Goal: Information Seeking & Learning: Learn about a topic

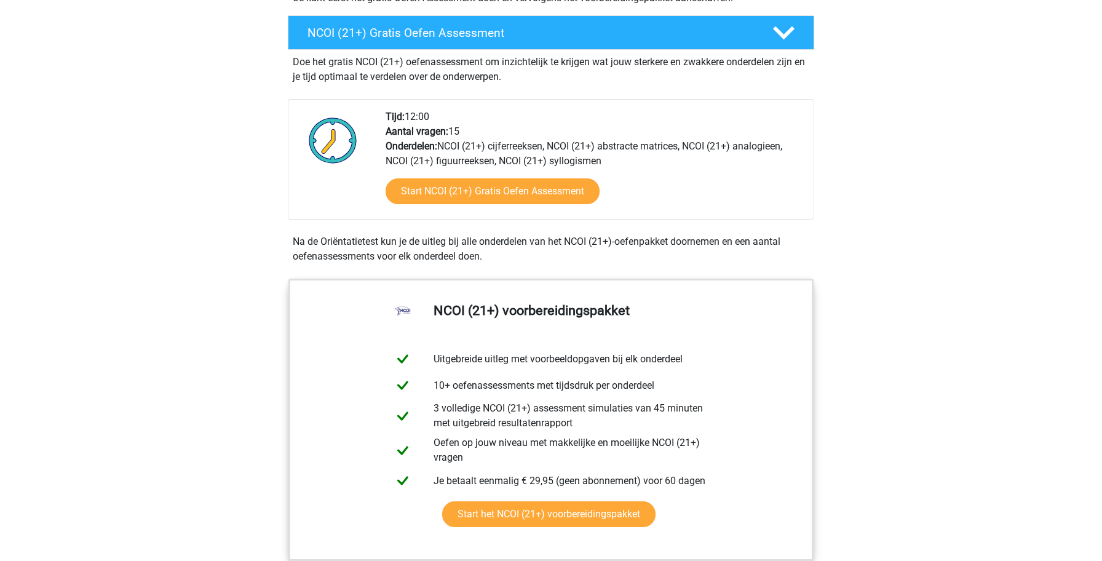
scroll to position [360, 0]
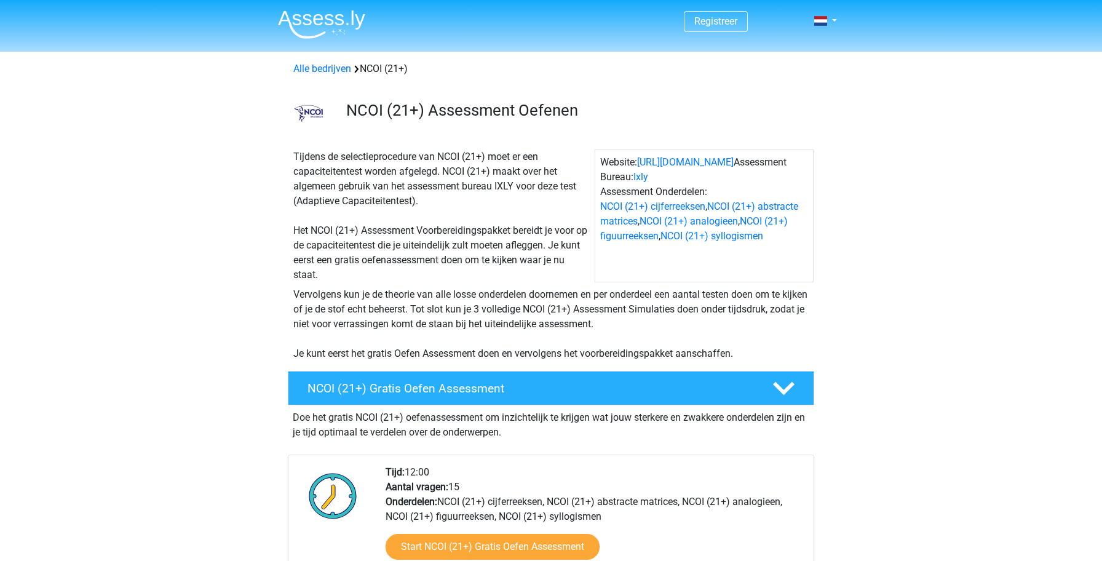
scroll to position [360, 0]
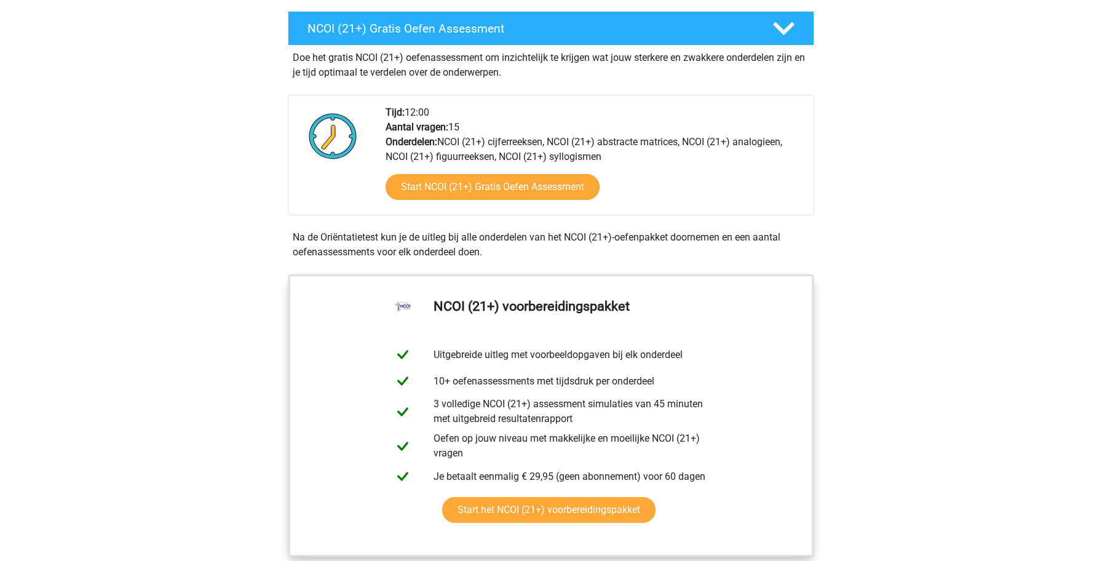
click at [446, 191] on link "Start NCOI (21+) Gratis Oefen Assessment" at bounding box center [493, 187] width 246 height 30
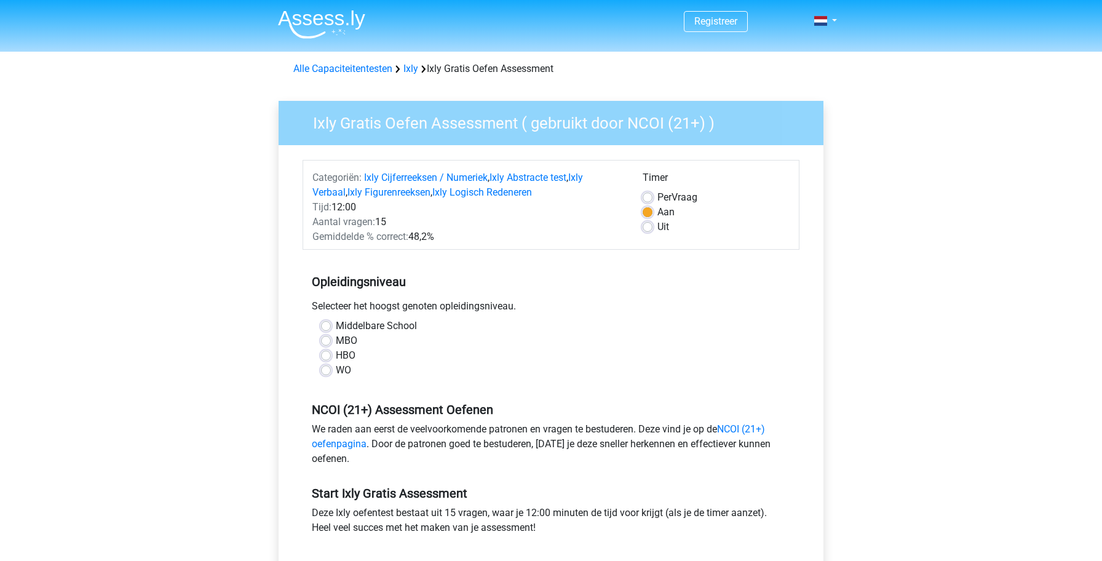
click at [226, 311] on div "Registreer" at bounding box center [551, 483] width 1102 height 967
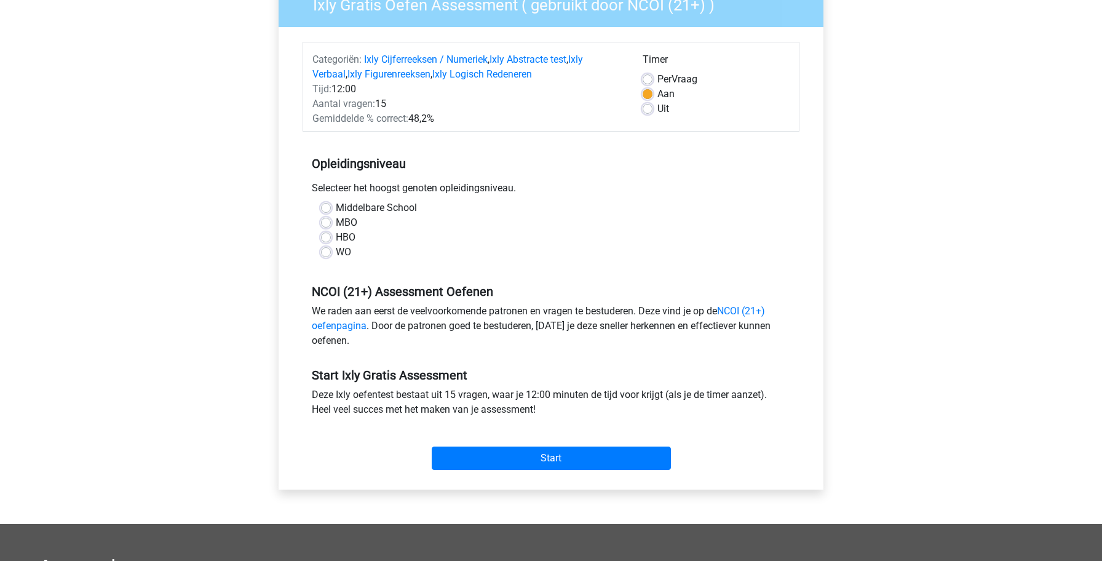
scroll to position [127, 0]
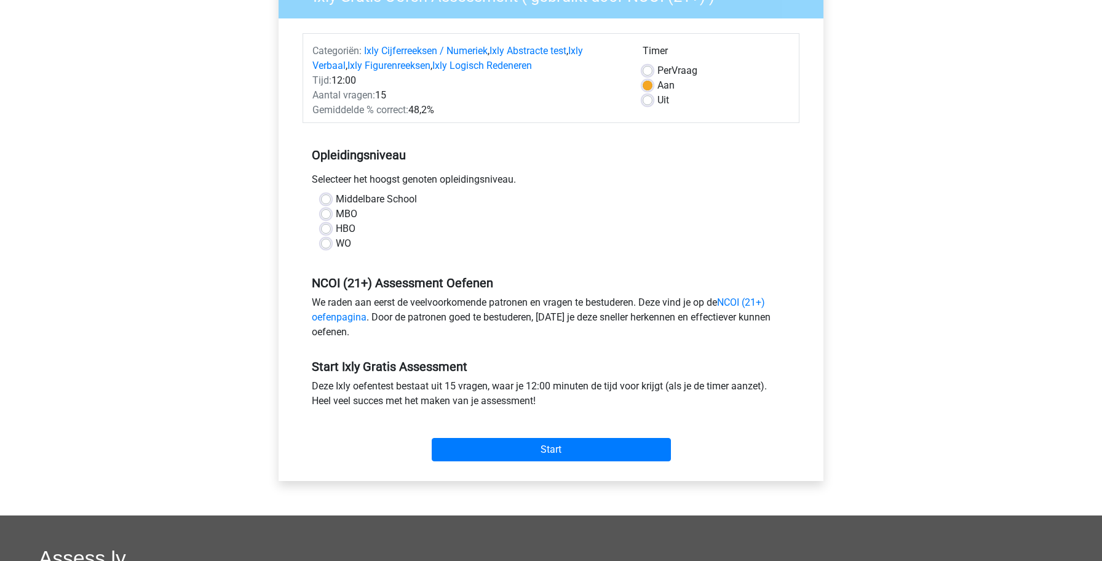
click at [336, 212] on label "MBO" at bounding box center [347, 214] width 22 height 15
click at [327, 212] on input "MBO" at bounding box center [326, 213] width 10 height 12
radio input "true"
click at [256, 324] on div "Registreer" at bounding box center [551, 356] width 1102 height 967
click at [477, 451] on input "Start" at bounding box center [551, 449] width 239 height 23
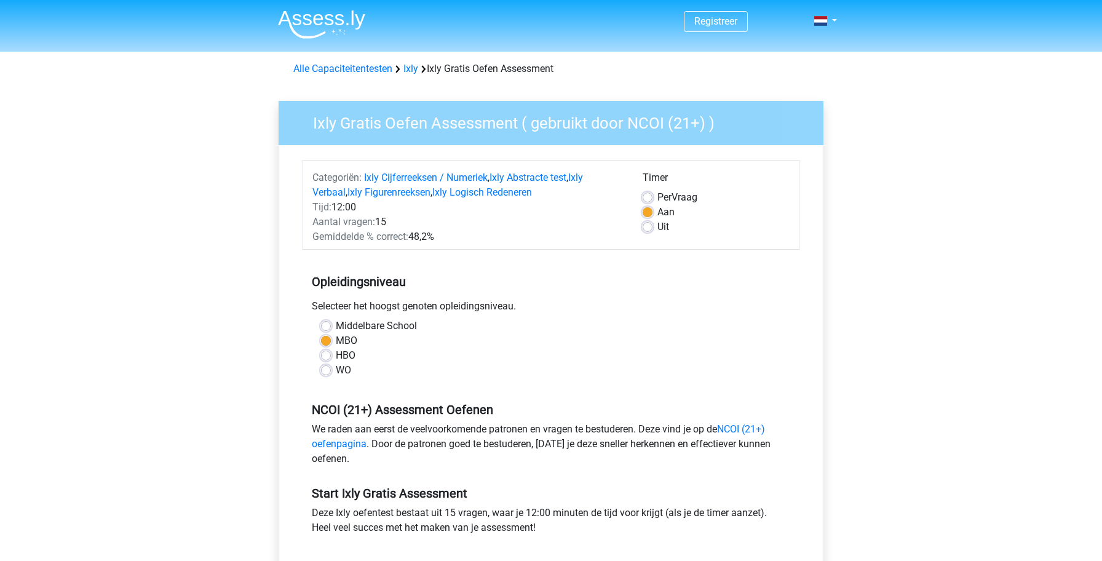
scroll to position [122, 0]
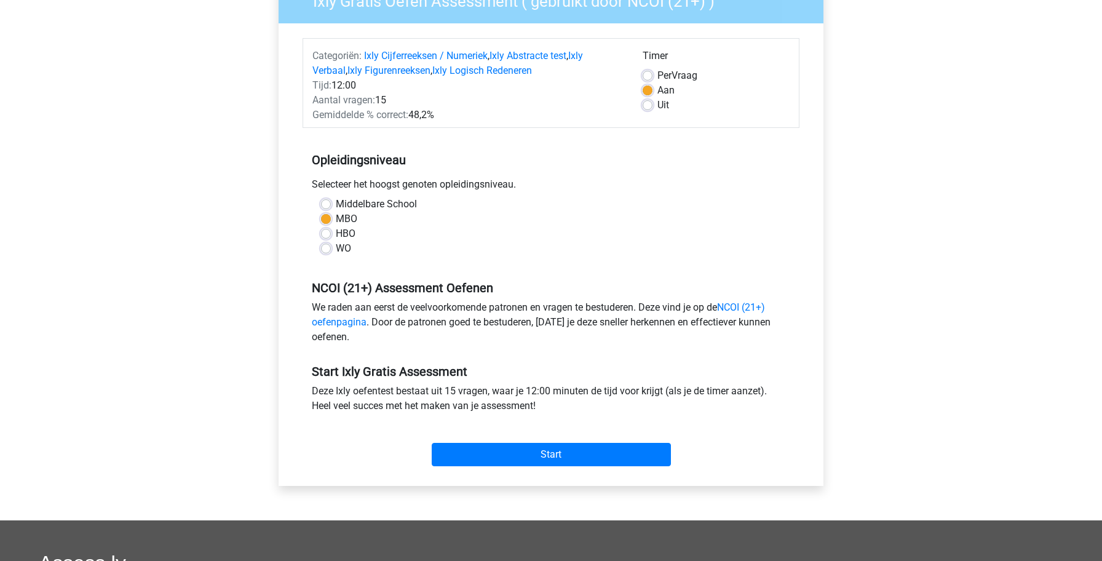
click at [185, 230] on div "Registreer" at bounding box center [551, 361] width 1102 height 967
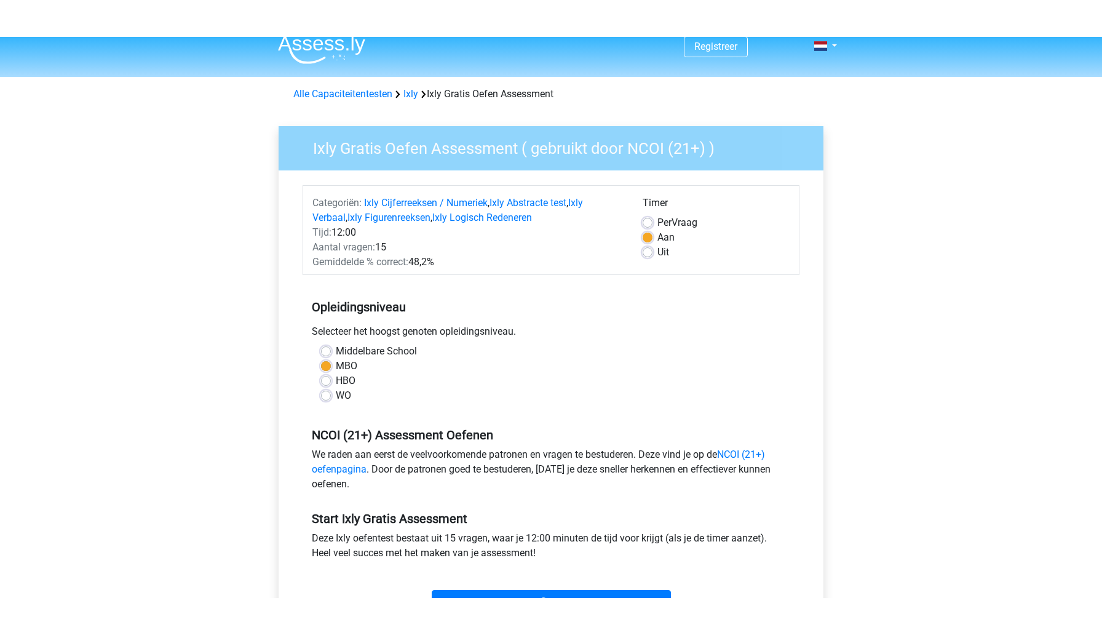
scroll to position [0, 0]
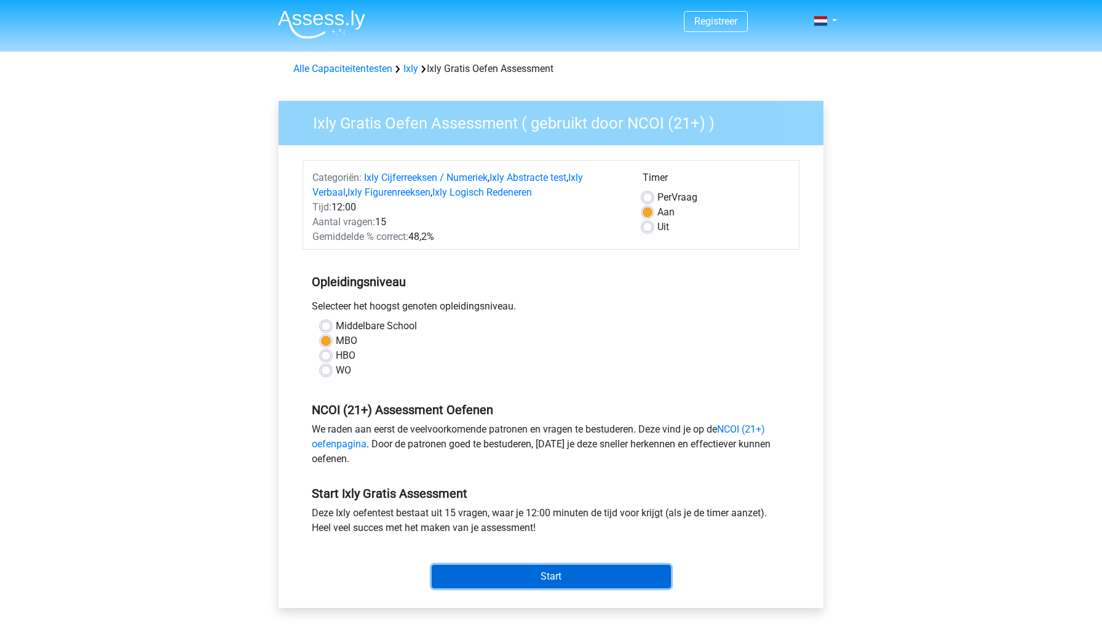
click at [483, 560] on input "Start" at bounding box center [551, 576] width 239 height 23
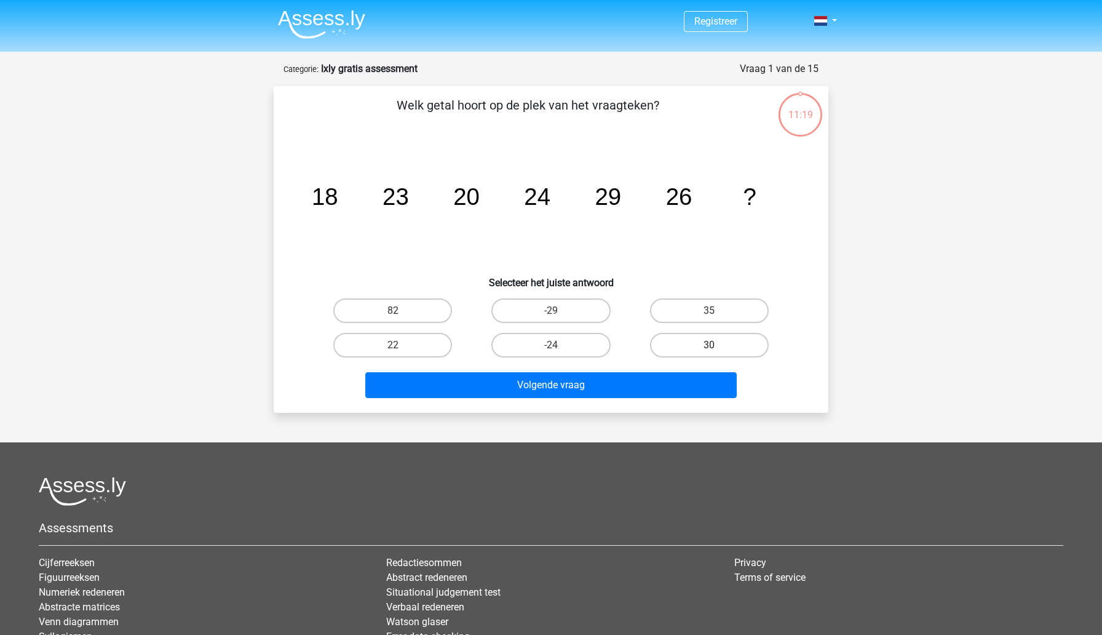
click at [739, 348] on label "30" at bounding box center [709, 345] width 119 height 25
click at [717, 348] on input "30" at bounding box center [713, 349] width 8 height 8
radio input "true"
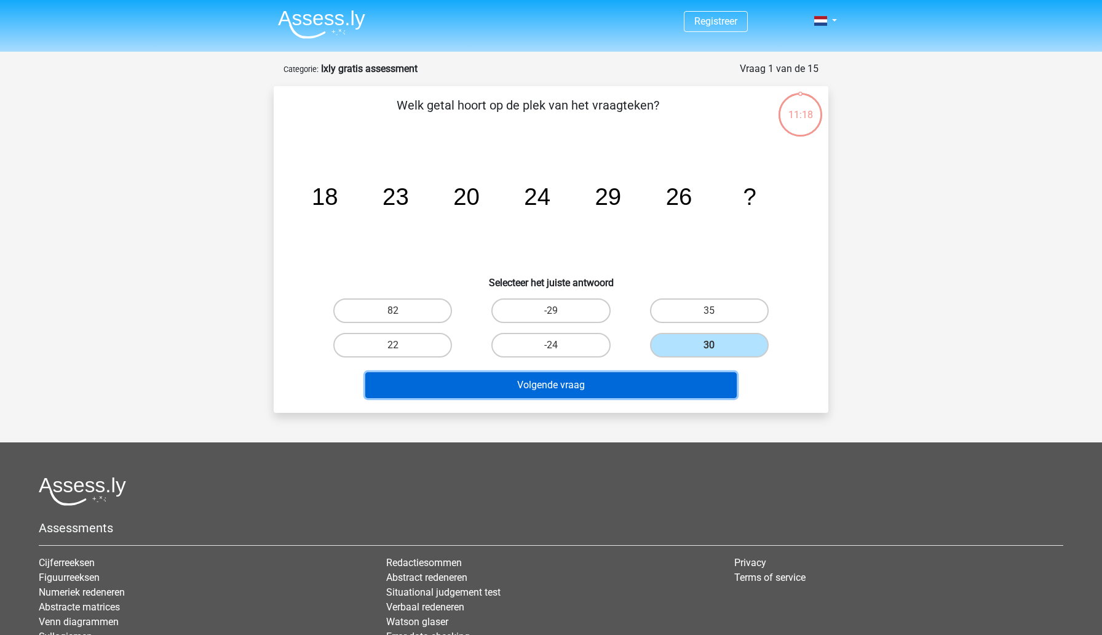
click at [680, 384] on button "Volgende vraag" at bounding box center [551, 385] width 372 height 26
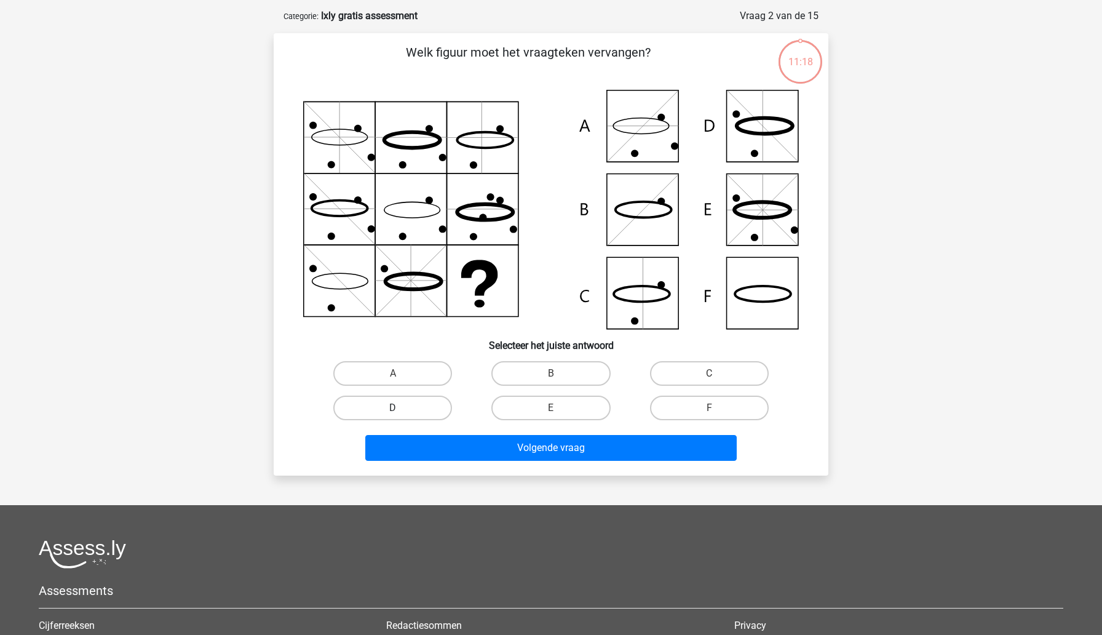
scroll to position [61, 0]
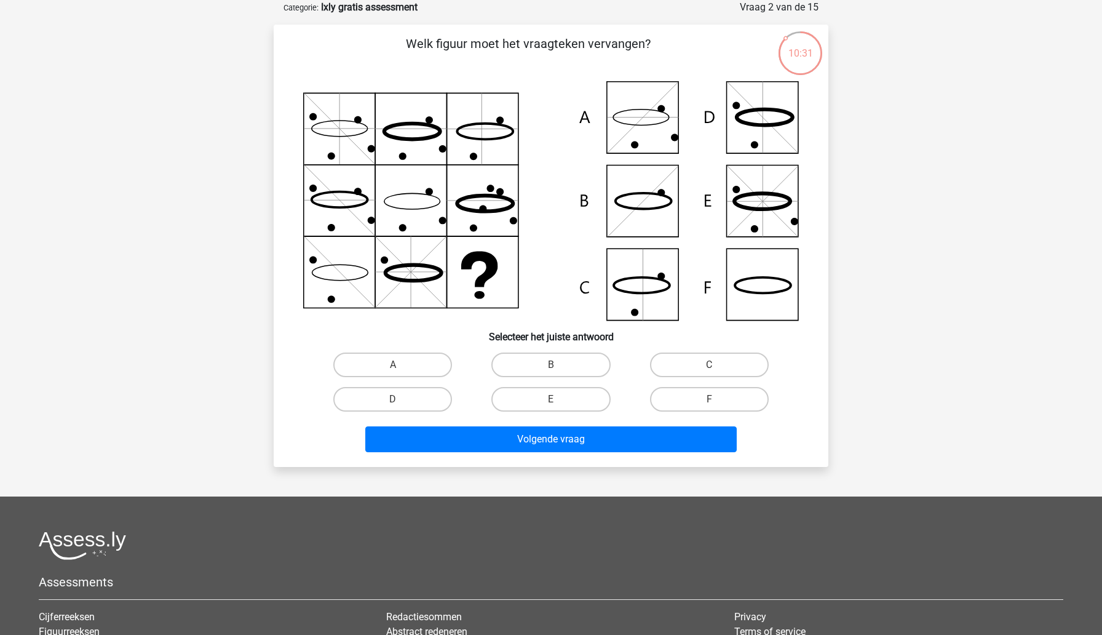
click at [642, 124] on icon at bounding box center [551, 200] width 496 height 239
click at [411, 367] on label "A" at bounding box center [392, 364] width 119 height 25
click at [401, 367] on input "A" at bounding box center [397, 369] width 8 height 8
radio input "true"
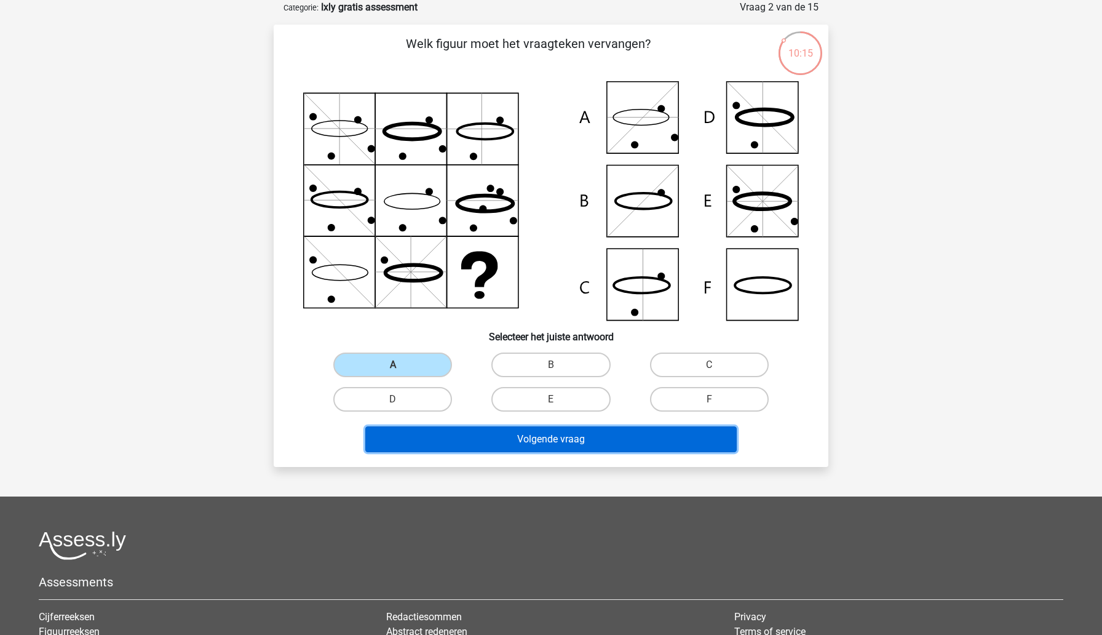
click at [443, 442] on button "Volgende vraag" at bounding box center [551, 439] width 372 height 26
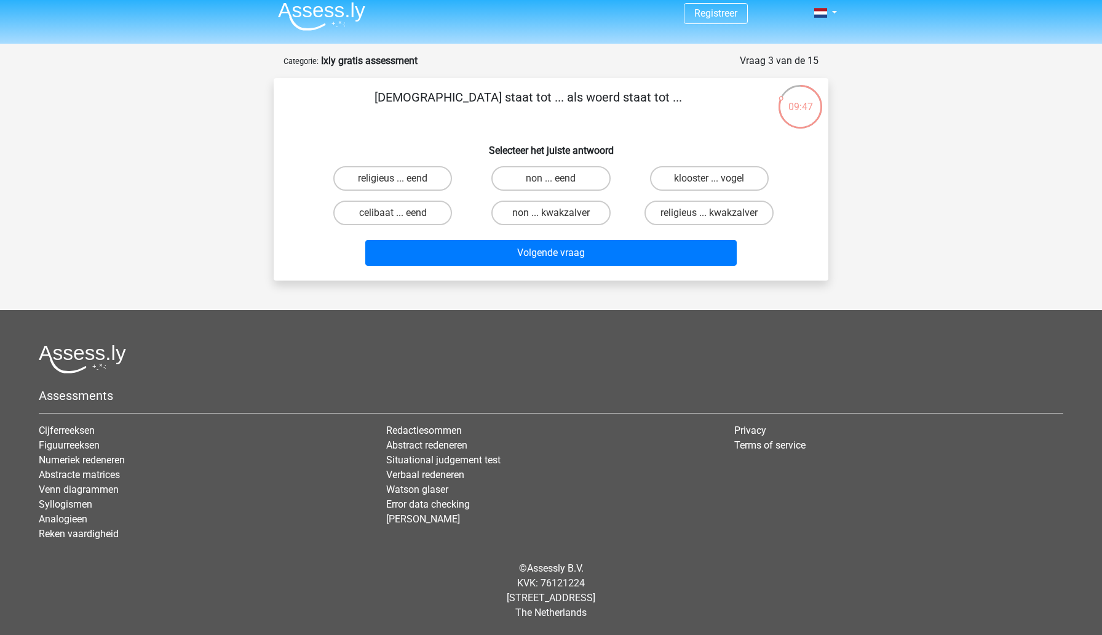
click at [261, 214] on div "09:47 Vraag 3 van de 15 Categorie: Ixly gratis assessment monnik staat tot ... …" at bounding box center [551, 167] width 584 height 227
click at [518, 175] on label "non ... eend" at bounding box center [550, 178] width 119 height 25
click at [551, 178] on input "non ... eend" at bounding box center [555, 182] width 8 height 8
radio input "true"
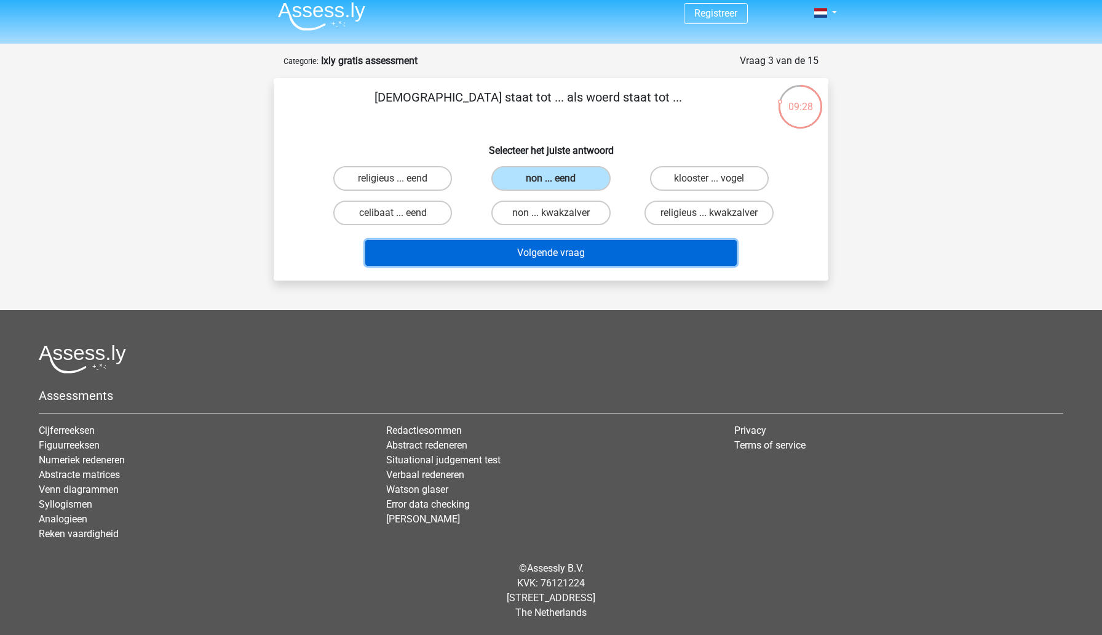
click at [494, 259] on button "Volgende vraag" at bounding box center [551, 253] width 372 height 26
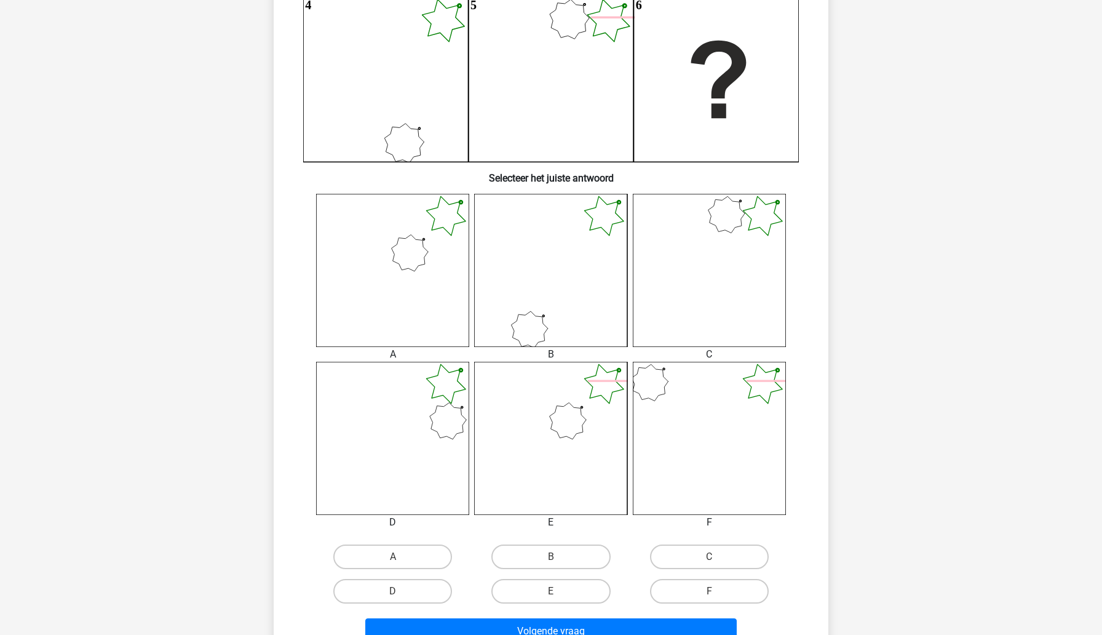
scroll to position [315, 0]
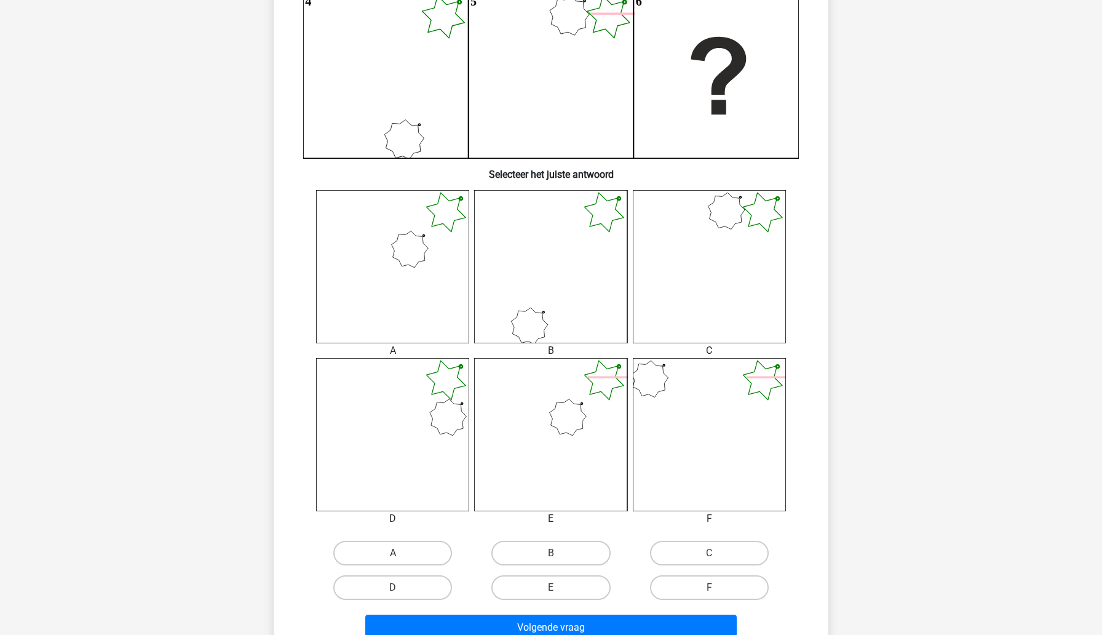
click at [381, 549] on label "A" at bounding box center [392, 553] width 119 height 25
click at [393, 553] on input "A" at bounding box center [397, 557] width 8 height 8
radio input "true"
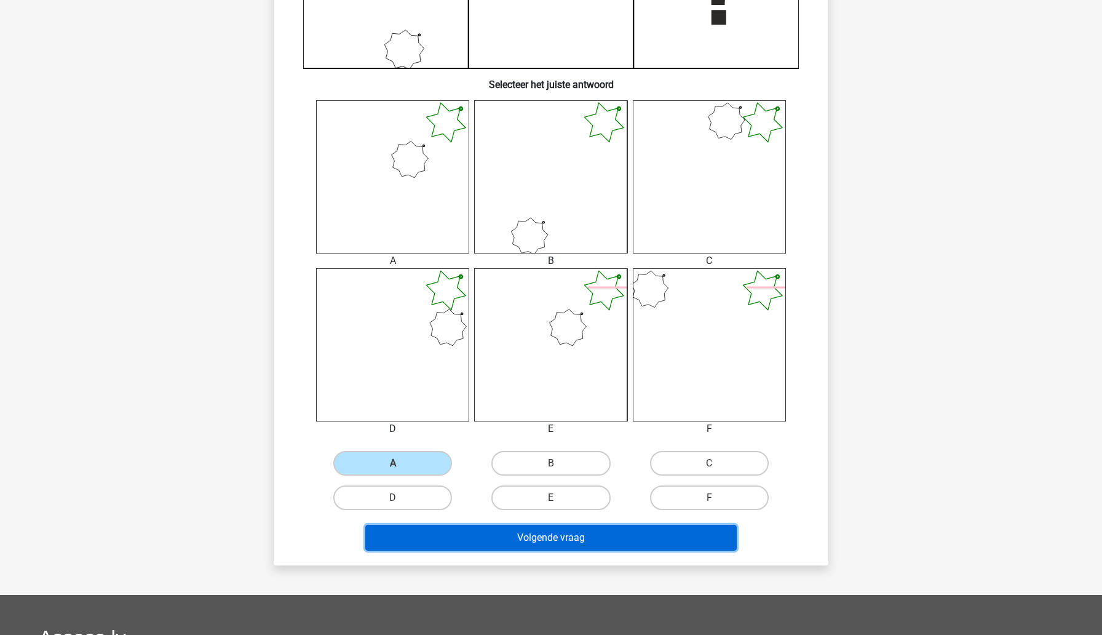
click at [410, 534] on button "Volgende vraag" at bounding box center [551, 538] width 372 height 26
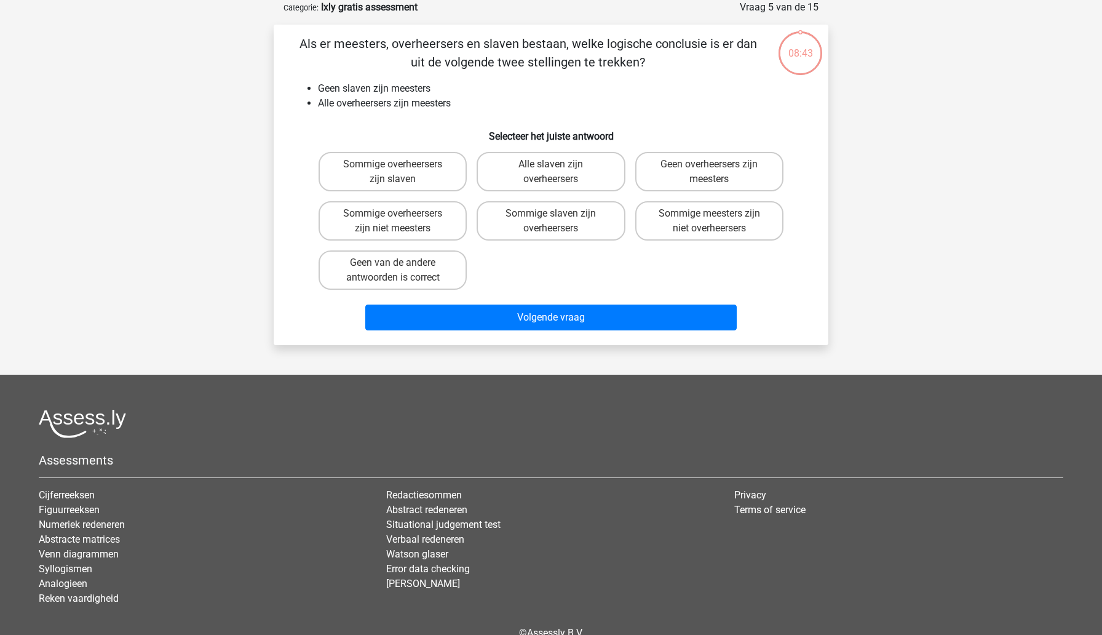
scroll to position [0, 0]
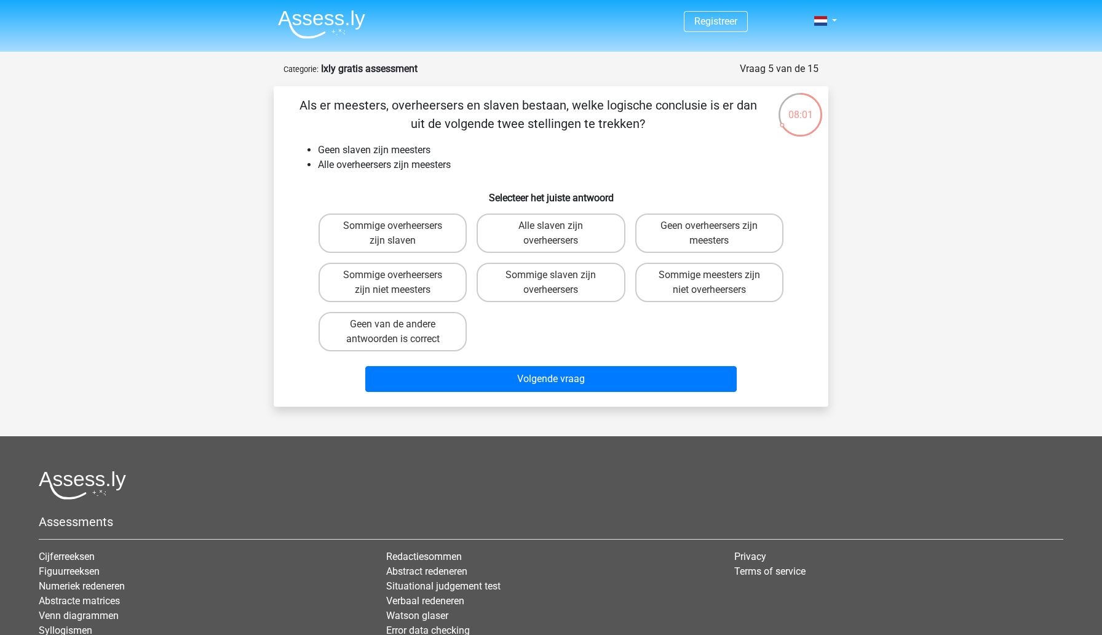
click at [573, 262] on div "Sommige slaven zijn overheersers" at bounding box center [551, 282] width 158 height 49
click at [569, 280] on label "Sommige slaven zijn overheersers" at bounding box center [551, 282] width 148 height 39
click at [559, 280] on input "Sommige slaven zijn overheersers" at bounding box center [555, 279] width 8 height 8
radio input "true"
click at [461, 289] on label "Sommige overheersers zijn niet meesters" at bounding box center [393, 282] width 148 height 39
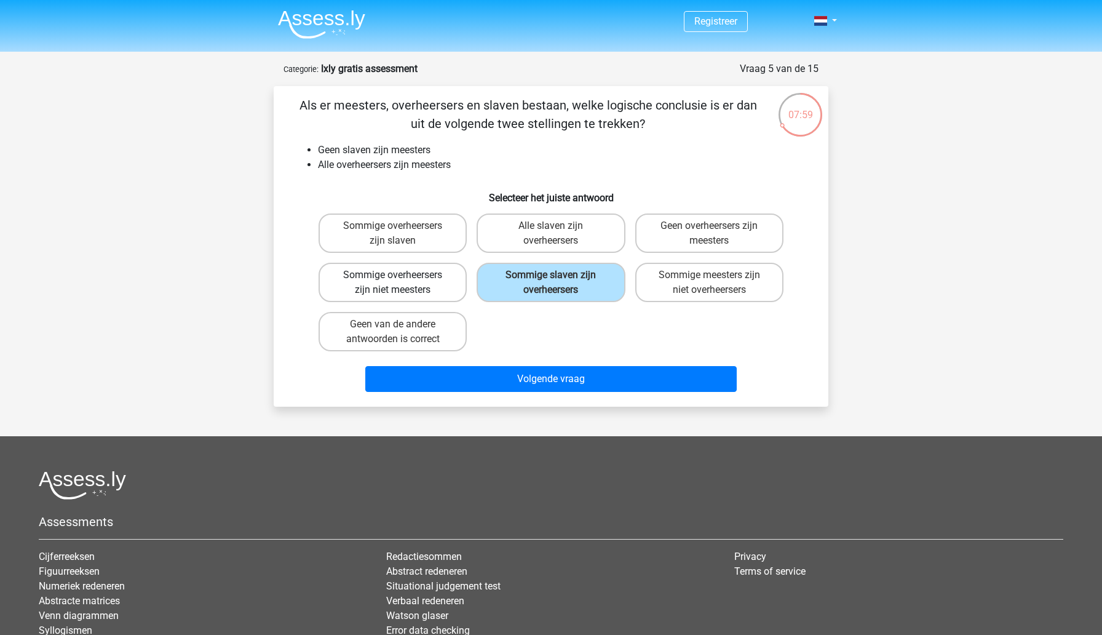
click at [401, 283] on input "Sommige overheersers zijn niet meesters" at bounding box center [397, 279] width 8 height 8
radio input "true"
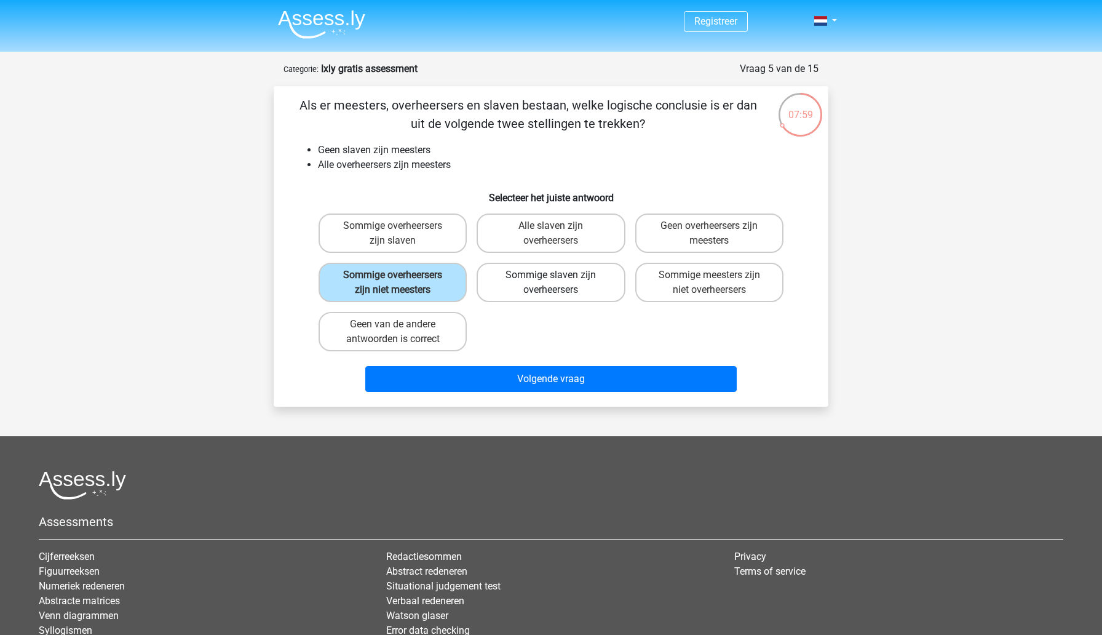
click at [500, 287] on label "Sommige slaven zijn overheersers" at bounding box center [551, 282] width 148 height 39
click at [551, 283] on input "Sommige slaven zijn overheersers" at bounding box center [555, 279] width 8 height 8
radio input "true"
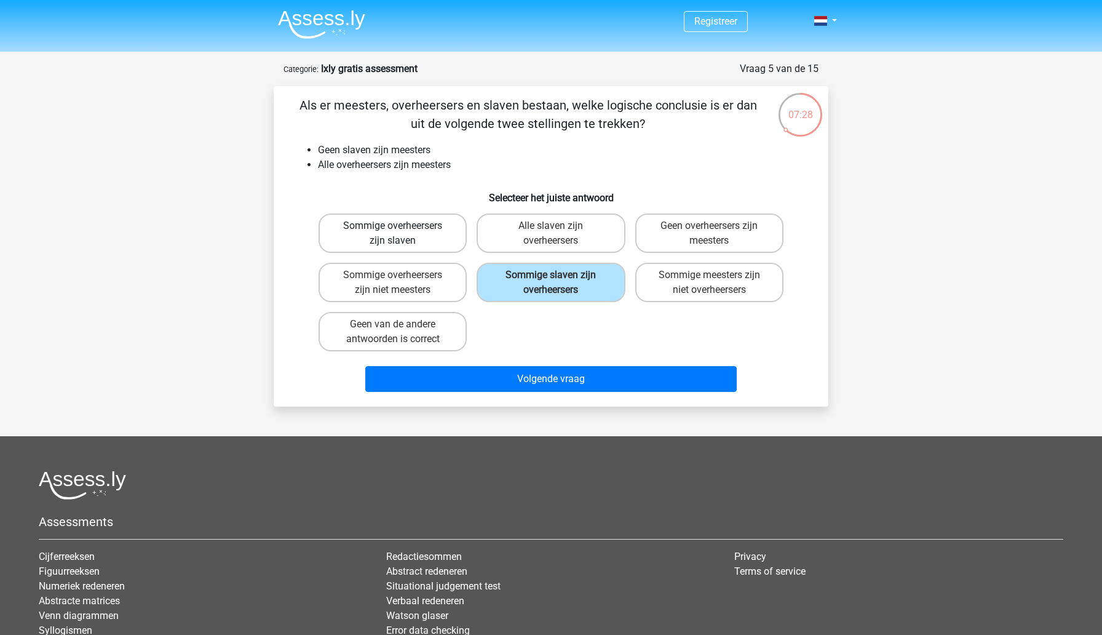
click at [433, 232] on label "Sommige overheersers zijn slaven" at bounding box center [393, 232] width 148 height 39
click at [401, 232] on input "Sommige overheersers zijn slaven" at bounding box center [397, 230] width 8 height 8
radio input "true"
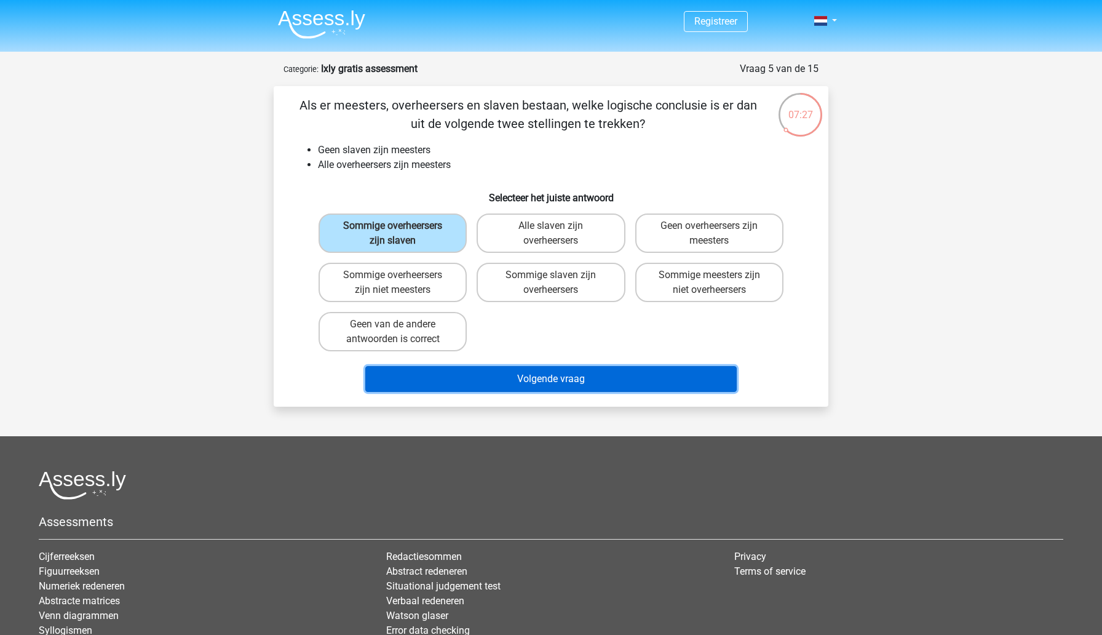
click at [470, 377] on button "Volgende vraag" at bounding box center [551, 379] width 372 height 26
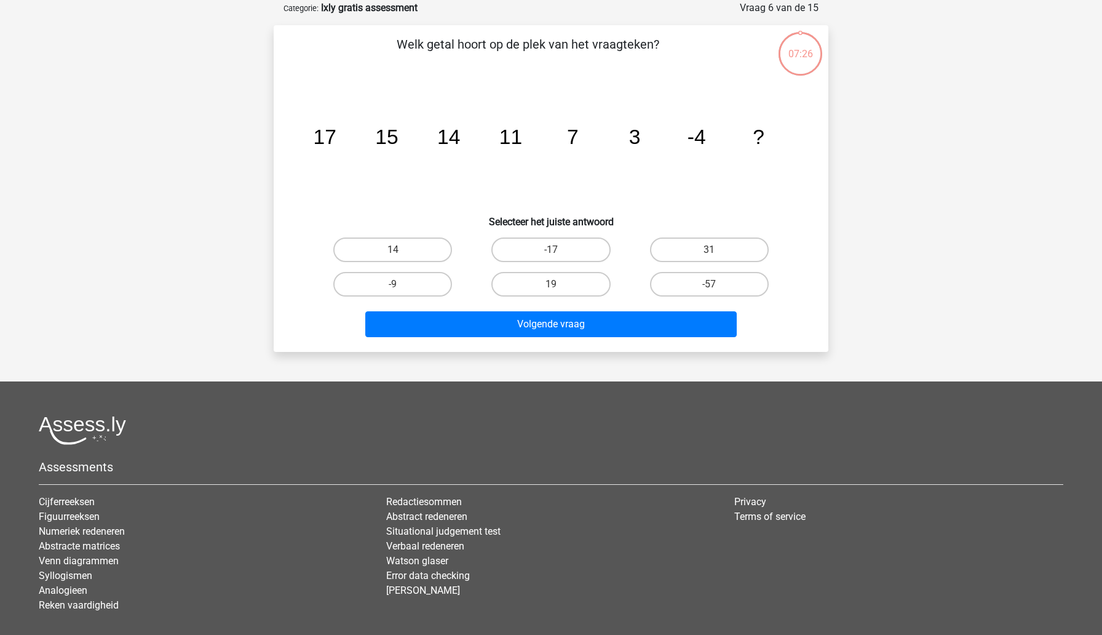
scroll to position [61, 0]
click at [242, 168] on div "Registreer" at bounding box center [551, 322] width 1102 height 767
click at [380, 288] on label "-9" at bounding box center [392, 283] width 119 height 25
click at [393, 288] on input "-9" at bounding box center [397, 287] width 8 height 8
radio input "true"
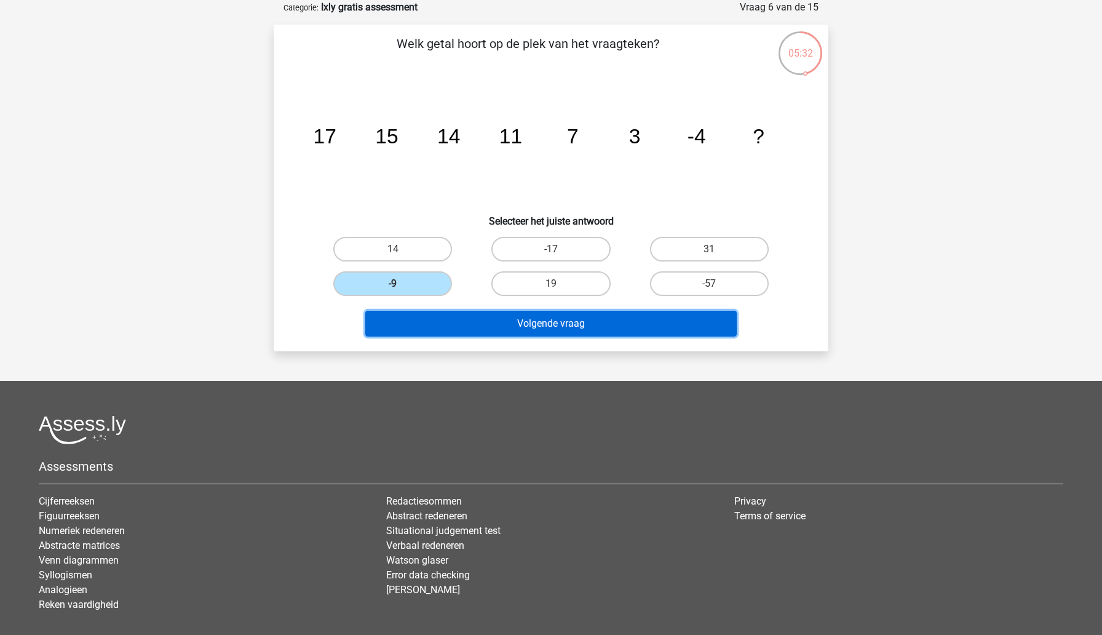
click at [402, 334] on button "Volgende vraag" at bounding box center [551, 324] width 372 height 26
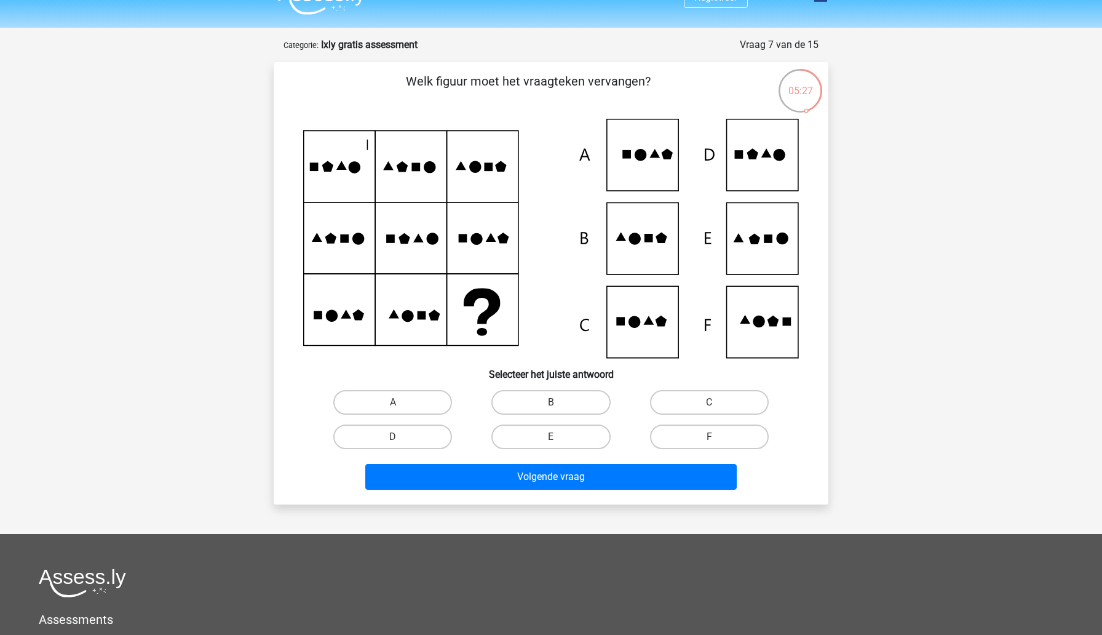
scroll to position [26, 0]
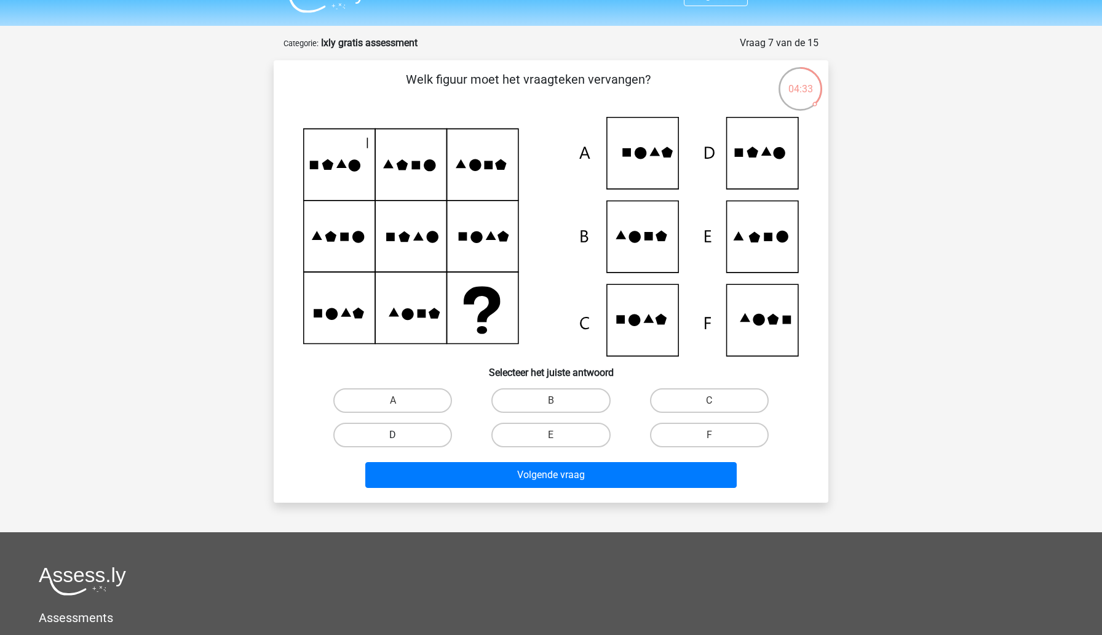
click at [418, 432] on label "D" at bounding box center [392, 434] width 119 height 25
click at [401, 435] on input "D" at bounding box center [397, 439] width 8 height 8
radio input "true"
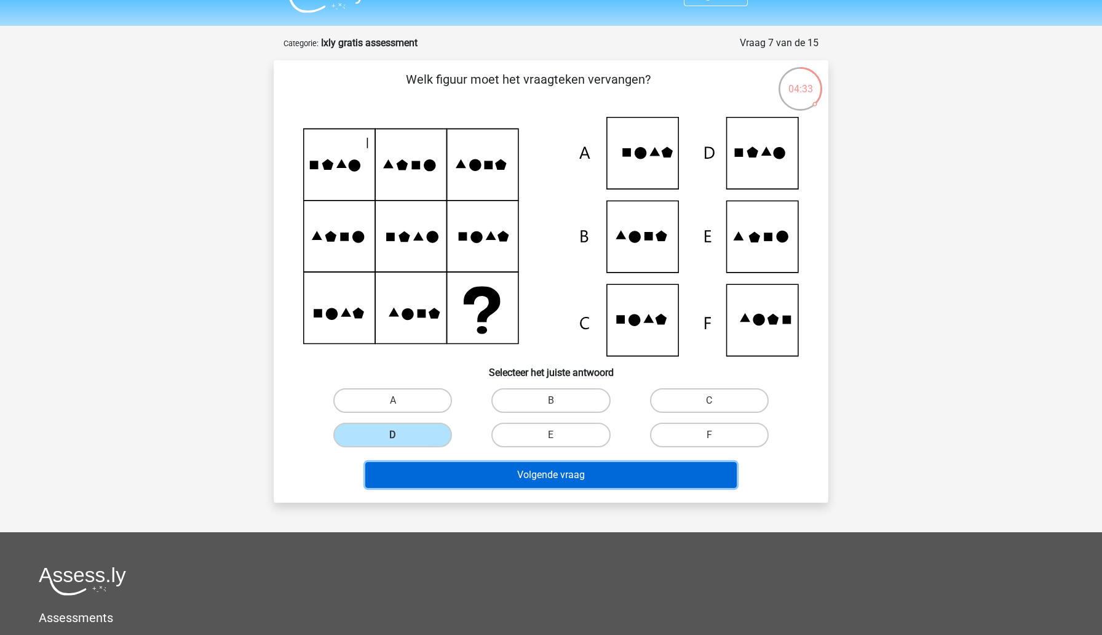
click at [433, 470] on button "Volgende vraag" at bounding box center [551, 475] width 372 height 26
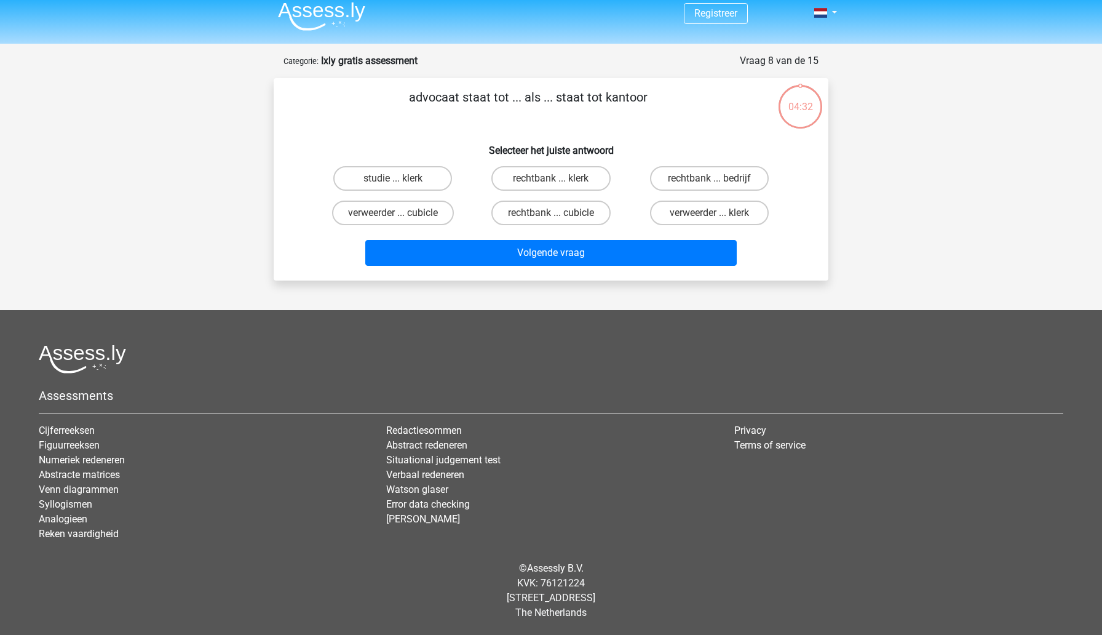
scroll to position [0, 0]
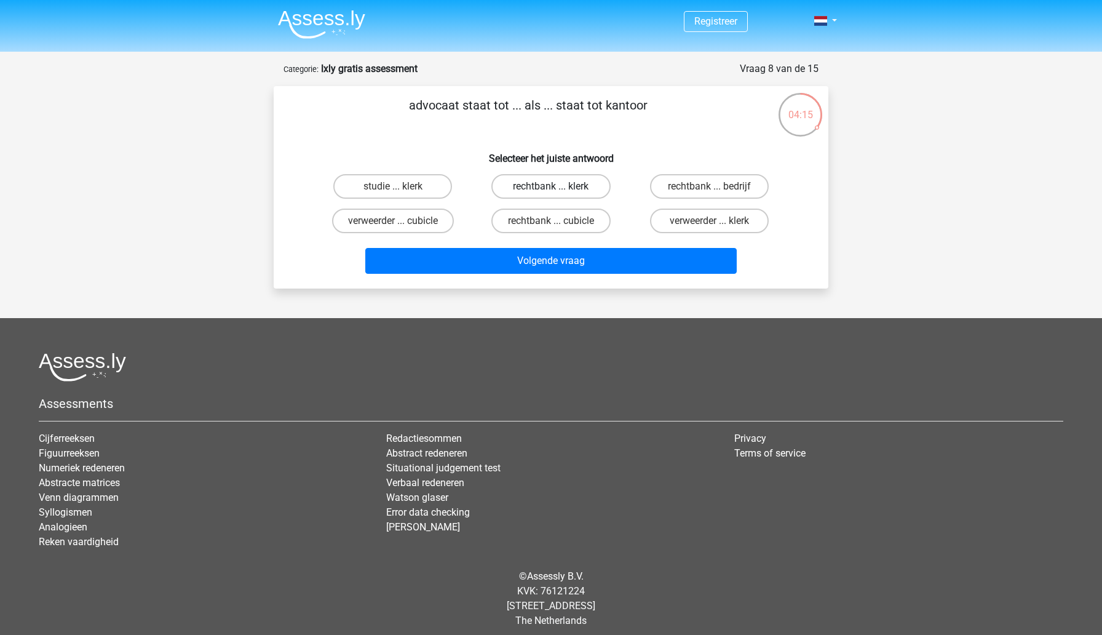
click at [543, 187] on label "rechtbank ... klerk" at bounding box center [550, 186] width 119 height 25
click at [551, 187] on input "rechtbank ... klerk" at bounding box center [555, 190] width 8 height 8
radio input "true"
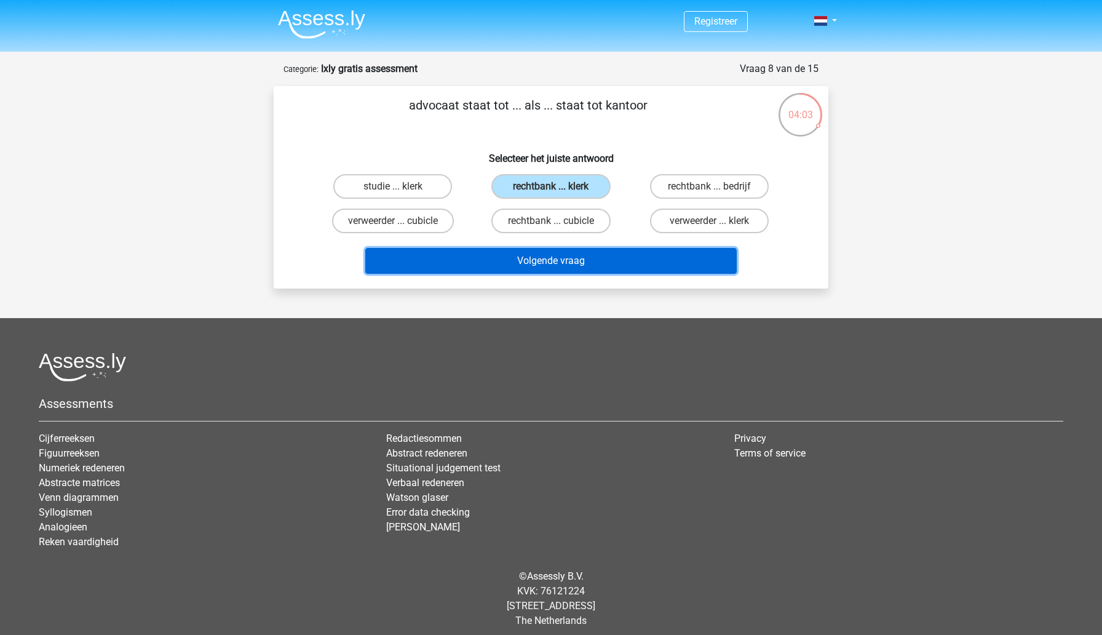
click at [478, 262] on button "Volgende vraag" at bounding box center [551, 261] width 372 height 26
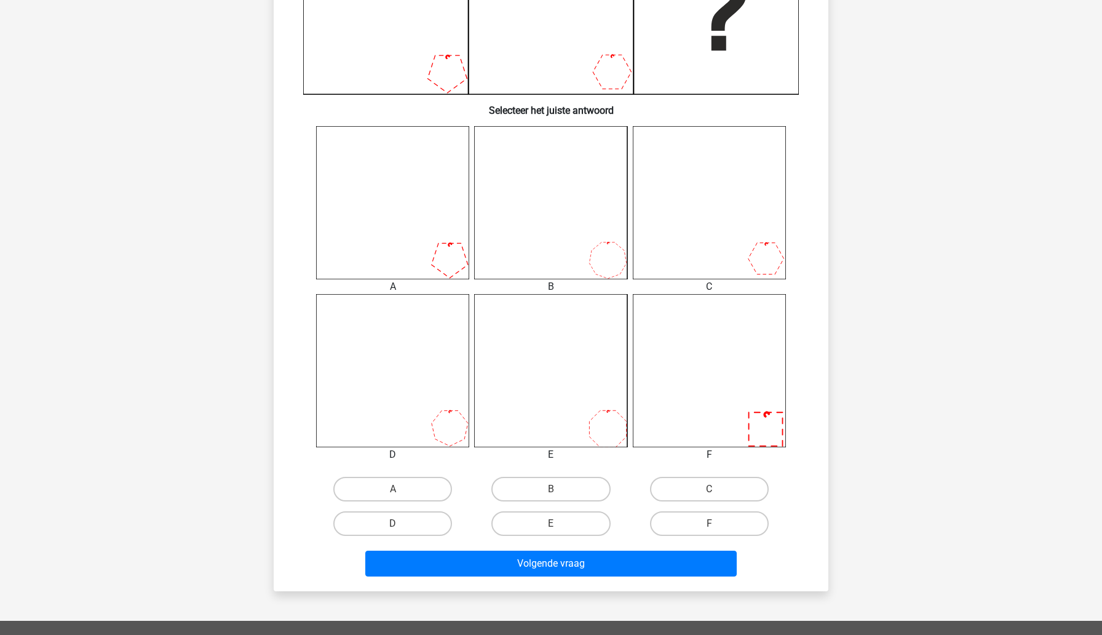
scroll to position [385, 0]
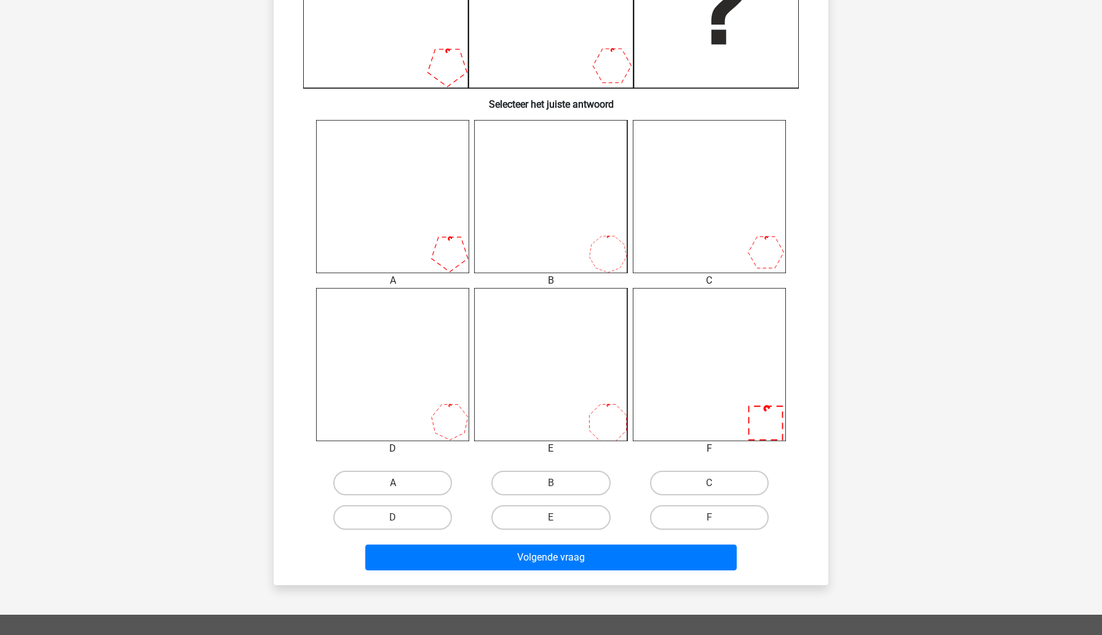
click at [370, 485] on label "A" at bounding box center [392, 482] width 119 height 25
click at [393, 485] on input "A" at bounding box center [397, 487] width 8 height 8
radio input "true"
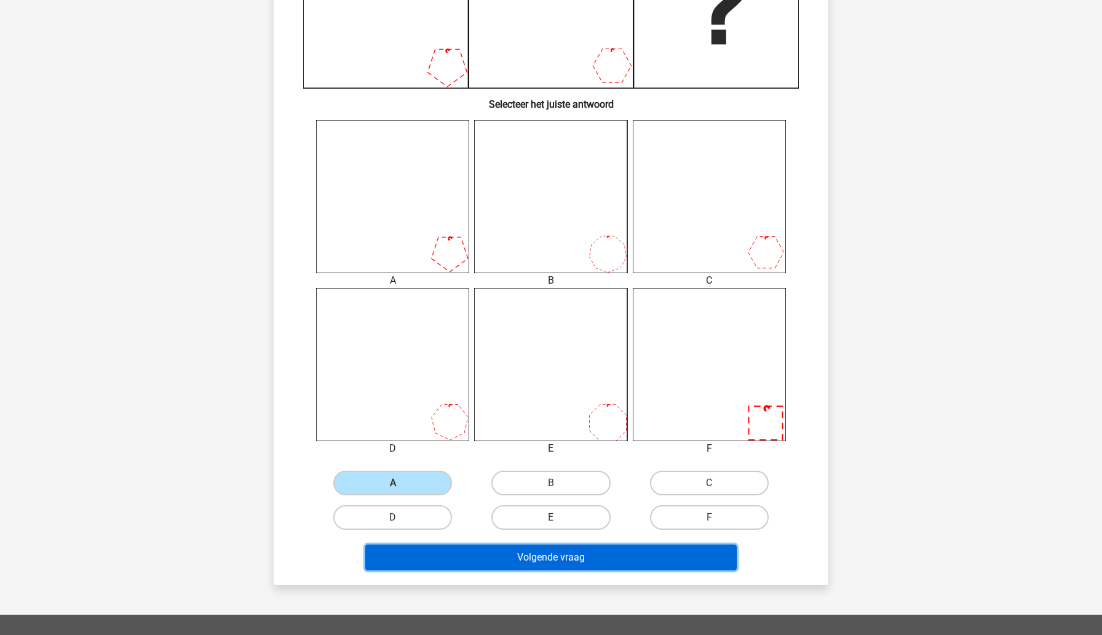
click at [406, 552] on button "Volgende vraag" at bounding box center [551, 557] width 372 height 26
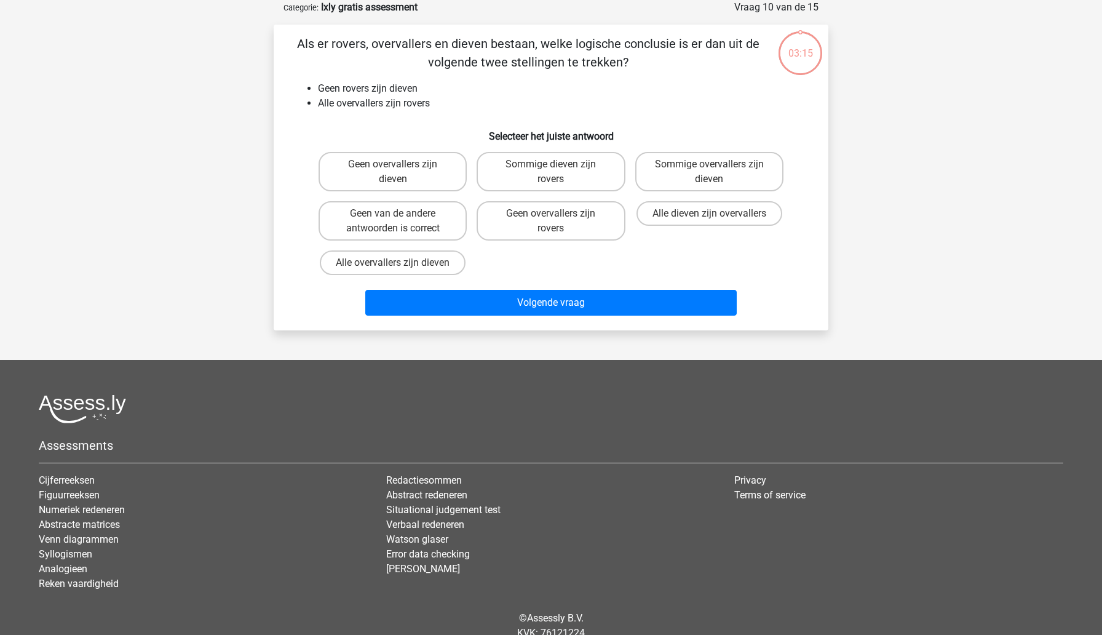
scroll to position [0, 0]
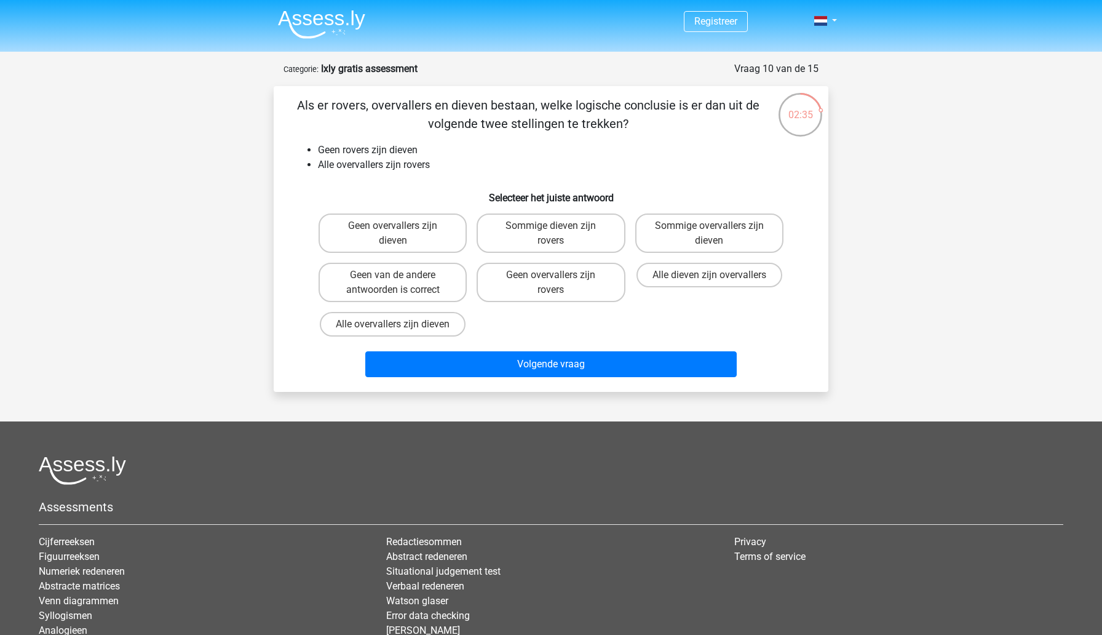
click at [393, 233] on input "Geen overvallers zijn dieven" at bounding box center [397, 230] width 8 height 8
radio input "true"
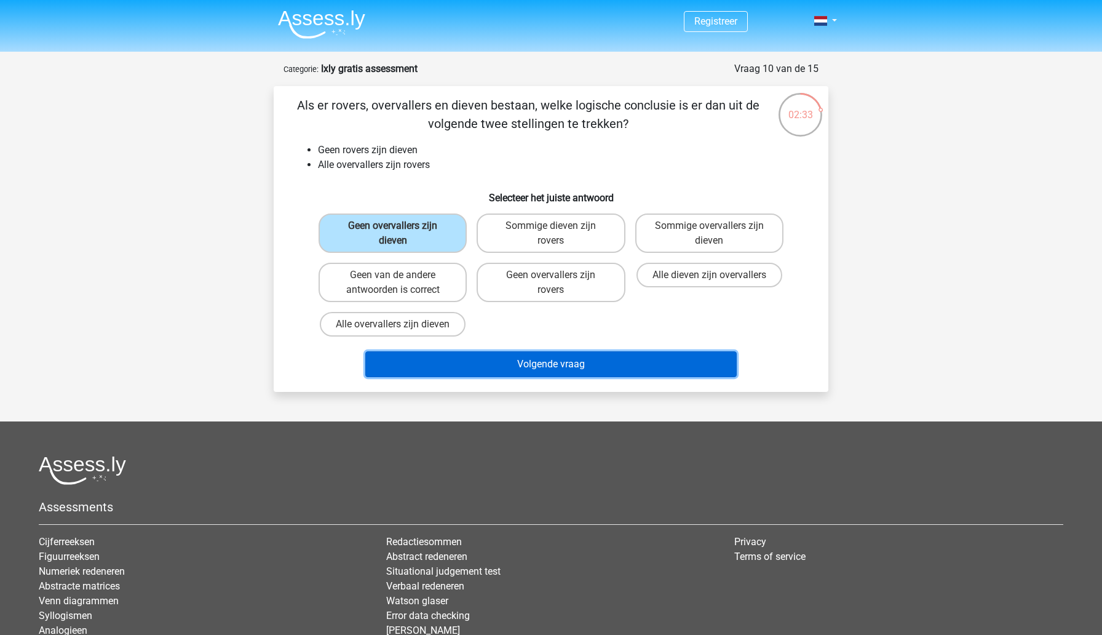
click at [453, 362] on button "Volgende vraag" at bounding box center [551, 364] width 372 height 26
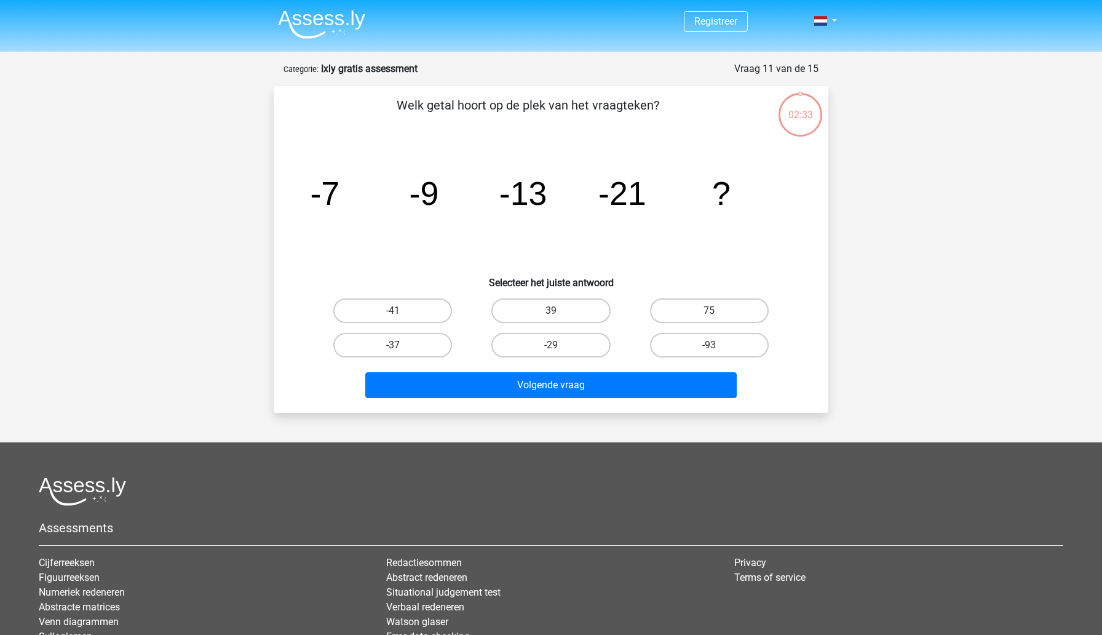
scroll to position [61, 0]
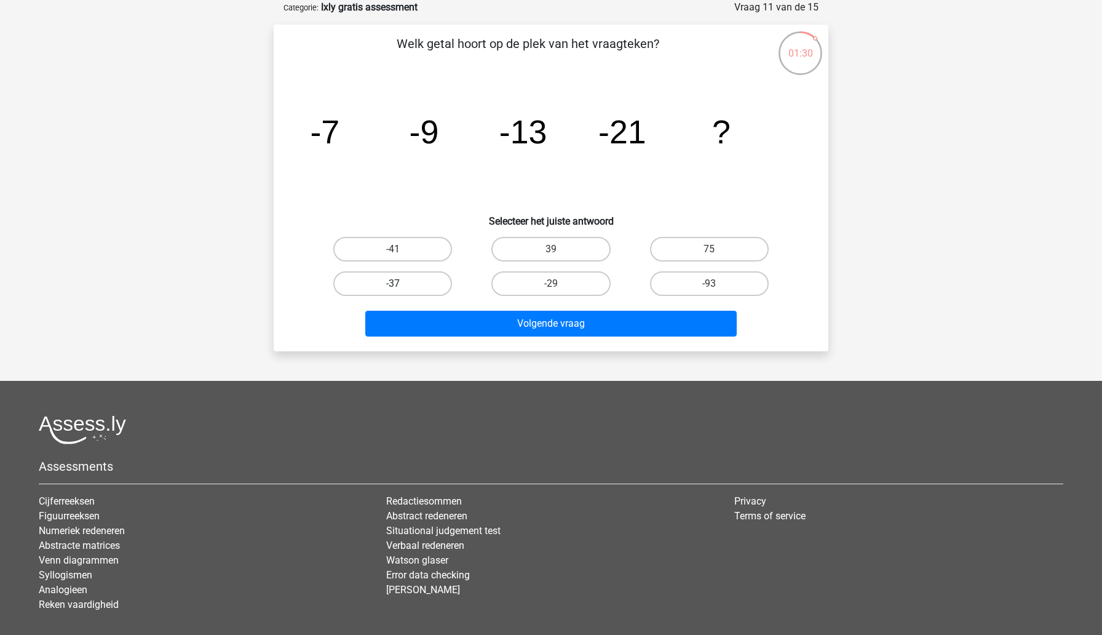
click at [349, 280] on label "-37" at bounding box center [392, 283] width 119 height 25
click at [393, 283] on input "-37" at bounding box center [397, 287] width 8 height 8
radio input "true"
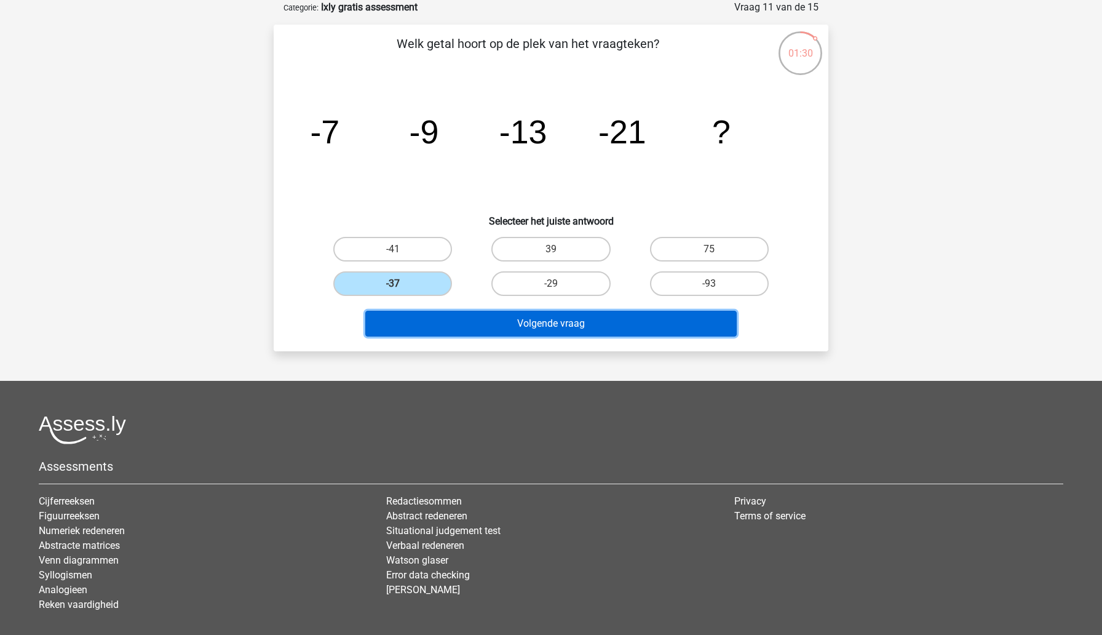
click at [394, 328] on button "Volgende vraag" at bounding box center [551, 324] width 372 height 26
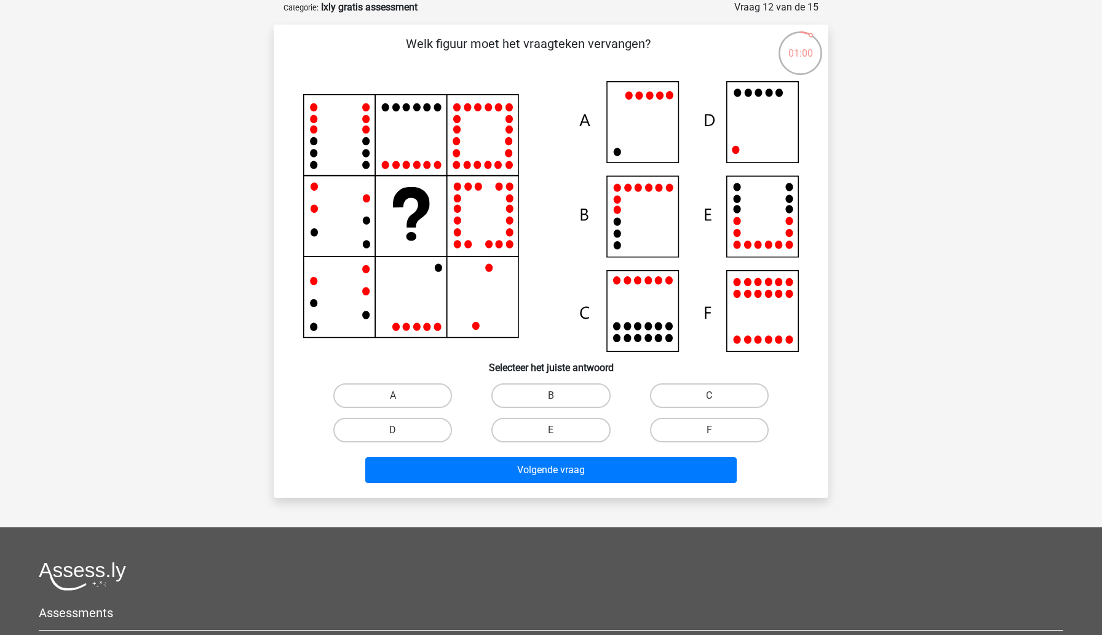
click at [774, 119] on icon at bounding box center [551, 216] width 496 height 271
click at [414, 435] on label "D" at bounding box center [392, 430] width 119 height 25
click at [401, 435] on input "D" at bounding box center [397, 434] width 8 height 8
radio input "true"
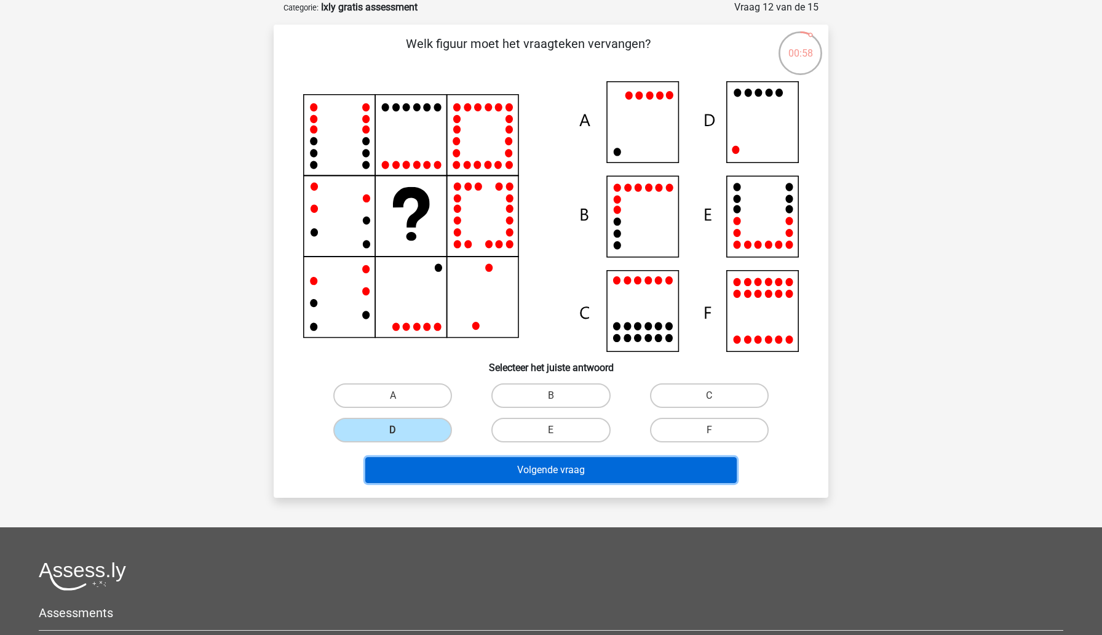
click at [414, 470] on button "Volgende vraag" at bounding box center [551, 470] width 372 height 26
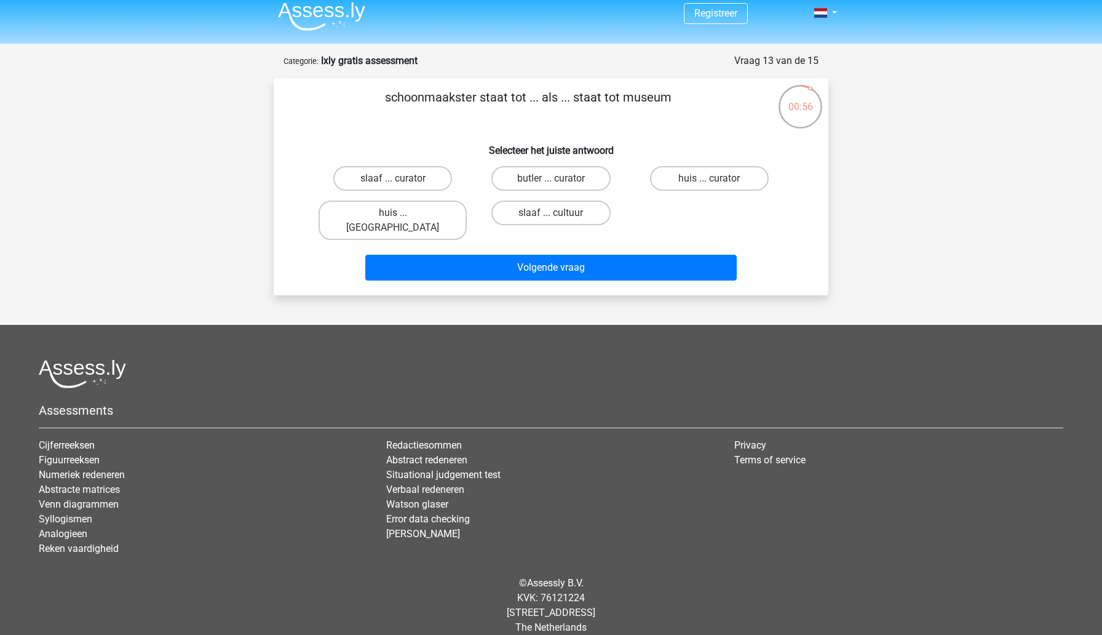
scroll to position [0, 0]
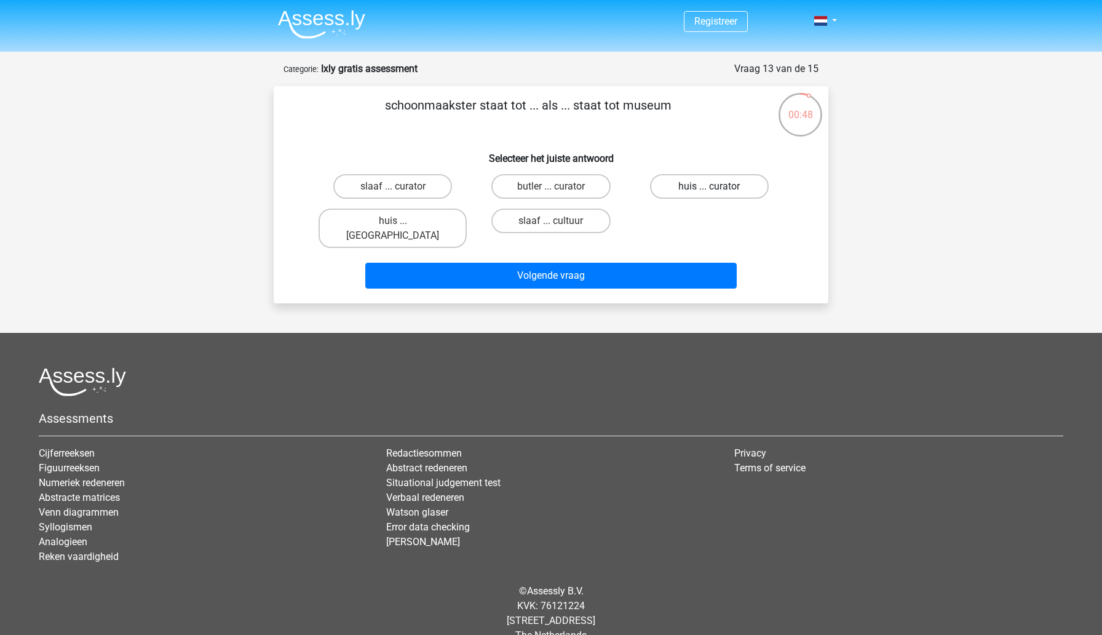
click at [699, 184] on label "huis ... curator" at bounding box center [709, 186] width 119 height 25
click at [709, 186] on input "huis ... curator" at bounding box center [713, 190] width 8 height 8
radio input "true"
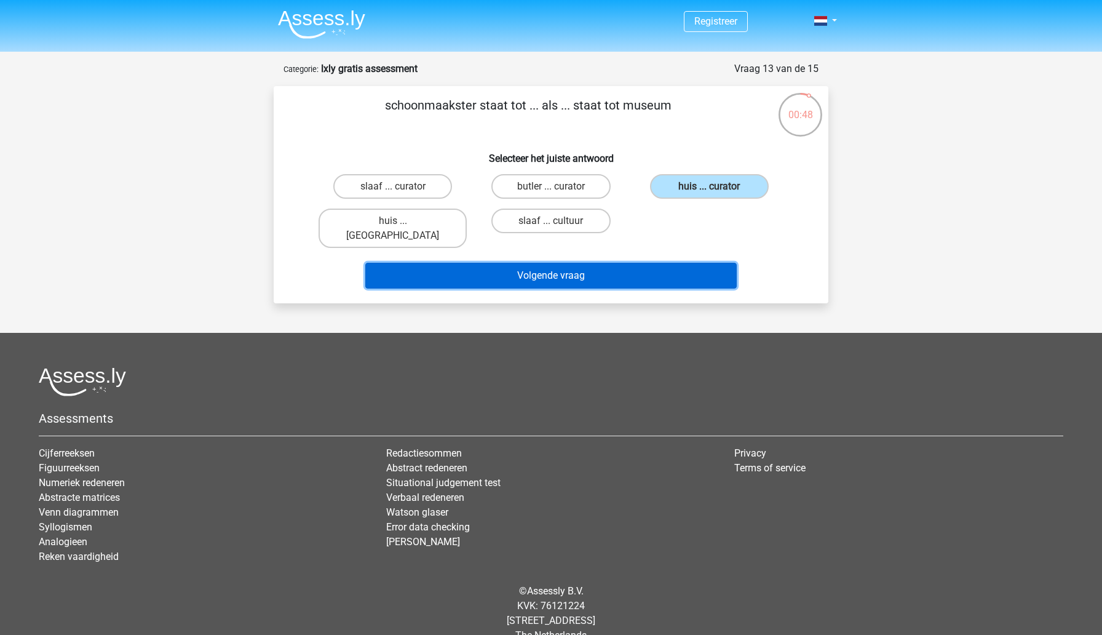
click at [675, 263] on button "Volgende vraag" at bounding box center [551, 276] width 372 height 26
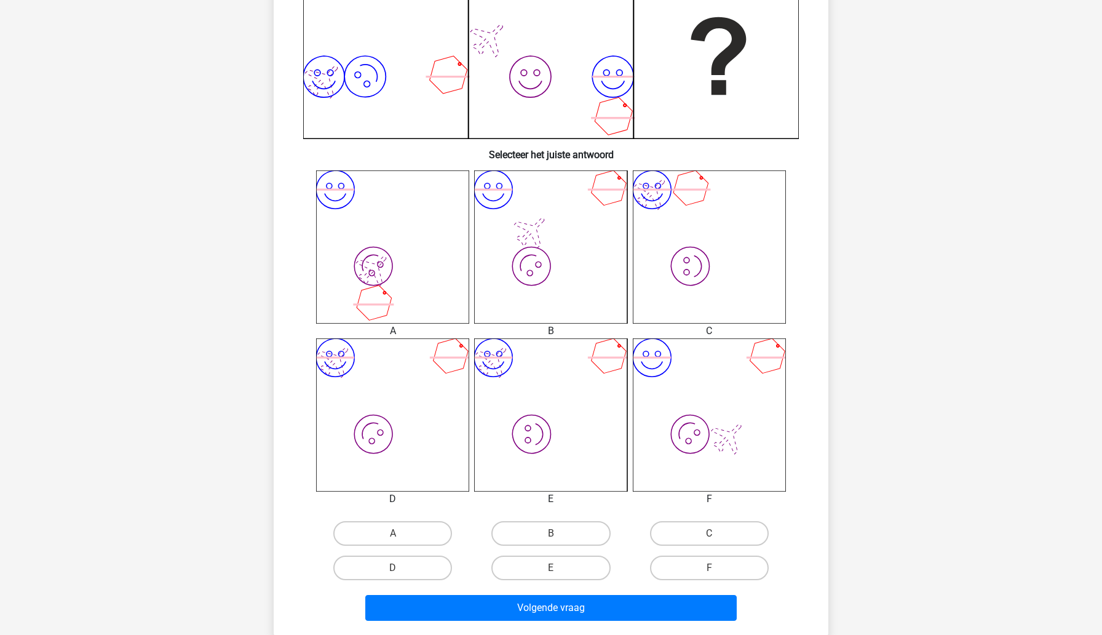
scroll to position [335, 0]
click at [558, 534] on input "B" at bounding box center [555, 537] width 8 height 8
radio input "true"
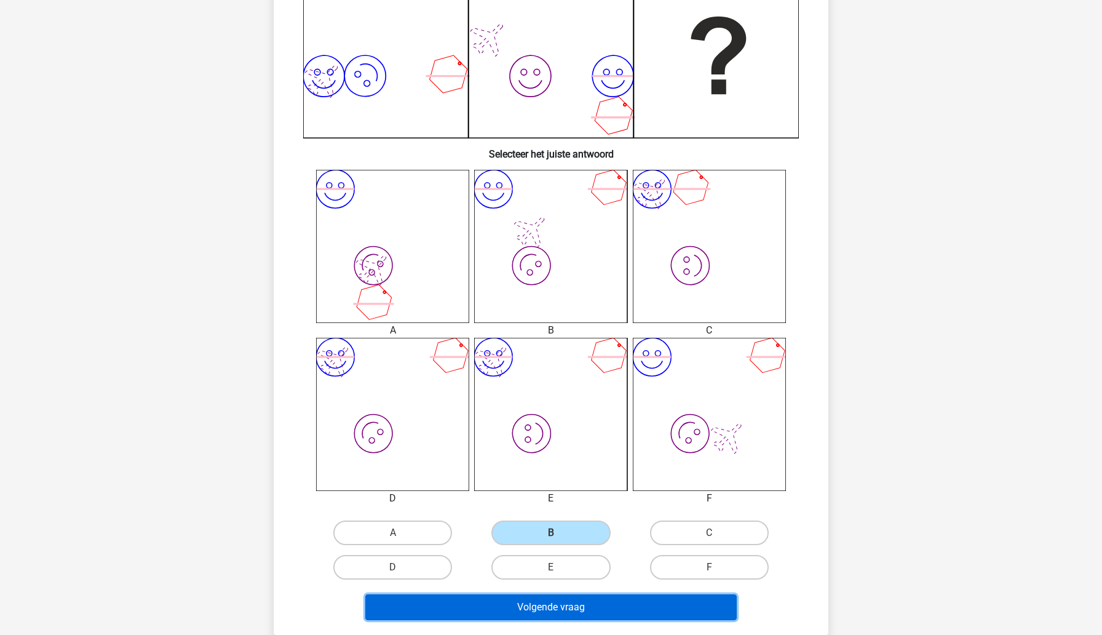
click at [550, 598] on button "Volgende vraag" at bounding box center [551, 607] width 372 height 26
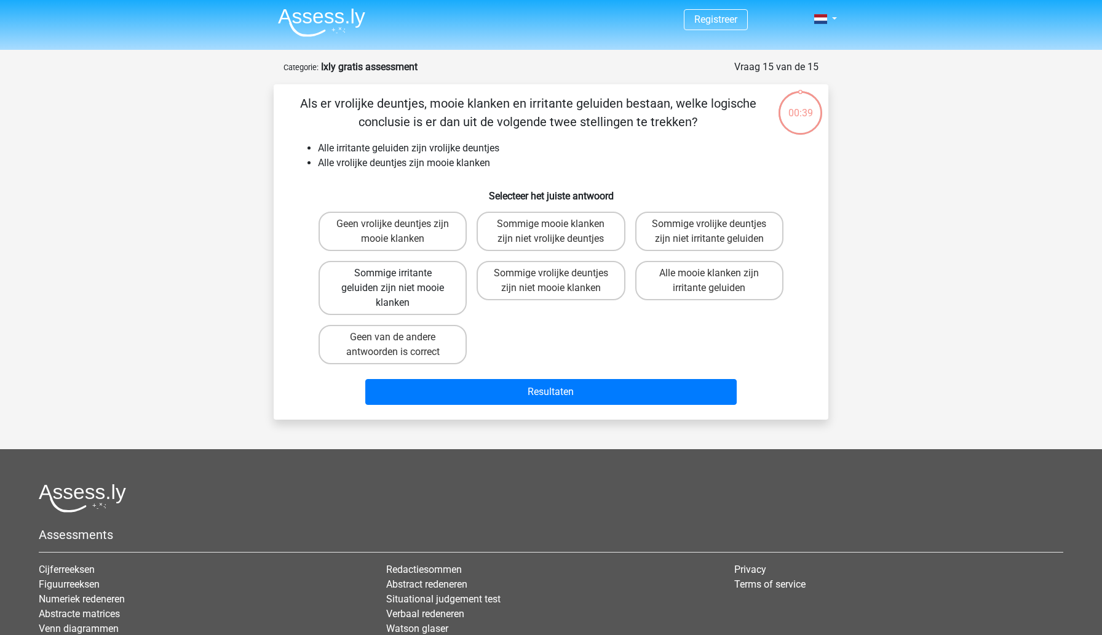
scroll to position [0, 0]
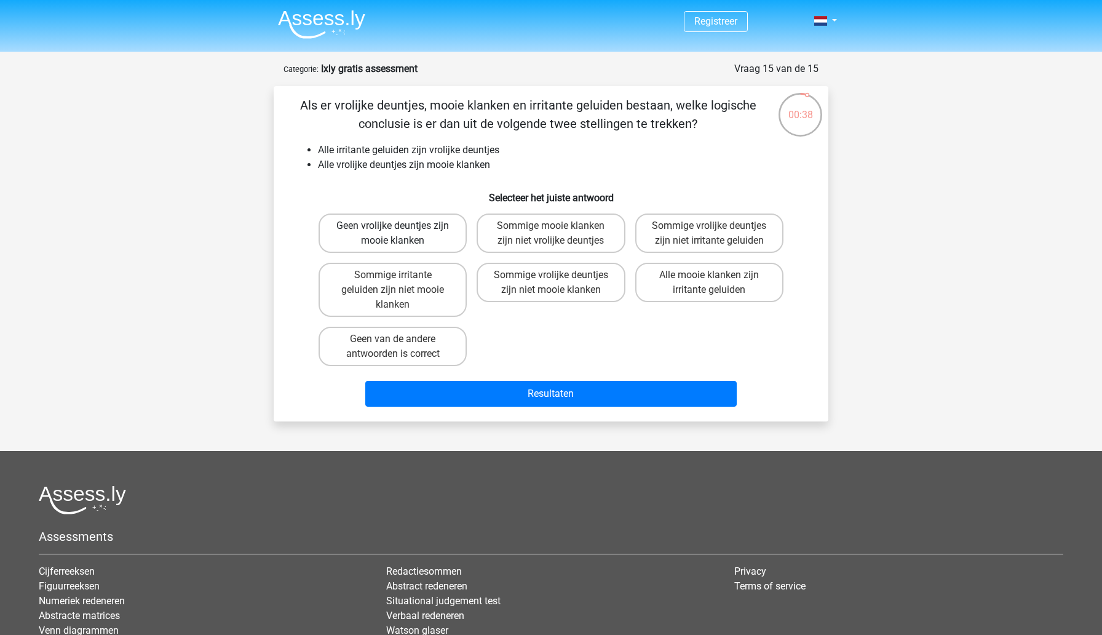
click at [373, 236] on label "Geen vrolijke deuntjes zijn mooie klanken" at bounding box center [393, 232] width 148 height 39
click at [393, 234] on input "Geen vrolijke deuntjes zijn mooie klanken" at bounding box center [397, 230] width 8 height 8
radio input "true"
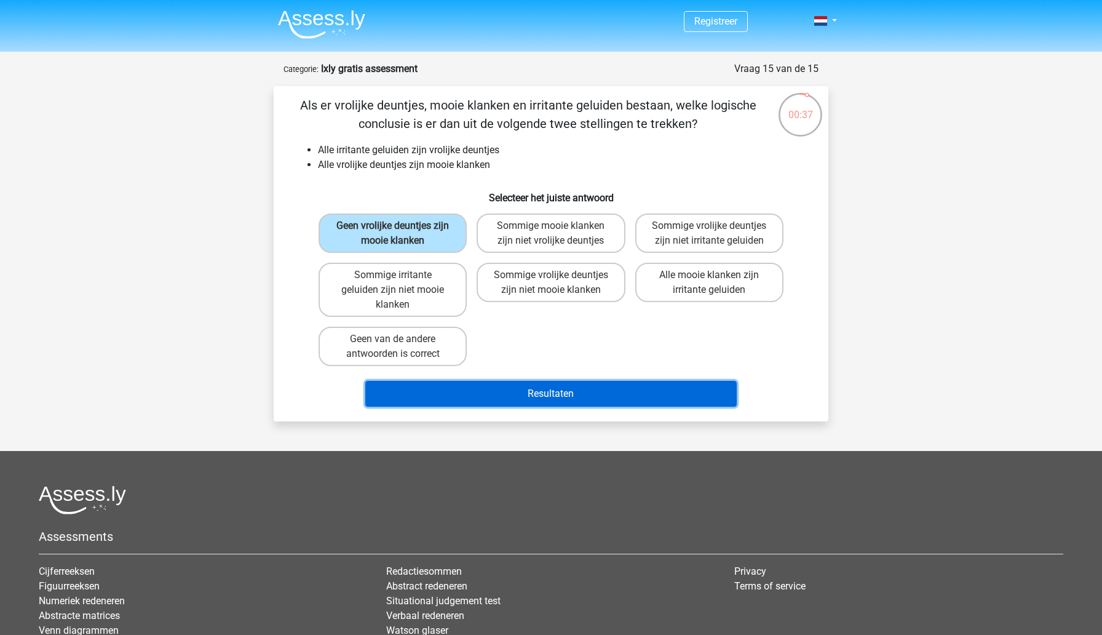
click at [437, 395] on button "Resultaten" at bounding box center [551, 394] width 372 height 26
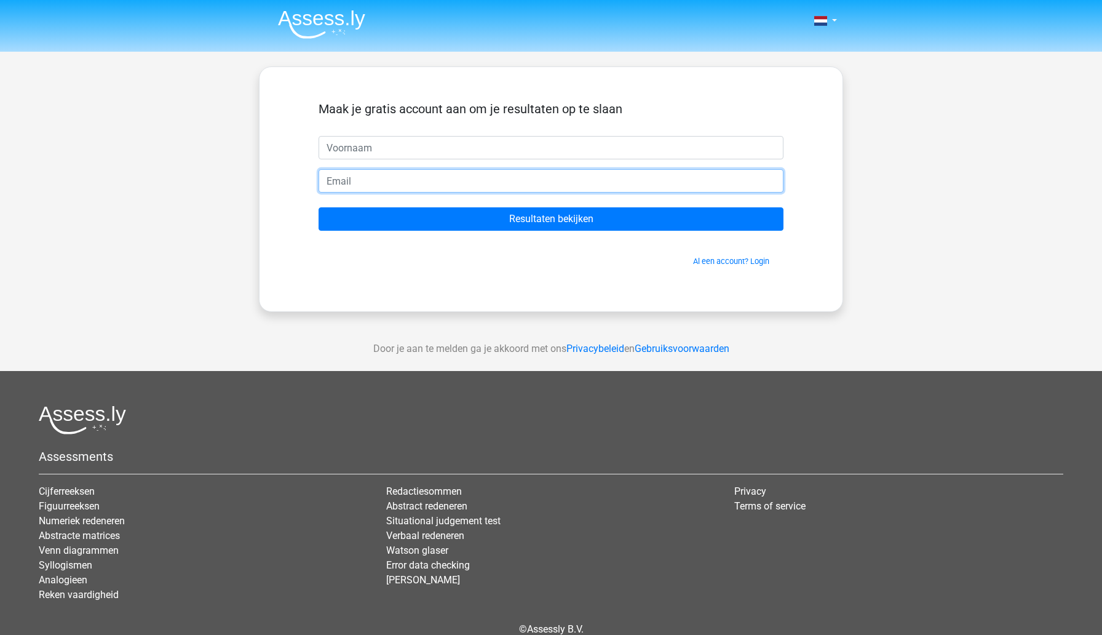
click at [418, 182] on input "email" at bounding box center [551, 180] width 465 height 23
paste input "[EMAIL_ADDRESS][DOMAIN_NAME]"
type input "[EMAIL_ADDRESS][DOMAIN_NAME]"
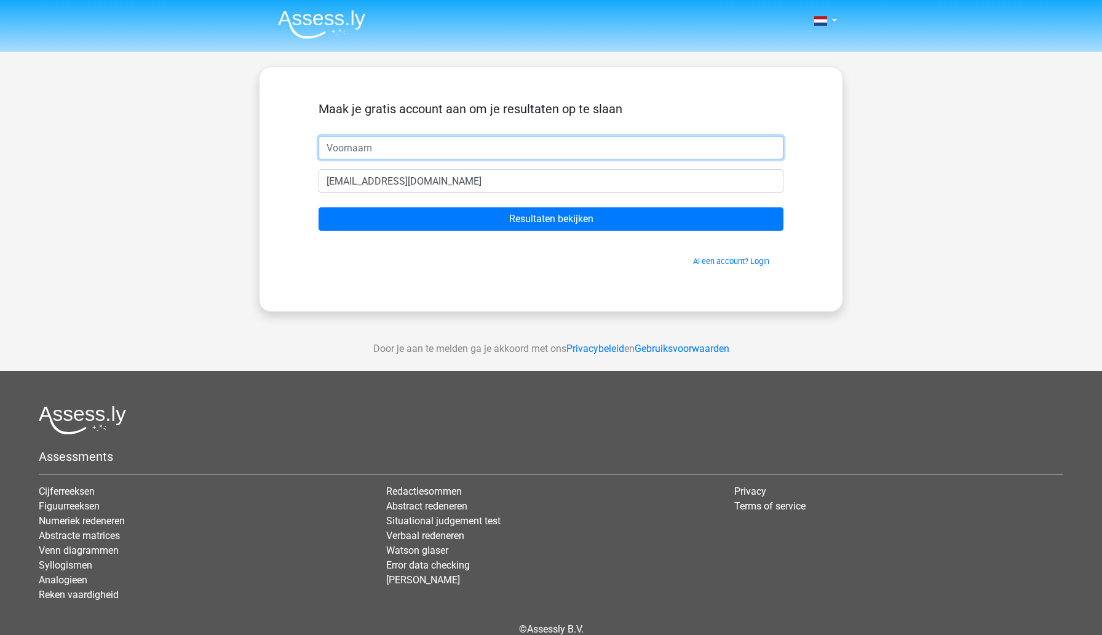
click at [416, 149] on input "text" at bounding box center [551, 147] width 465 height 23
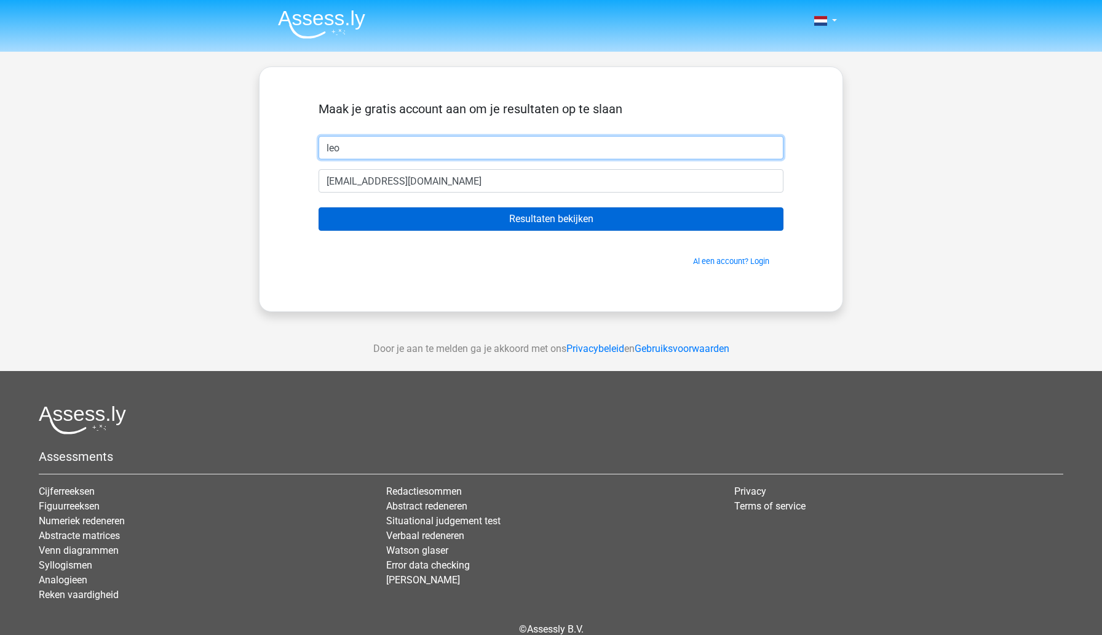
type input "leo"
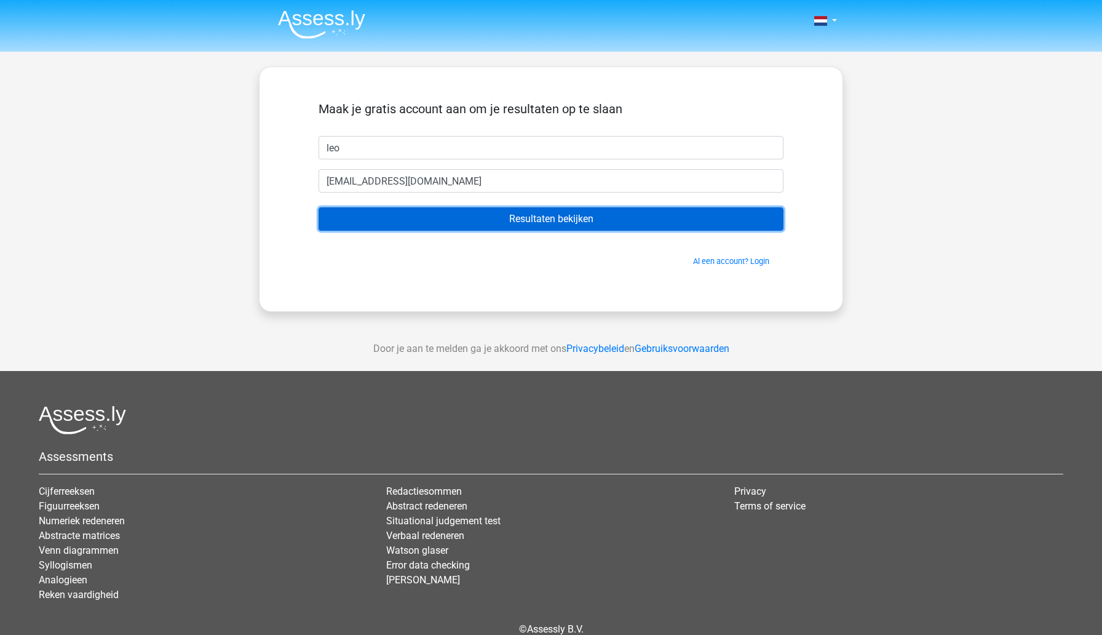
click at [470, 226] on input "Resultaten bekijken" at bounding box center [551, 218] width 465 height 23
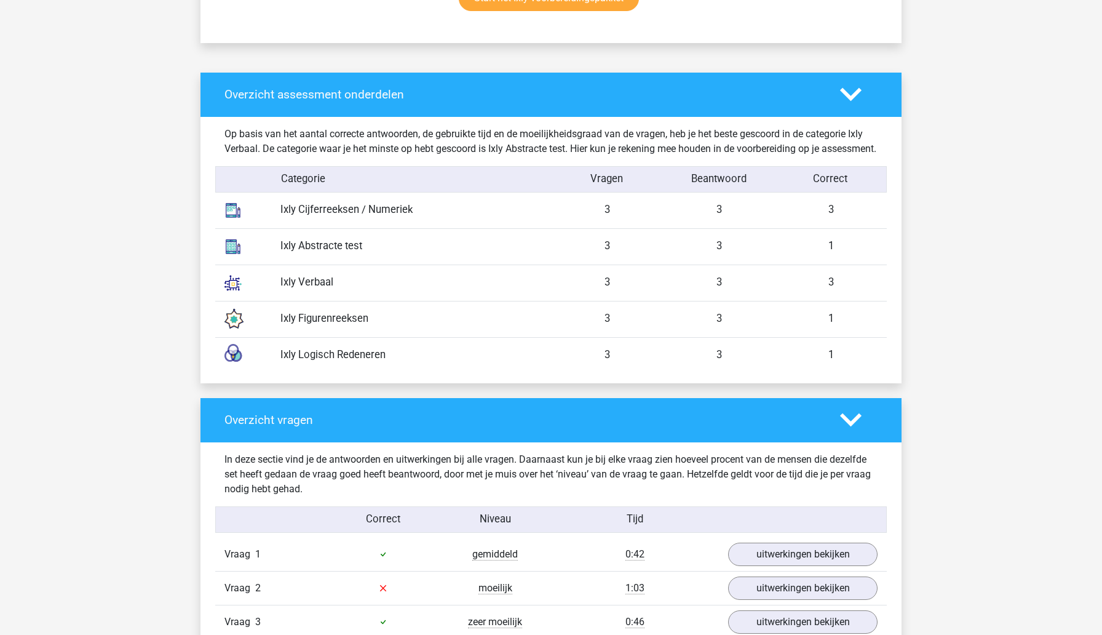
scroll to position [896, 0]
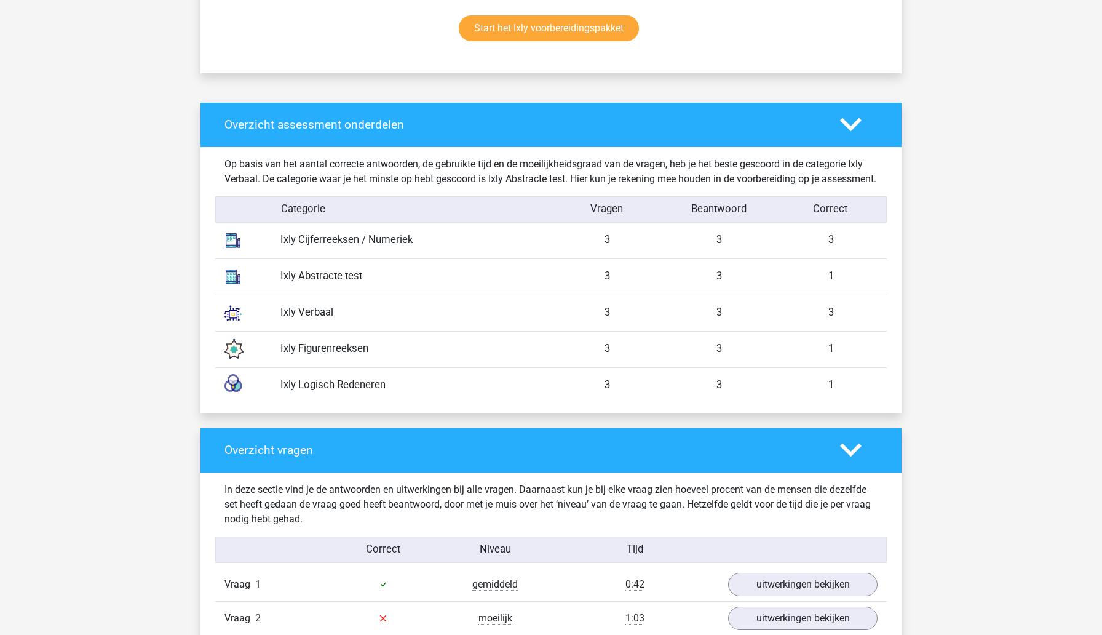
scroll to position [864, 0]
click at [305, 248] on div "Ixly Cijferreeksen / Numeriek" at bounding box center [411, 240] width 280 height 15
click at [301, 285] on div "Ixly Abstracte test" at bounding box center [411, 276] width 280 height 15
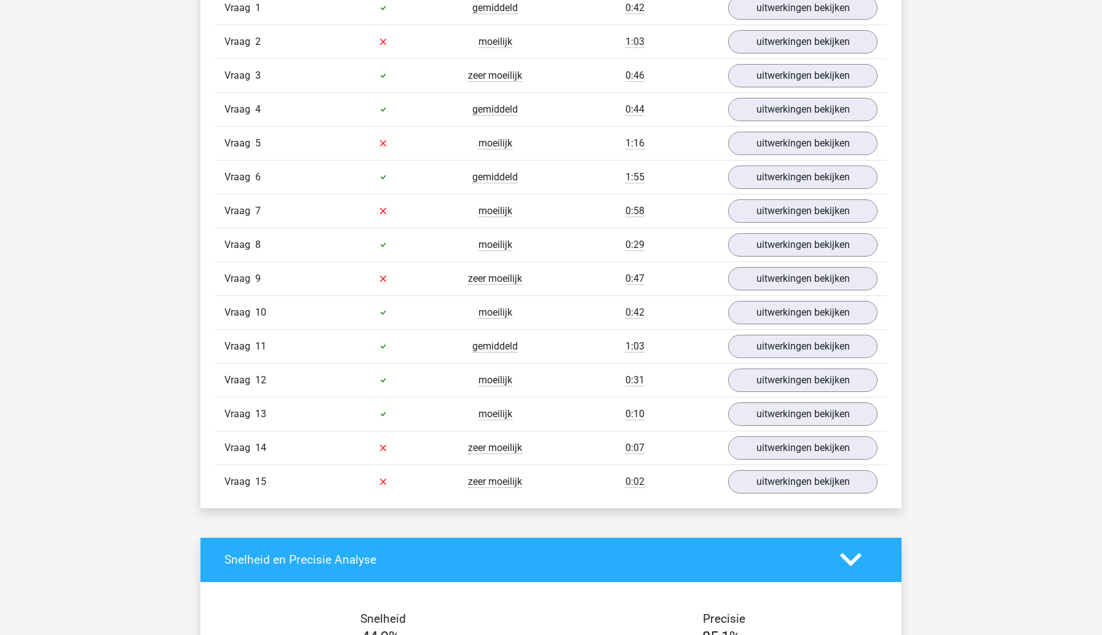
scroll to position [1456, 0]
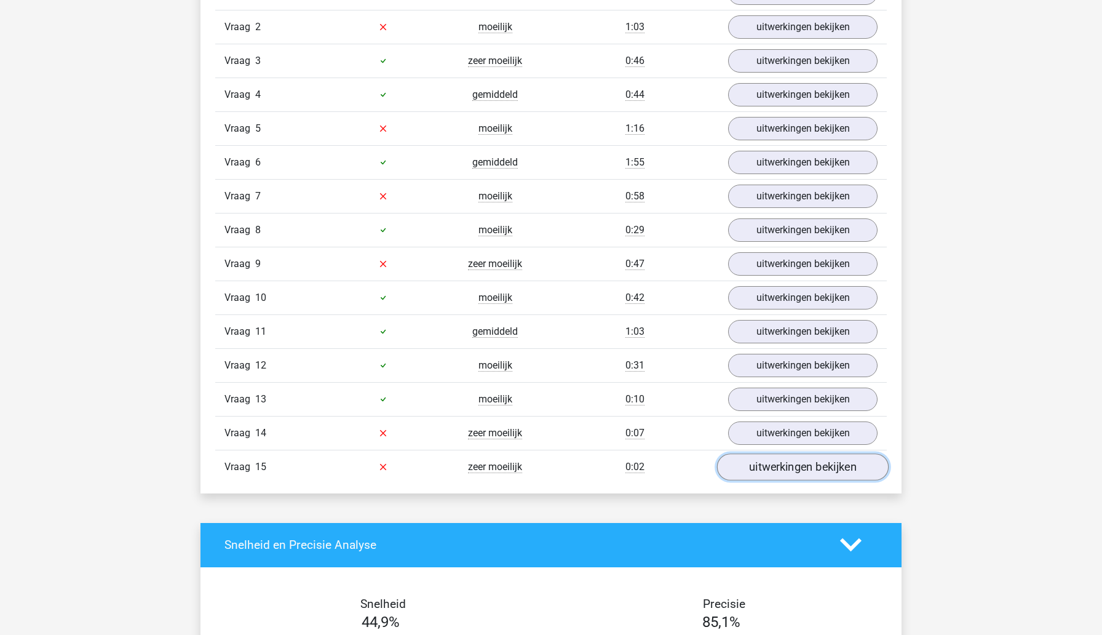
click at [753, 480] on link "uitwerkingen bekijken" at bounding box center [803, 466] width 172 height 27
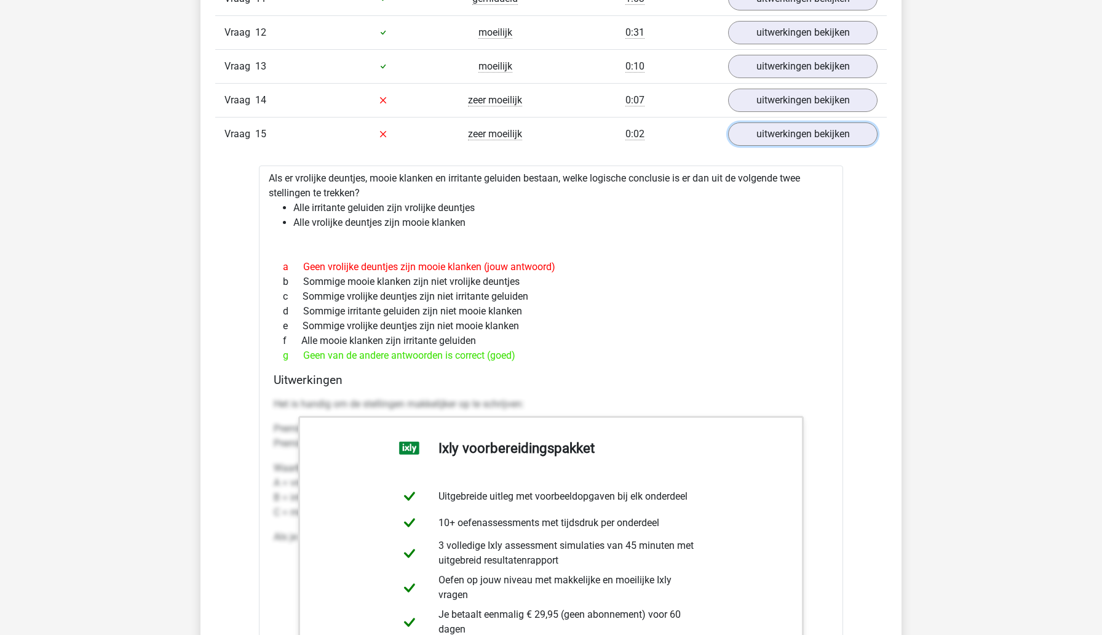
scroll to position [1779, 0]
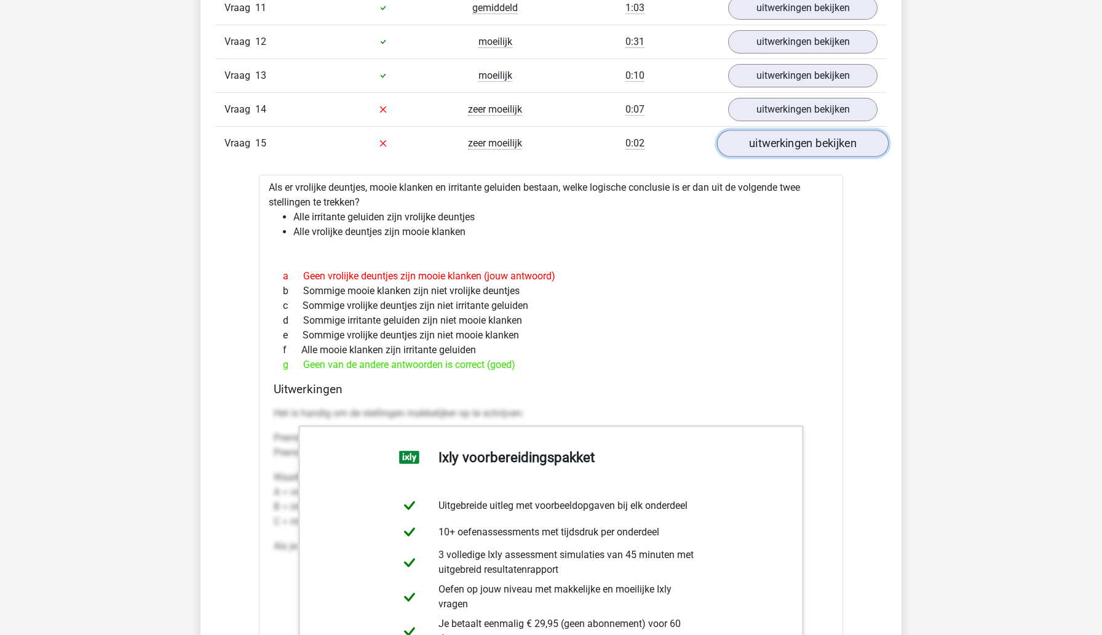
click at [758, 157] on link "uitwerkingen bekijken" at bounding box center [803, 143] width 172 height 27
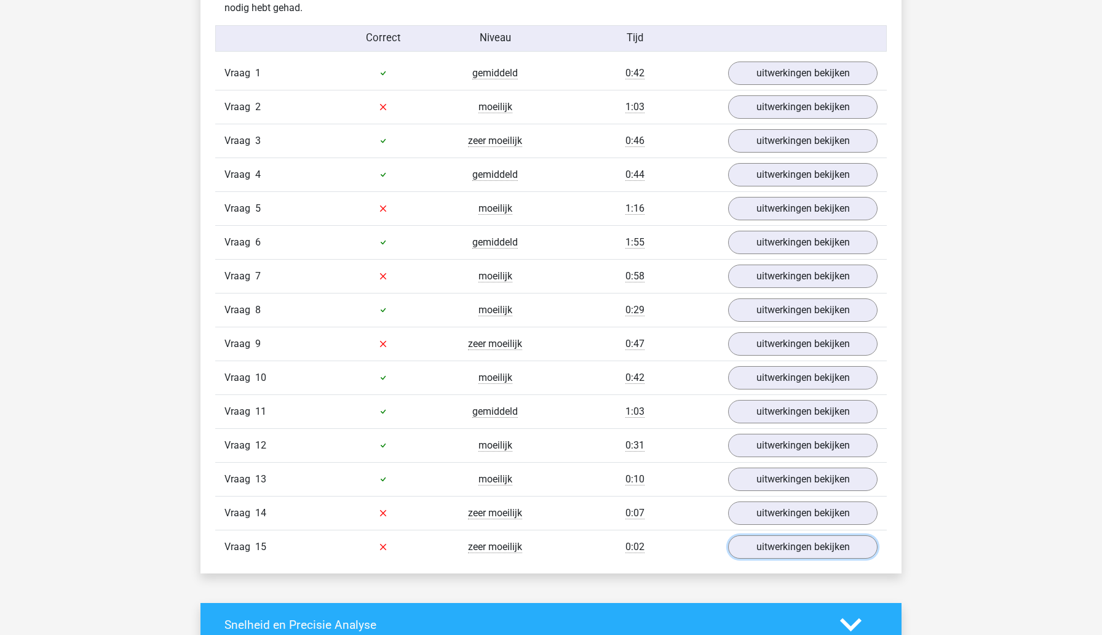
scroll to position [1278, 0]
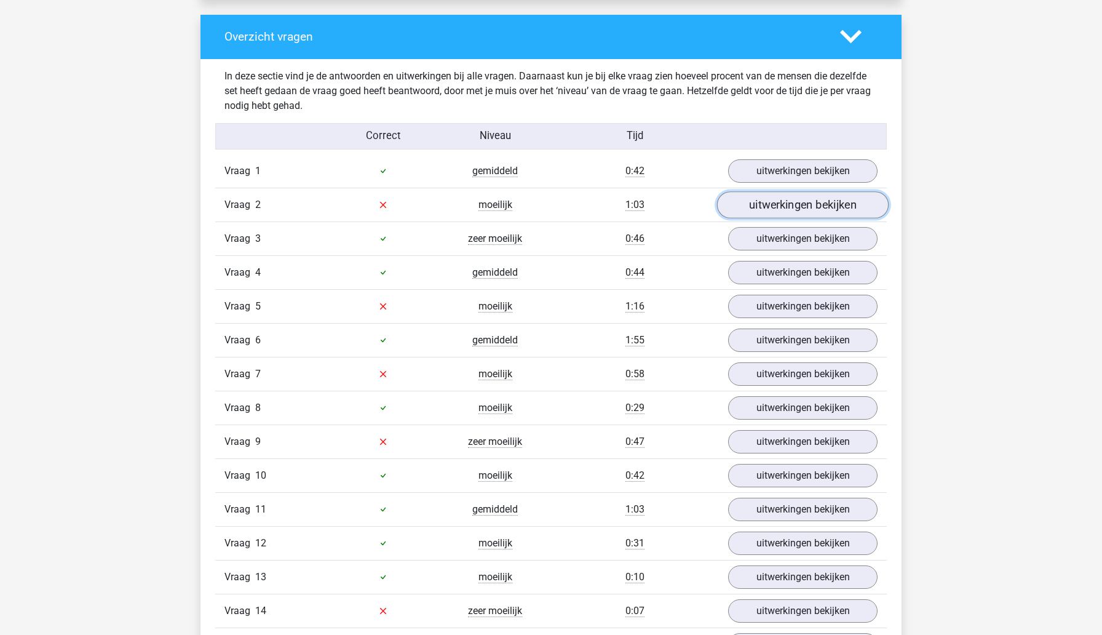
click at [793, 218] on link "uitwerkingen bekijken" at bounding box center [803, 204] width 172 height 27
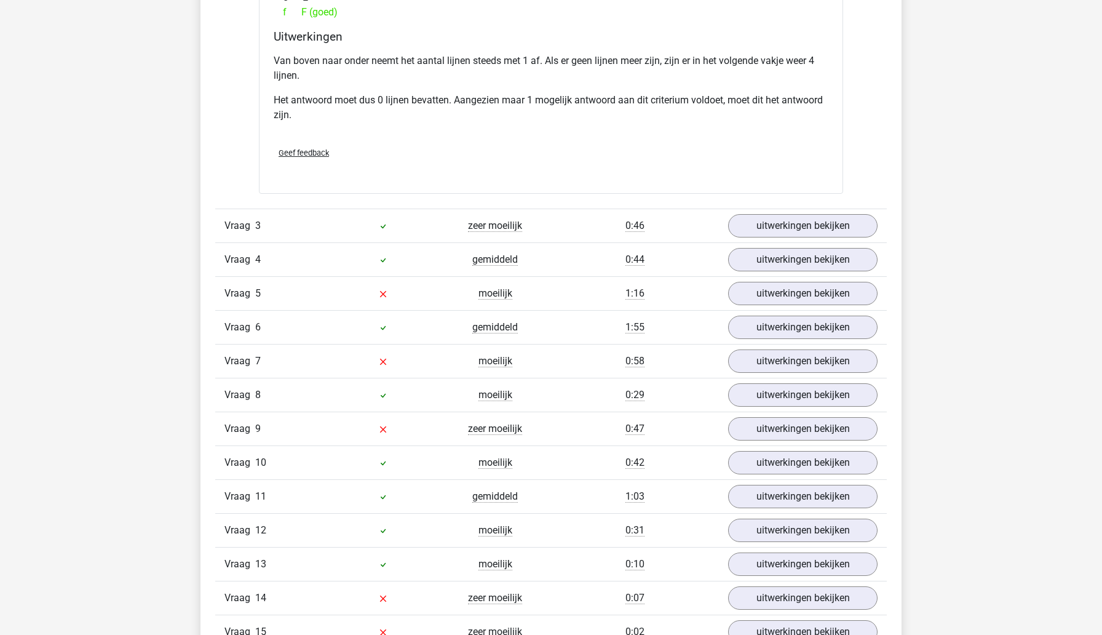
scroll to position [1888, 0]
click at [785, 237] on link "uitwerkingen bekijken" at bounding box center [803, 223] width 172 height 27
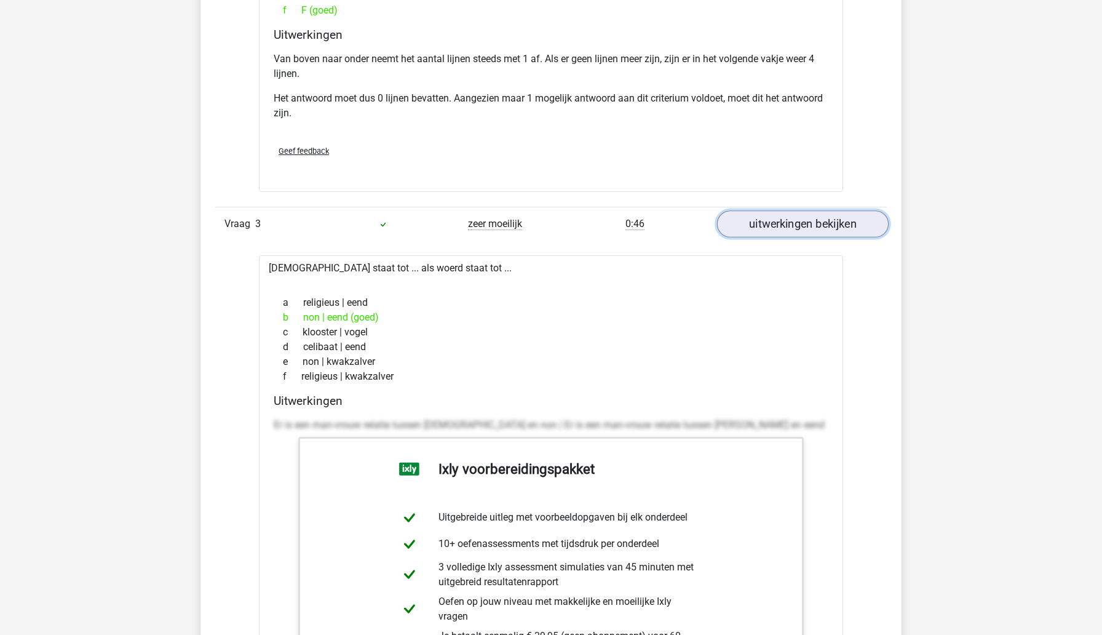
click at [785, 237] on link "uitwerkingen bekijken" at bounding box center [803, 223] width 172 height 27
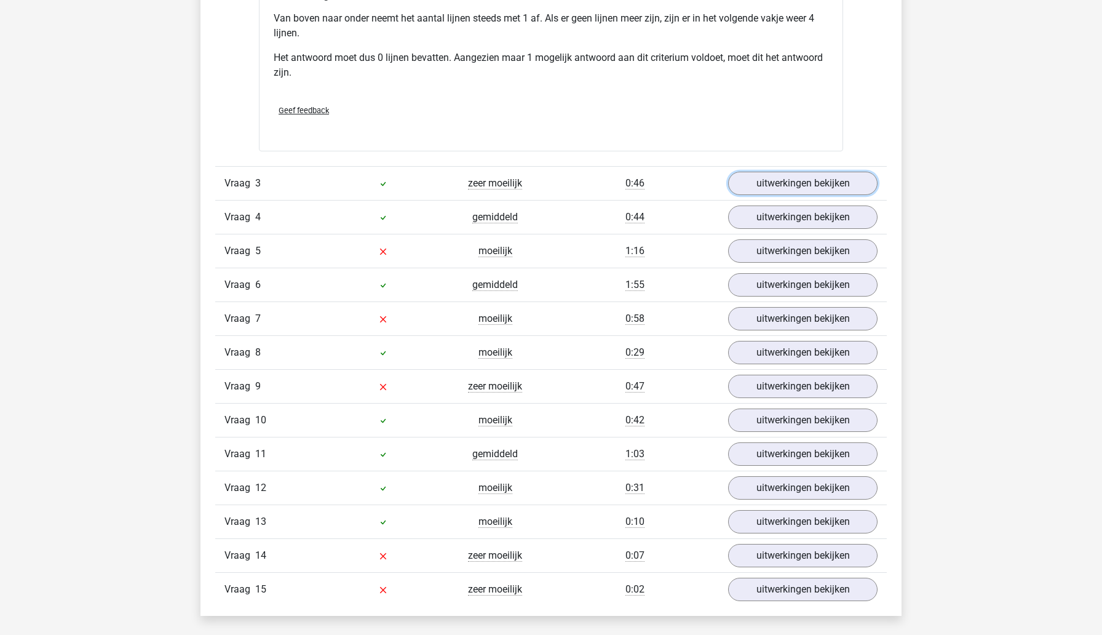
scroll to position [1977, 0]
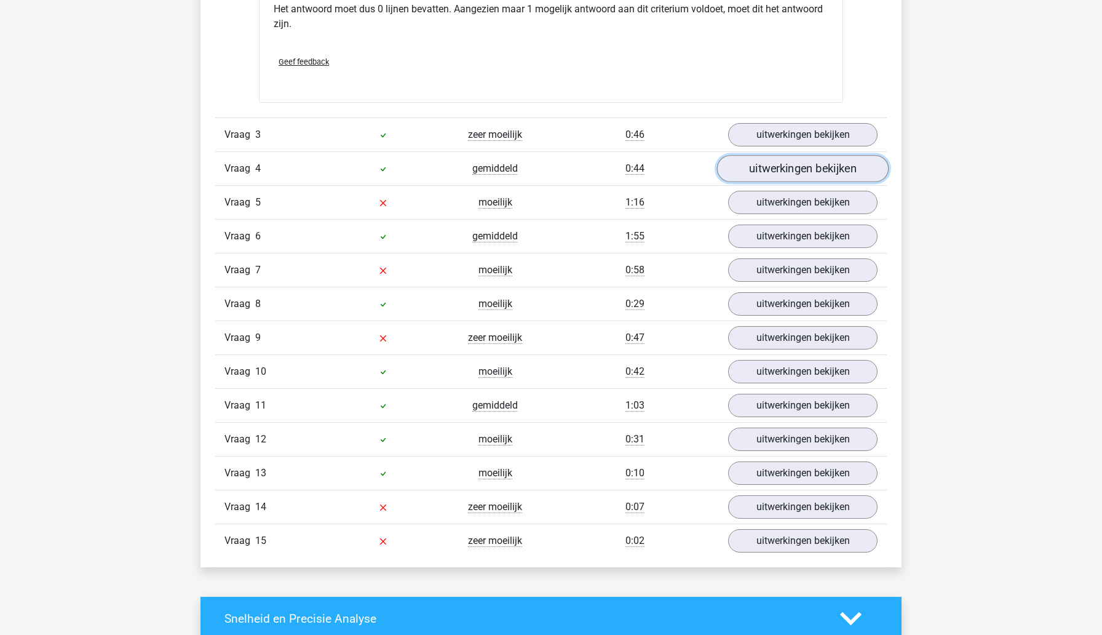
click at [795, 182] on link "uitwerkingen bekijken" at bounding box center [803, 168] width 172 height 27
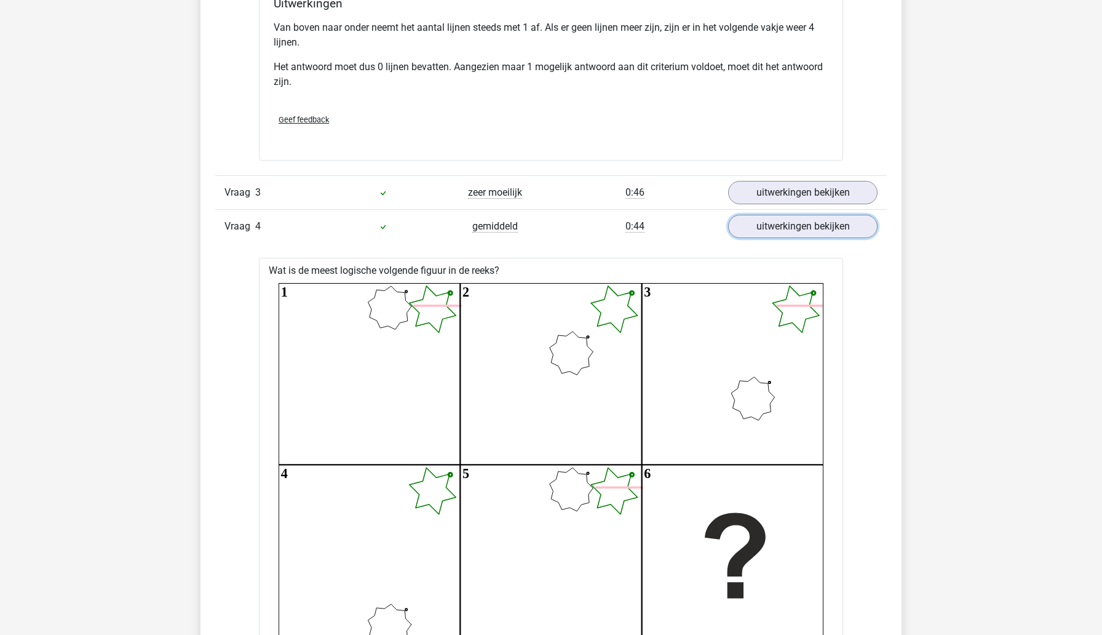
scroll to position [1918, 0]
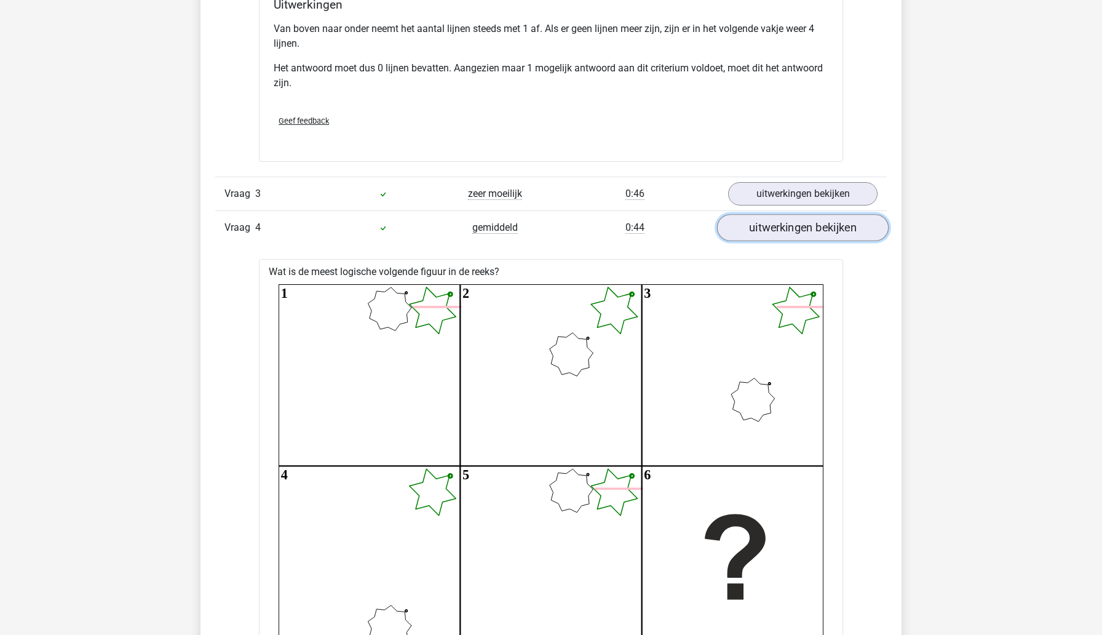
click at [840, 241] on link "uitwerkingen bekijken" at bounding box center [803, 227] width 172 height 27
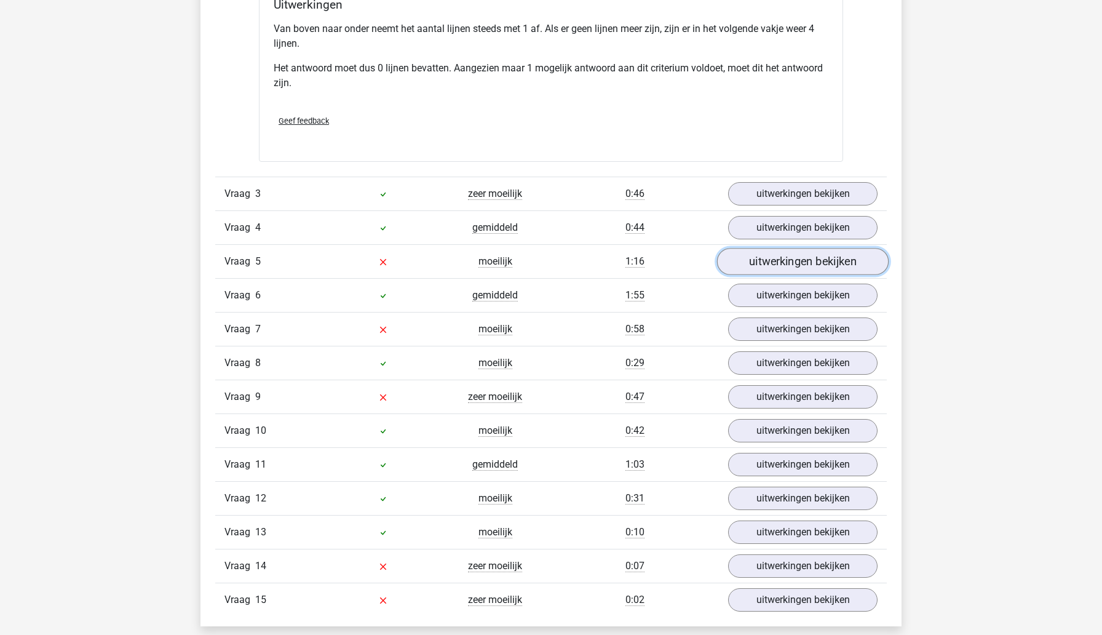
click at [763, 275] on link "uitwerkingen bekijken" at bounding box center [803, 261] width 172 height 27
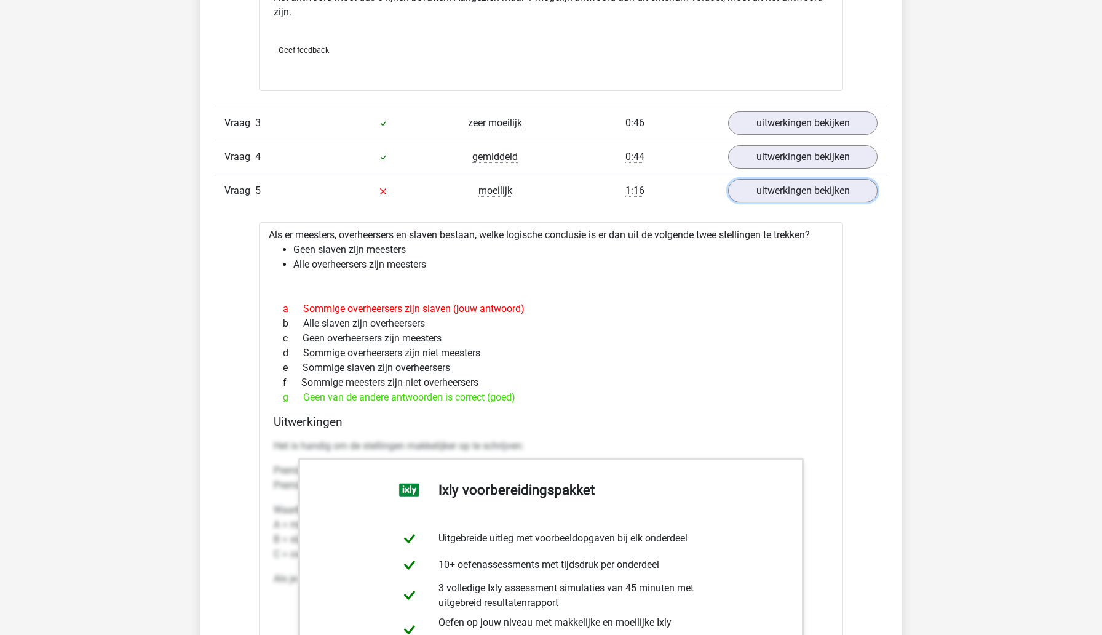
scroll to position [1989, 0]
click at [820, 204] on link "uitwerkingen bekijken" at bounding box center [803, 189] width 172 height 27
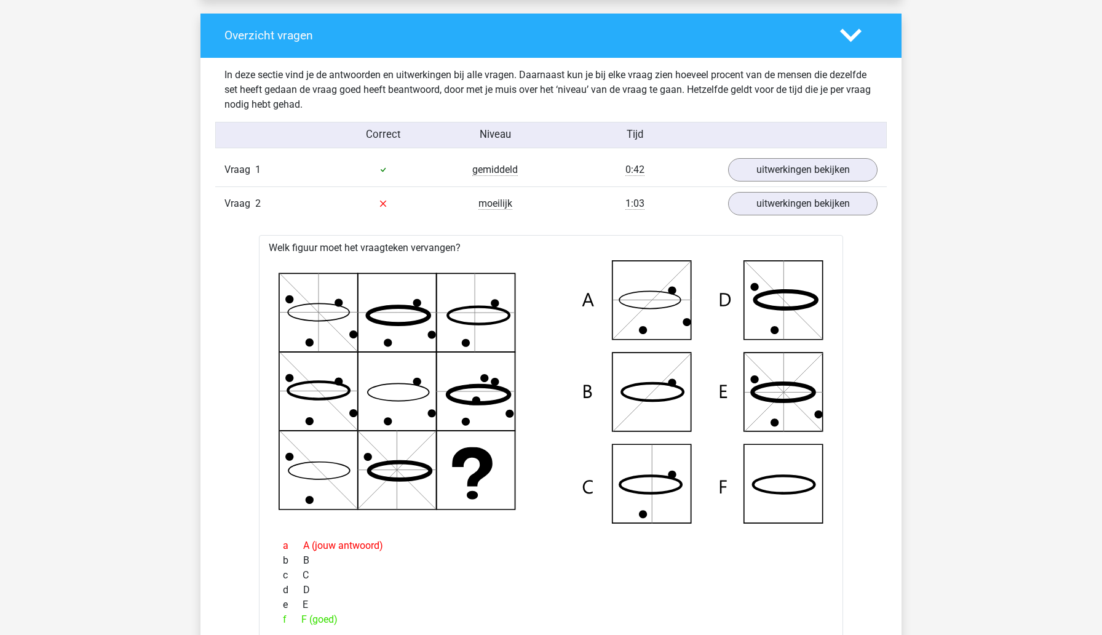
scroll to position [1105, 0]
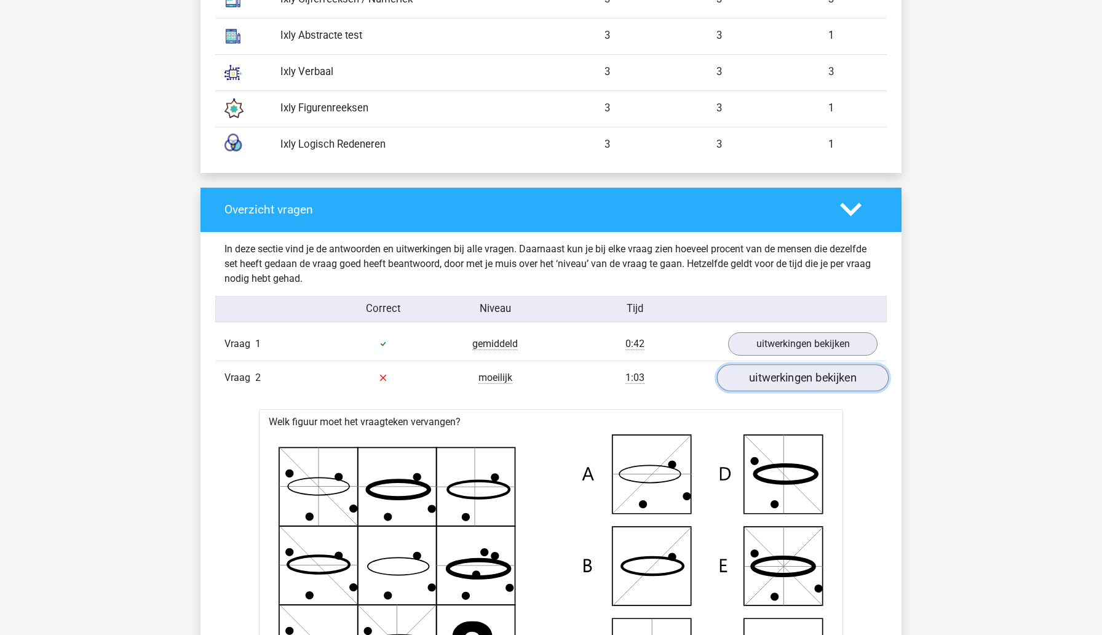
click at [777, 391] on link "uitwerkingen bekijken" at bounding box center [803, 377] width 172 height 27
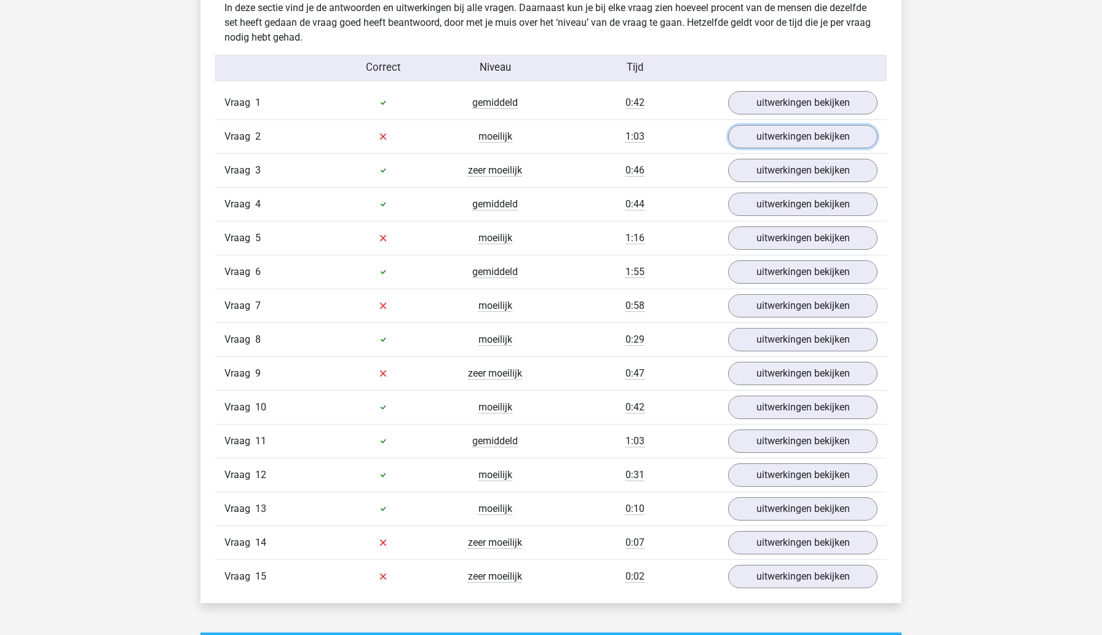
scroll to position [1348, 0]
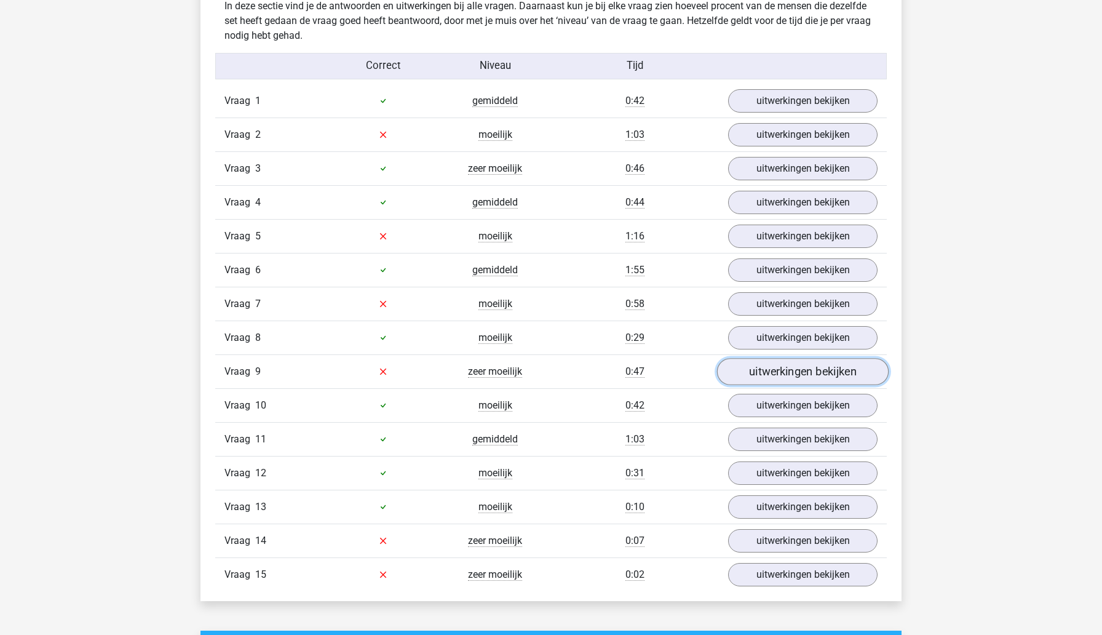
click at [801, 385] on link "uitwerkingen bekijken" at bounding box center [803, 371] width 172 height 27
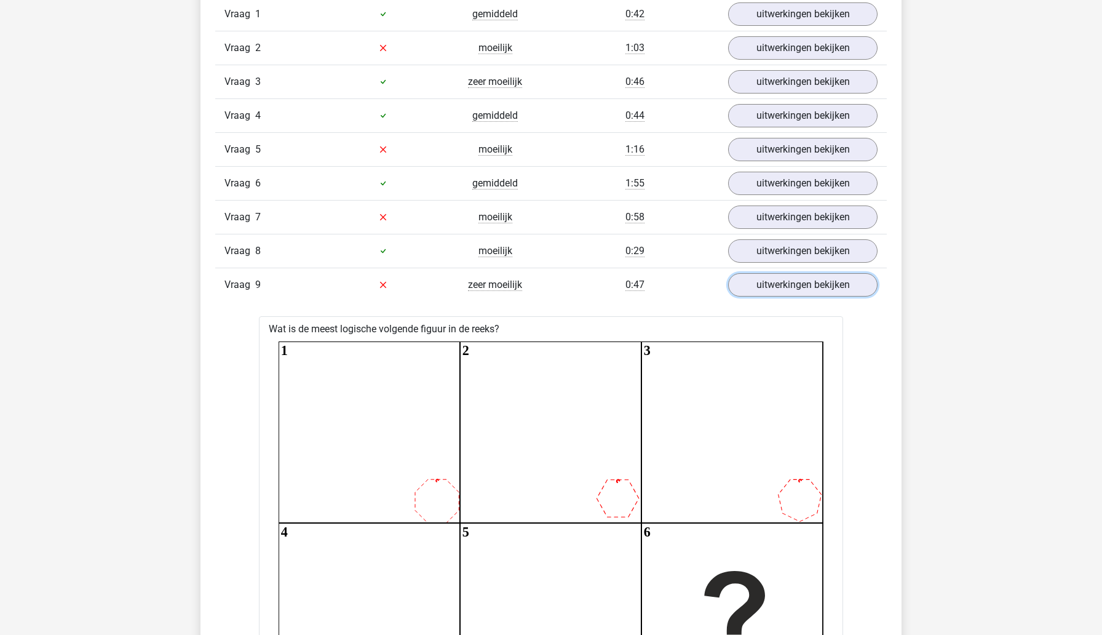
scroll to position [1421, 0]
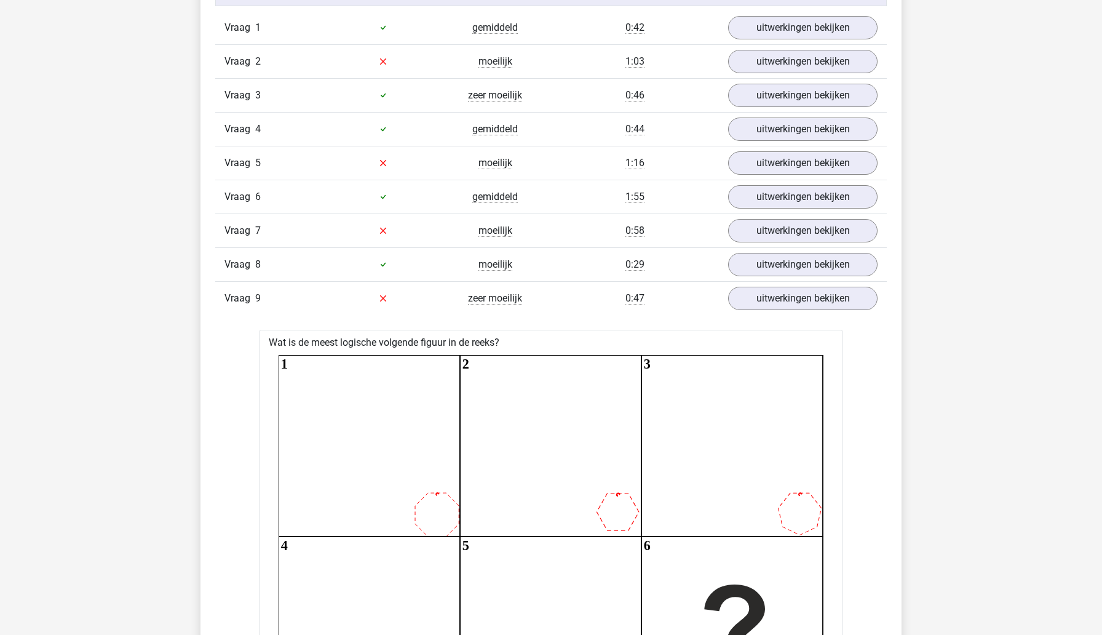
click at [576, 306] on div "0:47" at bounding box center [635, 298] width 168 height 15
click at [758, 306] on link "uitwerkingen bekijken" at bounding box center [803, 298] width 172 height 27
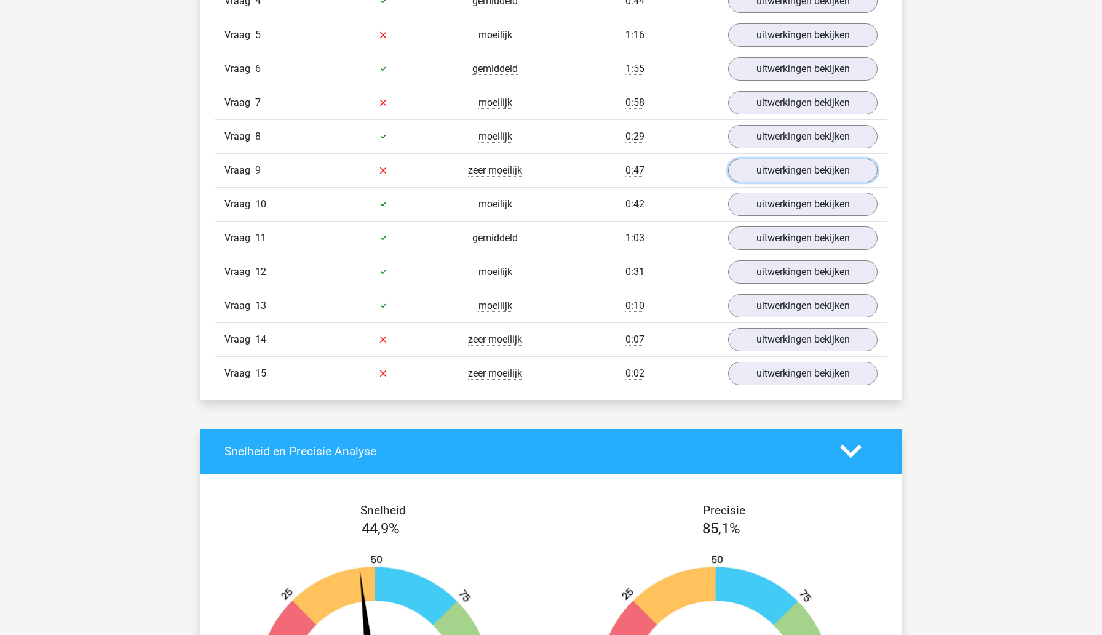
scroll to position [1551, 0]
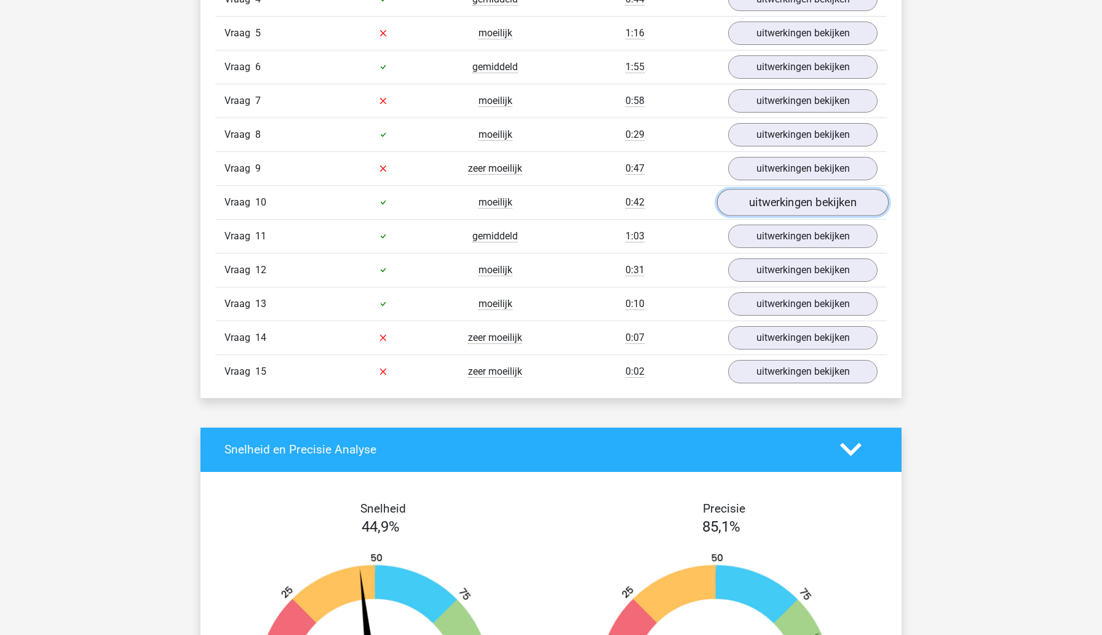
click at [765, 210] on link "uitwerkingen bekijken" at bounding box center [803, 202] width 172 height 27
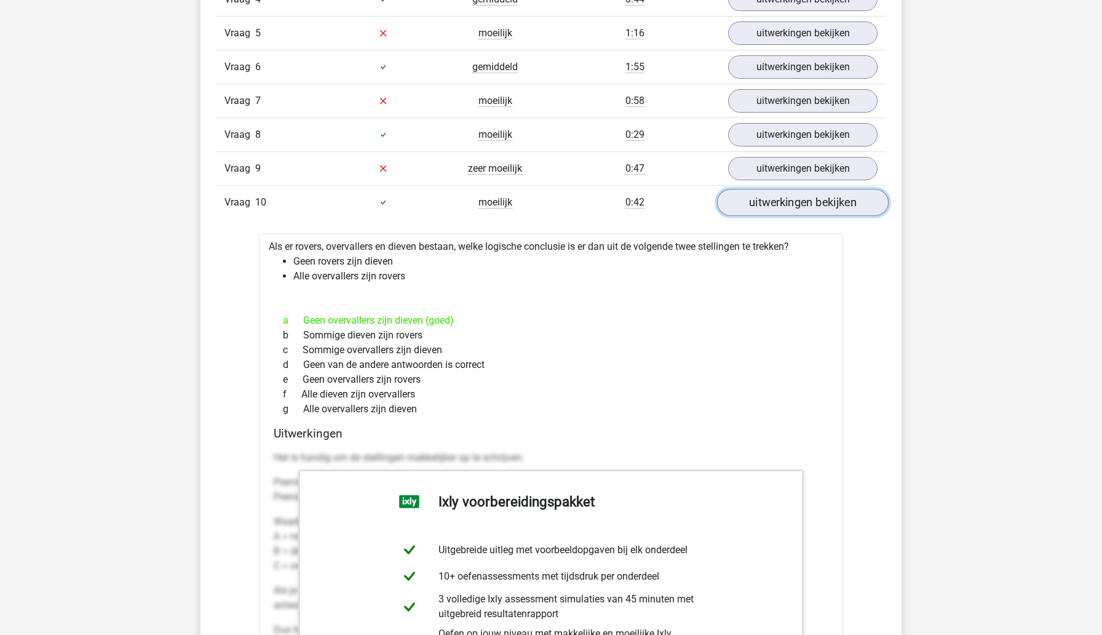
click at [764, 211] on link "uitwerkingen bekijken" at bounding box center [803, 202] width 172 height 27
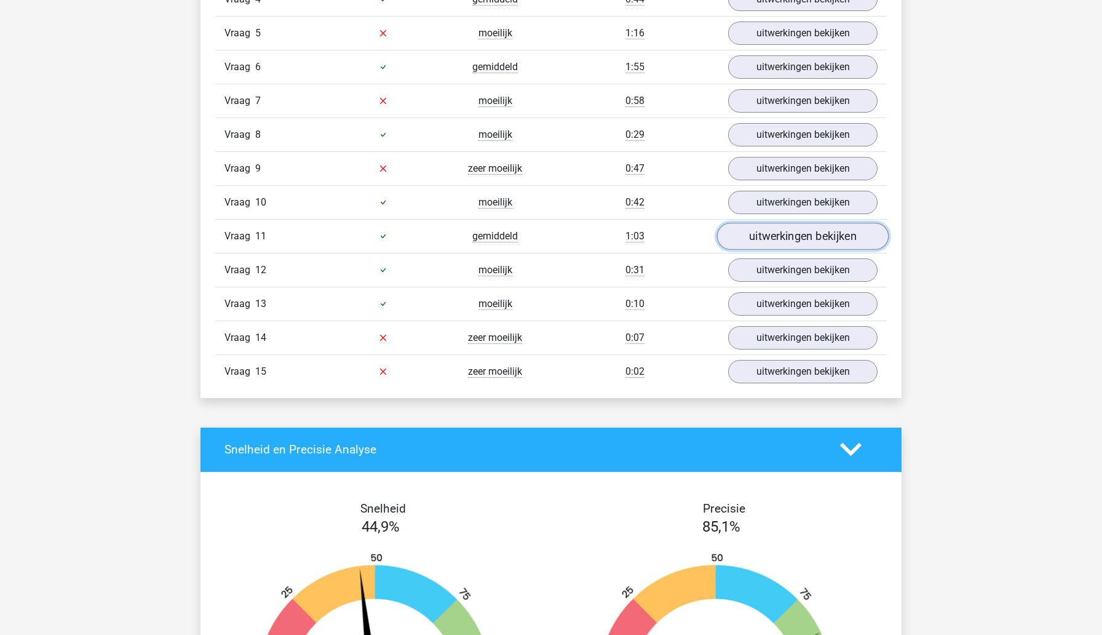
click at [760, 250] on link "uitwerkingen bekijken" at bounding box center [803, 236] width 172 height 27
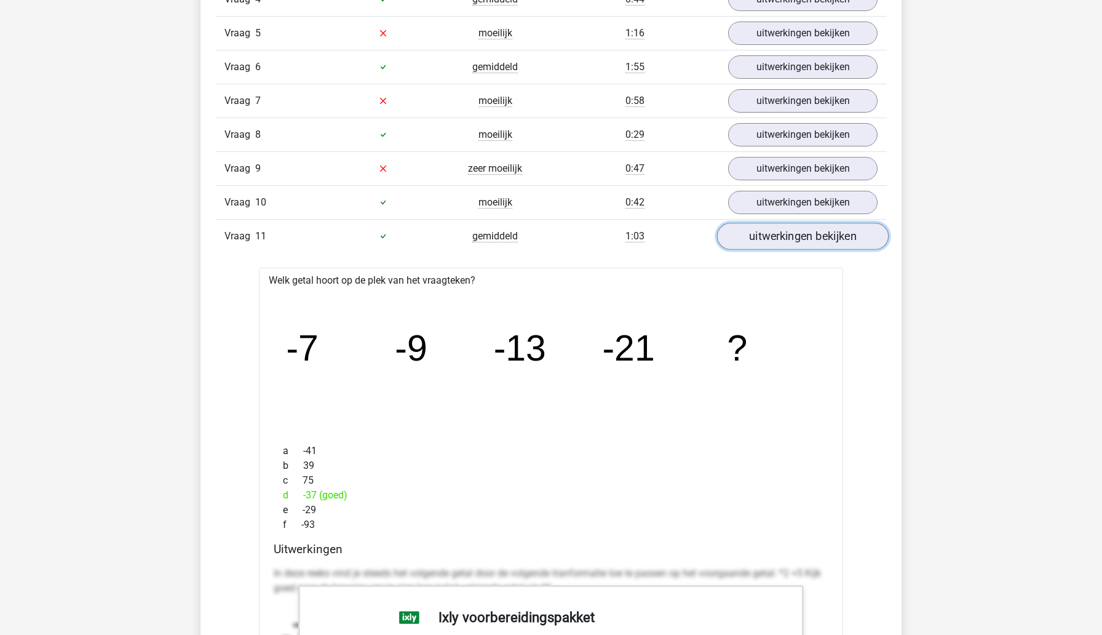
click at [760, 250] on link "uitwerkingen bekijken" at bounding box center [803, 236] width 172 height 27
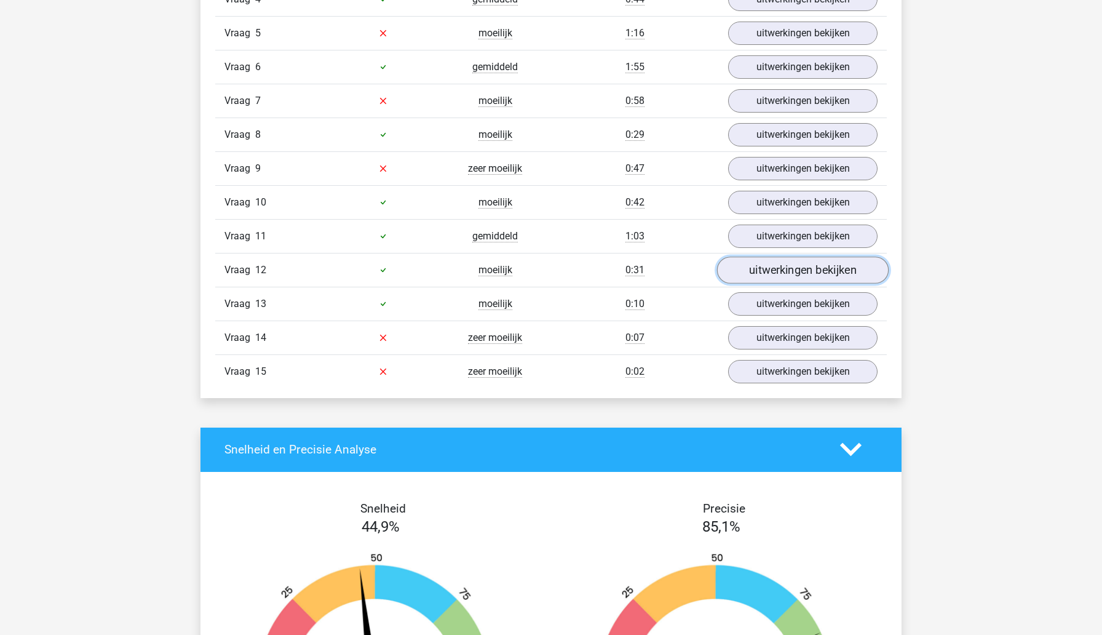
click at [757, 280] on link "uitwerkingen bekijken" at bounding box center [803, 269] width 172 height 27
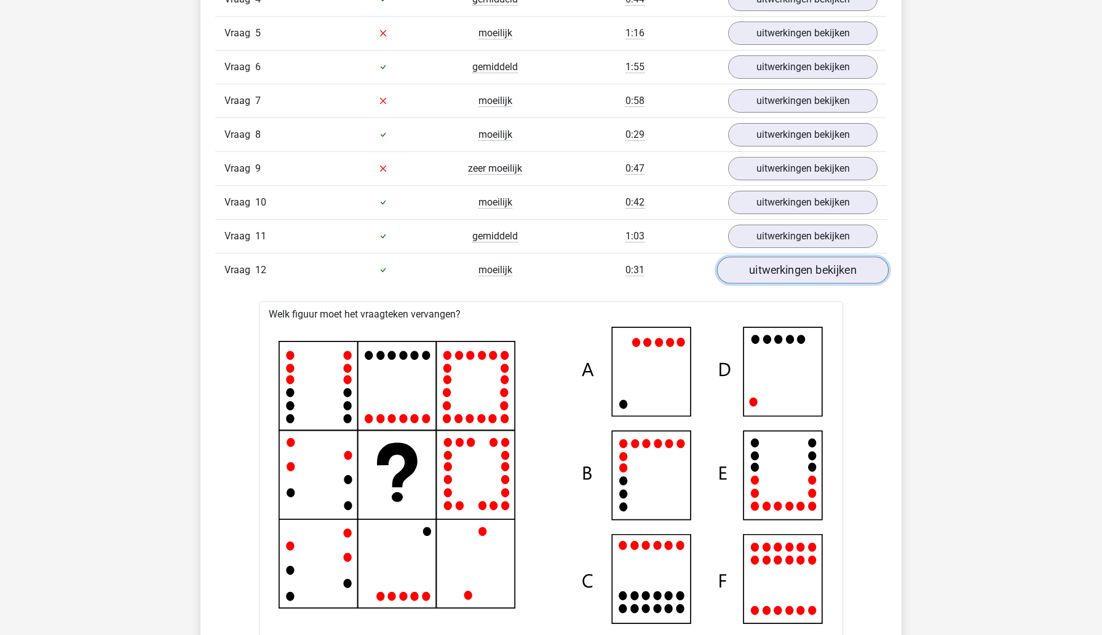
click at [757, 280] on link "uitwerkingen bekijken" at bounding box center [803, 269] width 172 height 27
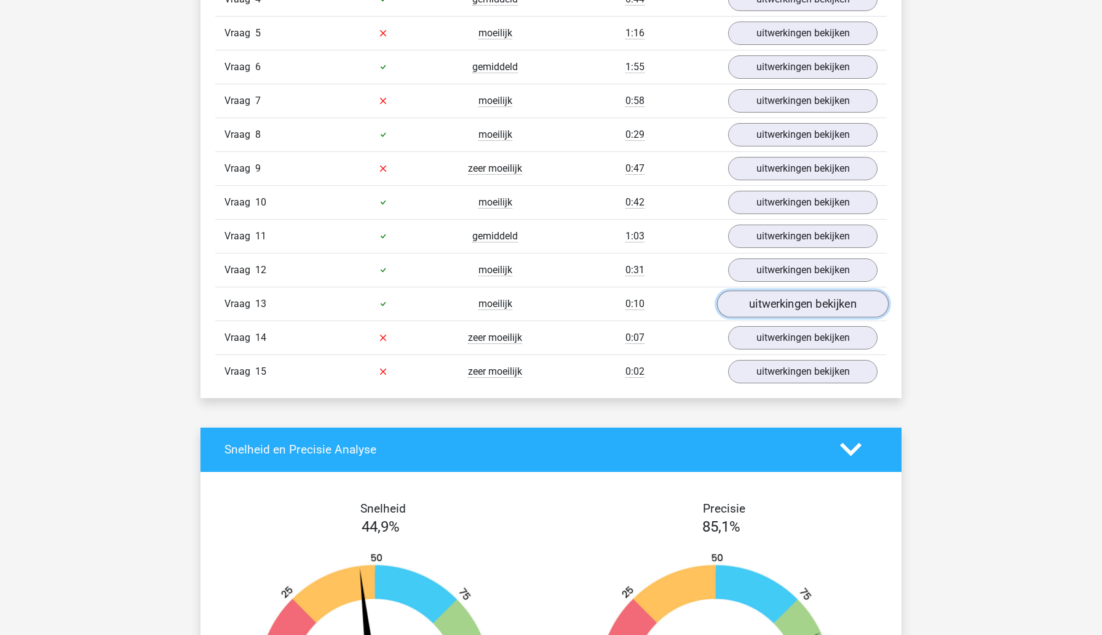
click at [761, 317] on link "uitwerkingen bekijken" at bounding box center [803, 303] width 172 height 27
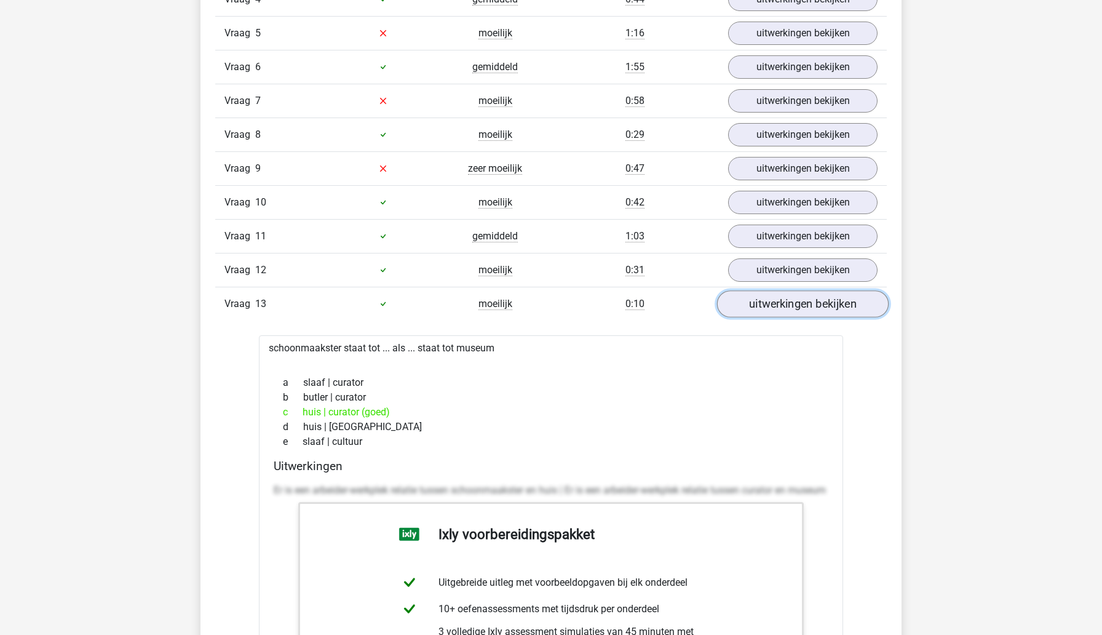
click at [761, 317] on link "uitwerkingen bekijken" at bounding box center [803, 303] width 172 height 27
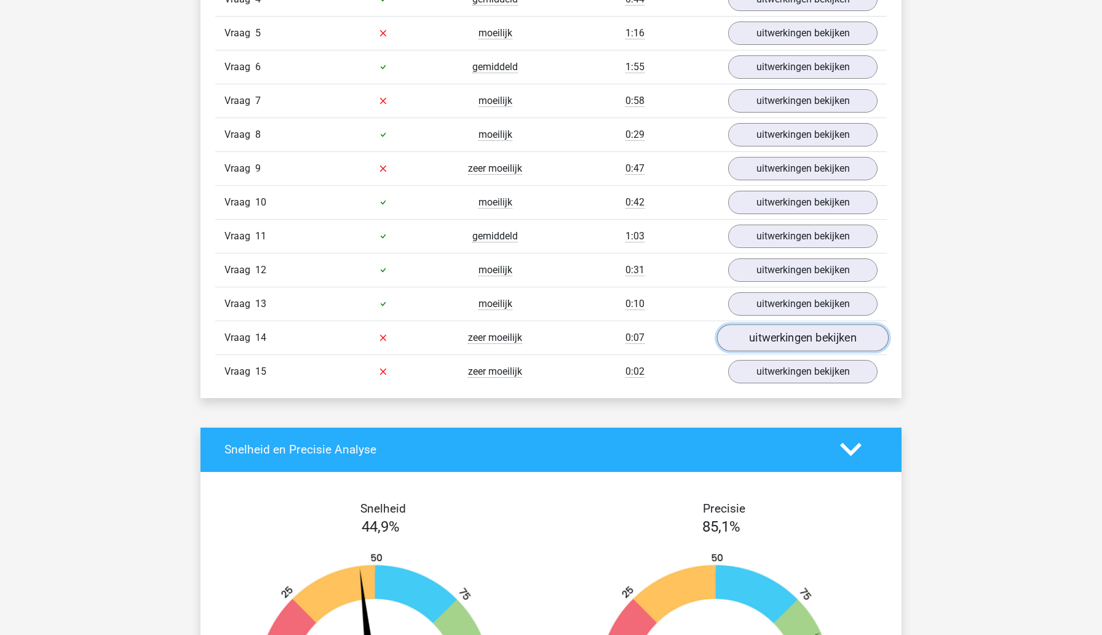
click at [761, 351] on link "uitwerkingen bekijken" at bounding box center [803, 337] width 172 height 27
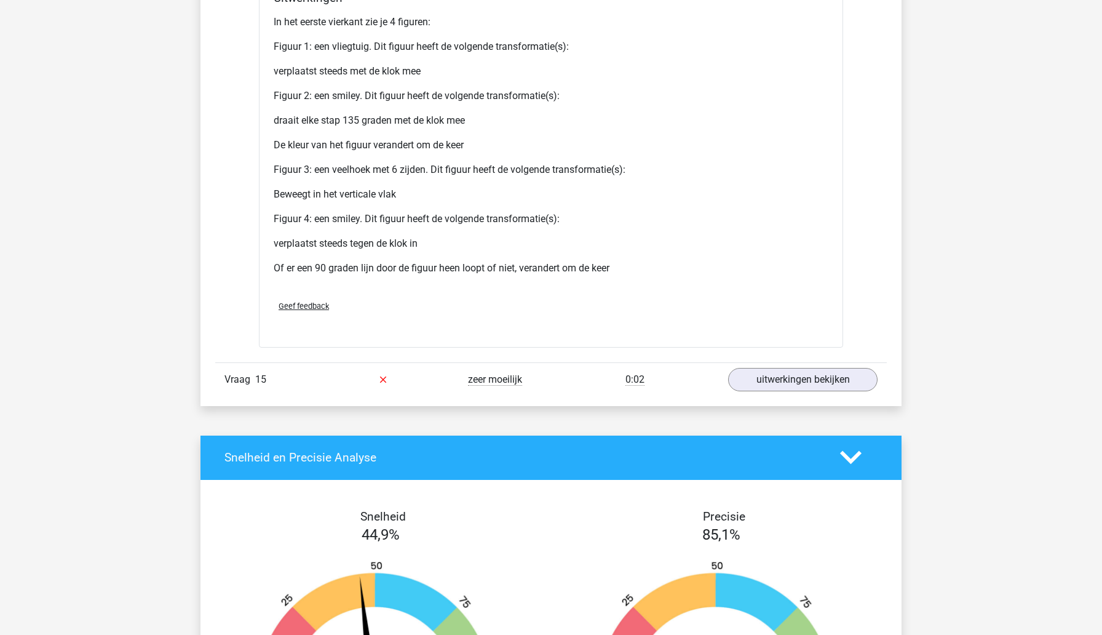
scroll to position [2815, 0]
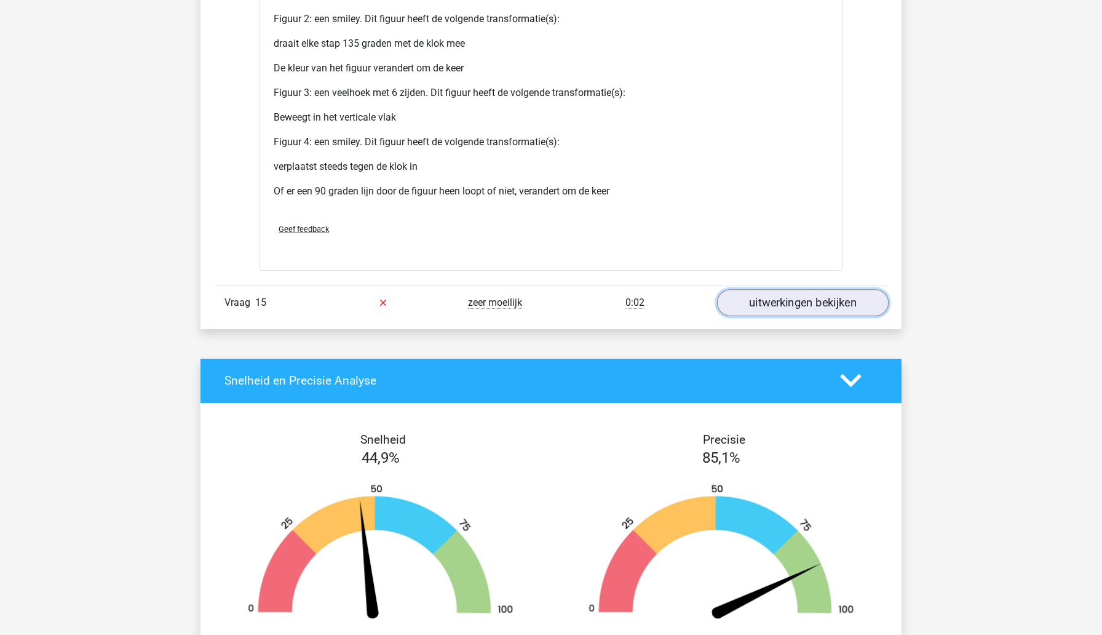
click at [753, 316] on link "uitwerkingen bekijken" at bounding box center [803, 302] width 172 height 27
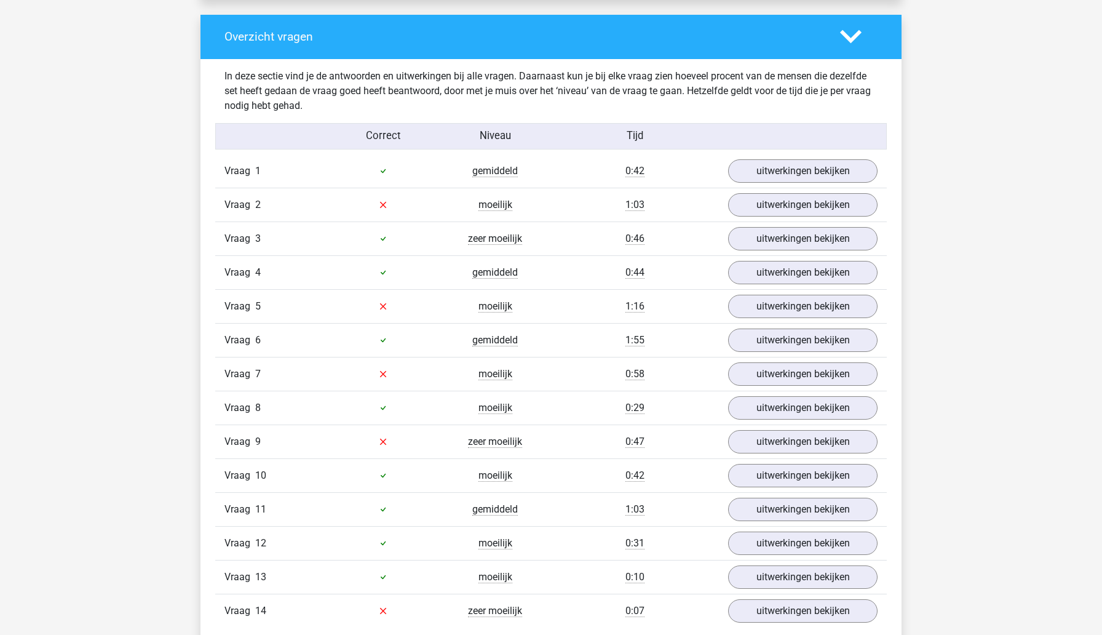
scroll to position [1278, 0]
click at [780, 218] on link "uitwerkingen bekijken" at bounding box center [803, 204] width 172 height 27
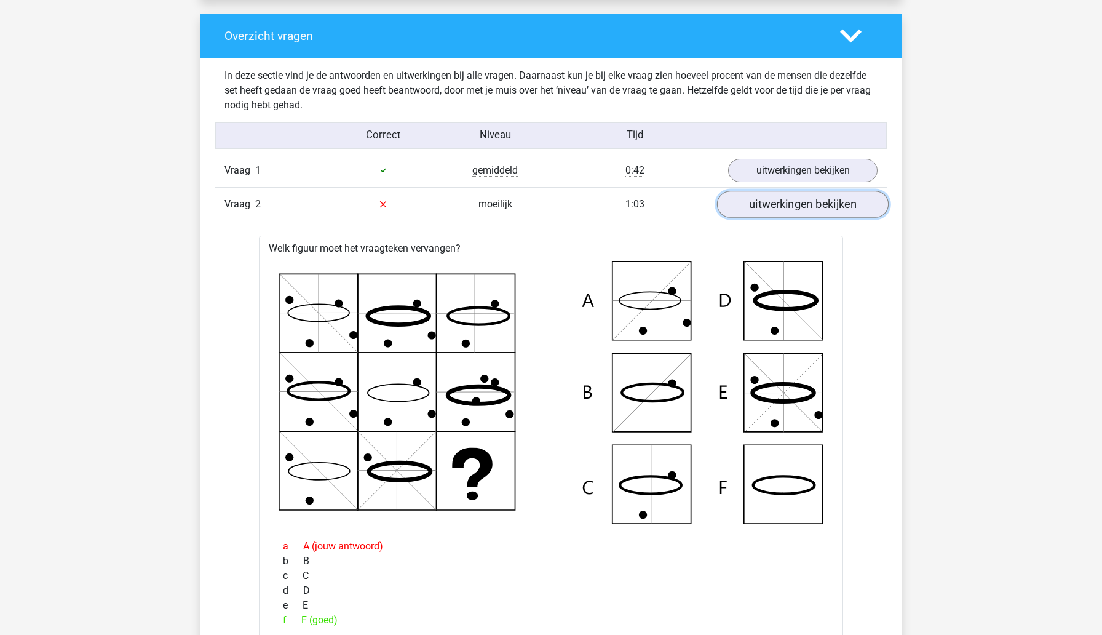
click at [780, 218] on link "uitwerkingen bekijken" at bounding box center [803, 204] width 172 height 27
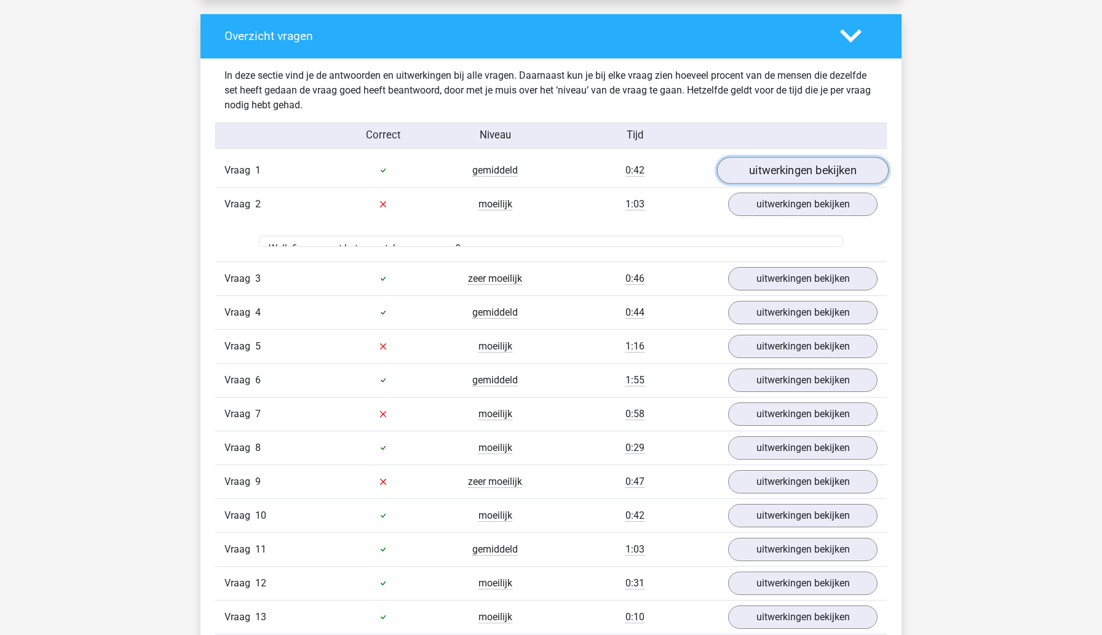
click at [781, 184] on link "uitwerkingen bekijken" at bounding box center [803, 170] width 172 height 27
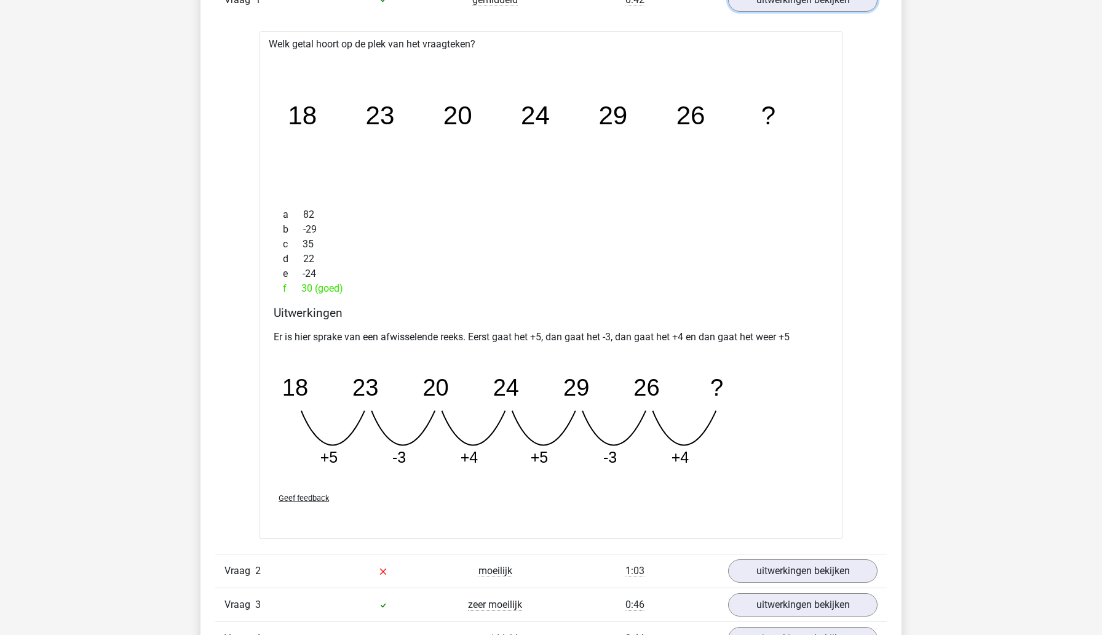
scroll to position [1453, 0]
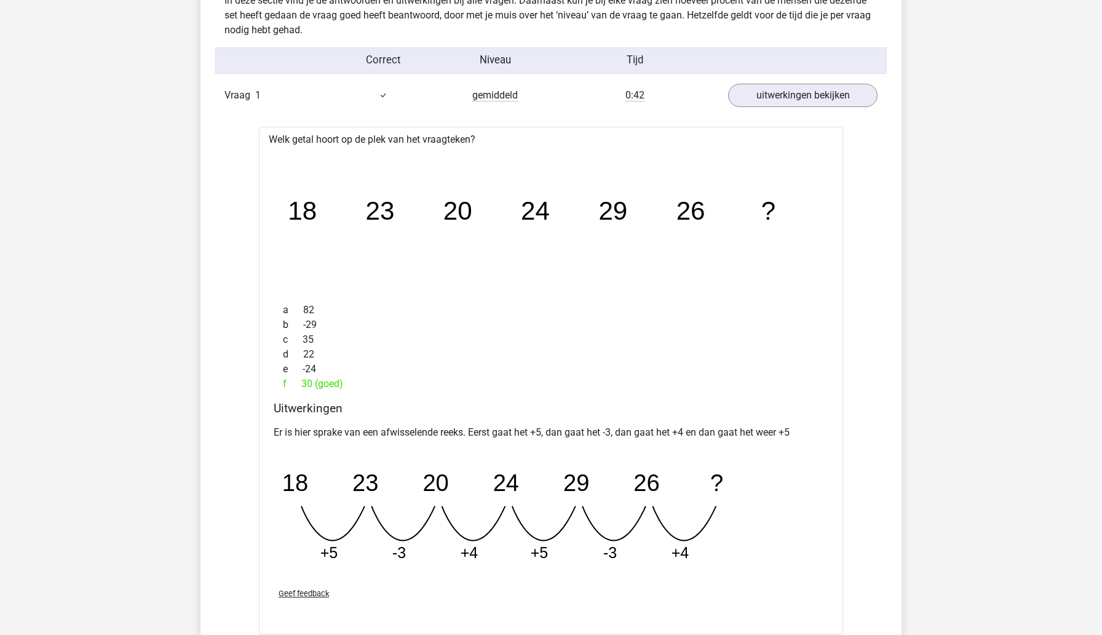
scroll to position [1352, 0]
click at [782, 110] on link "uitwerkingen bekijken" at bounding box center [803, 96] width 172 height 27
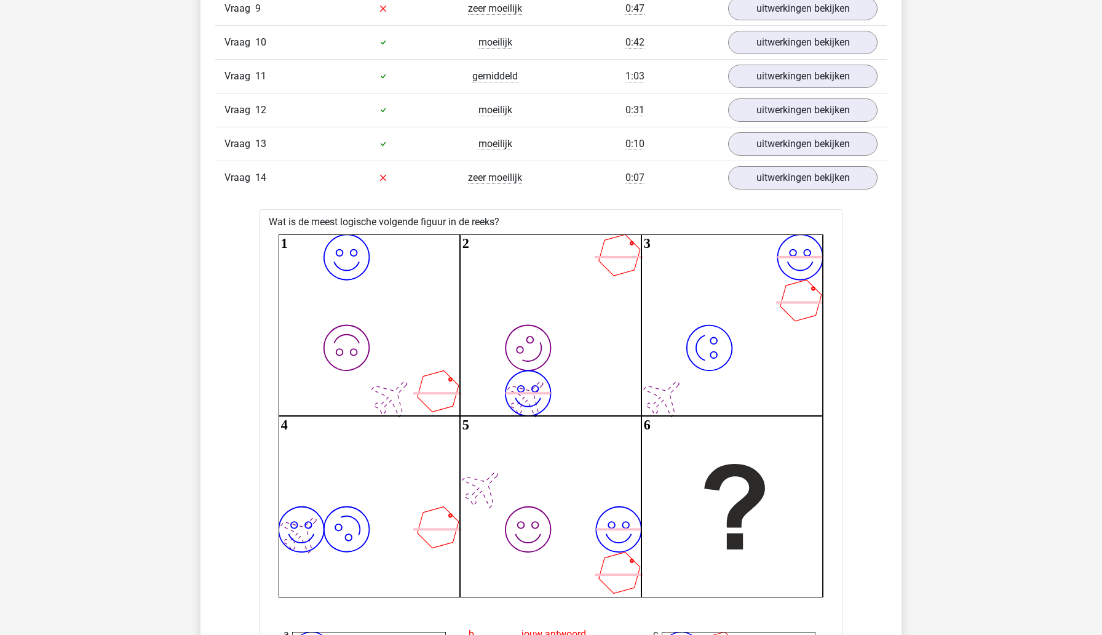
scroll to position [1724, 0]
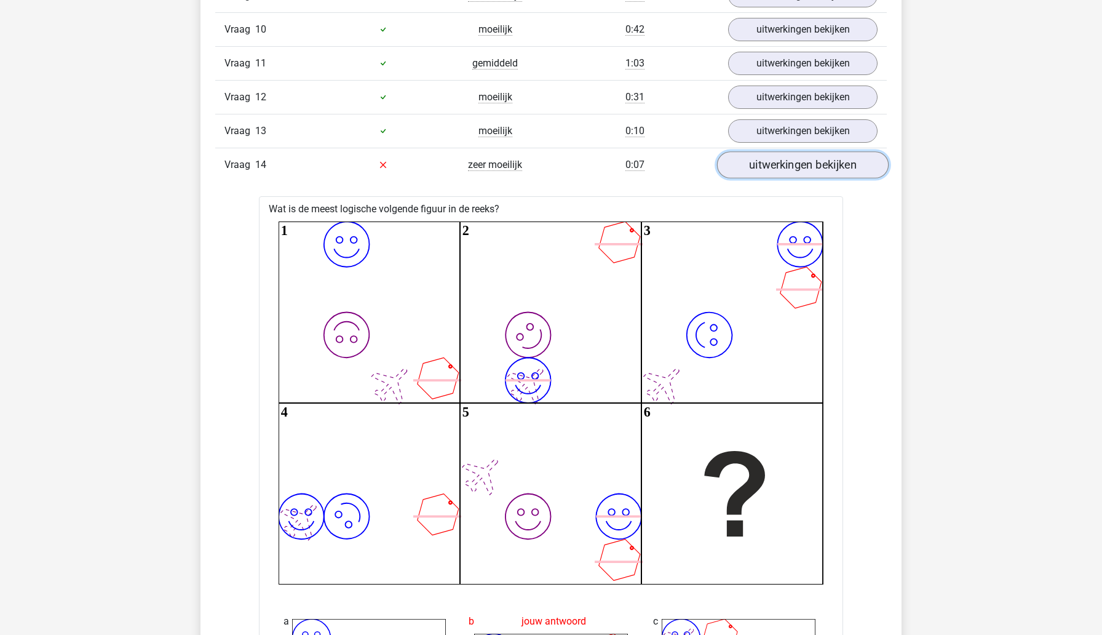
click at [788, 178] on link "uitwerkingen bekijken" at bounding box center [803, 164] width 172 height 27
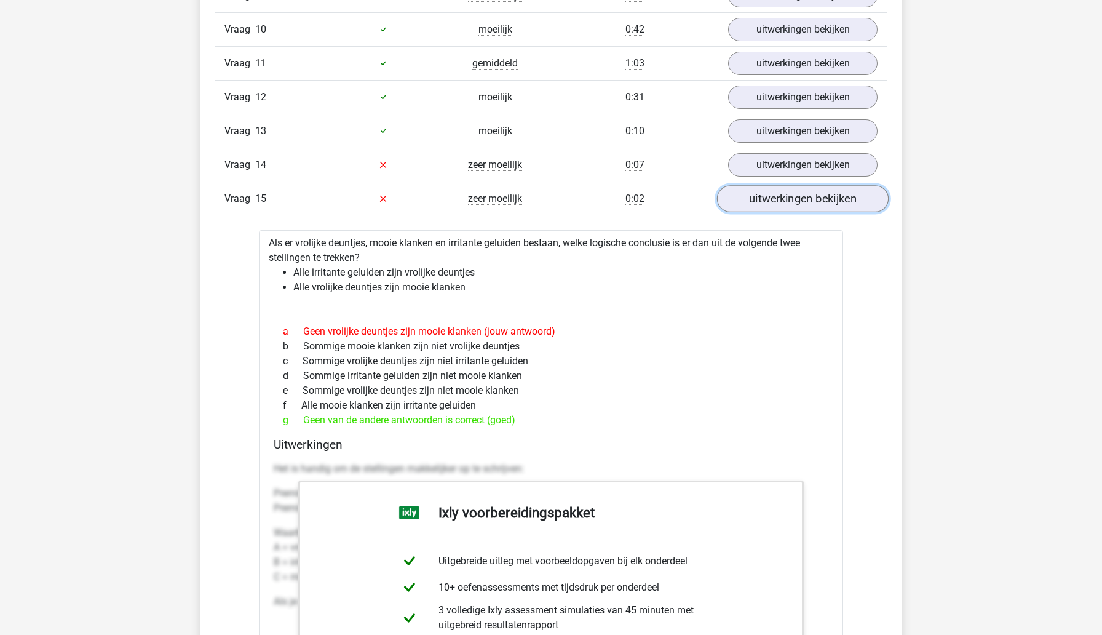
click at [759, 212] on link "uitwerkingen bekijken" at bounding box center [803, 198] width 172 height 27
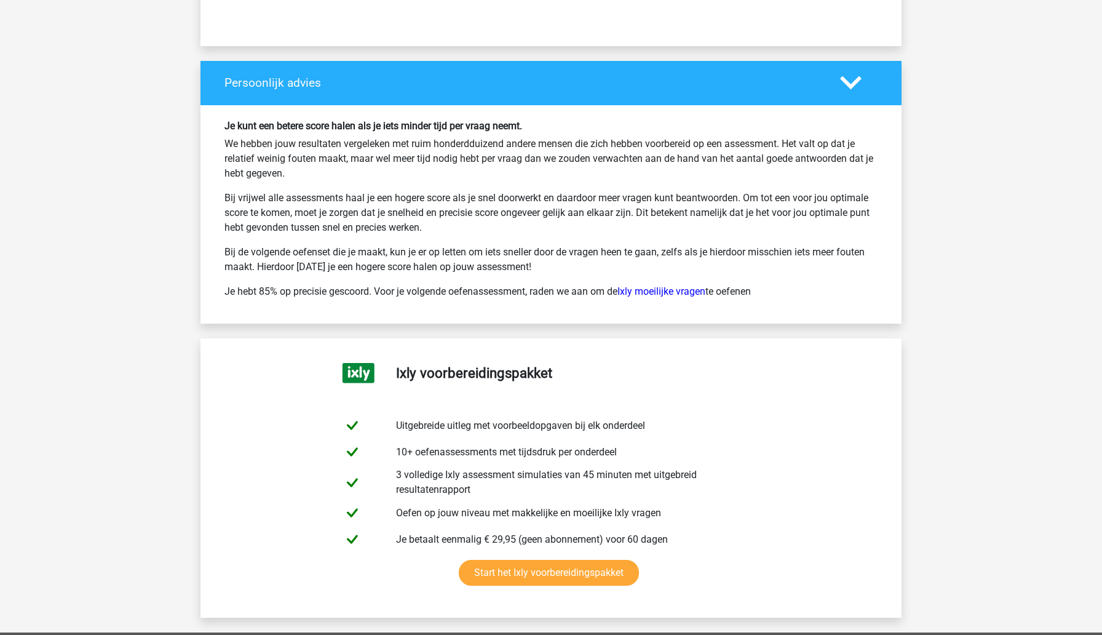
scroll to position [2336, 0]
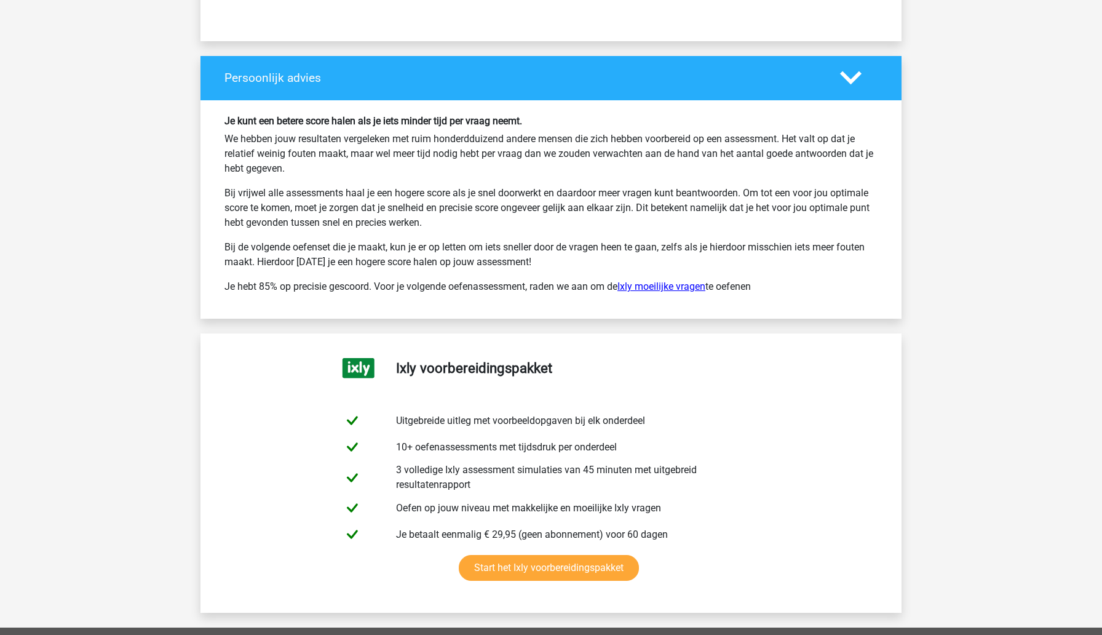
click at [649, 292] on link "Ixly moeilijke vragen" at bounding box center [661, 286] width 88 height 12
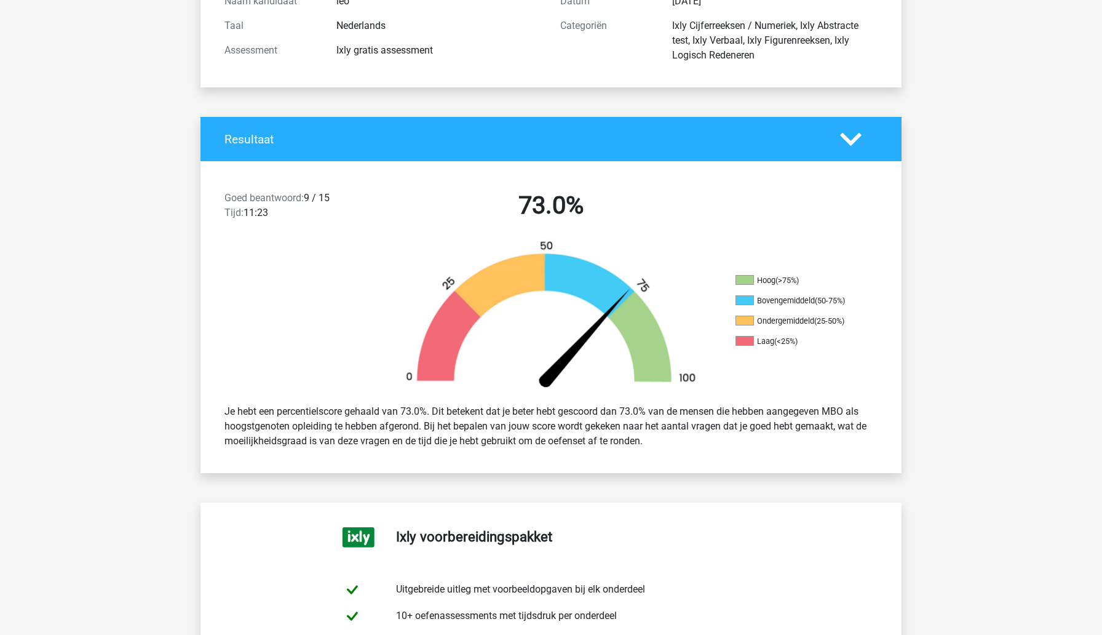
scroll to position [0, 0]
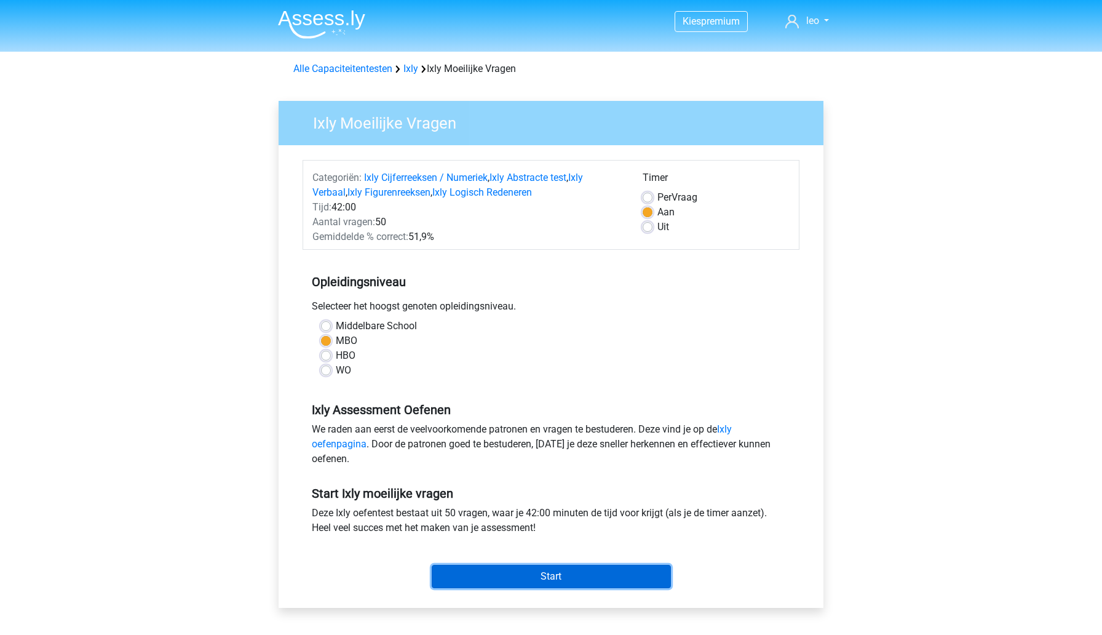
click at [468, 576] on input "Start" at bounding box center [551, 576] width 239 height 23
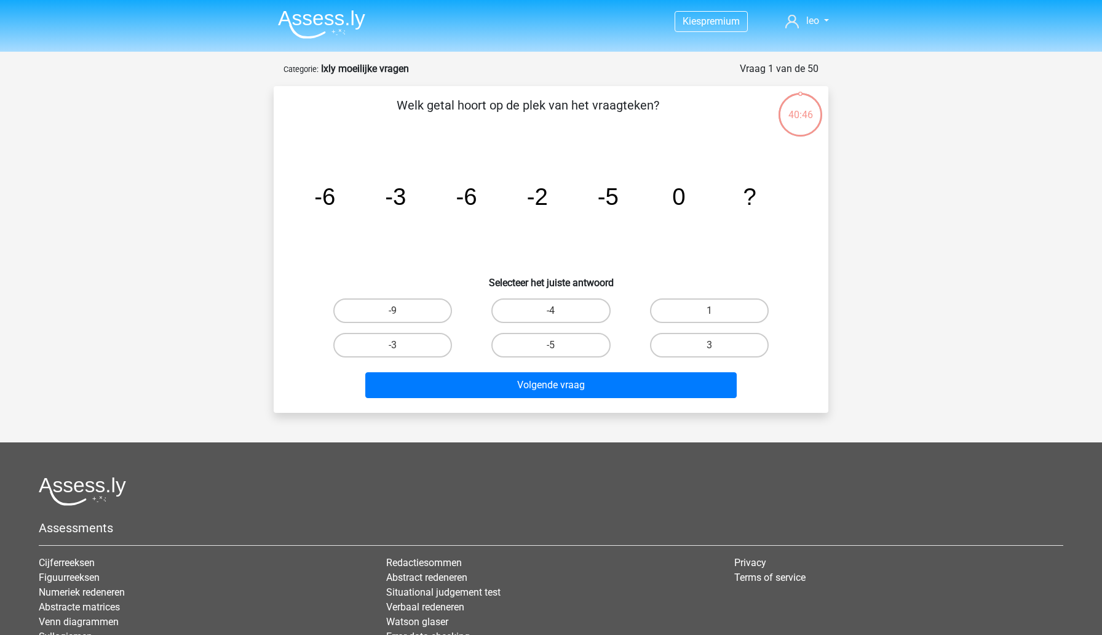
click at [423, 358] on div "-3" at bounding box center [393, 345] width 158 height 34
click at [423, 353] on label "-3" at bounding box center [392, 345] width 119 height 25
click at [401, 353] on input "-3" at bounding box center [397, 349] width 8 height 8
radio input "true"
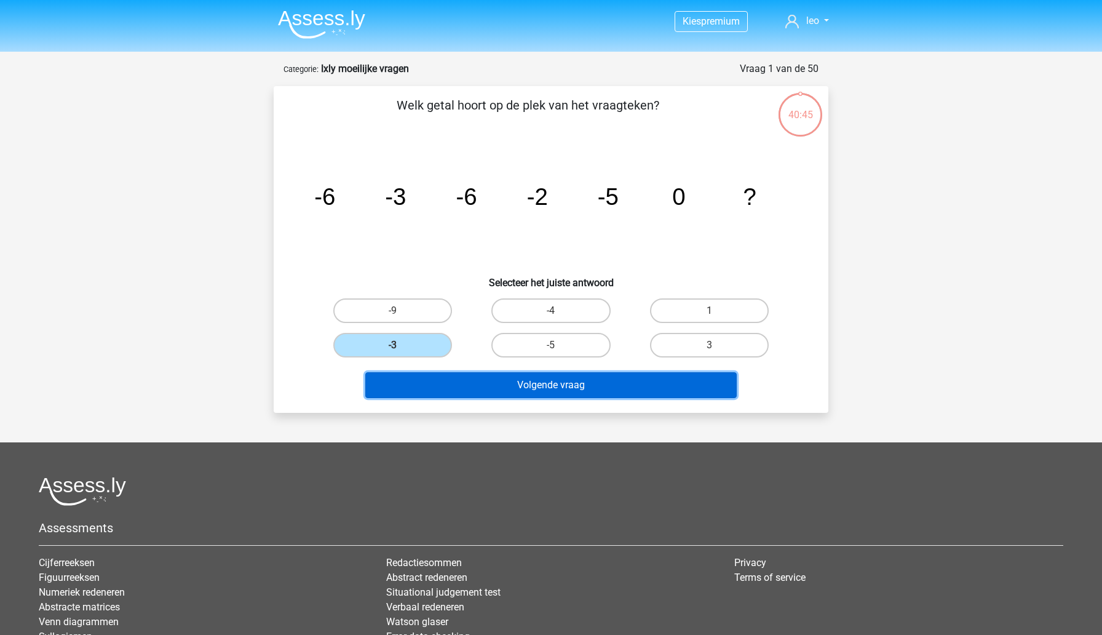
click at [424, 394] on button "Volgende vraag" at bounding box center [551, 385] width 372 height 26
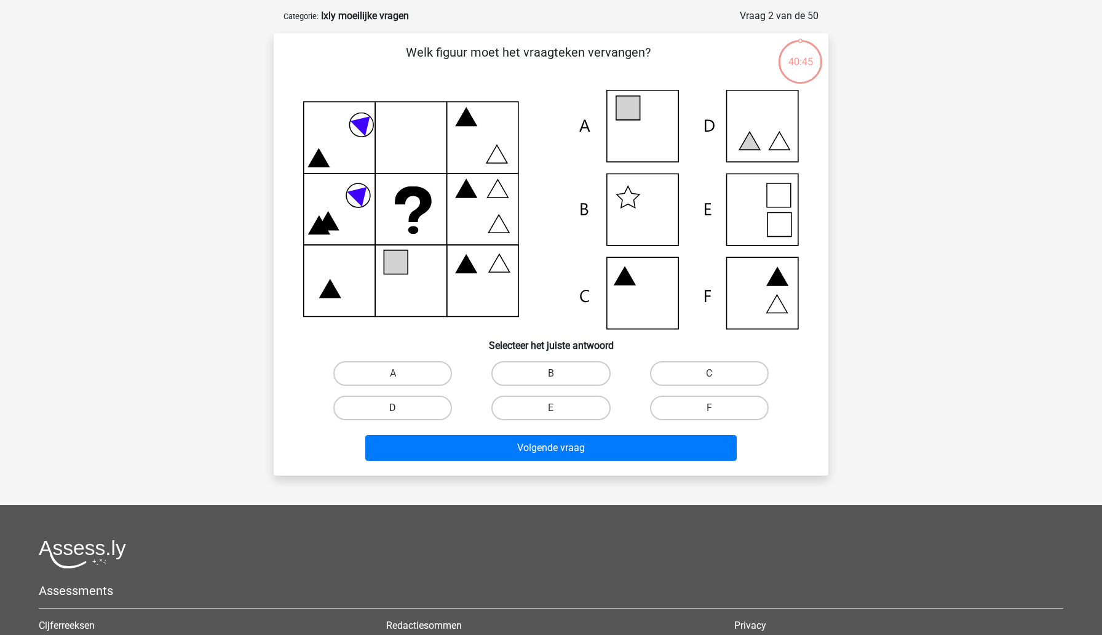
scroll to position [61, 0]
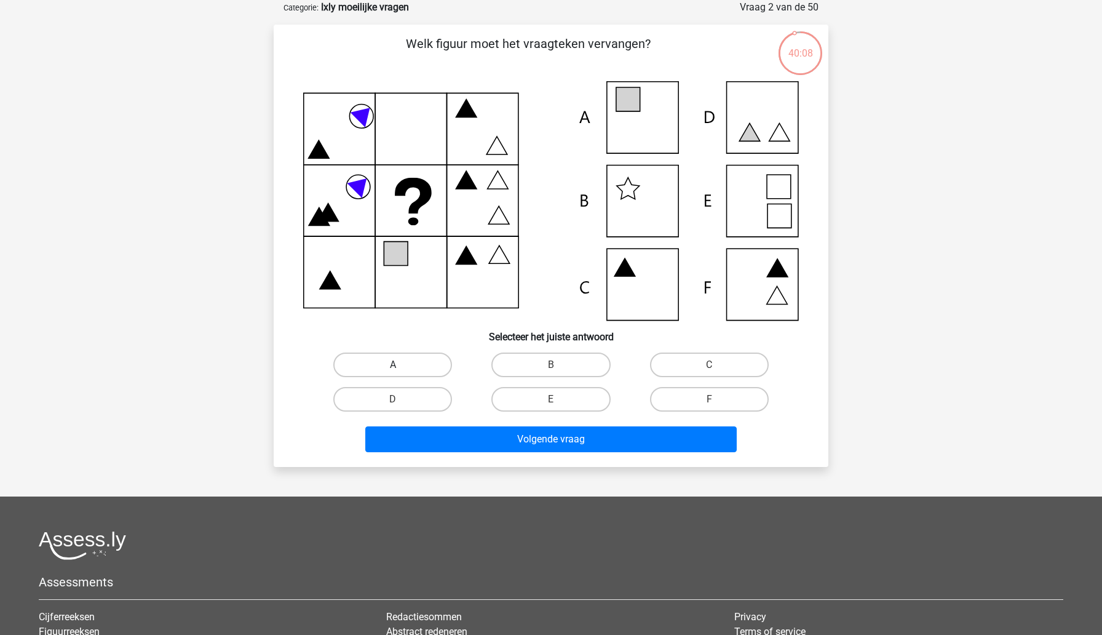
click at [411, 367] on label "A" at bounding box center [392, 364] width 119 height 25
click at [401, 367] on input "A" at bounding box center [397, 369] width 8 height 8
radio input "true"
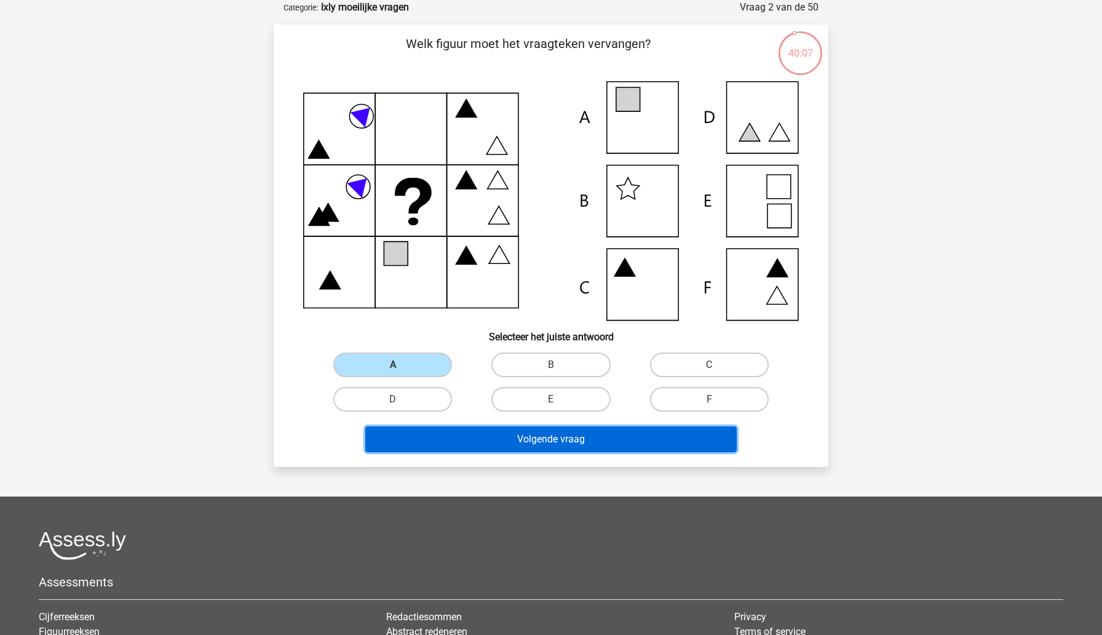
click at [418, 434] on button "Volgende vraag" at bounding box center [551, 439] width 372 height 26
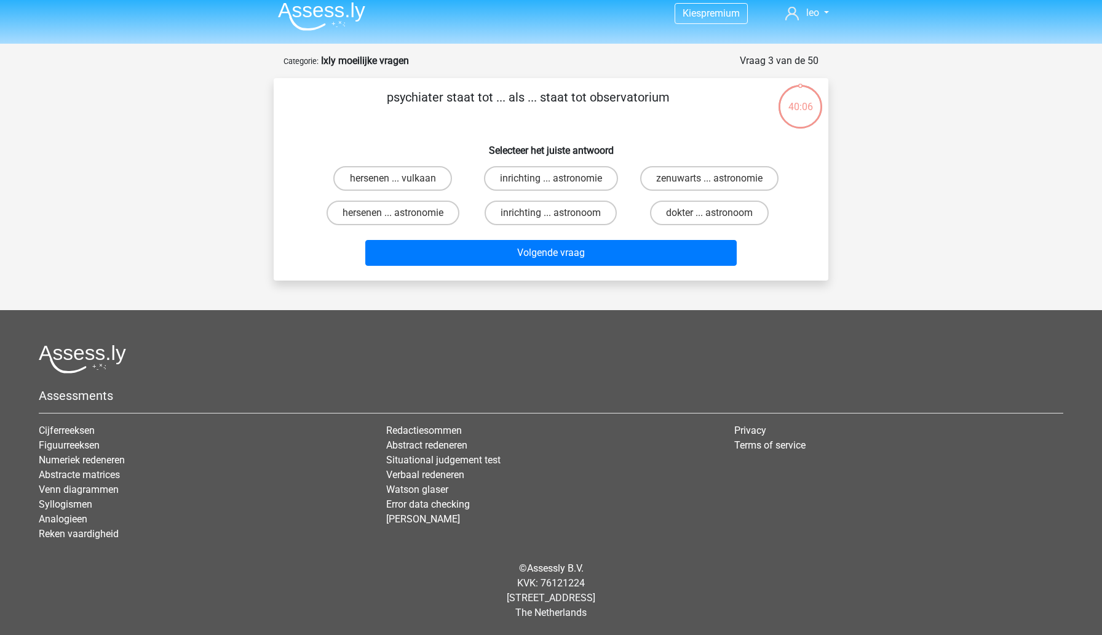
scroll to position [8, 0]
click at [755, 220] on label "dokter ... astronoom" at bounding box center [709, 212] width 119 height 25
click at [717, 220] on input "dokter ... astronoom" at bounding box center [713, 217] width 8 height 8
radio input "true"
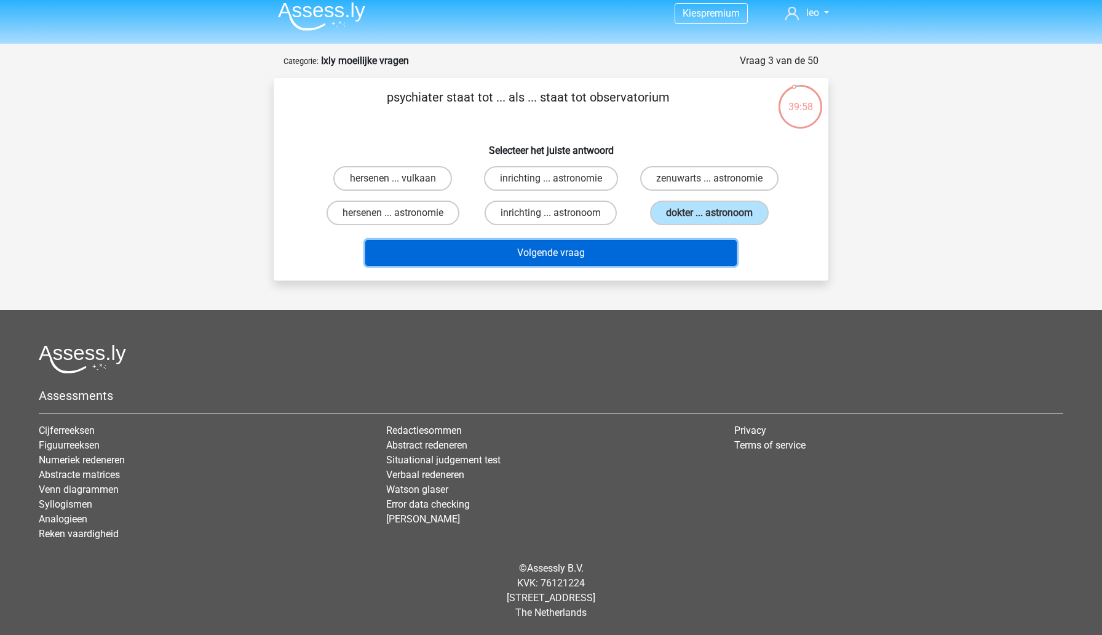
click at [700, 255] on button "Volgende vraag" at bounding box center [551, 253] width 372 height 26
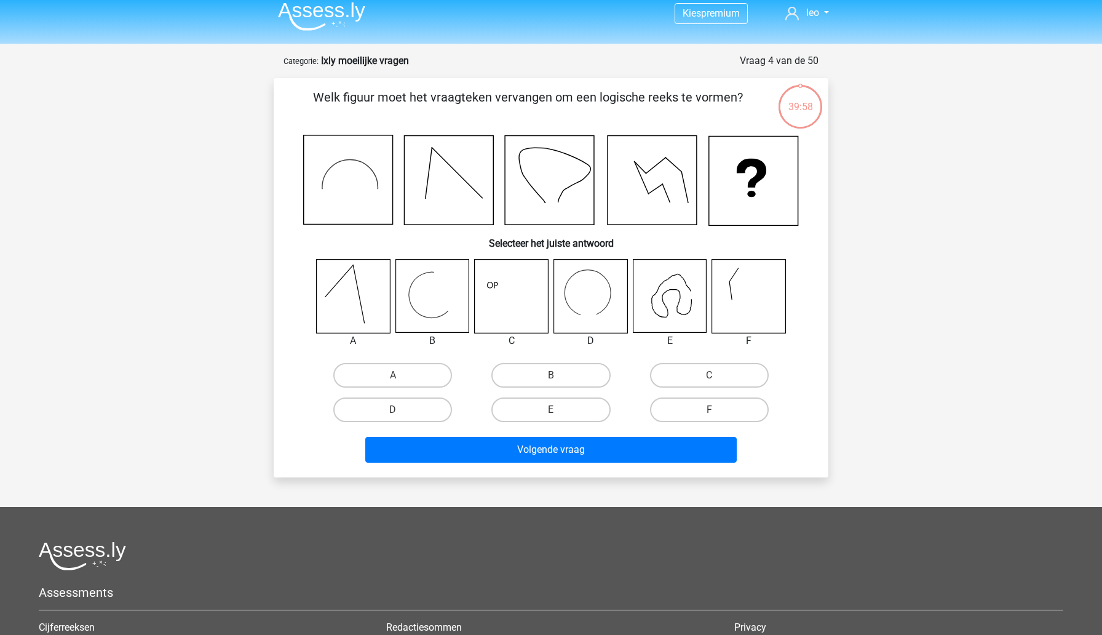
scroll to position [61, 0]
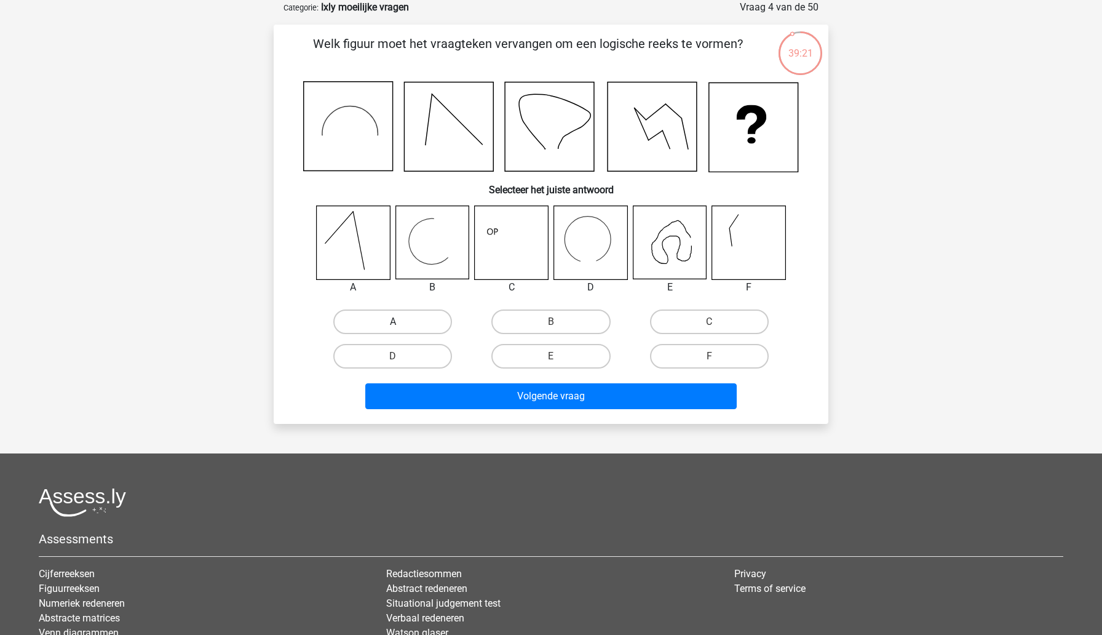
click at [379, 327] on label "A" at bounding box center [392, 321] width 119 height 25
click at [393, 327] on input "A" at bounding box center [397, 326] width 8 height 8
radio input "true"
click at [402, 355] on label "D" at bounding box center [392, 356] width 119 height 25
click at [401, 356] on input "D" at bounding box center [397, 360] width 8 height 8
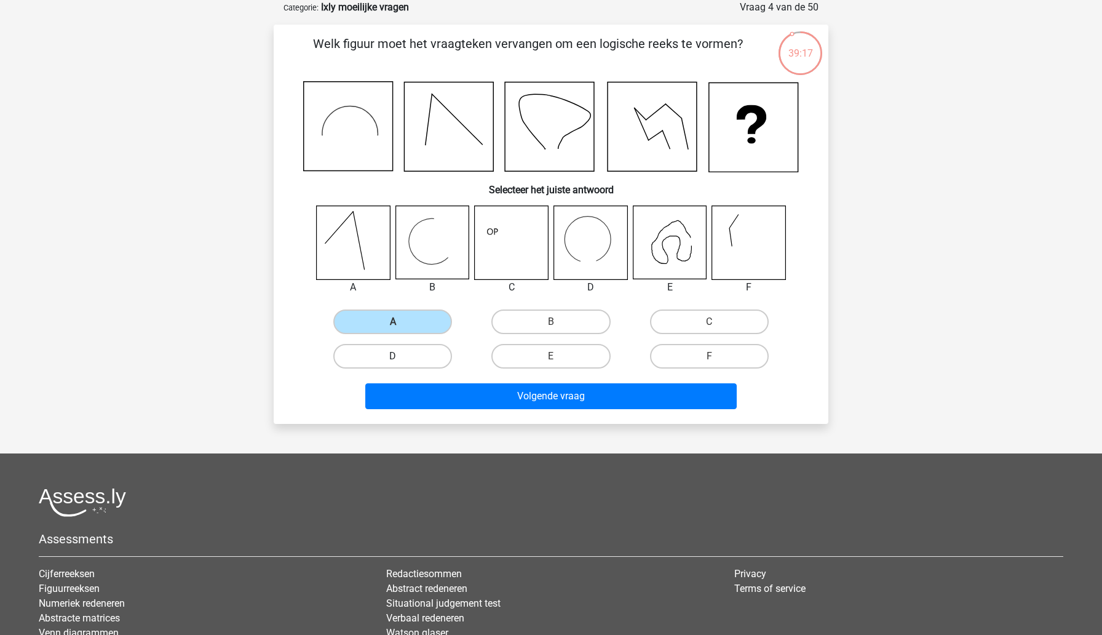
radio input "true"
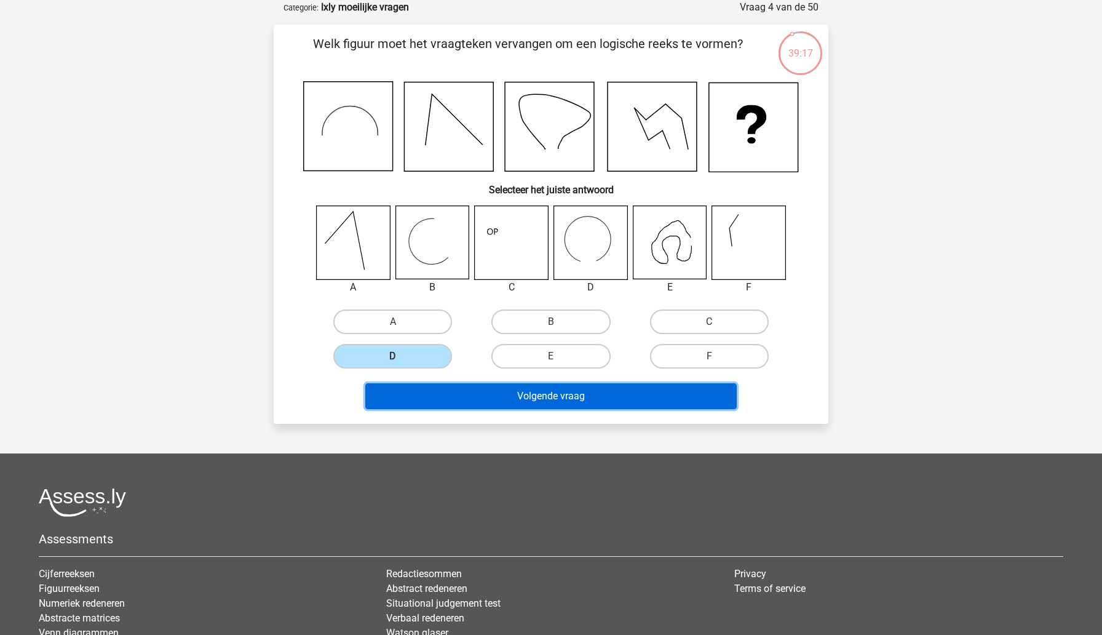
click at [413, 401] on button "Volgende vraag" at bounding box center [551, 396] width 372 height 26
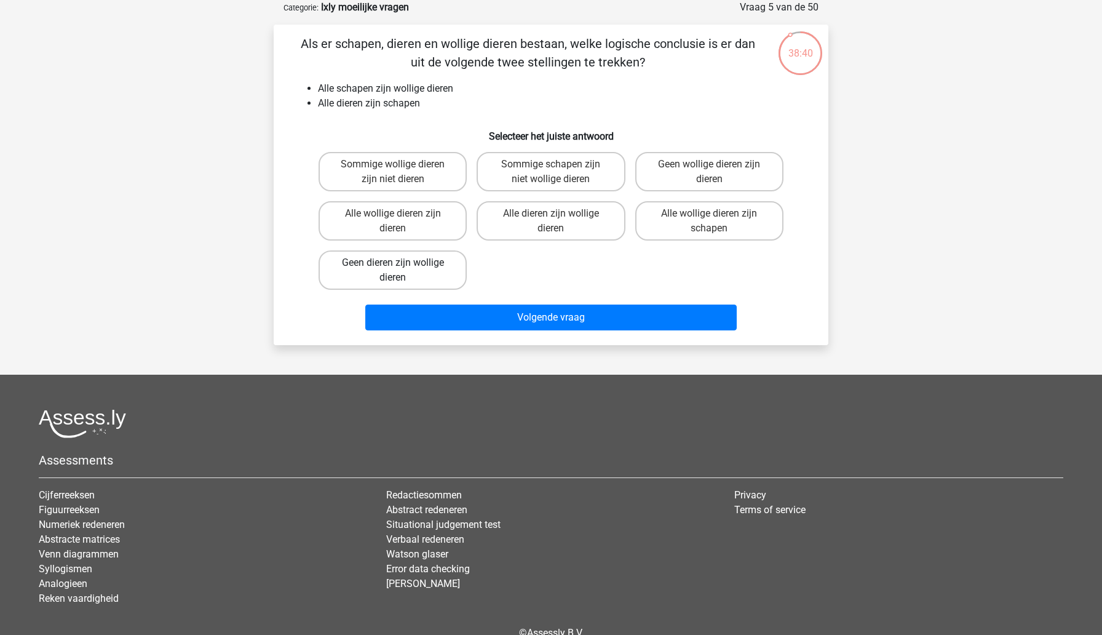
click at [375, 272] on label "Geen dieren zijn wollige dieren" at bounding box center [393, 269] width 148 height 39
click at [393, 271] on input "Geen dieren zijn wollige dieren" at bounding box center [397, 267] width 8 height 8
radio input "true"
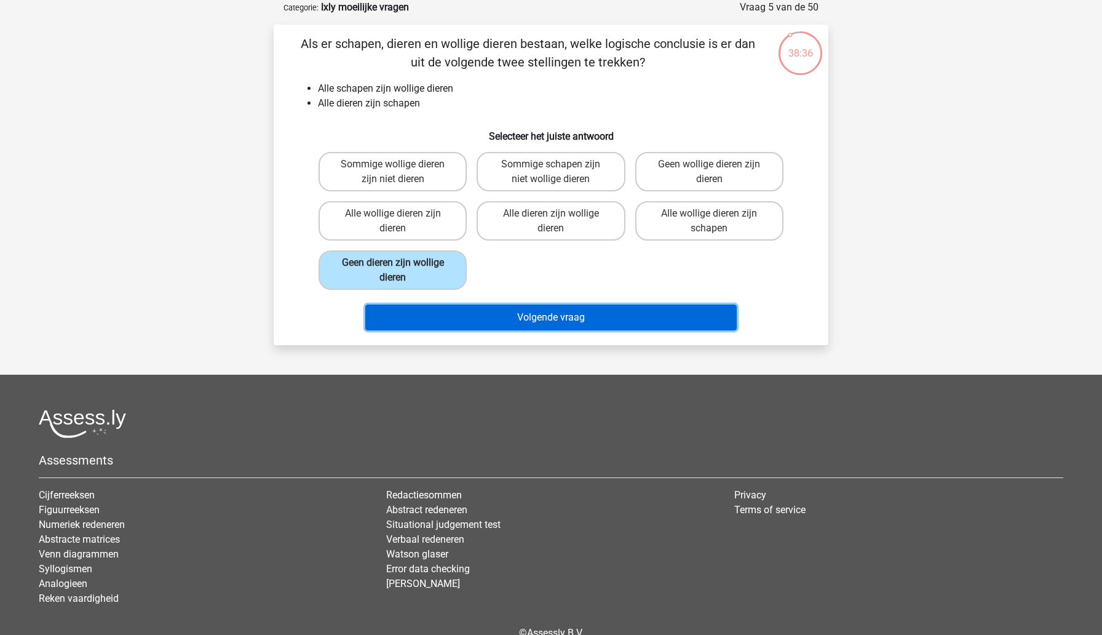
click at [384, 321] on button "Volgende vraag" at bounding box center [551, 317] width 372 height 26
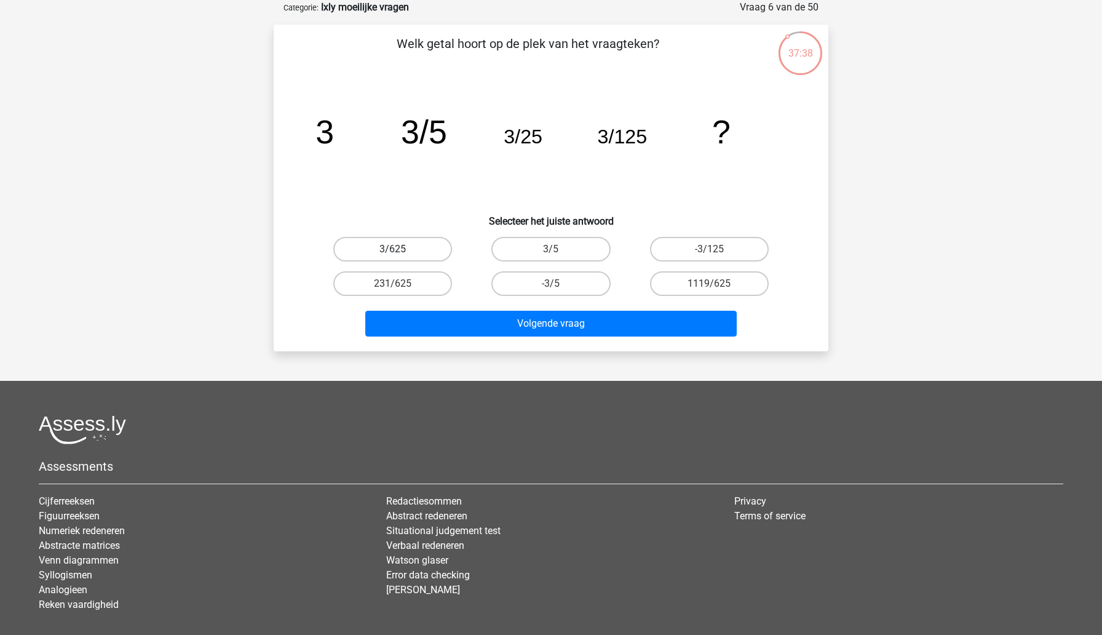
click at [408, 245] on label "3/625" at bounding box center [392, 249] width 119 height 25
click at [401, 249] on input "3/625" at bounding box center [397, 253] width 8 height 8
radio input "true"
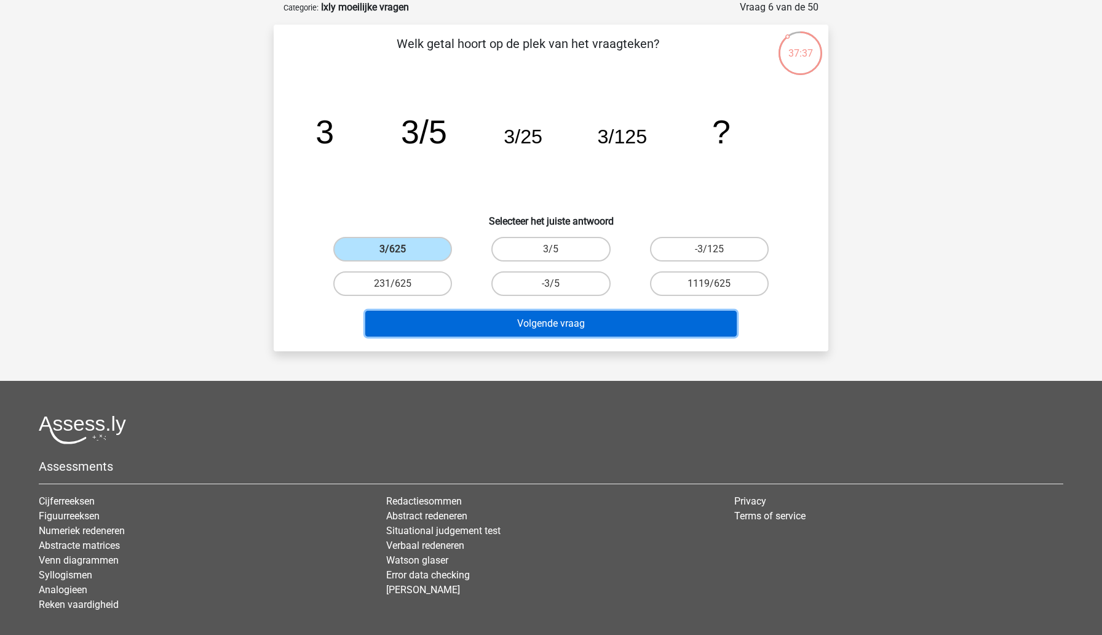
click at [448, 314] on button "Volgende vraag" at bounding box center [551, 324] width 372 height 26
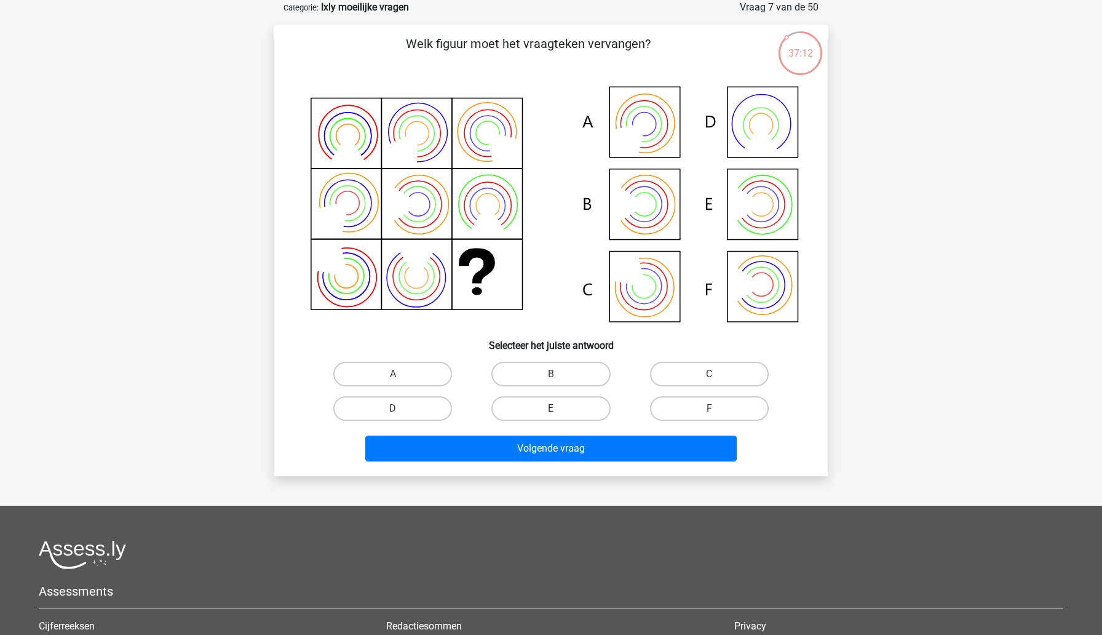
click at [518, 419] on label "E" at bounding box center [550, 408] width 119 height 25
click at [551, 416] on input "E" at bounding box center [555, 412] width 8 height 8
radio input "true"
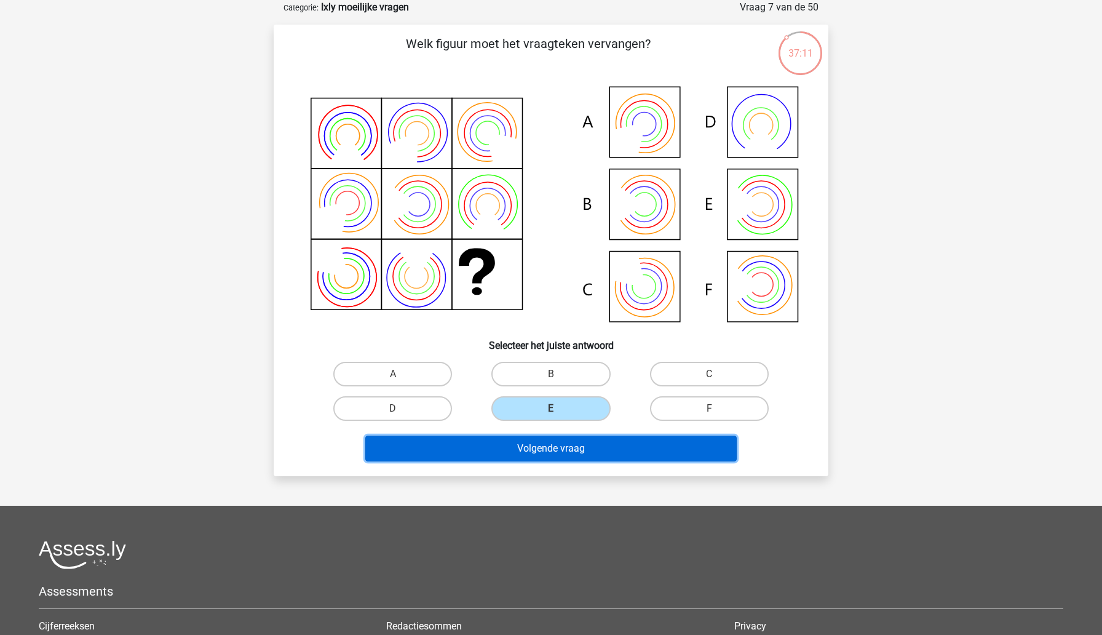
click at [514, 439] on button "Volgende vraag" at bounding box center [551, 448] width 372 height 26
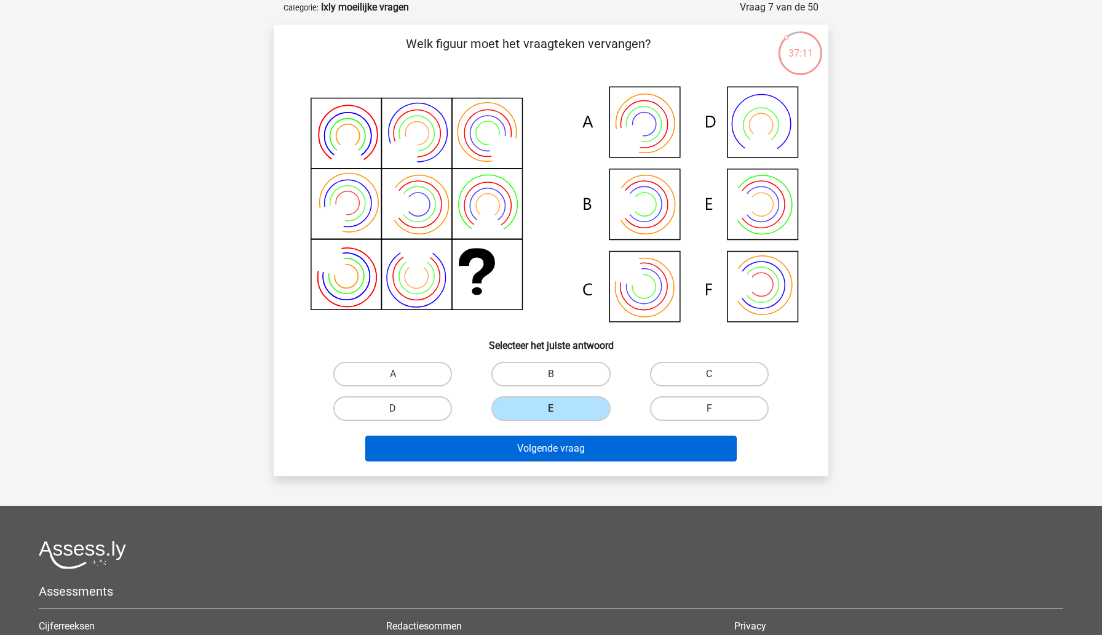
scroll to position [8, 0]
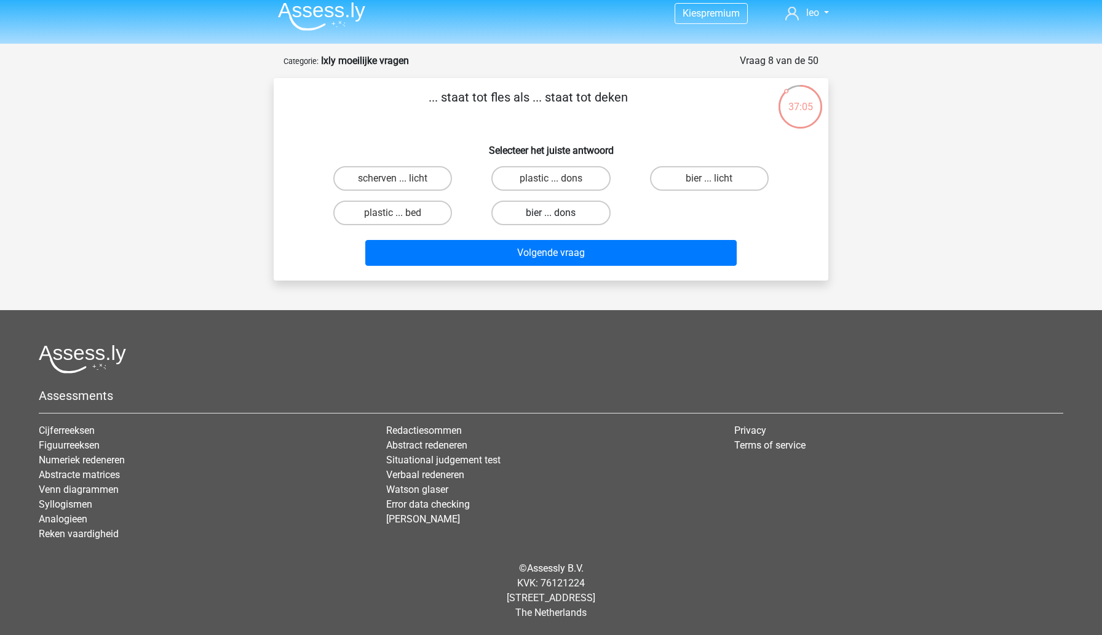
click at [534, 217] on label "bier ... dons" at bounding box center [550, 212] width 119 height 25
click at [551, 217] on input "bier ... dons" at bounding box center [555, 217] width 8 height 8
radio input "true"
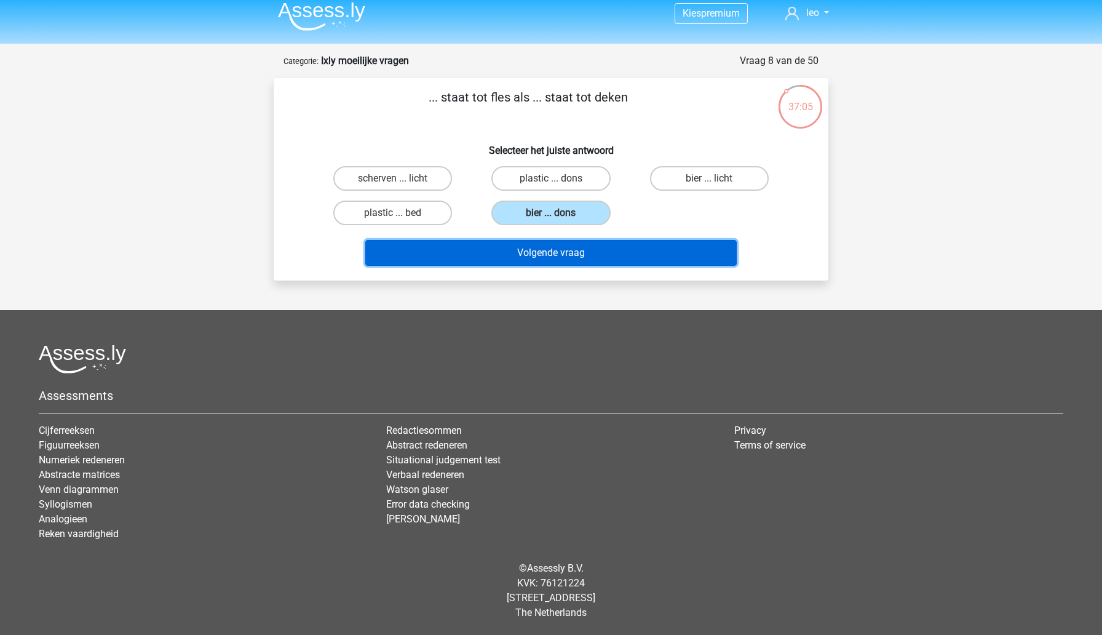
click at [529, 250] on button "Volgende vraag" at bounding box center [551, 253] width 372 height 26
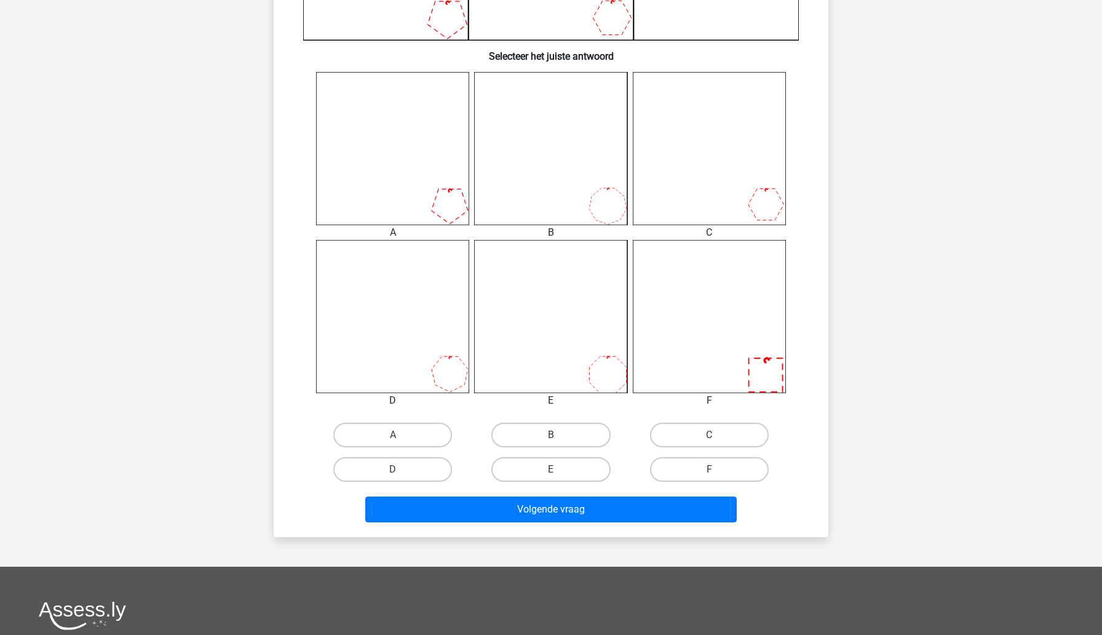
scroll to position [449, 0]
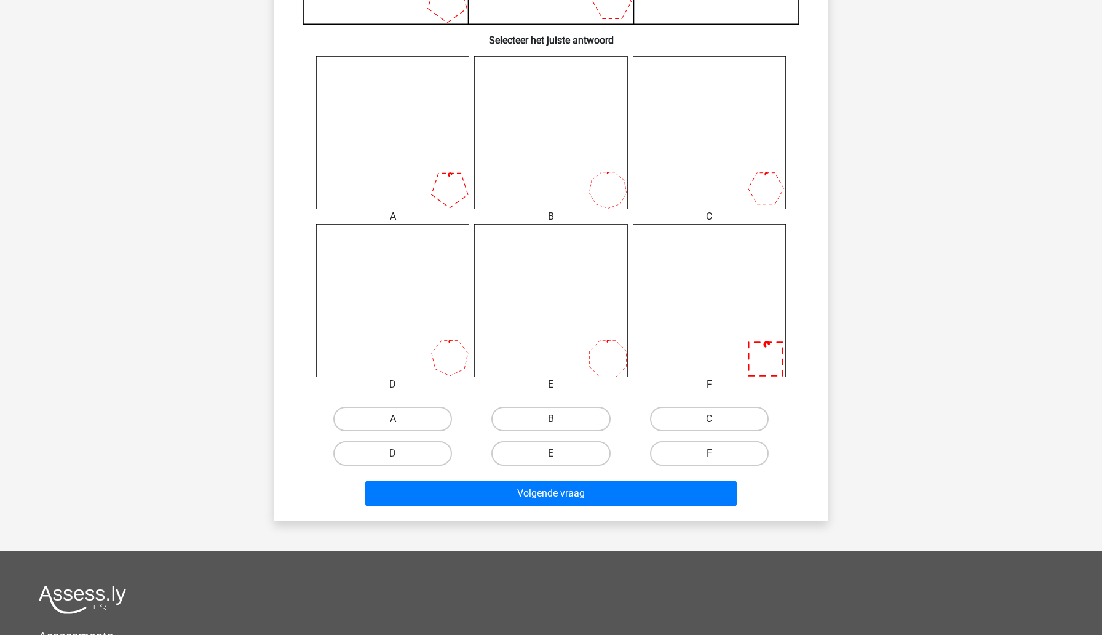
click at [423, 426] on label "A" at bounding box center [392, 418] width 119 height 25
click at [401, 426] on input "A" at bounding box center [397, 423] width 8 height 8
radio input "true"
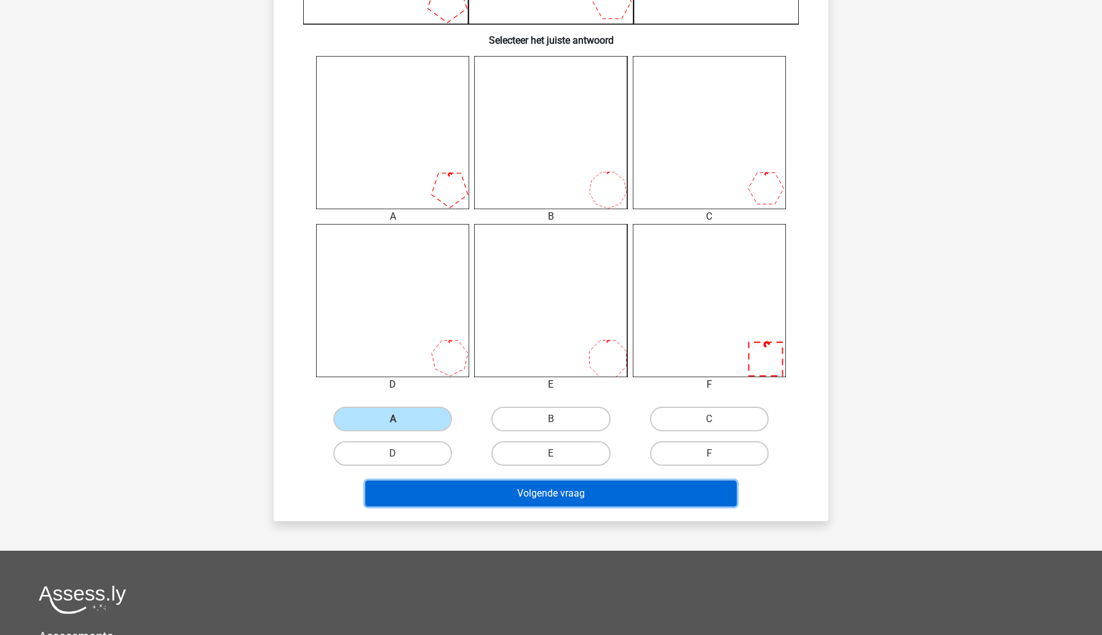
click at [422, 488] on button "Volgende vraag" at bounding box center [551, 493] width 372 height 26
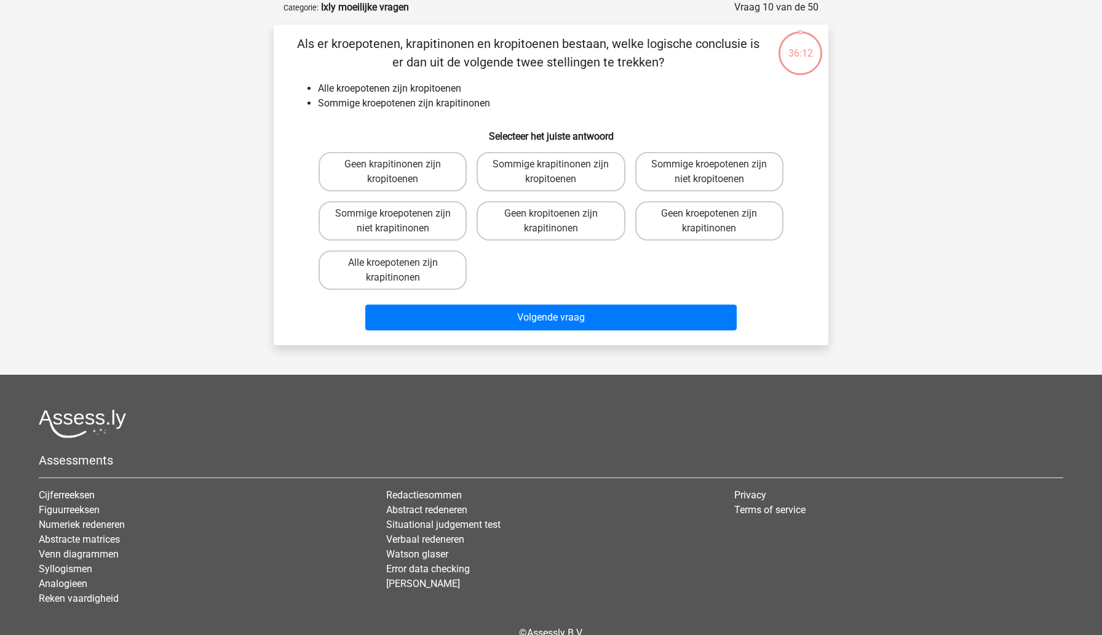
scroll to position [0, 0]
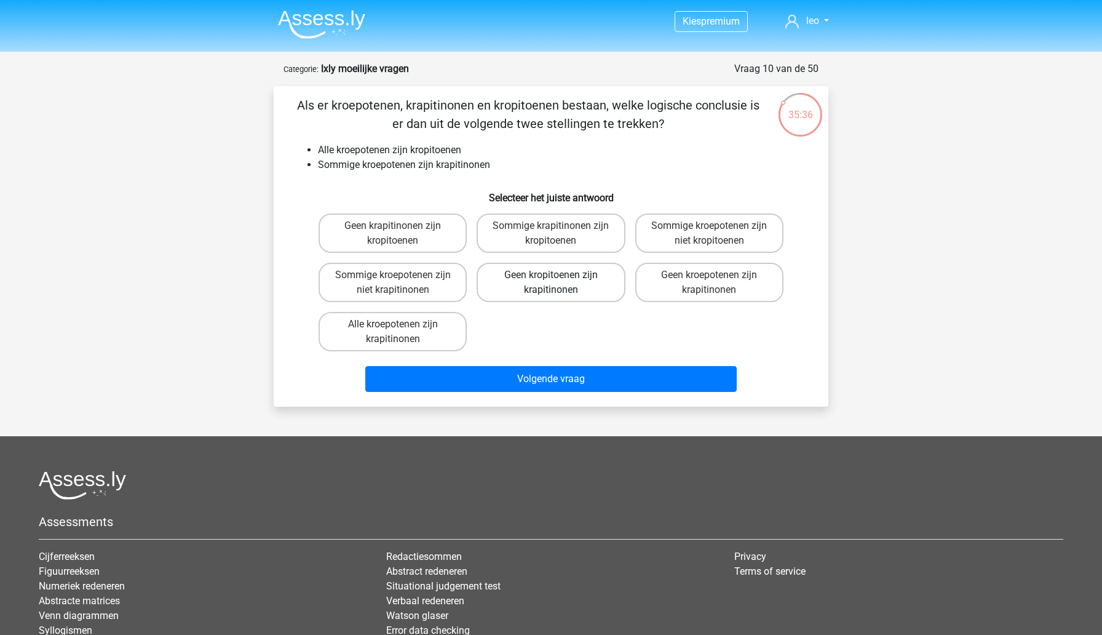
click at [529, 280] on label "Geen kropitoenen zijn krapitinonen" at bounding box center [551, 282] width 148 height 39
click at [551, 280] on input "Geen kropitoenen zijn krapitinonen" at bounding box center [555, 279] width 8 height 8
radio input "true"
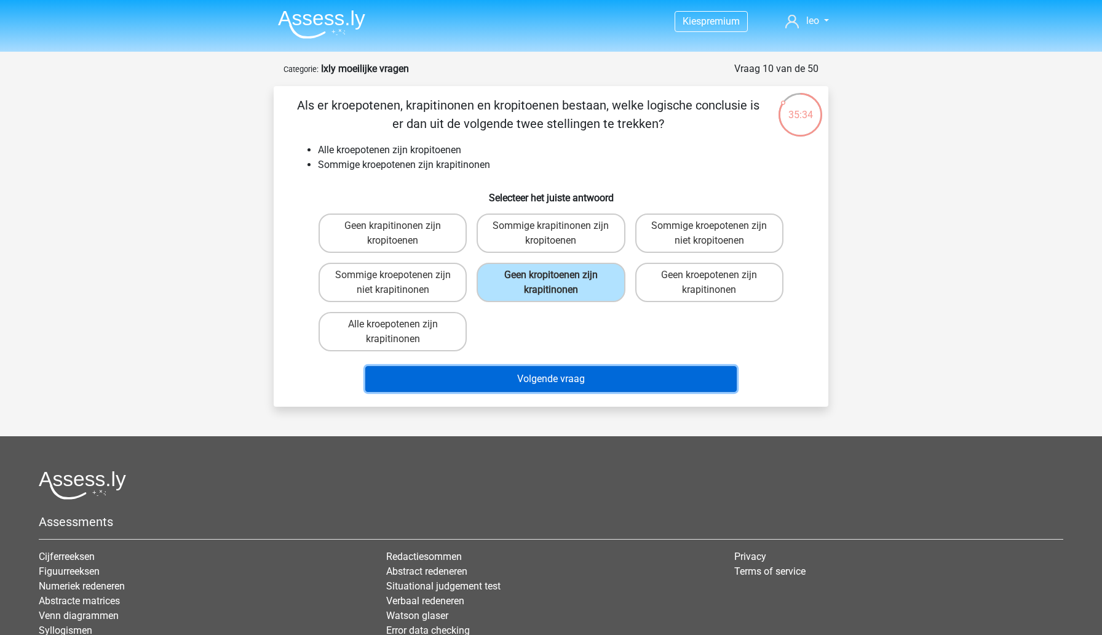
click at [509, 387] on button "Volgende vraag" at bounding box center [551, 379] width 372 height 26
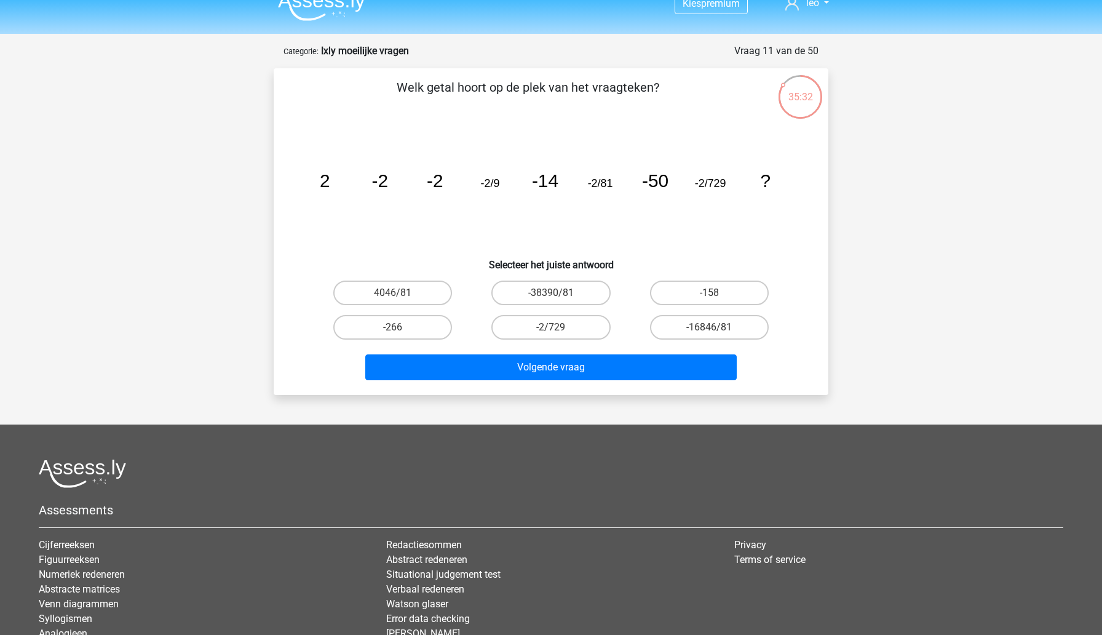
scroll to position [17, 0]
click at [677, 287] on label "-158" at bounding box center [709, 293] width 119 height 25
click at [709, 293] on input "-158" at bounding box center [713, 297] width 8 height 8
radio input "true"
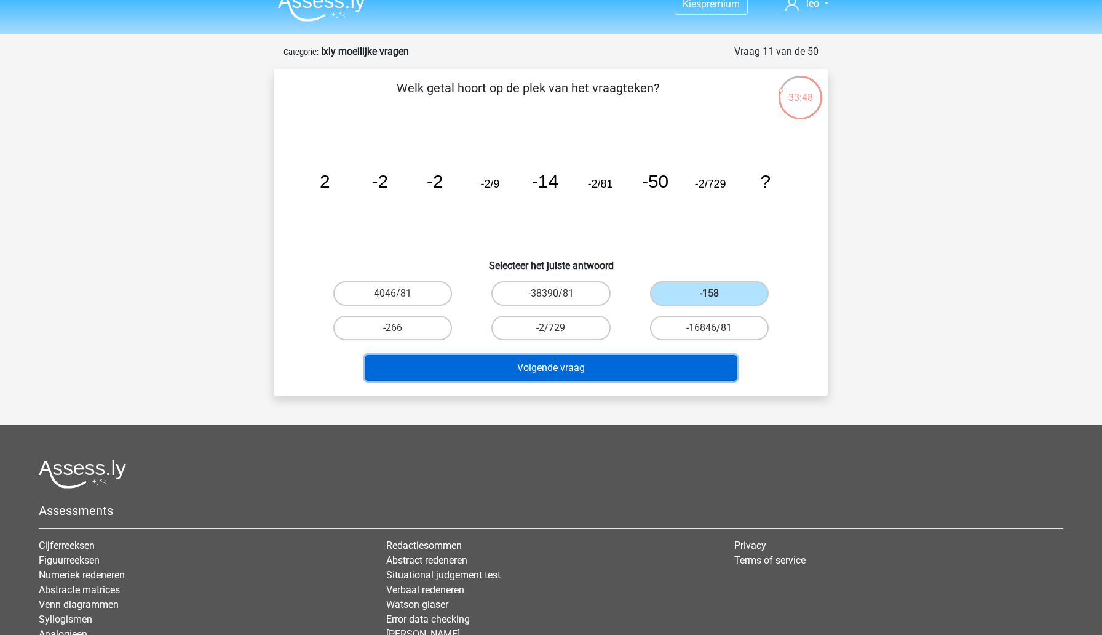
click at [614, 372] on button "Volgende vraag" at bounding box center [551, 368] width 372 height 26
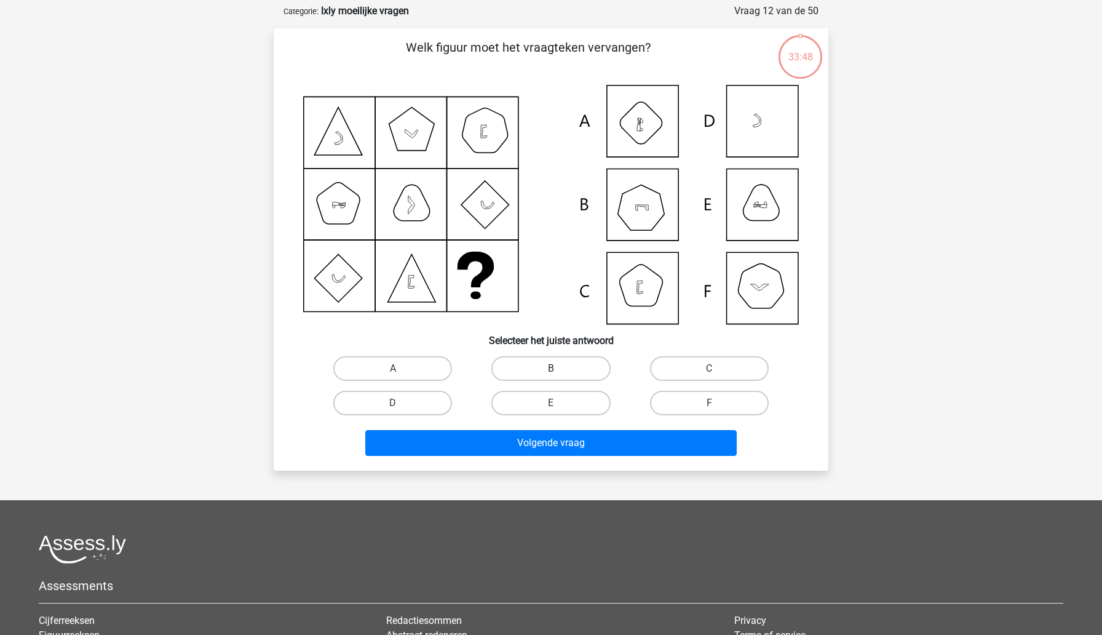
scroll to position [61, 0]
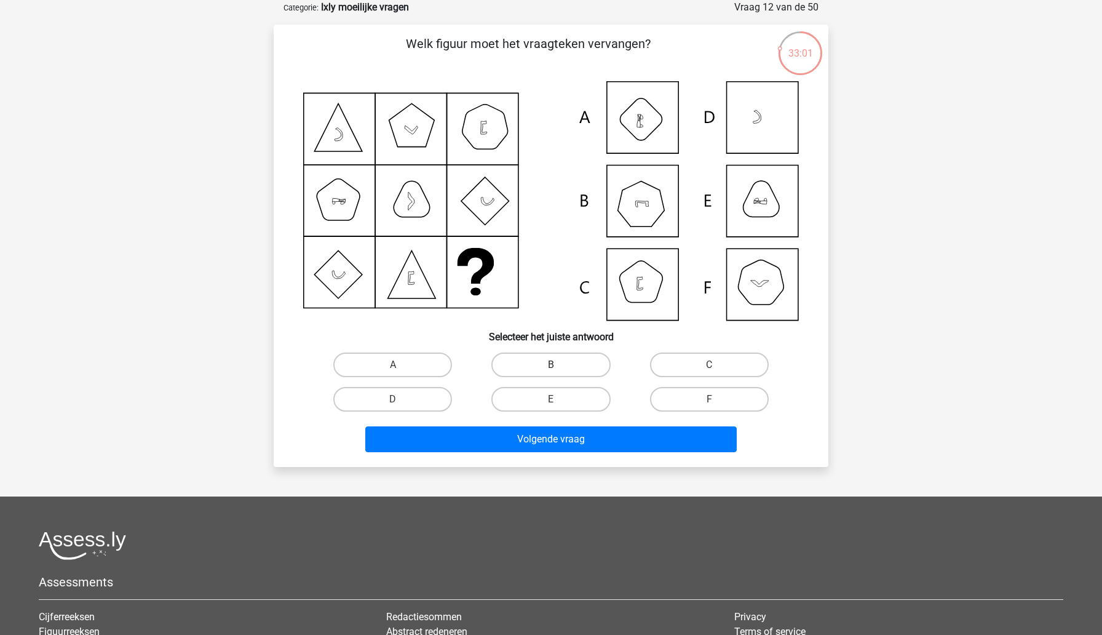
click at [549, 364] on label "B" at bounding box center [550, 364] width 119 height 25
click at [551, 365] on input "B" at bounding box center [555, 369] width 8 height 8
radio input "true"
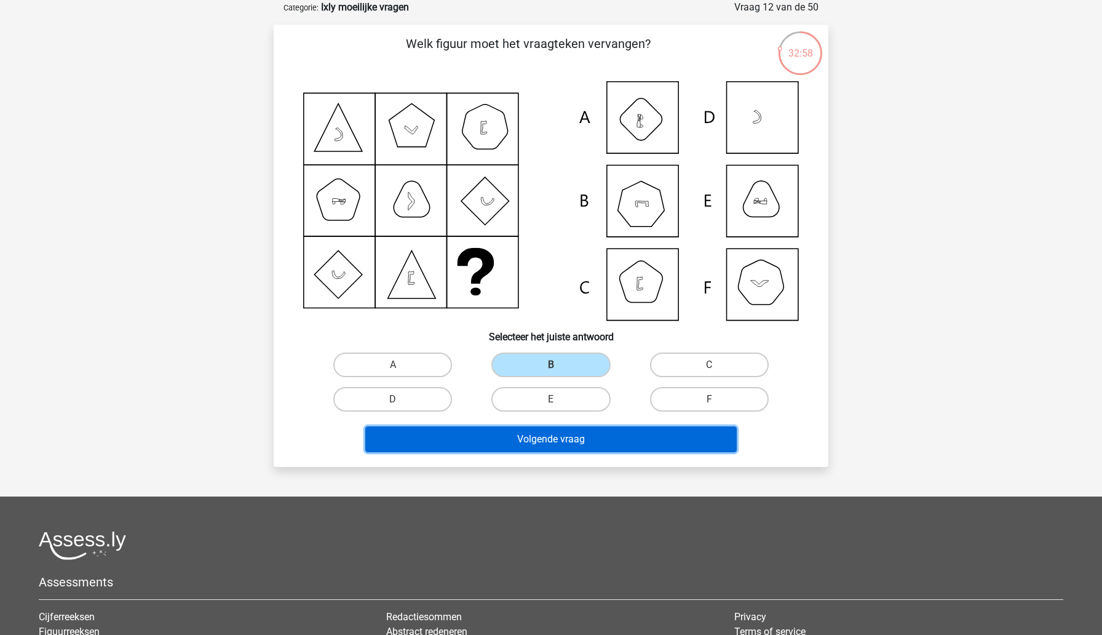
click at [533, 438] on button "Volgende vraag" at bounding box center [551, 439] width 372 height 26
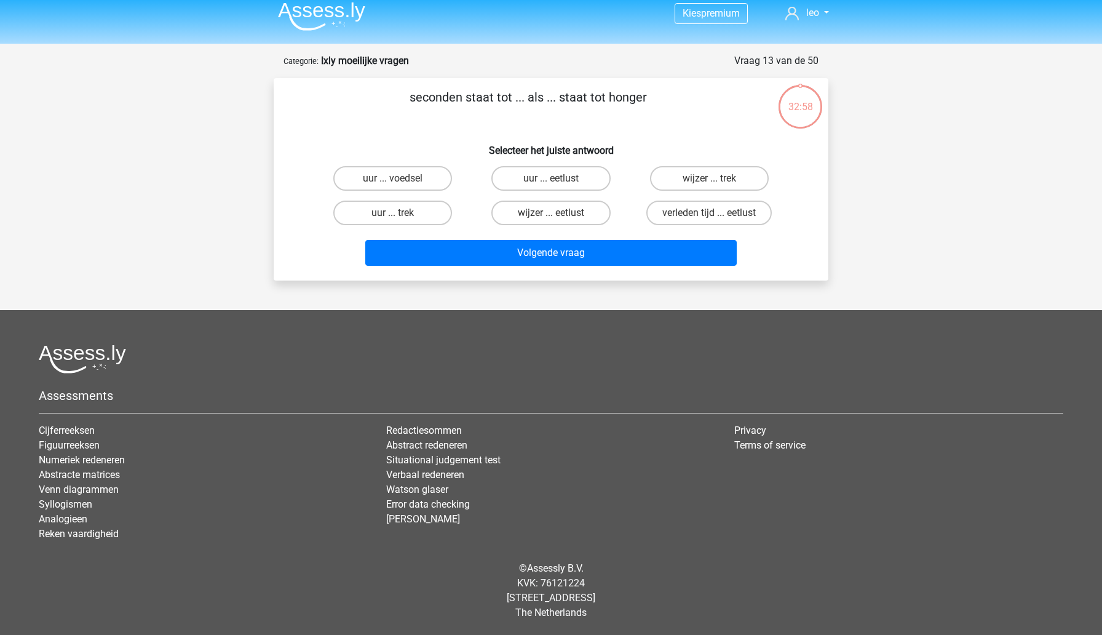
scroll to position [8, 0]
click at [358, 212] on label "uur ... trek" at bounding box center [392, 212] width 119 height 25
click at [393, 213] on input "uur ... trek" at bounding box center [397, 217] width 8 height 8
radio input "true"
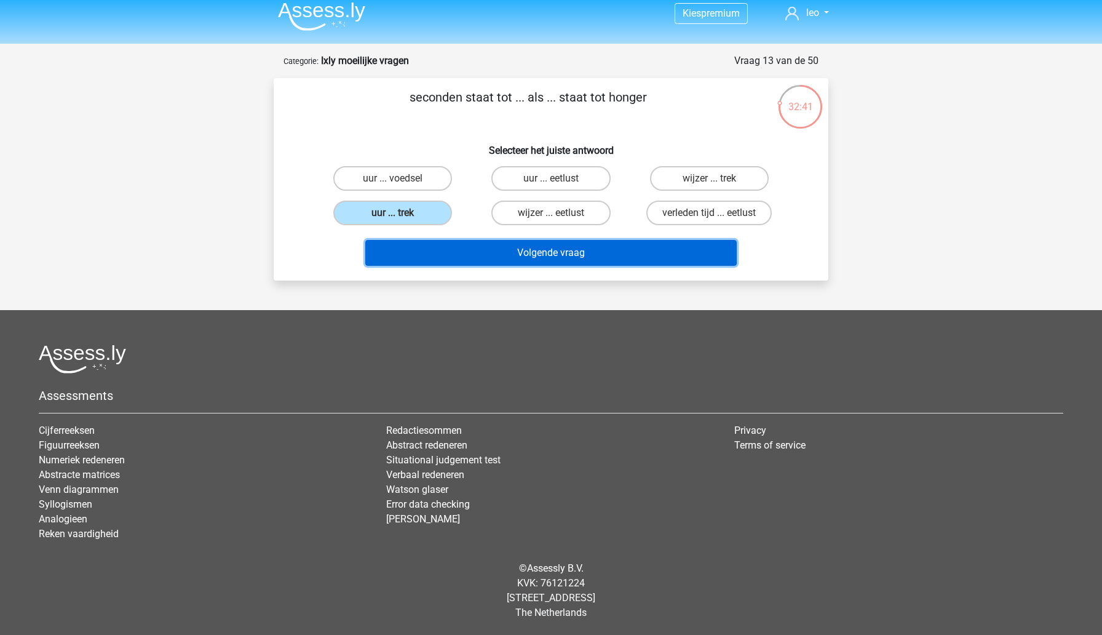
click at [379, 250] on button "Volgende vraag" at bounding box center [551, 253] width 372 height 26
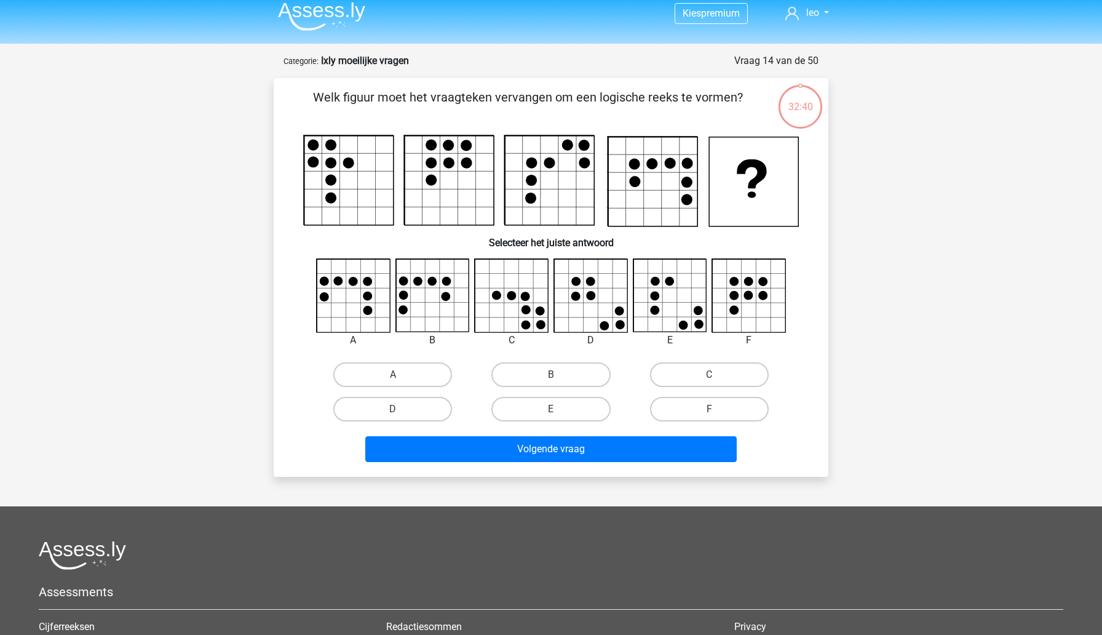
scroll to position [61, 0]
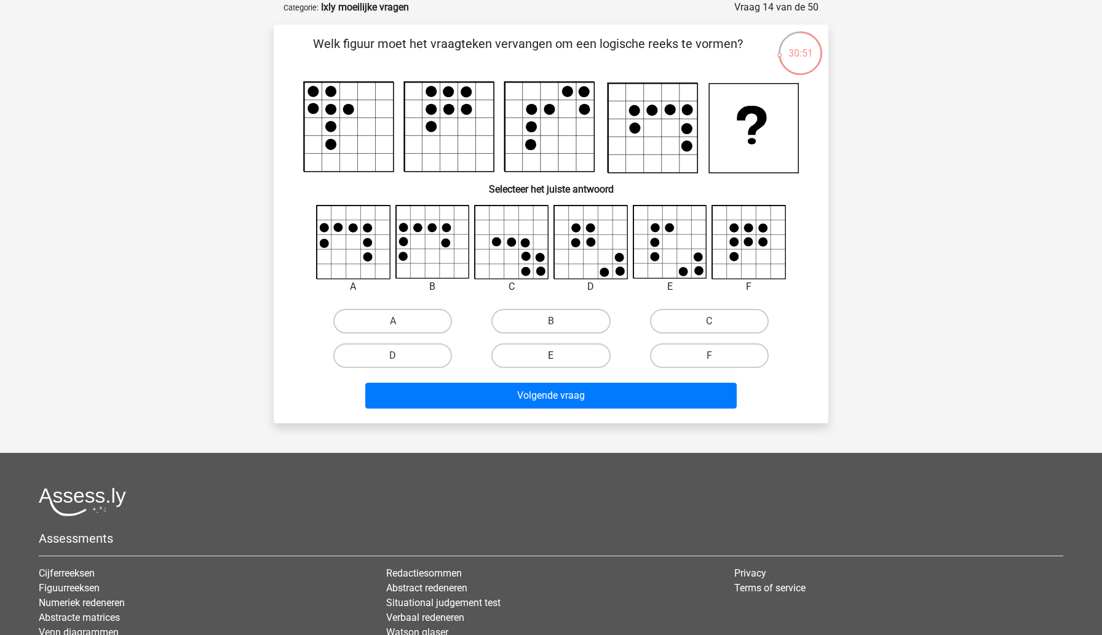
click at [570, 357] on label "E" at bounding box center [550, 355] width 119 height 25
click at [559, 357] on input "E" at bounding box center [555, 359] width 8 height 8
radio input "true"
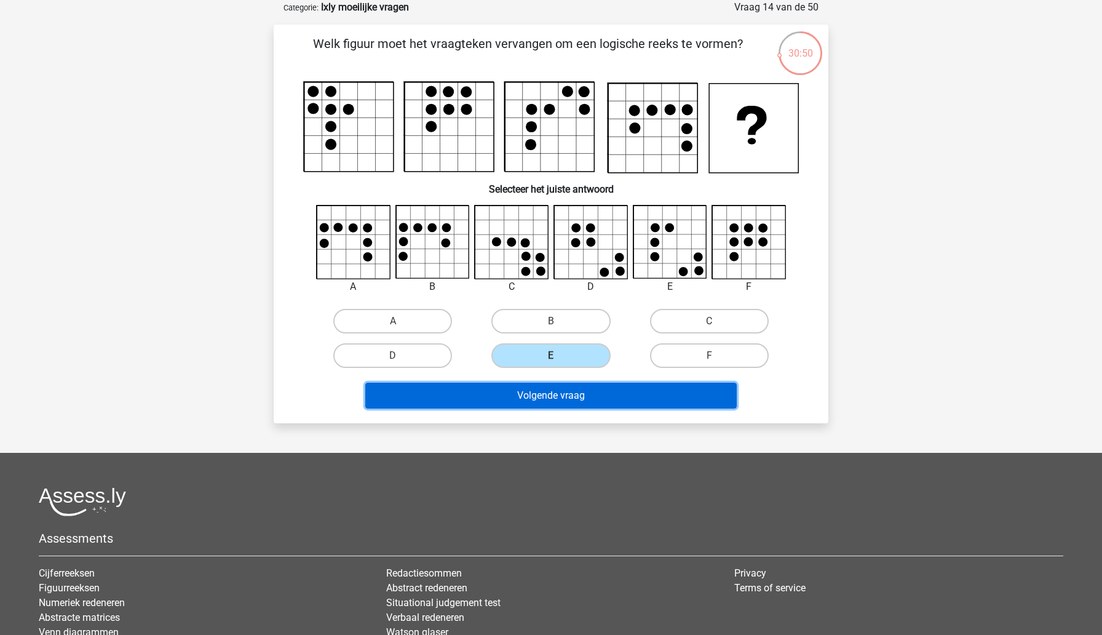
click at [557, 397] on button "Volgende vraag" at bounding box center [551, 396] width 372 height 26
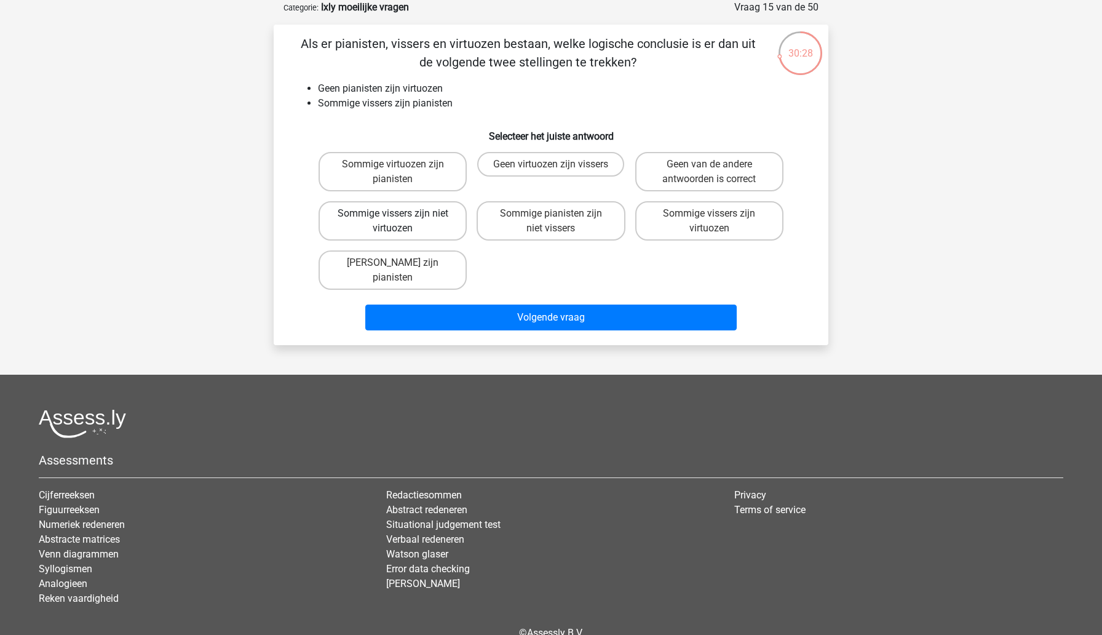
click at [340, 226] on label "Sommige vissers zijn niet virtuozen" at bounding box center [393, 220] width 148 height 39
click at [393, 221] on input "Sommige vissers zijn niet virtuozen" at bounding box center [397, 217] width 8 height 8
radio input "true"
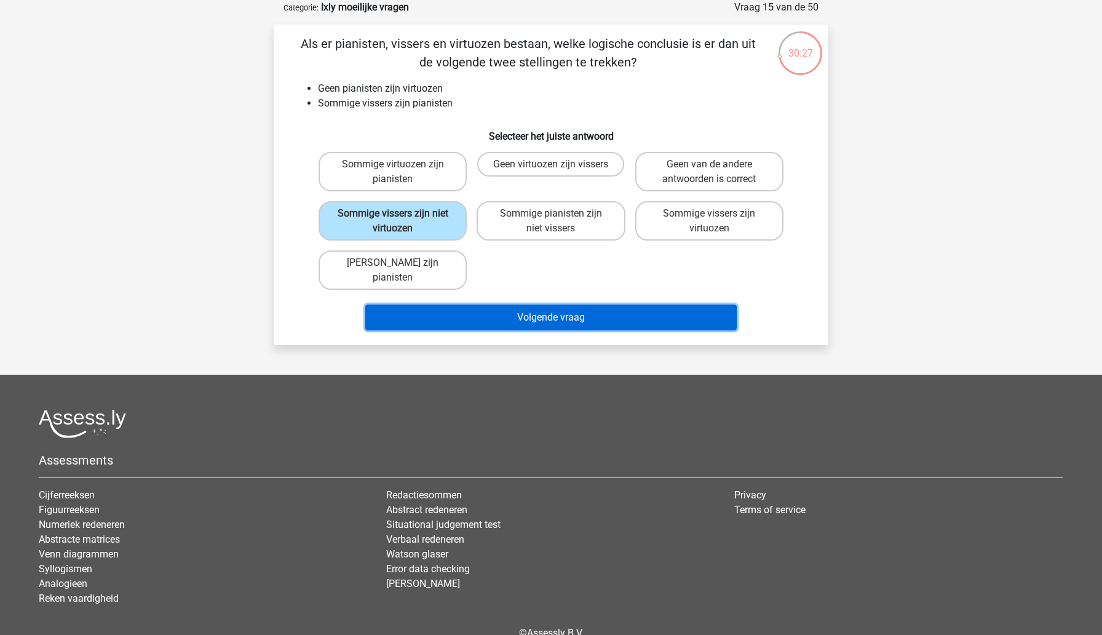
click at [376, 304] on button "Volgende vraag" at bounding box center [551, 317] width 372 height 26
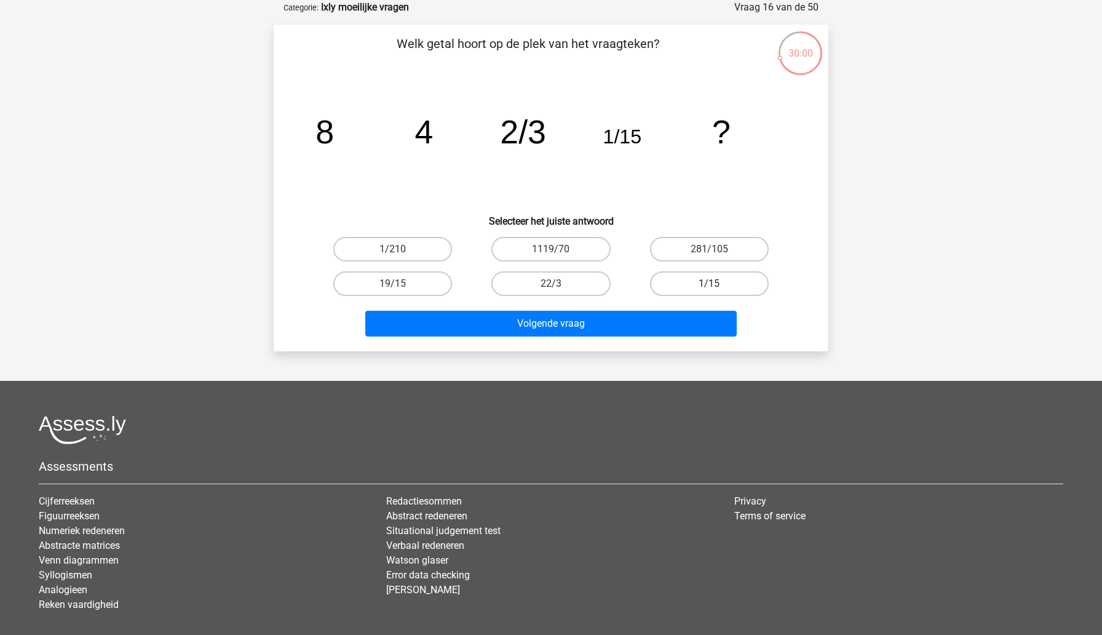
click at [662, 288] on label "1/15" at bounding box center [709, 283] width 119 height 25
click at [709, 288] on input "1/15" at bounding box center [713, 287] width 8 height 8
radio input "true"
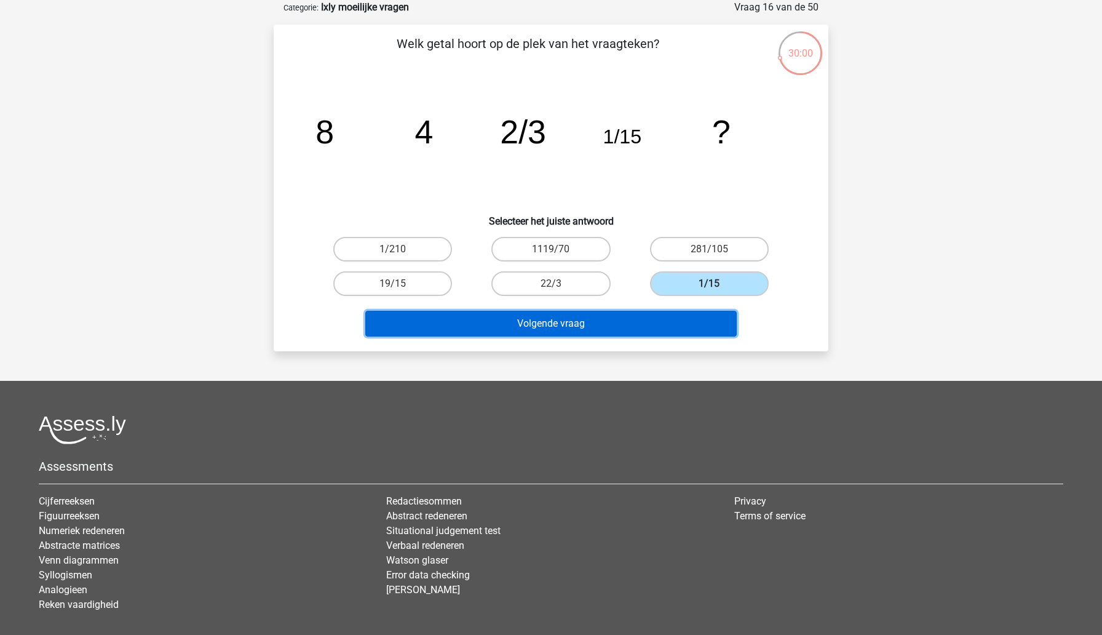
click at [656, 330] on button "Volgende vraag" at bounding box center [551, 324] width 372 height 26
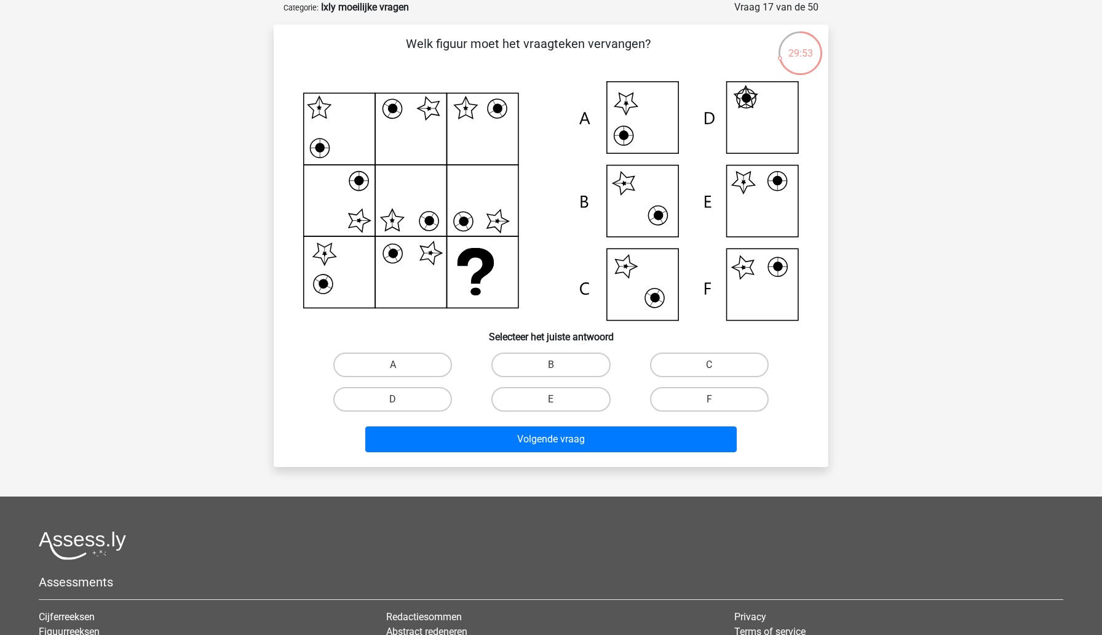
click at [250, 202] on div "Kies premium leo [EMAIL_ADDRESS][DOMAIN_NAME]" at bounding box center [551, 380] width 1102 height 882
click at [676, 397] on label "F" at bounding box center [709, 399] width 119 height 25
click at [709, 399] on input "F" at bounding box center [713, 403] width 8 height 8
radio input "true"
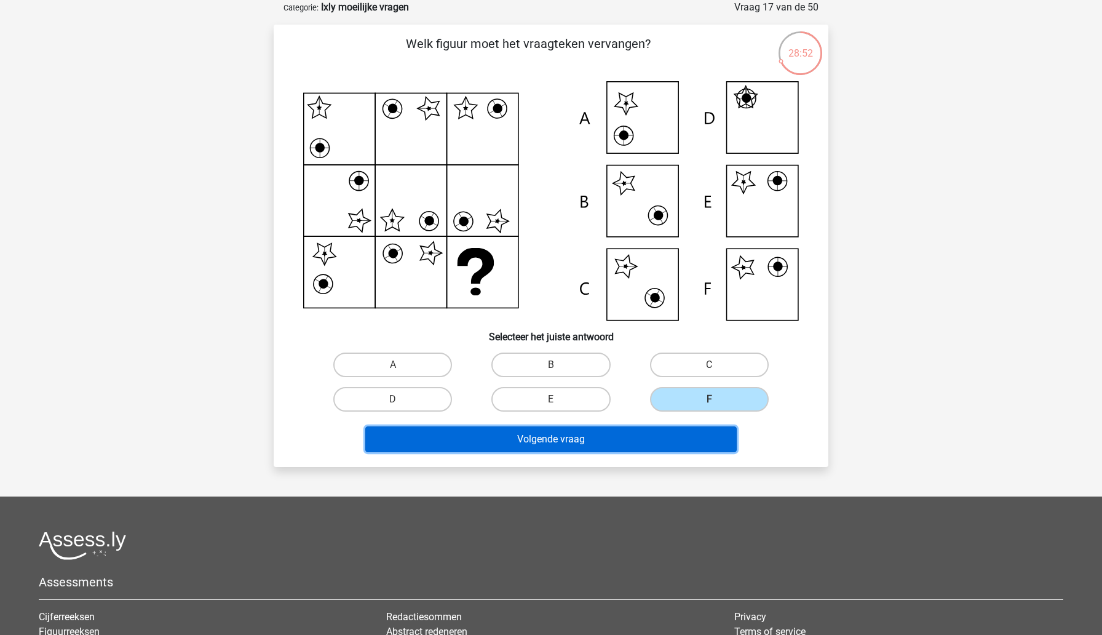
click at [656, 433] on button "Volgende vraag" at bounding box center [551, 439] width 372 height 26
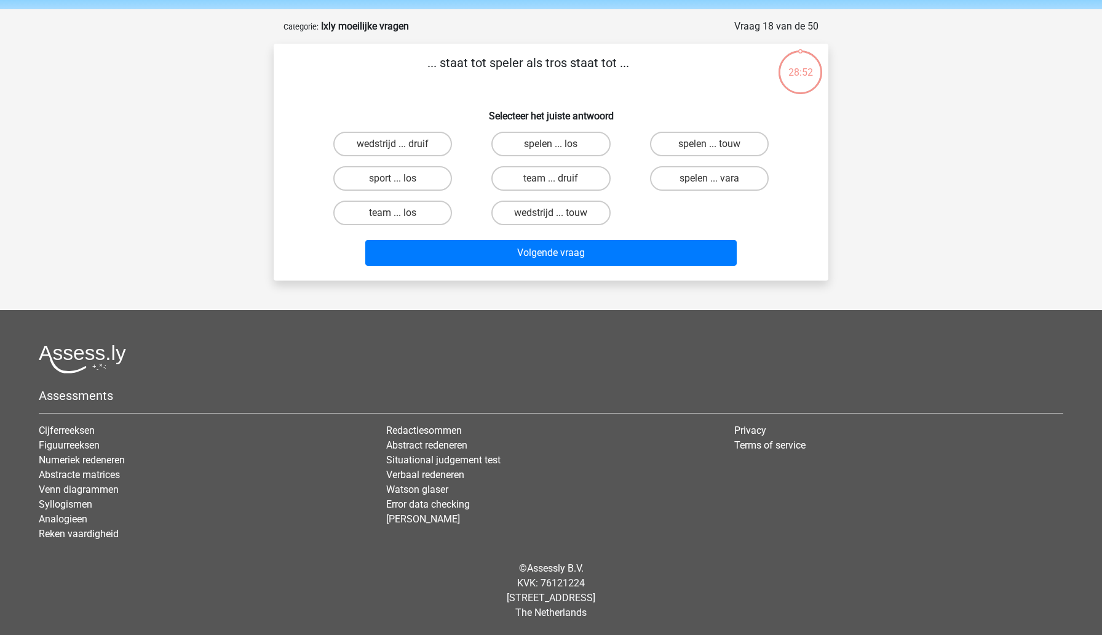
scroll to position [42, 0]
click at [539, 183] on label "team ... druif" at bounding box center [550, 178] width 119 height 25
click at [551, 183] on input "team ... druif" at bounding box center [555, 182] width 8 height 8
radio input "true"
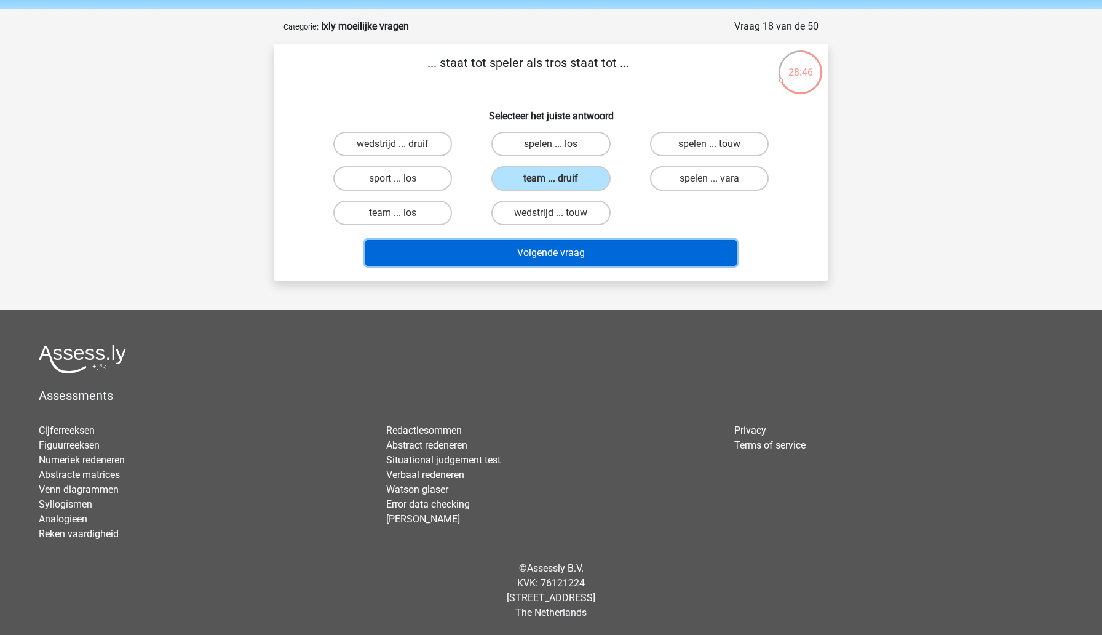
click at [516, 253] on button "Volgende vraag" at bounding box center [551, 253] width 372 height 26
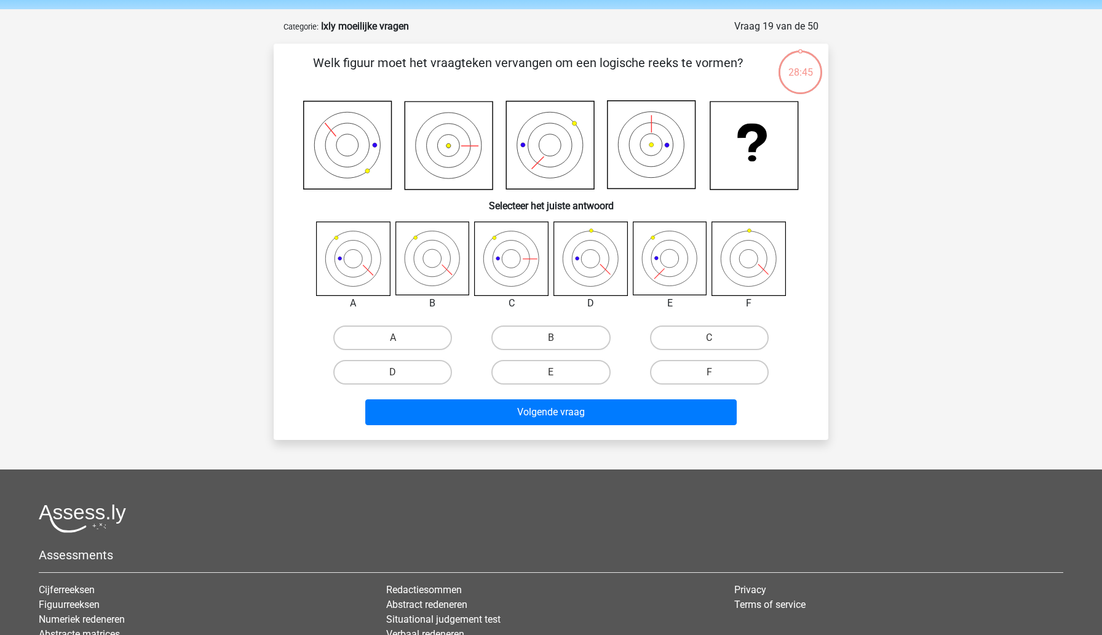
scroll to position [61, 0]
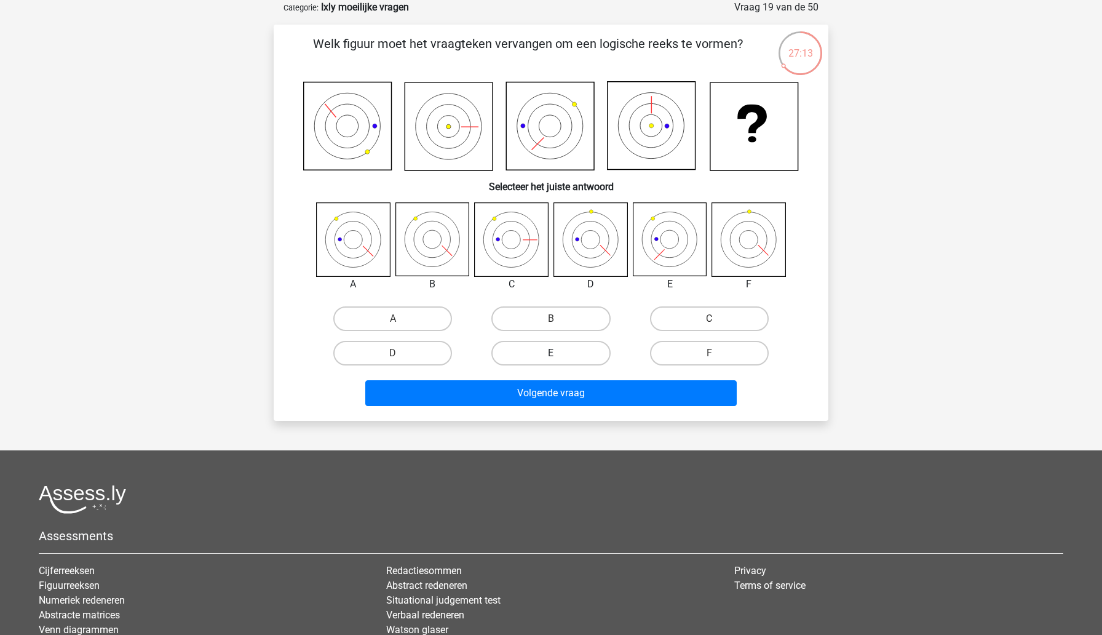
click at [533, 347] on label "E" at bounding box center [550, 353] width 119 height 25
click at [551, 353] on input "E" at bounding box center [555, 357] width 8 height 8
radio input "true"
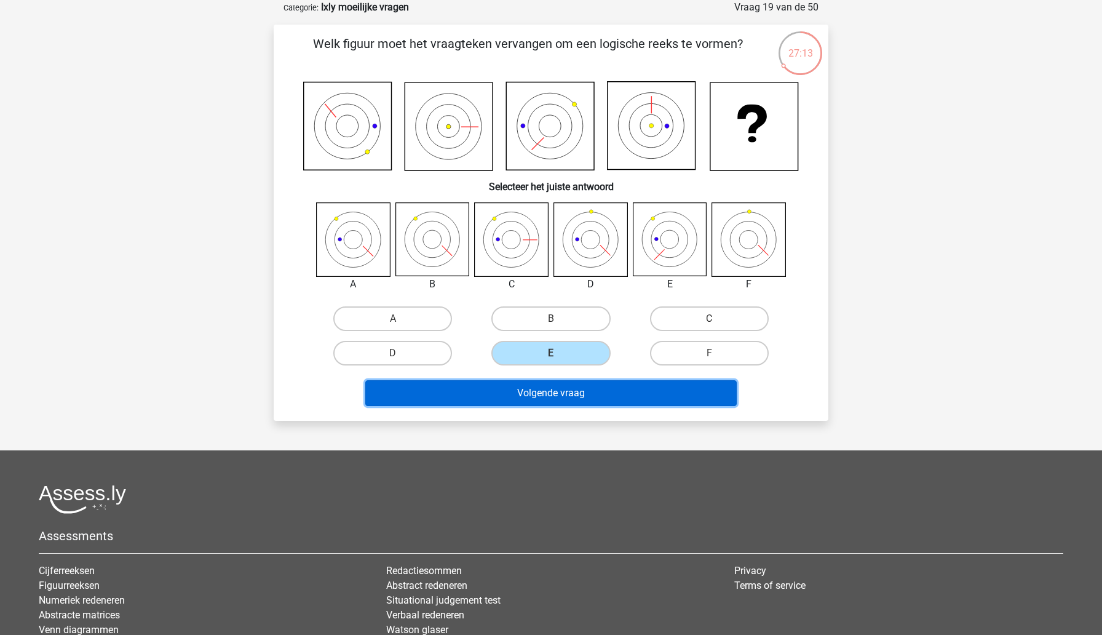
click at [529, 394] on button "Volgende vraag" at bounding box center [551, 393] width 372 height 26
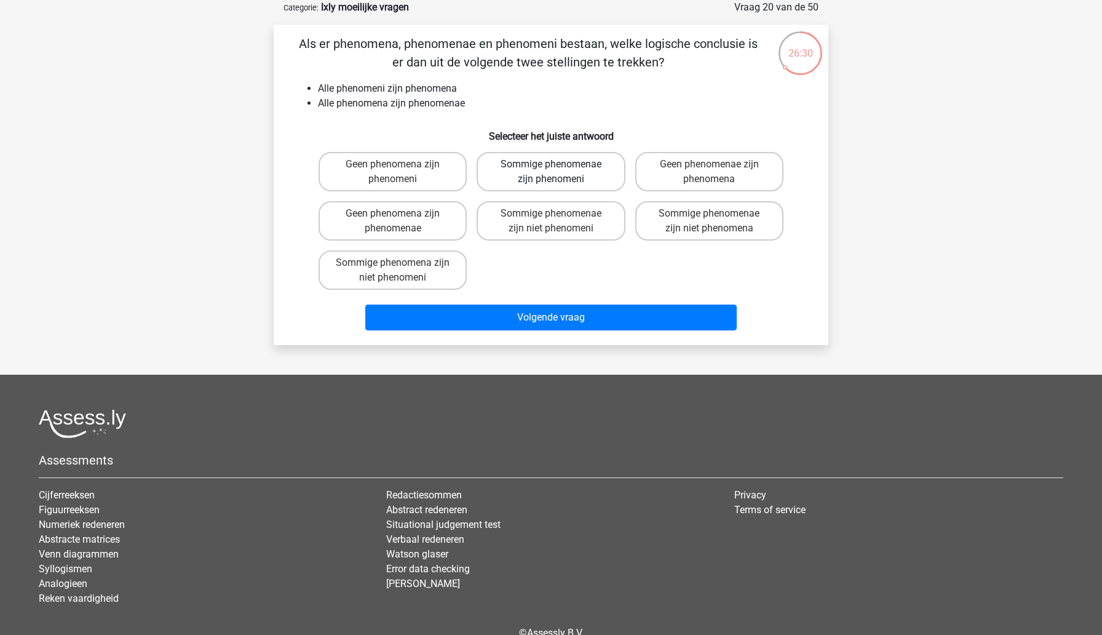
click at [585, 161] on label "Sommige phenomenae zijn phenomeni" at bounding box center [551, 171] width 148 height 39
click at [559, 164] on input "Sommige phenomenae zijn phenomeni" at bounding box center [555, 168] width 8 height 8
radio input "true"
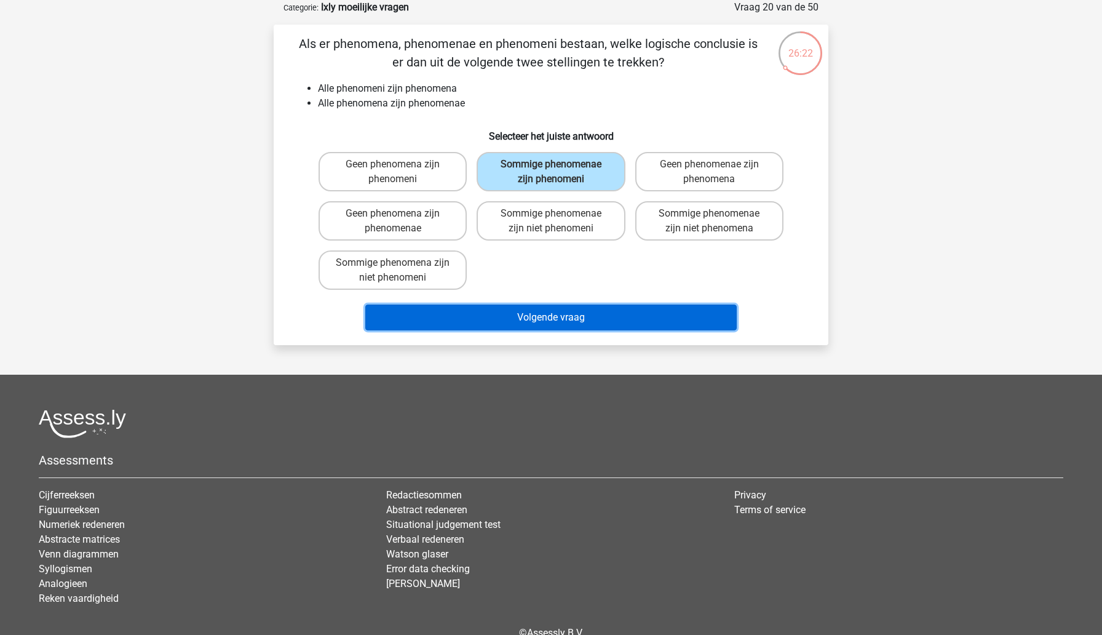
click at [556, 315] on button "Volgende vraag" at bounding box center [551, 317] width 372 height 26
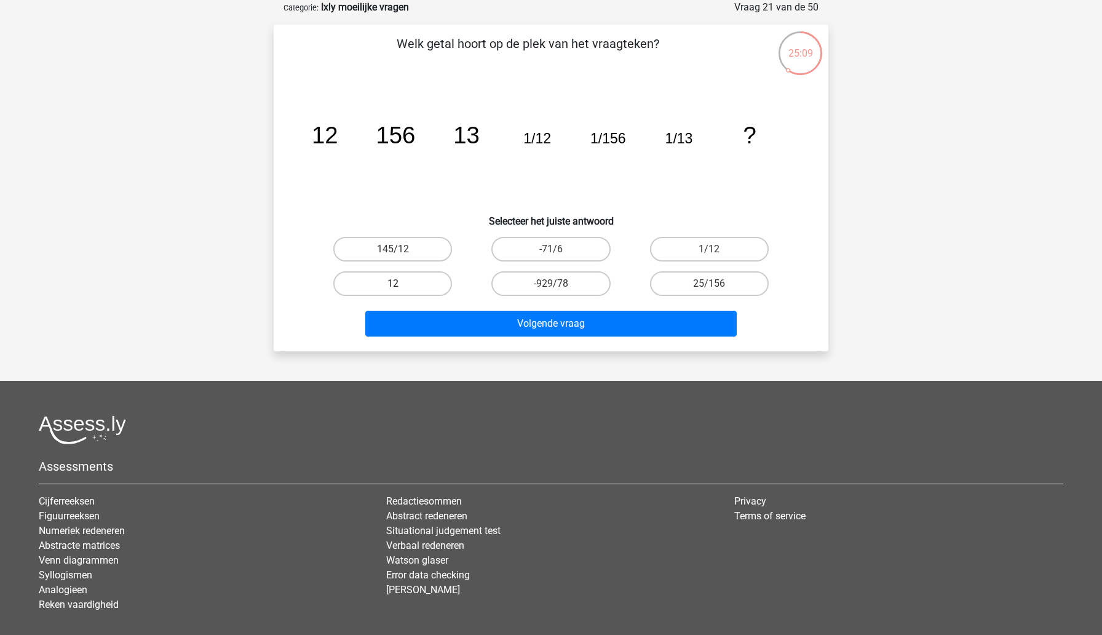
click at [357, 278] on label "12" at bounding box center [392, 283] width 119 height 25
click at [393, 283] on input "12" at bounding box center [397, 287] width 8 height 8
radio input "true"
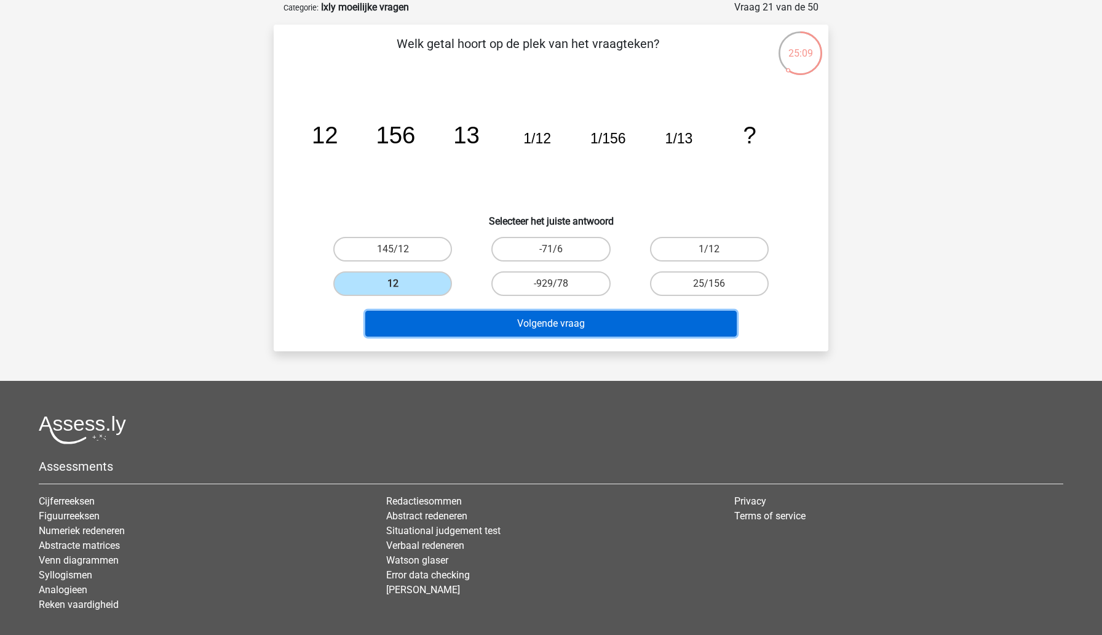
click at [391, 324] on button "Volgende vraag" at bounding box center [551, 324] width 372 height 26
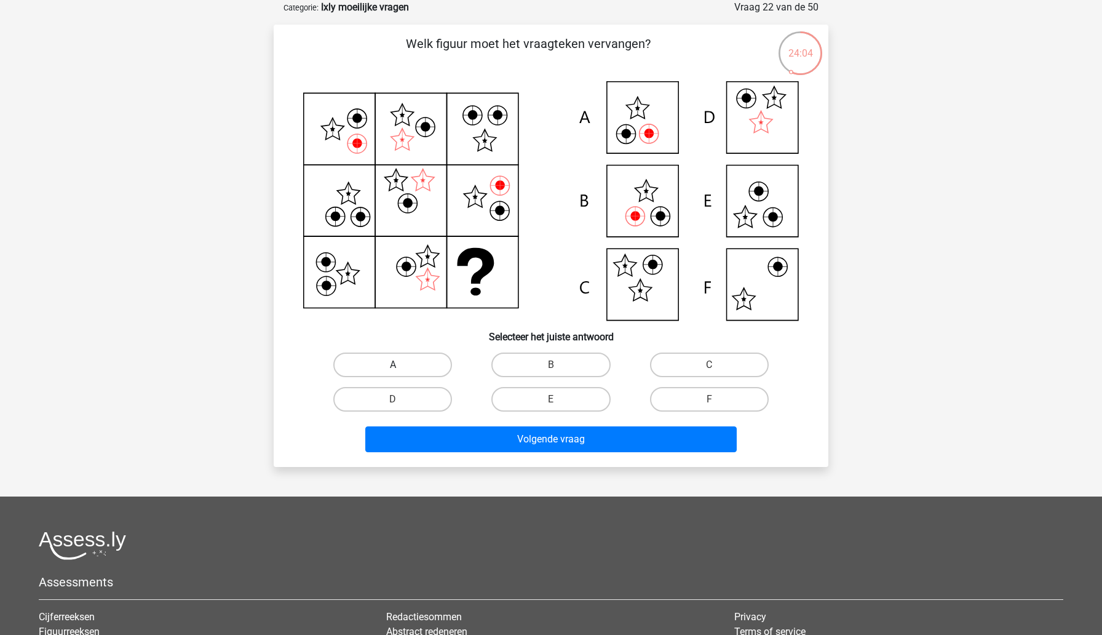
click at [420, 365] on label "A" at bounding box center [392, 364] width 119 height 25
click at [401, 365] on input "A" at bounding box center [397, 369] width 8 height 8
radio input "true"
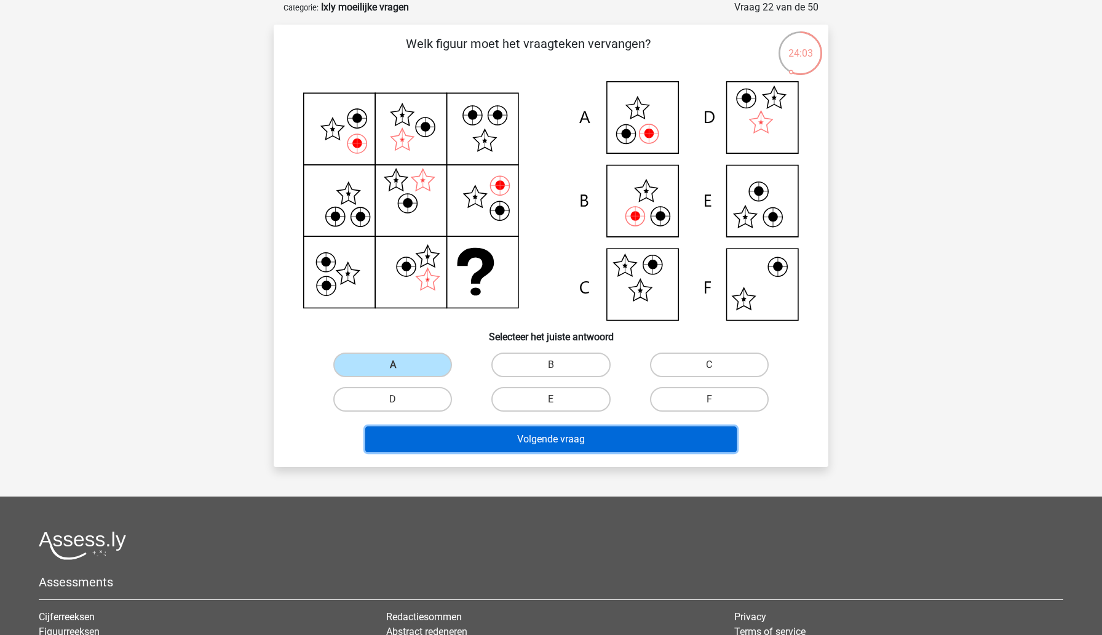
click at [442, 447] on button "Volgende vraag" at bounding box center [551, 439] width 372 height 26
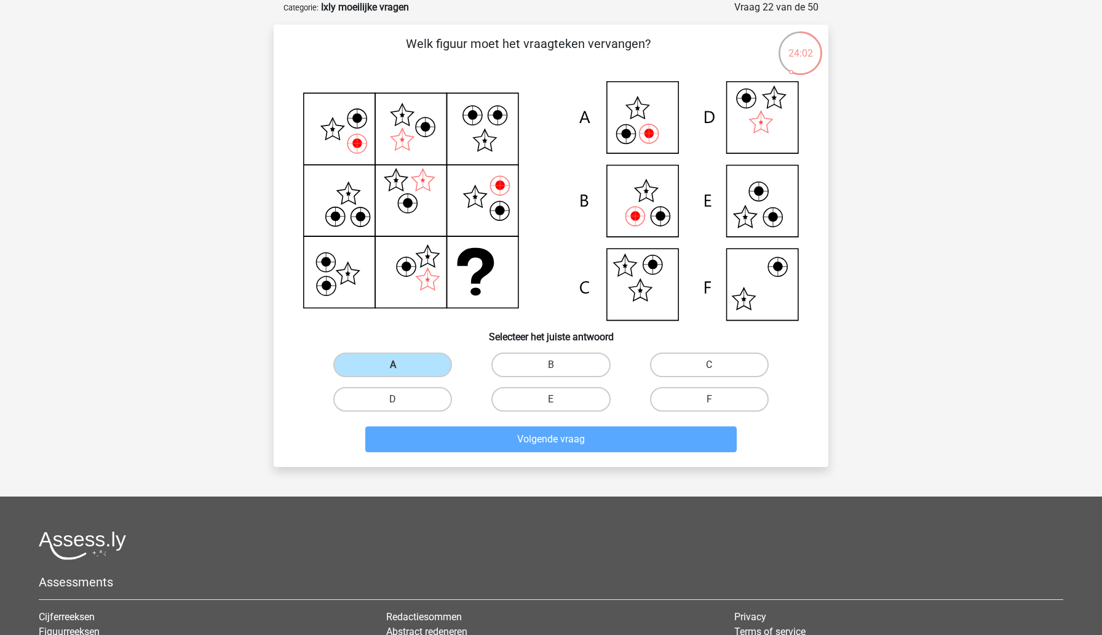
scroll to position [8, 0]
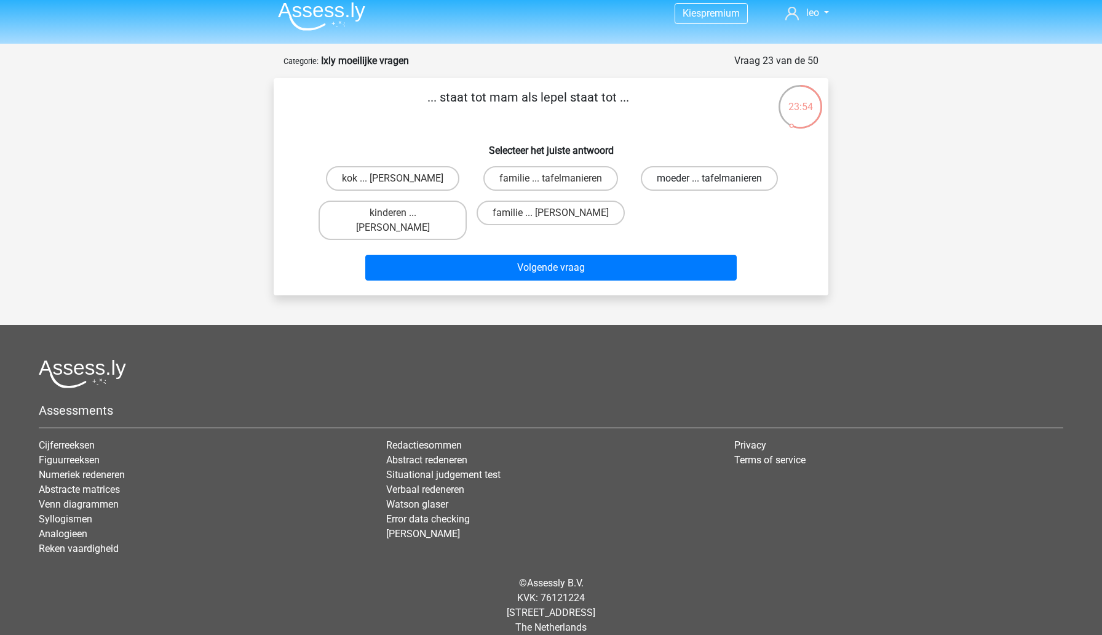
click at [676, 177] on label "moeder ... tafelmanieren" at bounding box center [709, 178] width 137 height 25
click at [709, 178] on input "moeder ... tafelmanieren" at bounding box center [713, 182] width 8 height 8
radio input "true"
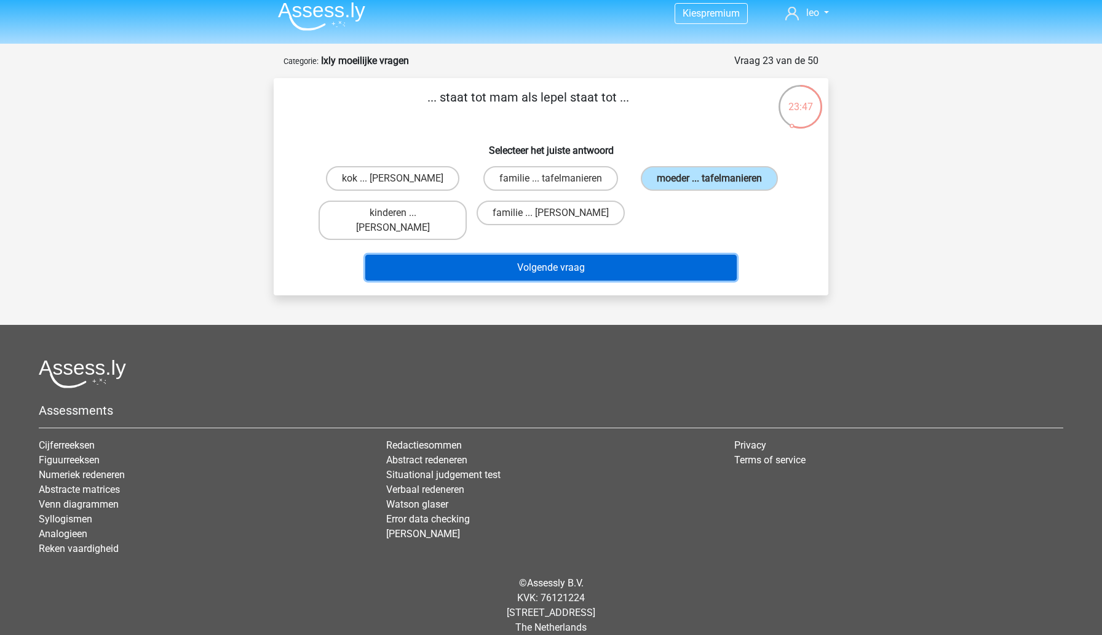
click at [635, 255] on button "Volgende vraag" at bounding box center [551, 268] width 372 height 26
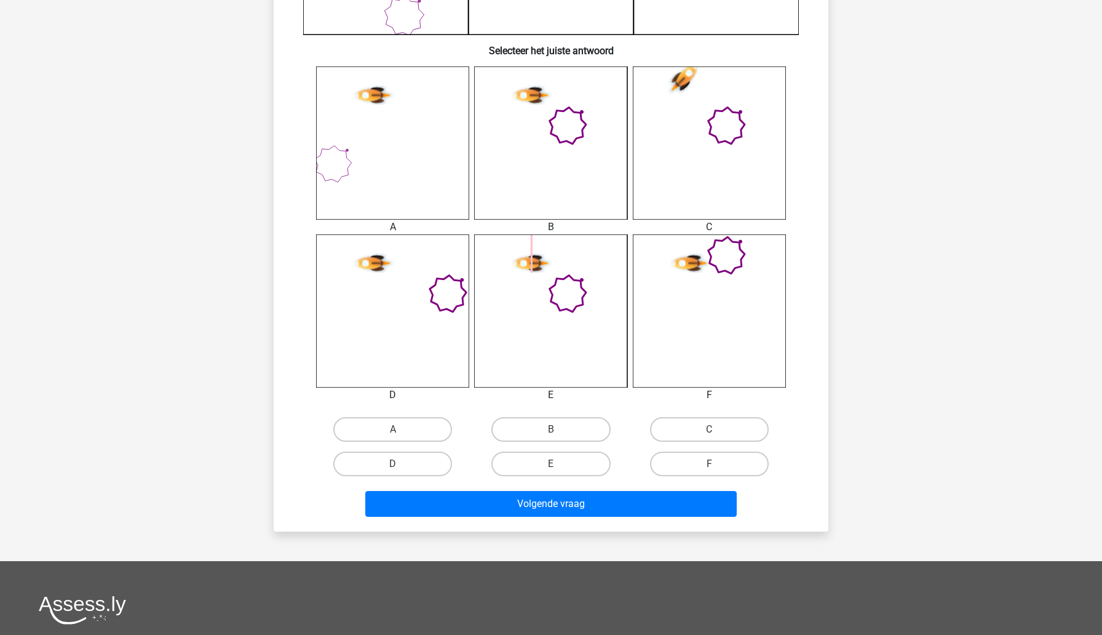
scroll to position [463, 0]
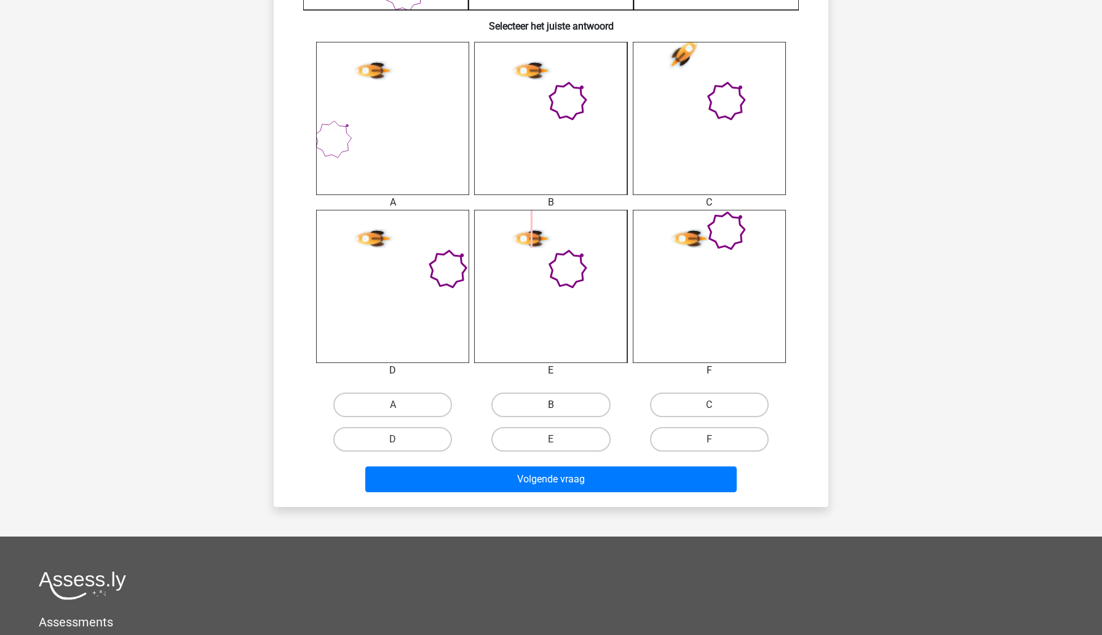
click at [512, 400] on label "B" at bounding box center [550, 404] width 119 height 25
click at [551, 405] on input "B" at bounding box center [555, 409] width 8 height 8
radio input "true"
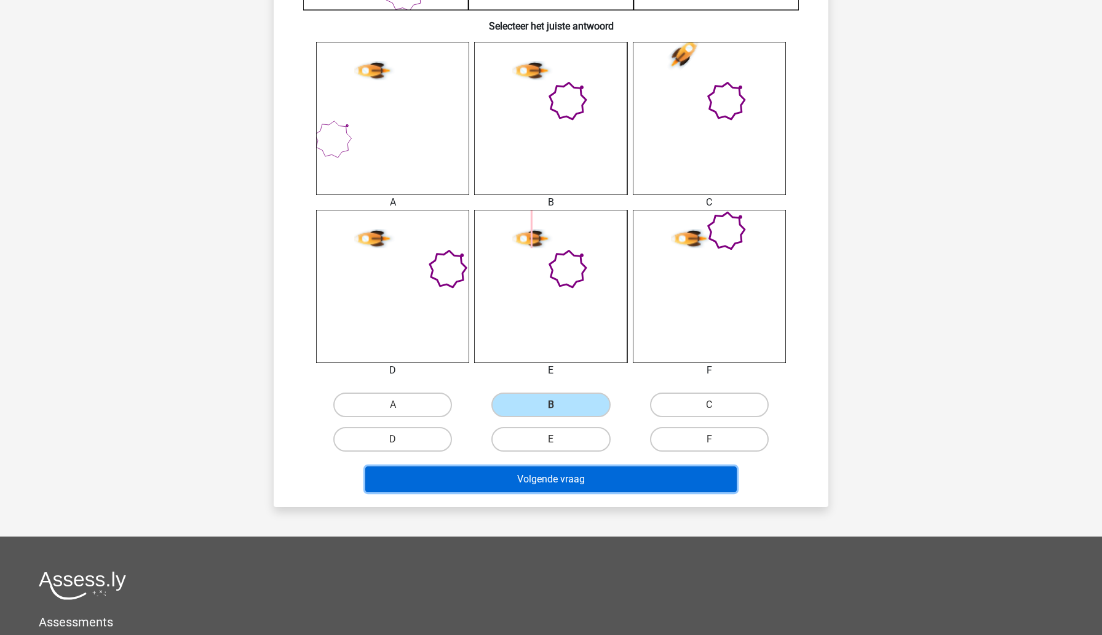
click at [499, 477] on button "Volgende vraag" at bounding box center [551, 479] width 372 height 26
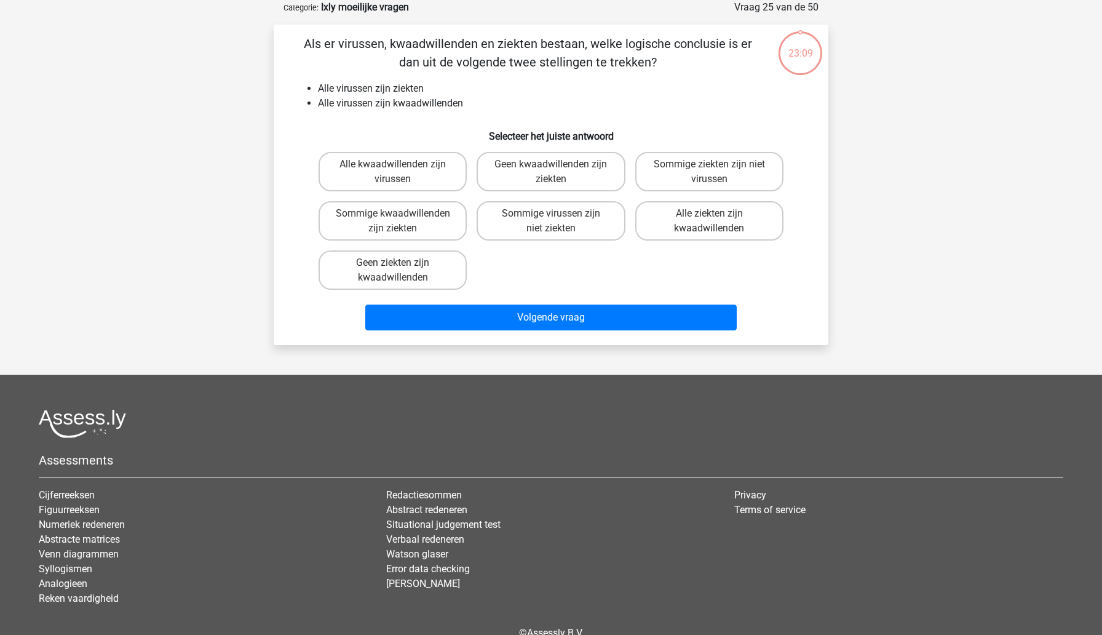
scroll to position [0, 0]
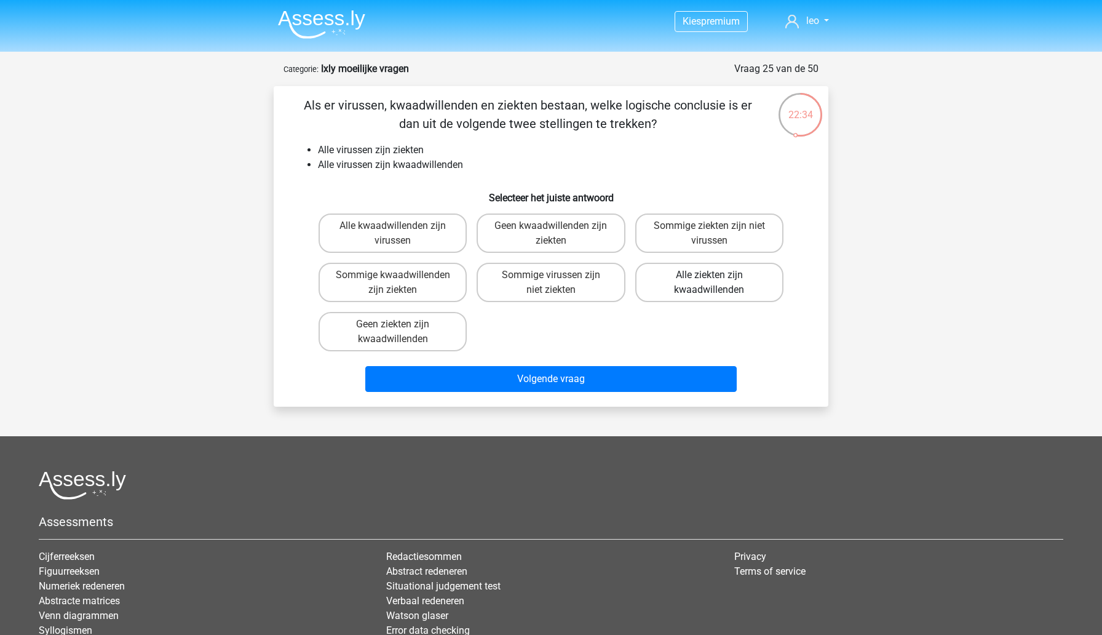
click at [691, 295] on label "Alle ziekten zijn kwaadwillenden" at bounding box center [709, 282] width 148 height 39
click at [709, 283] on input "Alle ziekten zijn kwaadwillenden" at bounding box center [713, 279] width 8 height 8
radio input "true"
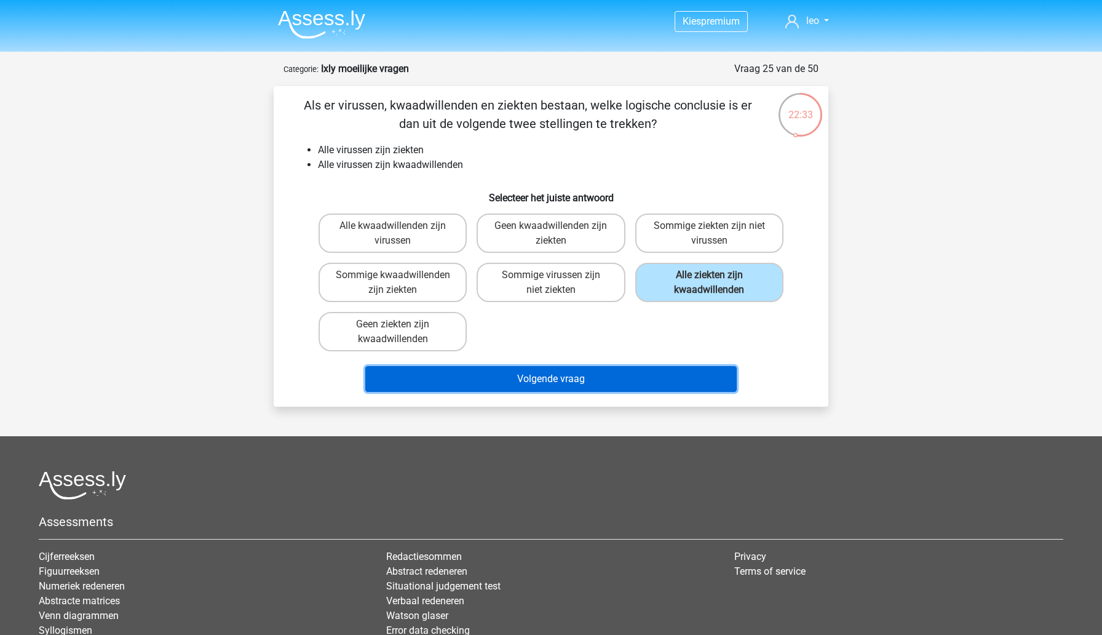
click at [643, 378] on button "Volgende vraag" at bounding box center [551, 379] width 372 height 26
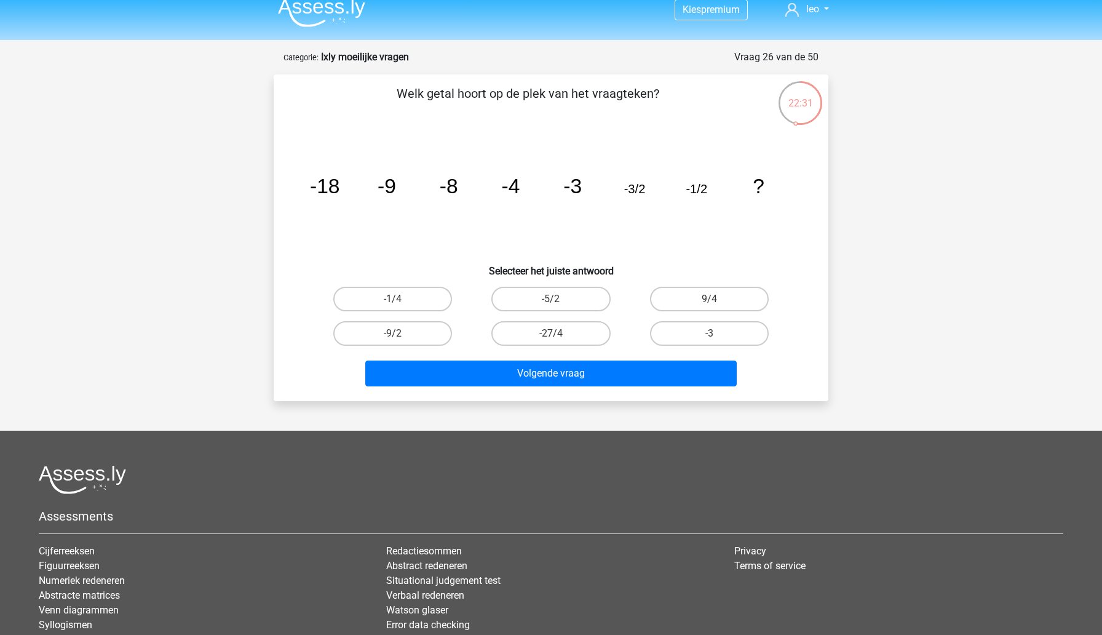
scroll to position [11, 0]
click at [355, 303] on label "-1/4" at bounding box center [392, 299] width 119 height 25
click at [393, 303] on input "-1/4" at bounding box center [397, 303] width 8 height 8
radio input "true"
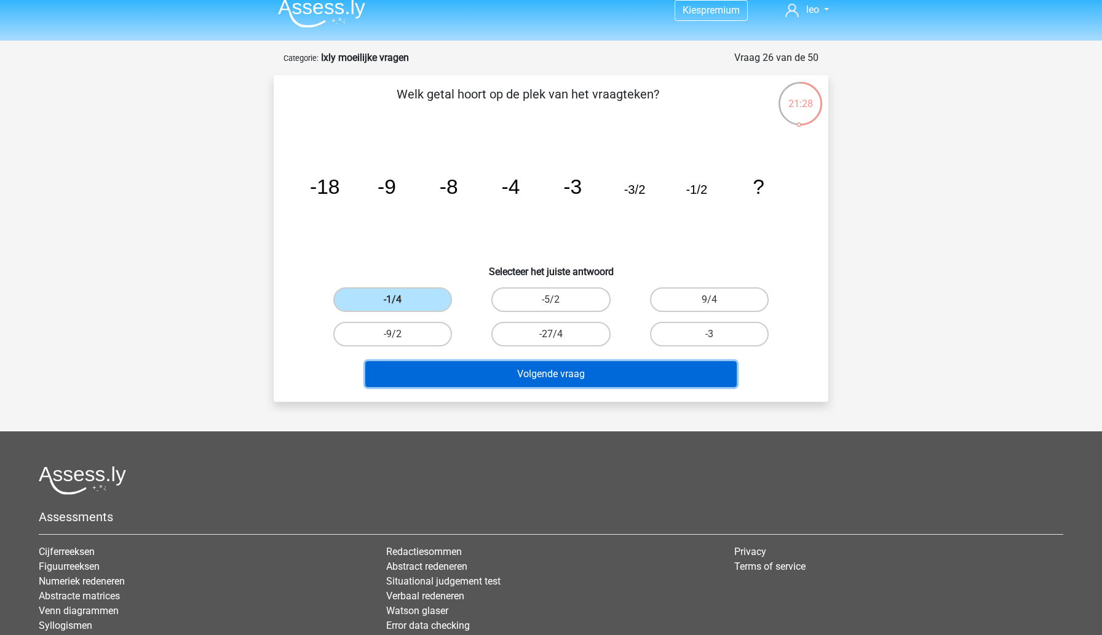
click at [402, 379] on button "Volgende vraag" at bounding box center [551, 374] width 372 height 26
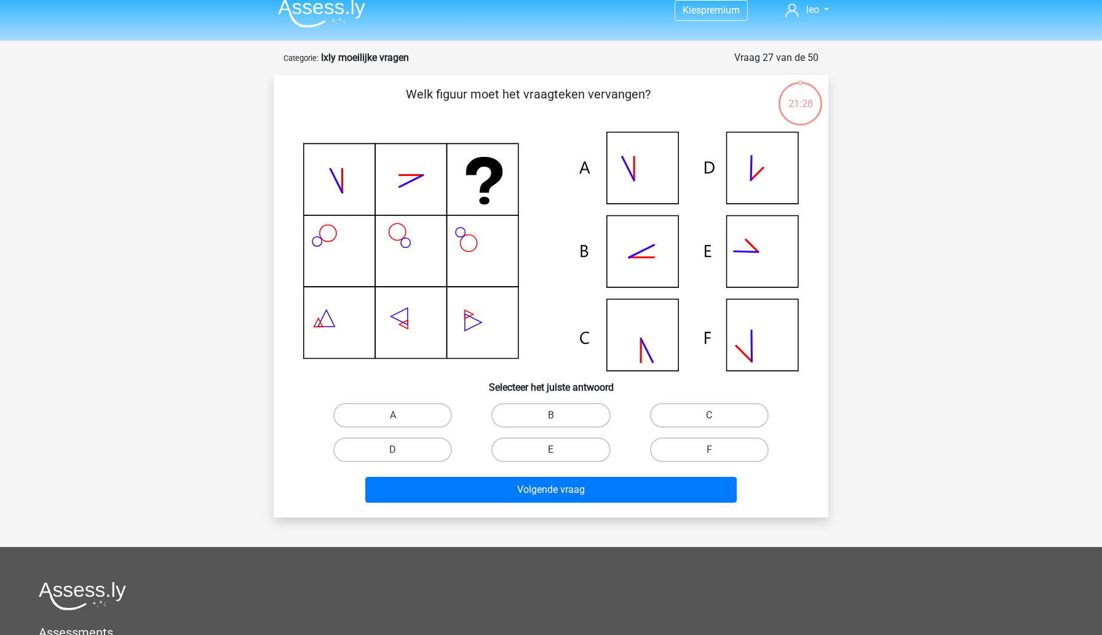
scroll to position [61, 0]
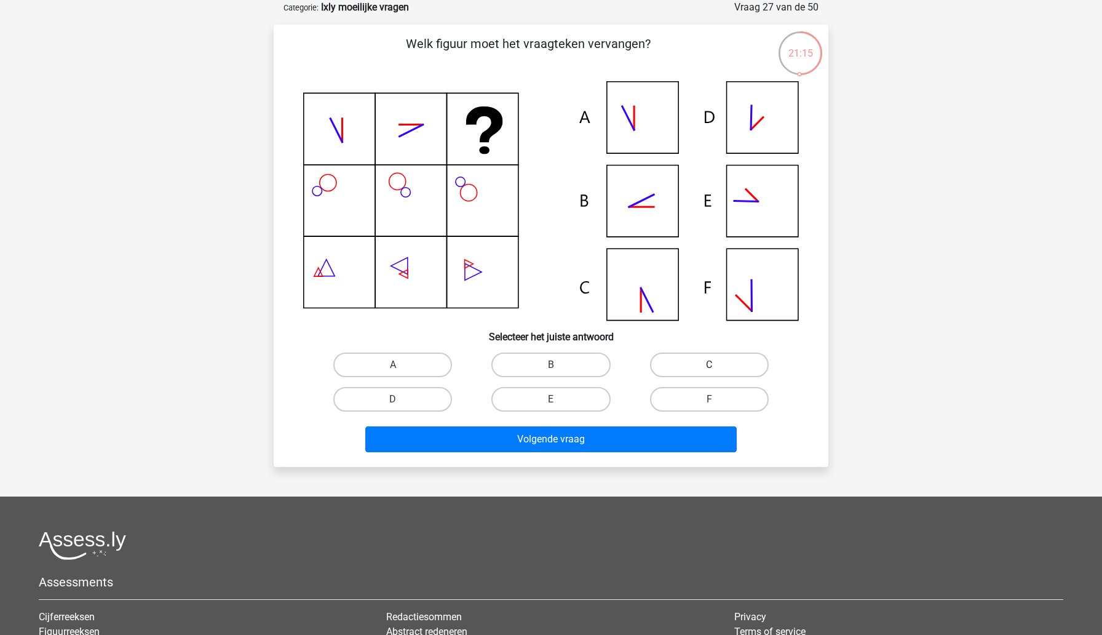
click at [655, 360] on label "C" at bounding box center [709, 364] width 119 height 25
click at [709, 365] on input "C" at bounding box center [713, 369] width 8 height 8
radio input "true"
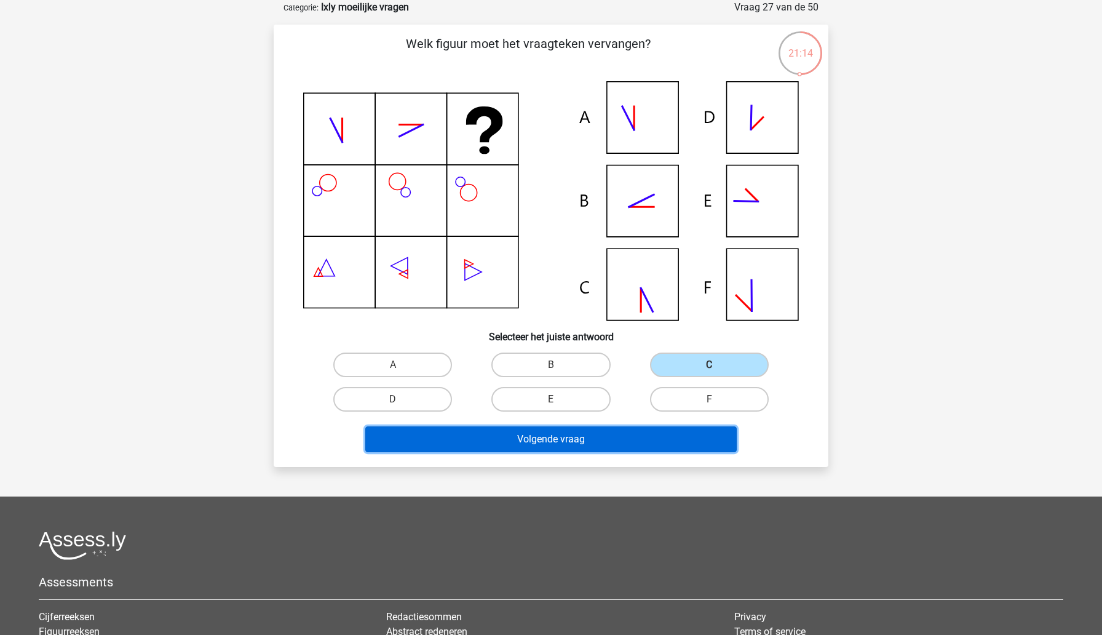
click at [613, 436] on button "Volgende vraag" at bounding box center [551, 439] width 372 height 26
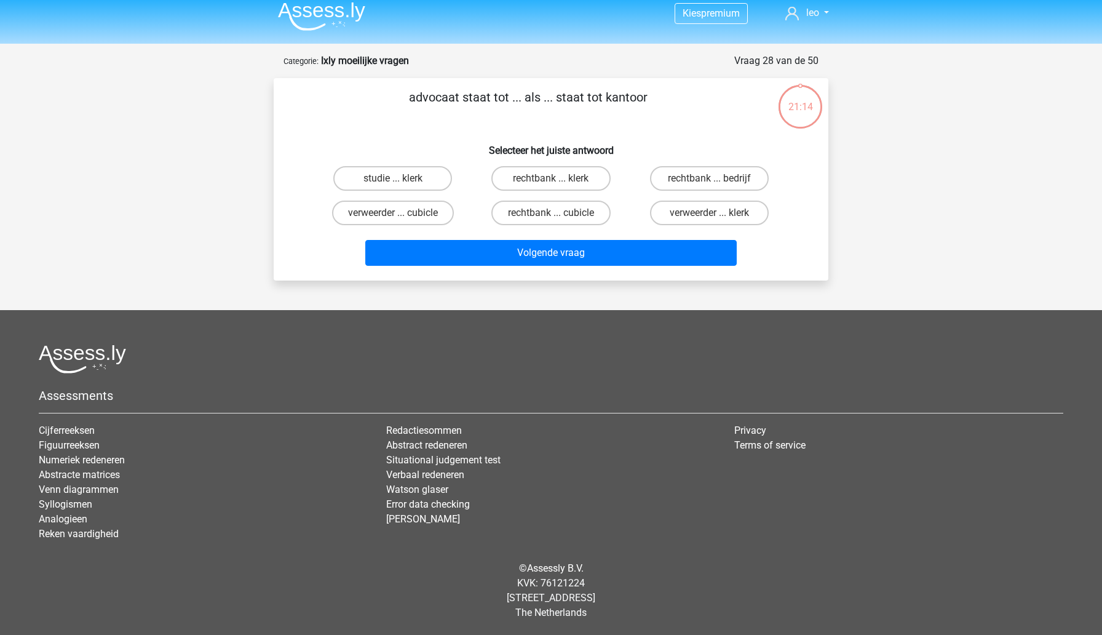
scroll to position [8, 0]
click at [678, 170] on label "rechtbank ... bedrijf" at bounding box center [709, 178] width 119 height 25
click at [709, 178] on input "rechtbank ... bedrijf" at bounding box center [713, 182] width 8 height 8
radio input "true"
click at [523, 176] on label "rechtbank ... klerk" at bounding box center [550, 178] width 119 height 25
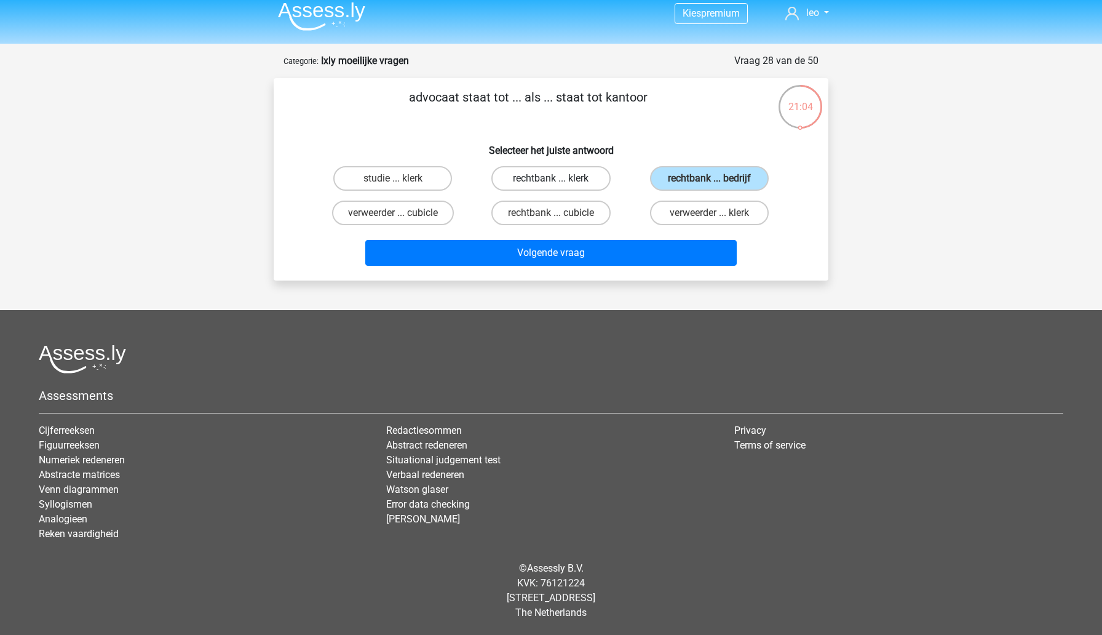
click at [551, 178] on input "rechtbank ... klerk" at bounding box center [555, 182] width 8 height 8
radio input "true"
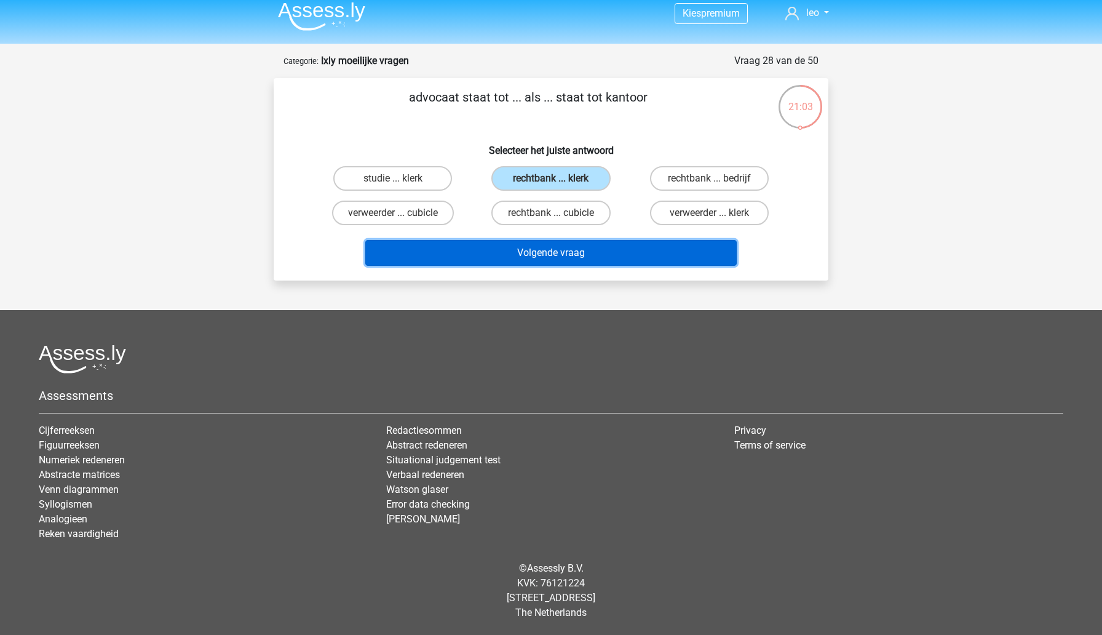
click at [507, 253] on button "Volgende vraag" at bounding box center [551, 253] width 372 height 26
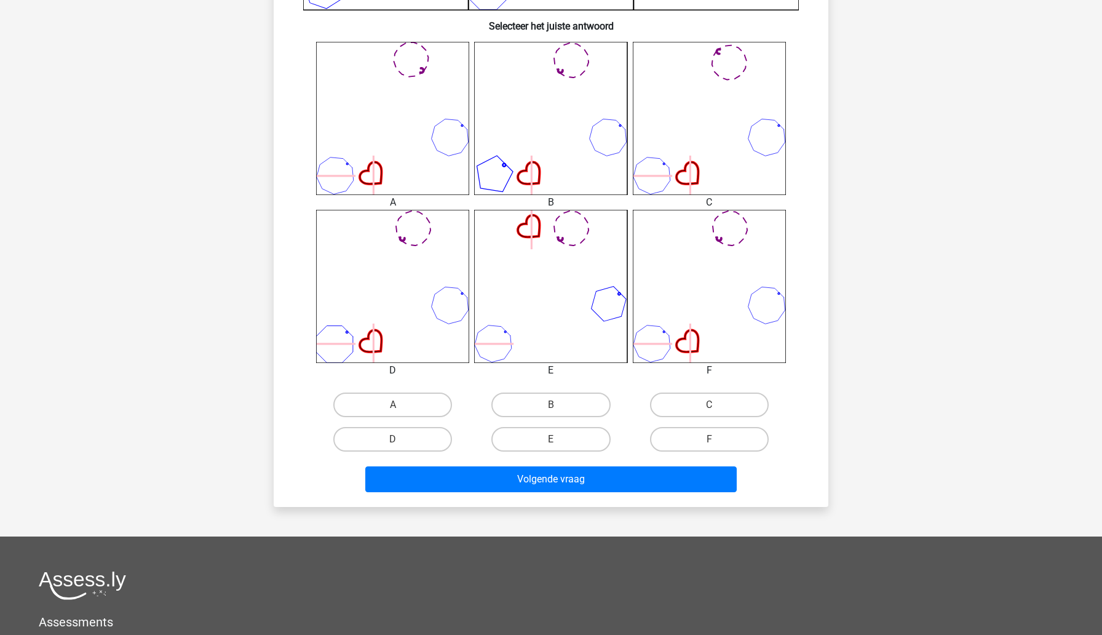
scroll to position [464, 0]
click at [566, 450] on label "E" at bounding box center [550, 438] width 119 height 25
click at [559, 446] on input "E" at bounding box center [555, 442] width 8 height 8
radio input "true"
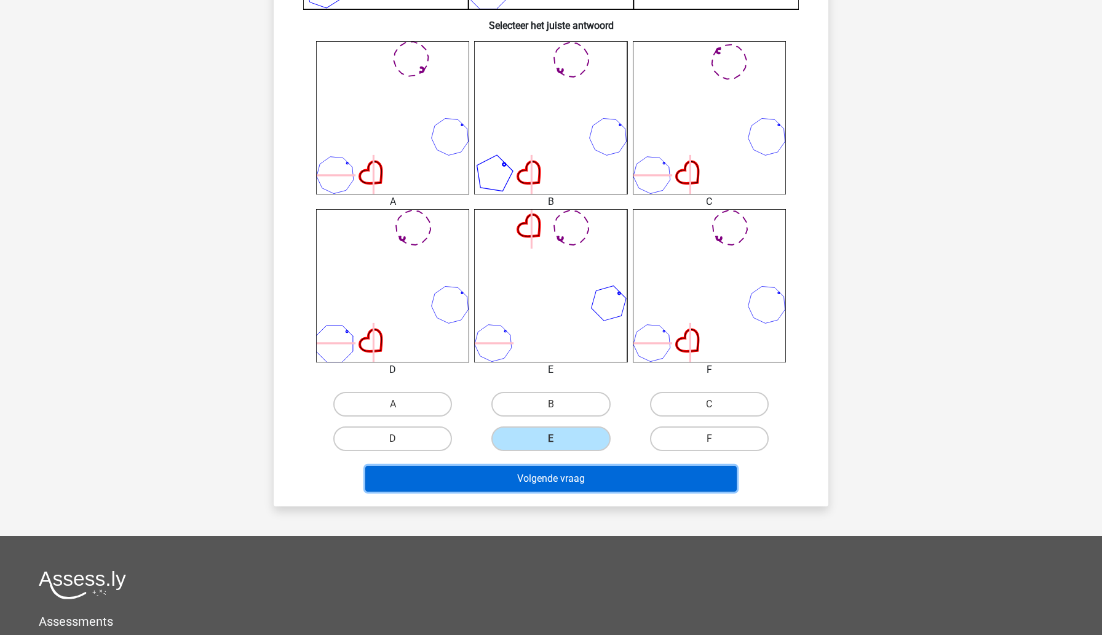
click at [563, 475] on button "Volgende vraag" at bounding box center [551, 479] width 372 height 26
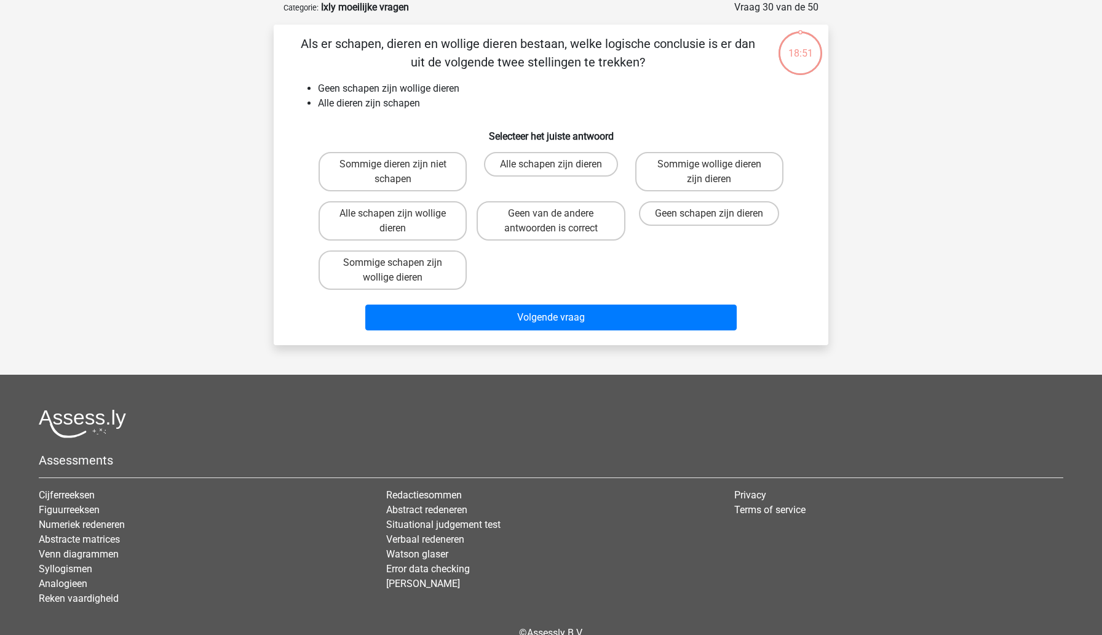
scroll to position [0, 0]
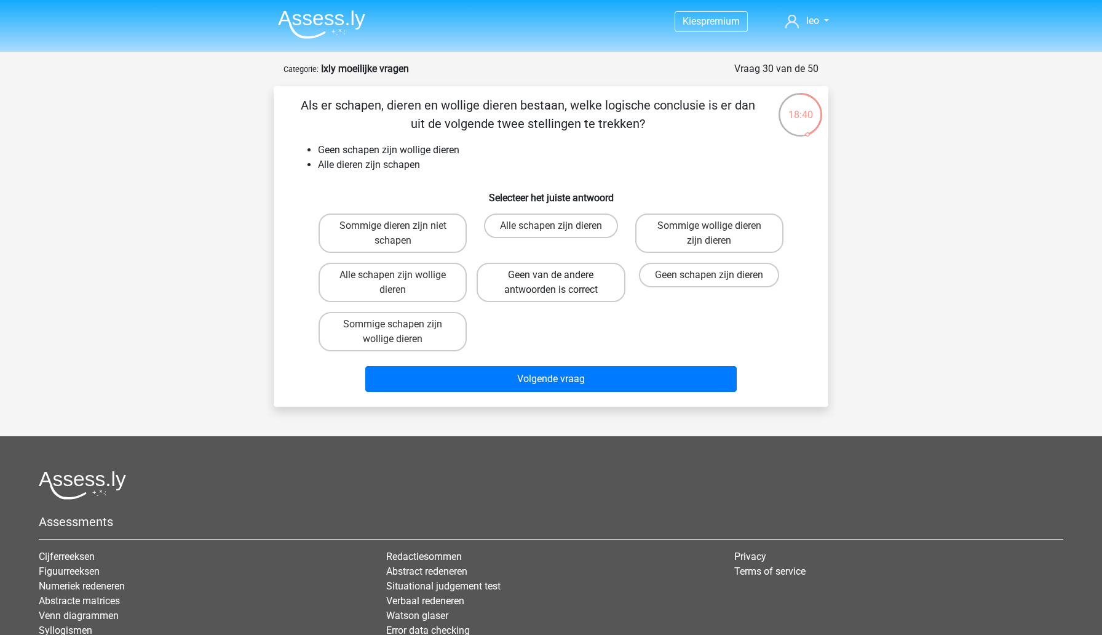
click at [510, 287] on label "Geen van de andere antwoorden is correct" at bounding box center [551, 282] width 148 height 39
click at [551, 283] on input "Geen van de andere antwoorden is correct" at bounding box center [555, 279] width 8 height 8
radio input "true"
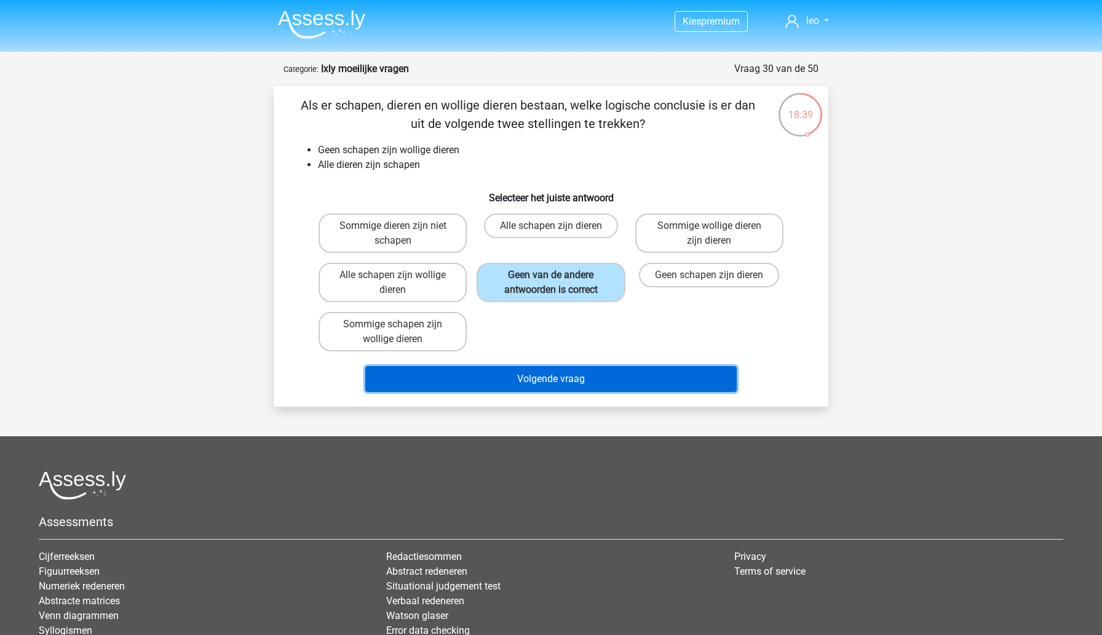
click at [493, 381] on button "Volgende vraag" at bounding box center [551, 379] width 372 height 26
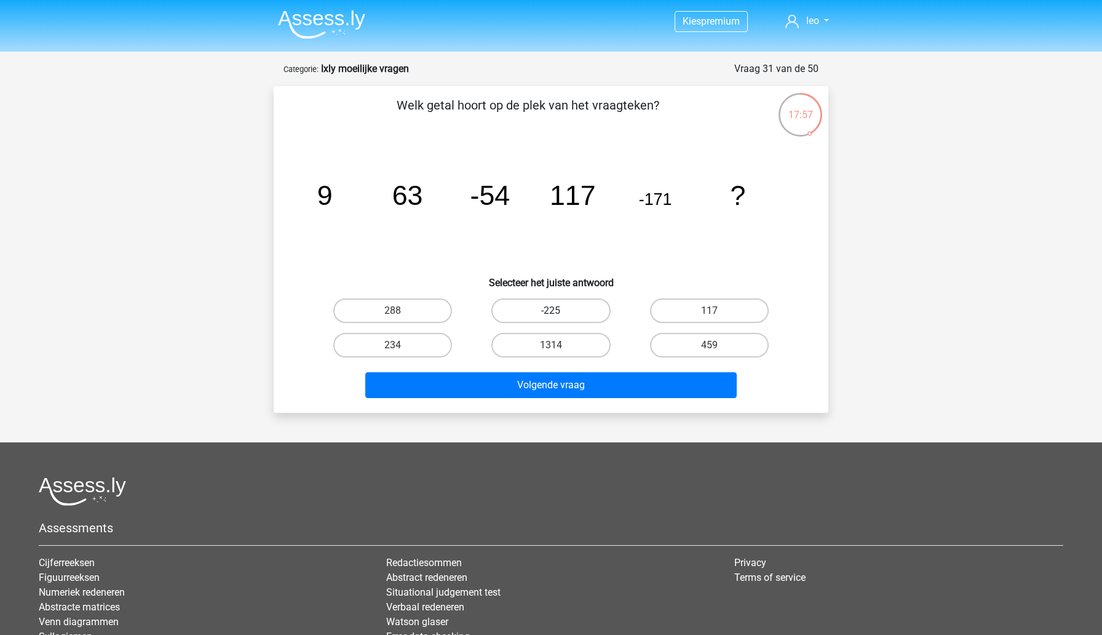
click at [512, 306] on label "-225" at bounding box center [550, 310] width 119 height 25
click at [551, 311] on input "-225" at bounding box center [555, 315] width 8 height 8
radio input "true"
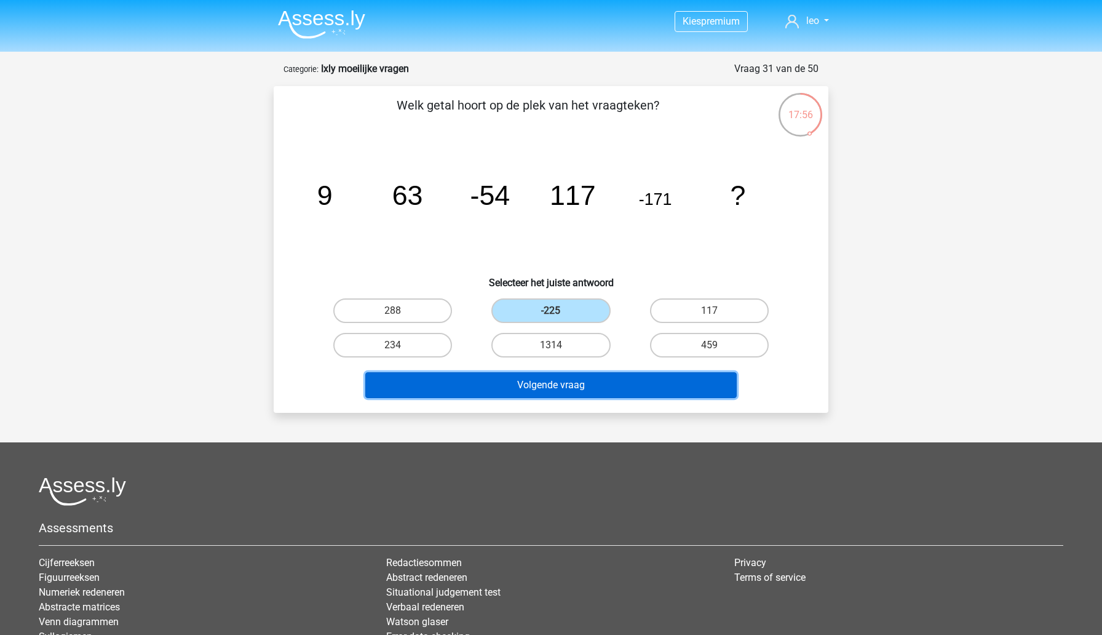
click at [507, 386] on button "Volgende vraag" at bounding box center [551, 385] width 372 height 26
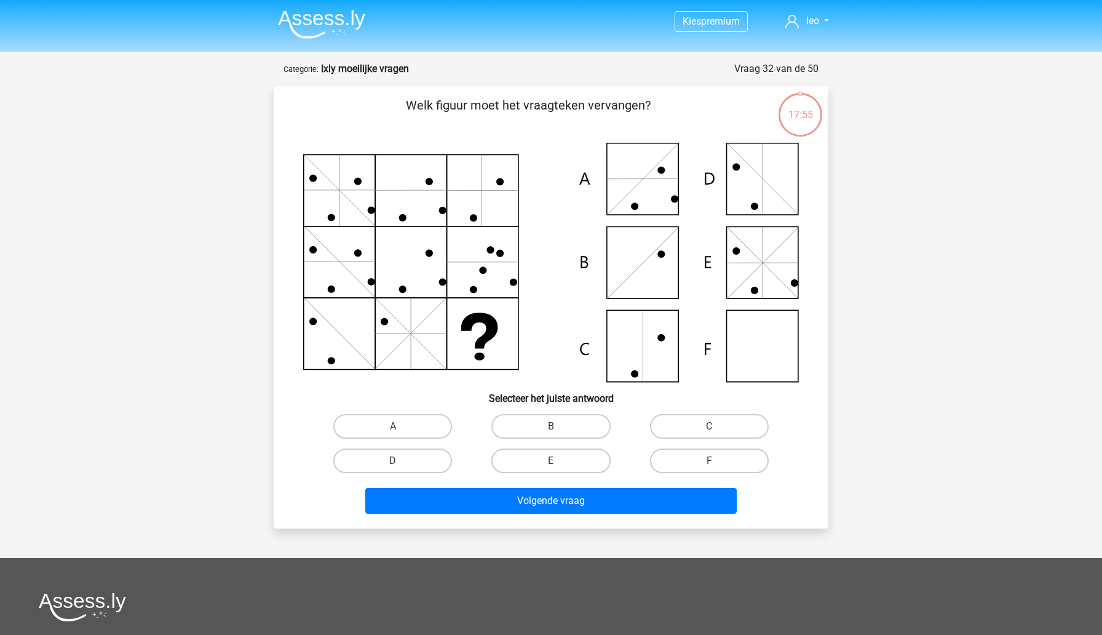
scroll to position [61, 0]
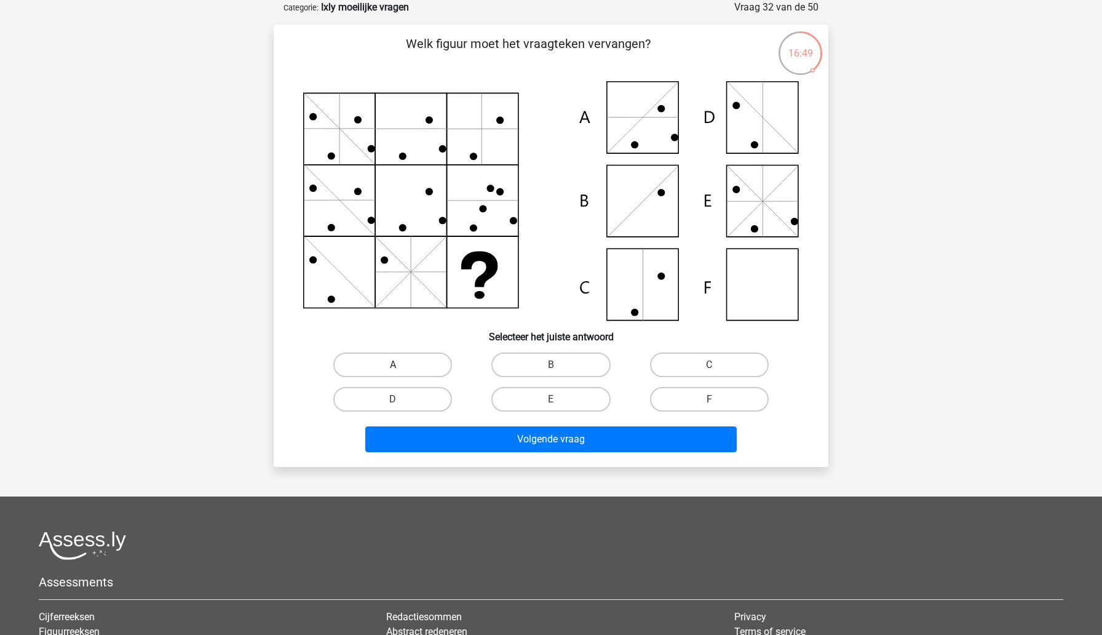
click at [422, 359] on label "A" at bounding box center [392, 364] width 119 height 25
click at [401, 365] on input "A" at bounding box center [397, 369] width 8 height 8
radio input "true"
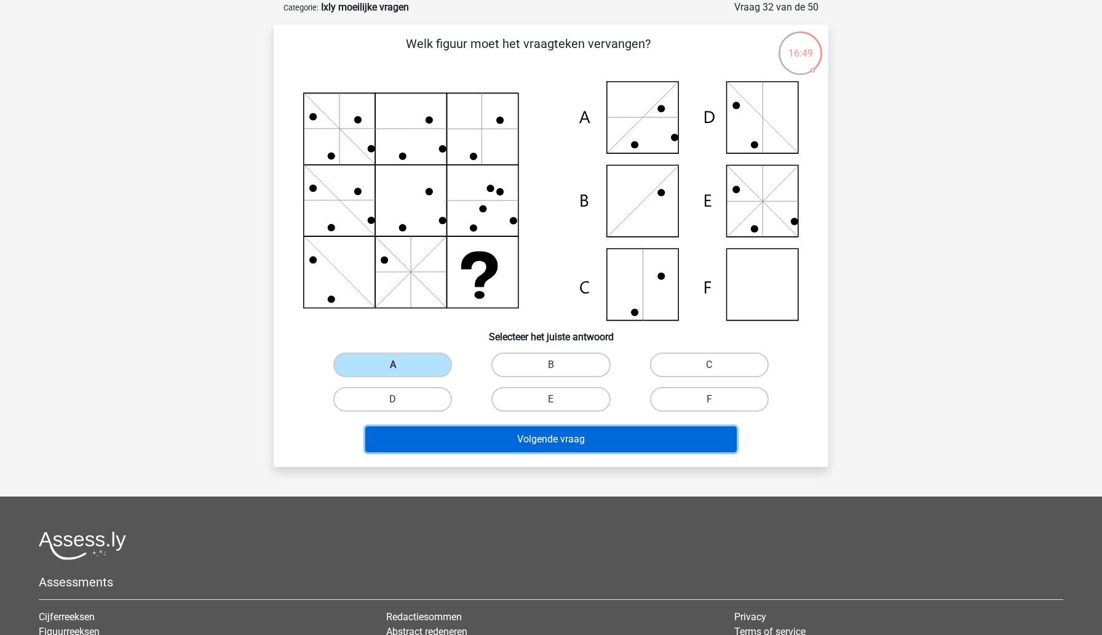
click at [429, 431] on button "Volgende vraag" at bounding box center [551, 439] width 372 height 26
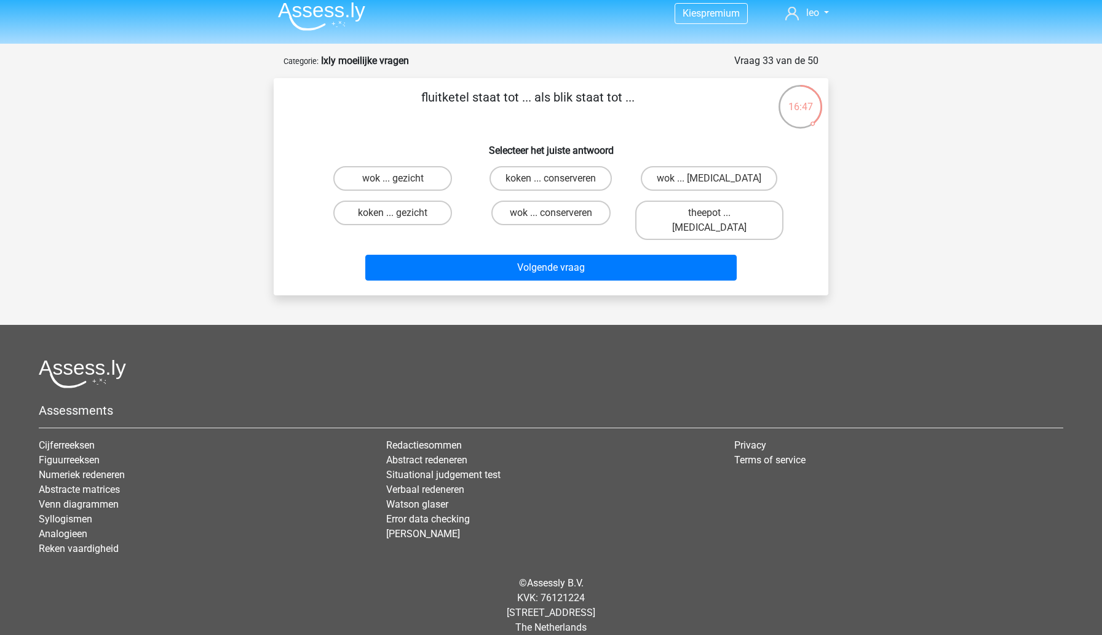
scroll to position [0, 0]
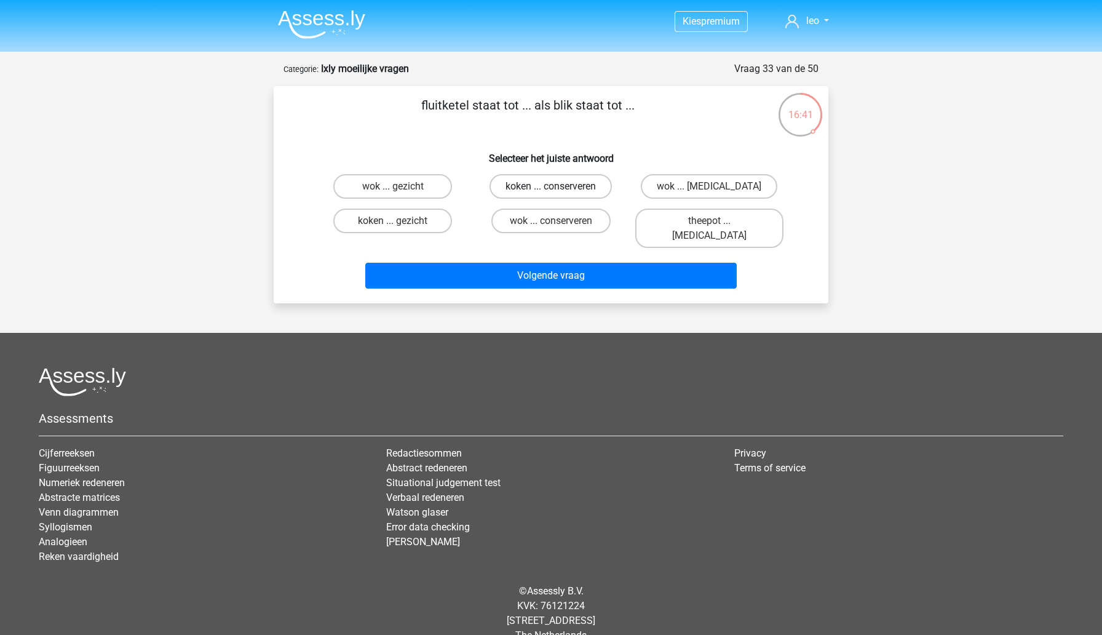
click at [537, 181] on label "koken ... conserveren" at bounding box center [551, 186] width 122 height 25
click at [551, 186] on input "koken ... conserveren" at bounding box center [555, 190] width 8 height 8
radio input "true"
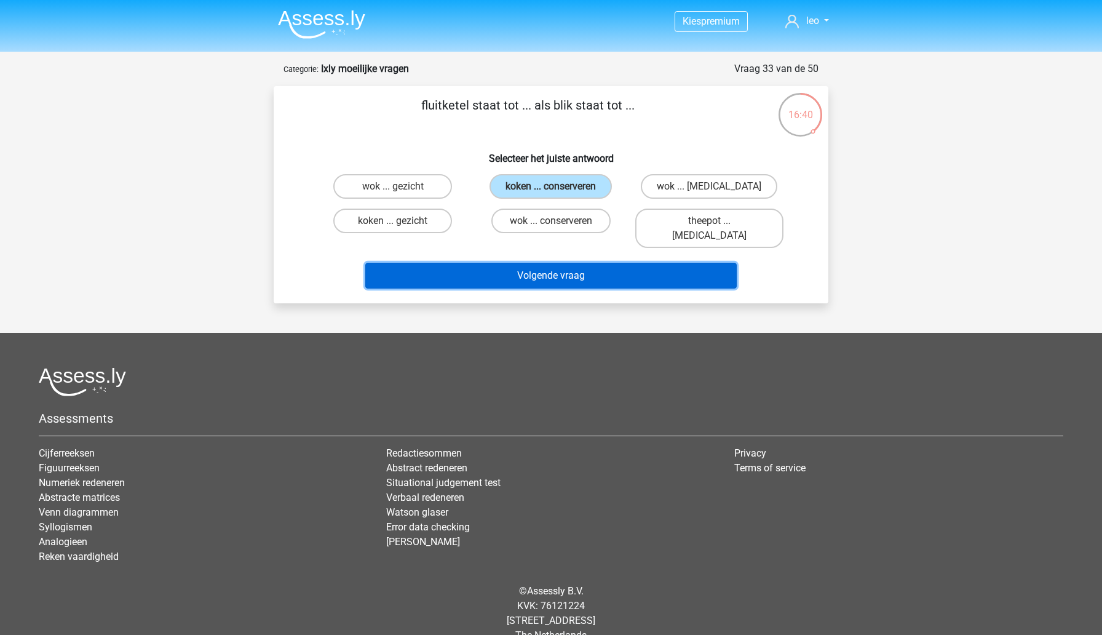
click at [534, 263] on button "Volgende vraag" at bounding box center [551, 276] width 372 height 26
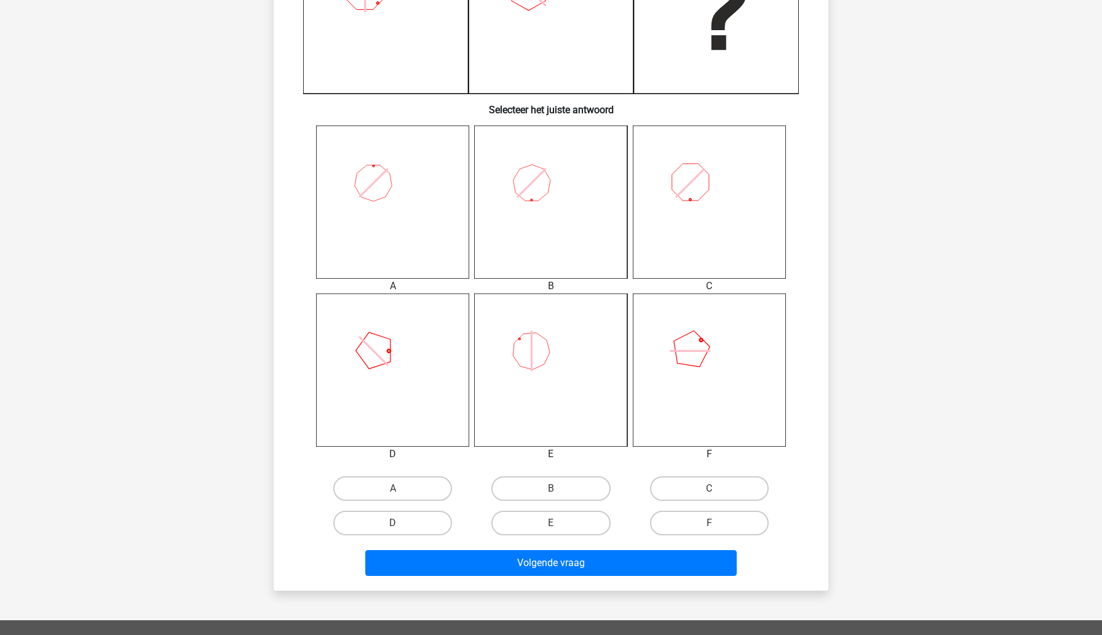
scroll to position [397, 0]
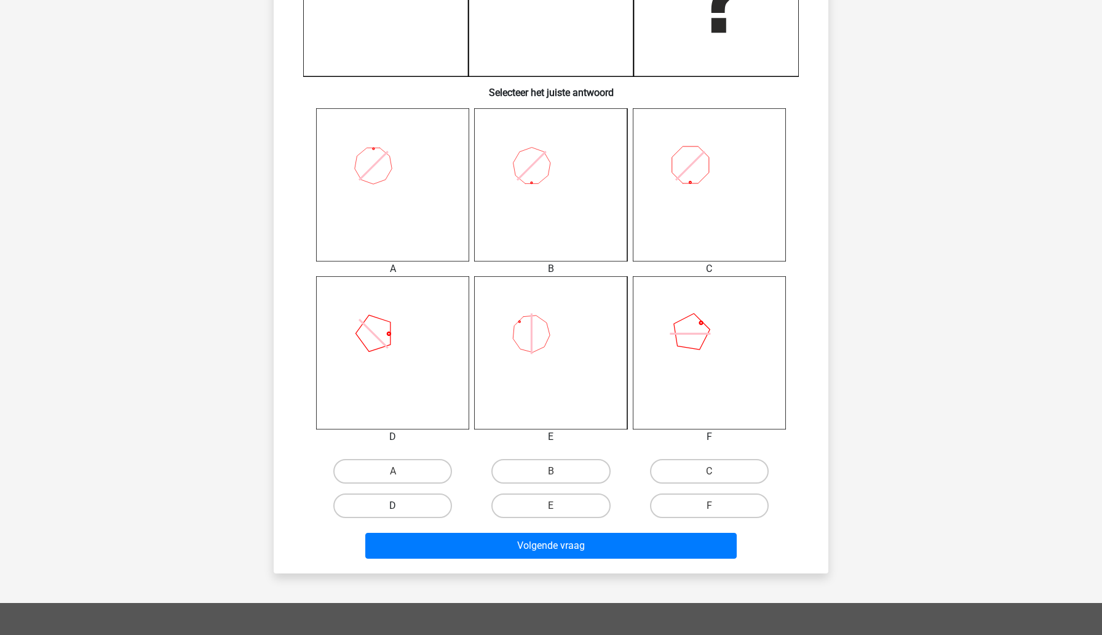
click at [410, 511] on label "D" at bounding box center [392, 505] width 119 height 25
click at [401, 511] on input "D" at bounding box center [397, 509] width 8 height 8
radio input "true"
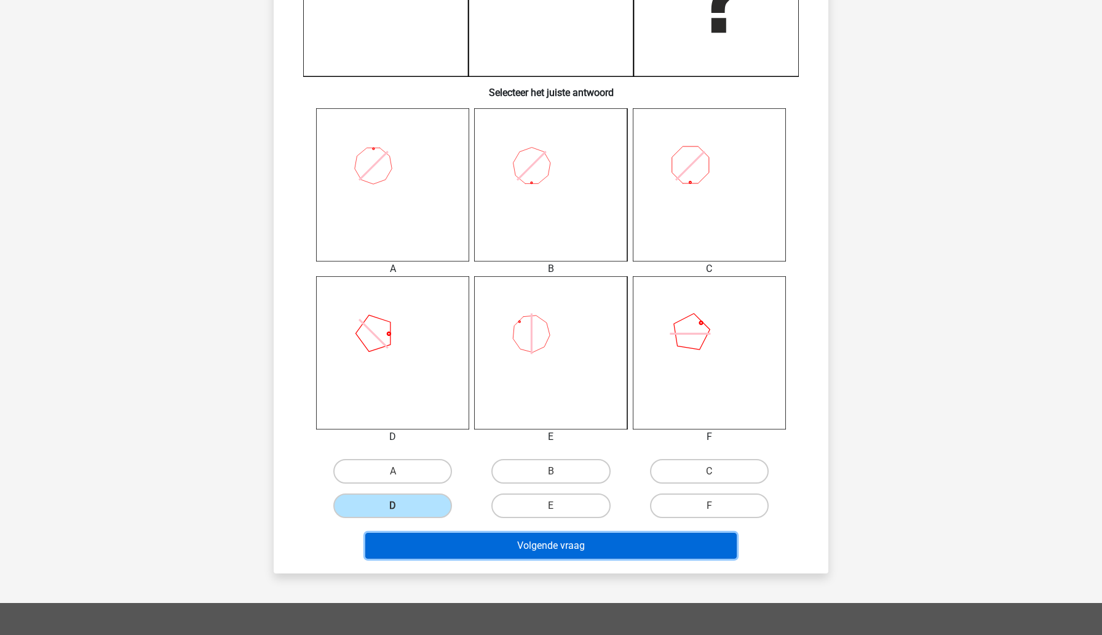
click at [426, 534] on button "Volgende vraag" at bounding box center [551, 546] width 372 height 26
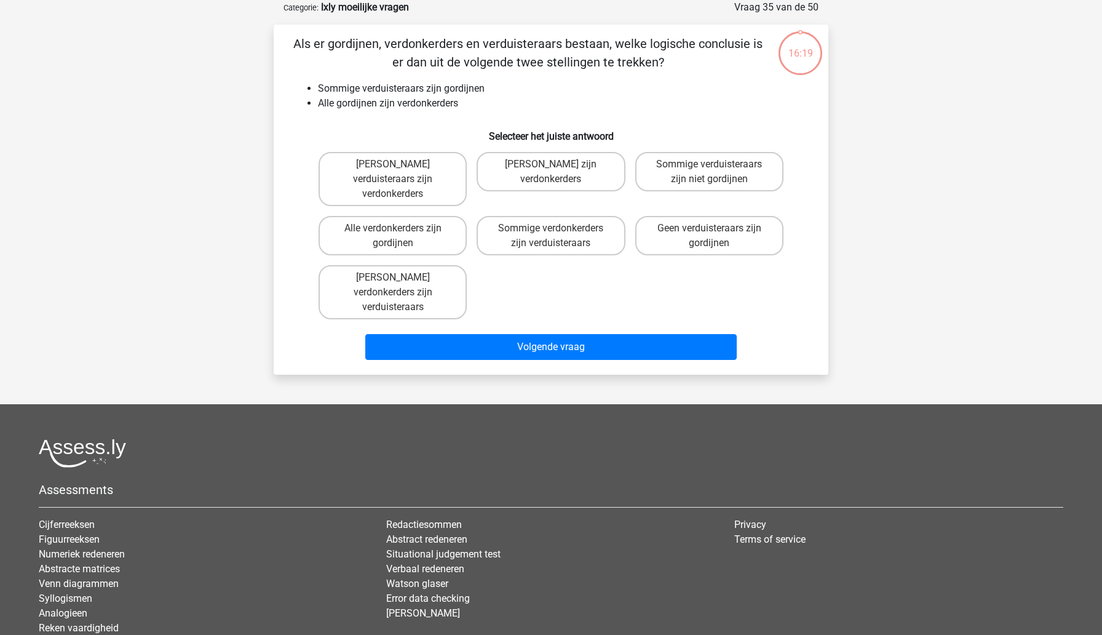
scroll to position [0, 0]
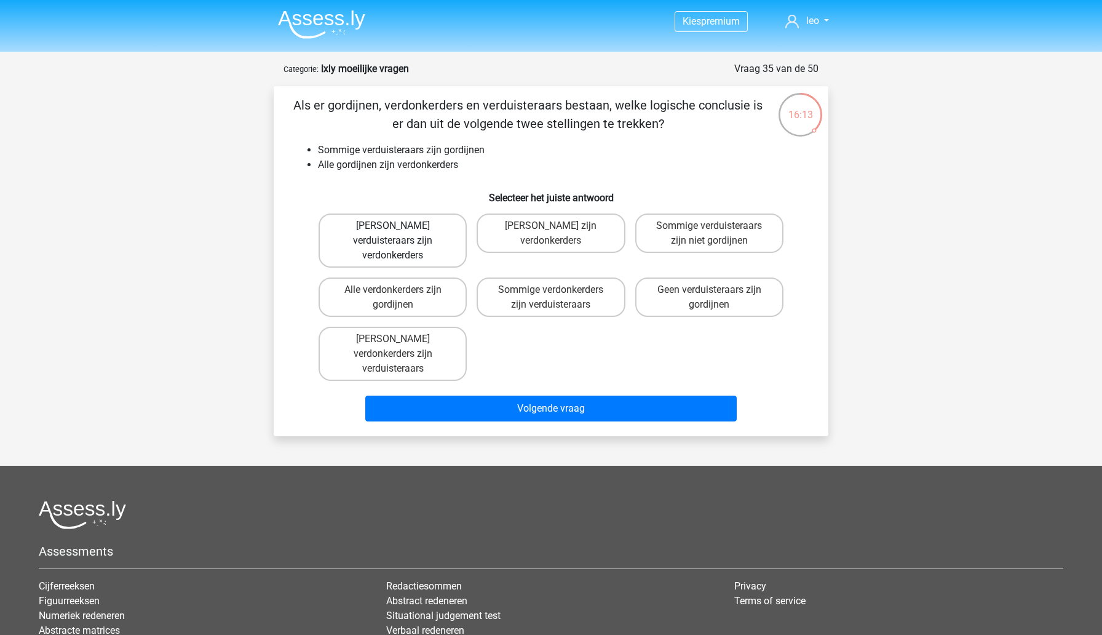
click at [355, 231] on label "Geen verduisteraars zijn verdonkerders" at bounding box center [393, 240] width 148 height 54
click at [393, 231] on input "Geen verduisteraars zijn verdonkerders" at bounding box center [397, 230] width 8 height 8
radio input "true"
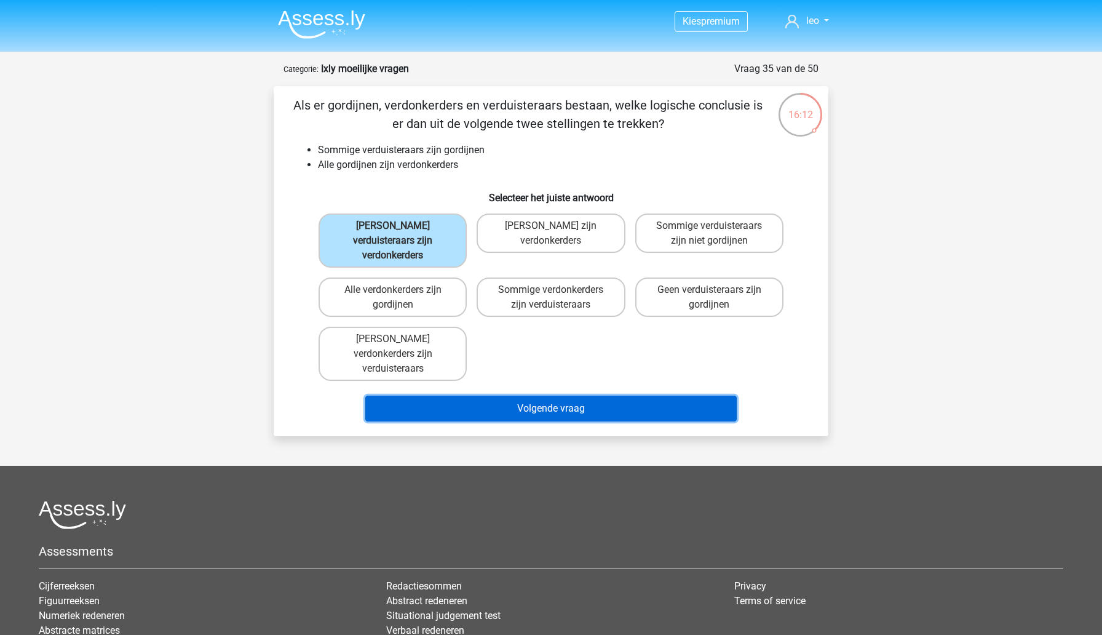
click at [421, 395] on button "Volgende vraag" at bounding box center [551, 408] width 372 height 26
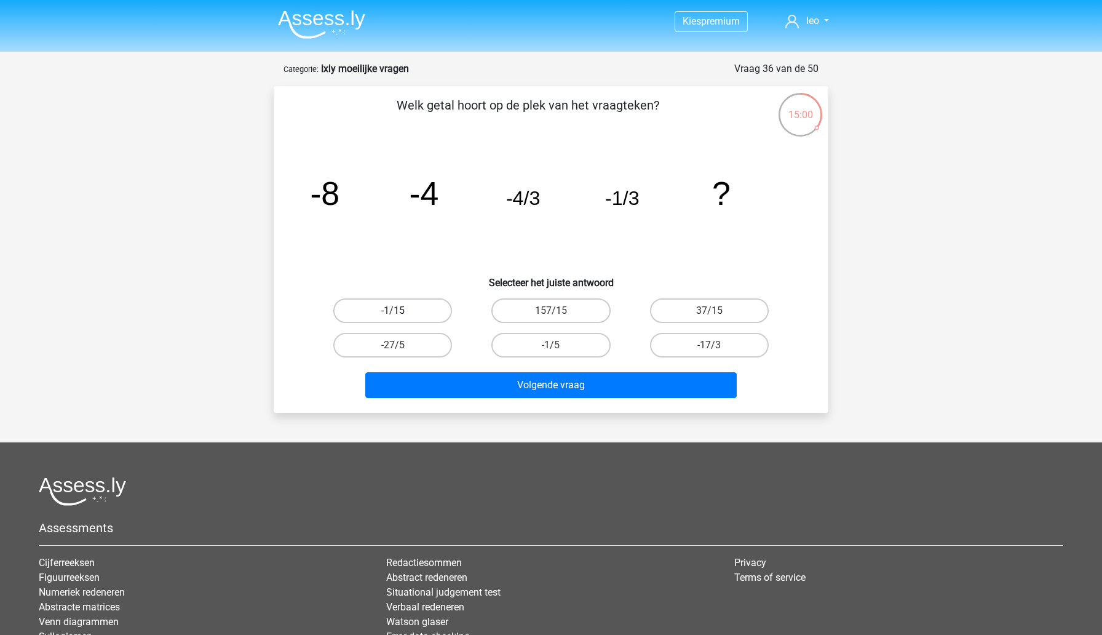
click at [360, 307] on label "-1/15" at bounding box center [392, 310] width 119 height 25
click at [393, 311] on input "-1/15" at bounding box center [397, 315] width 8 height 8
radio input "true"
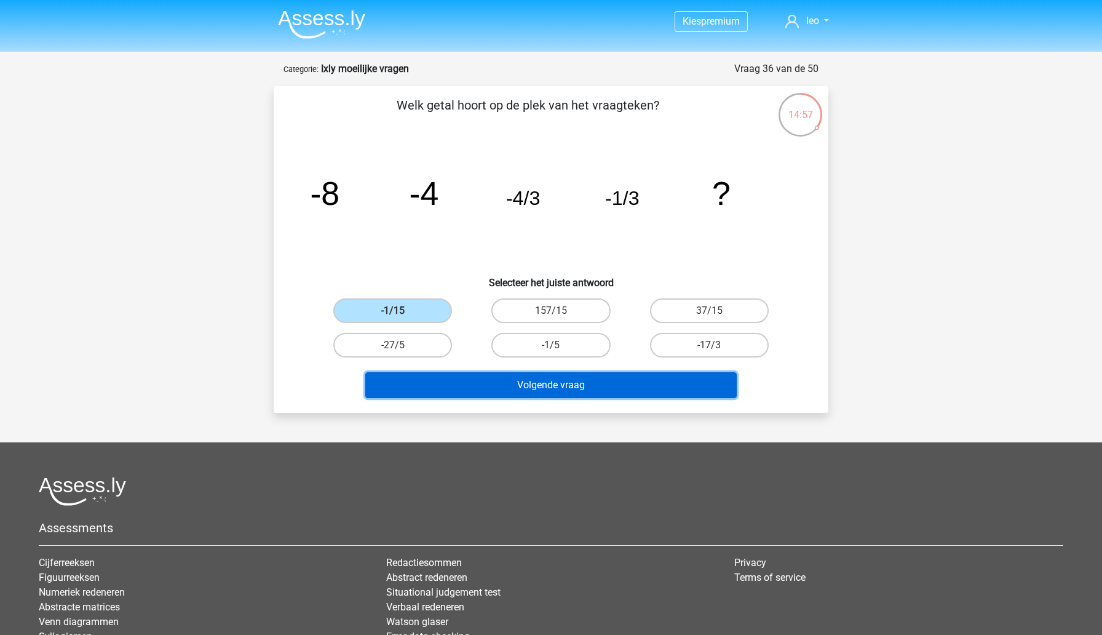
click at [398, 385] on button "Volgende vraag" at bounding box center [551, 385] width 372 height 26
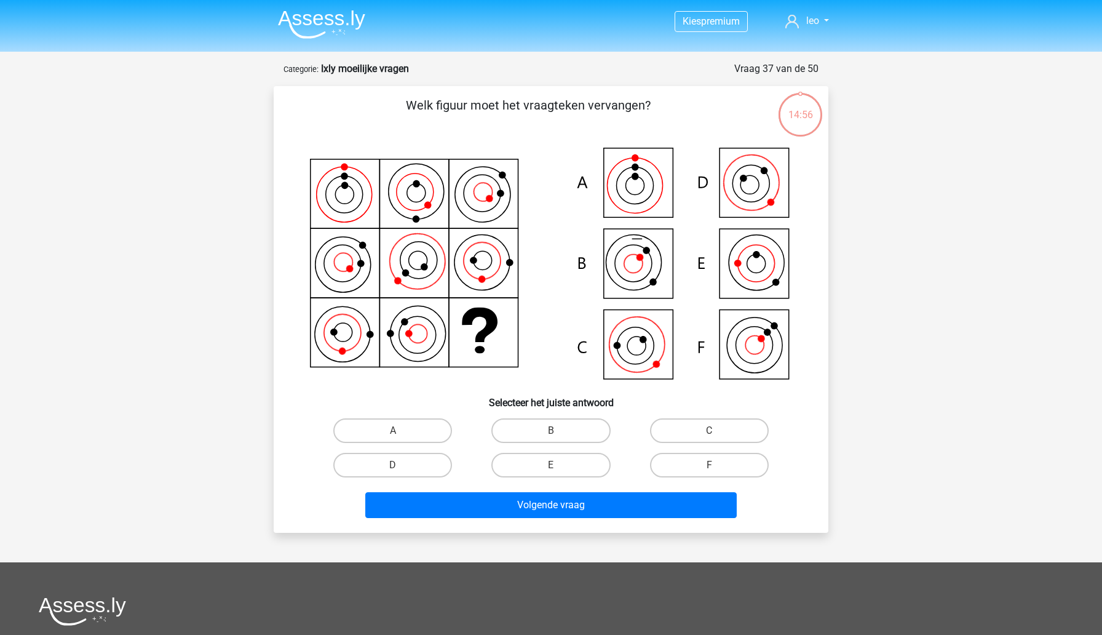
scroll to position [61, 0]
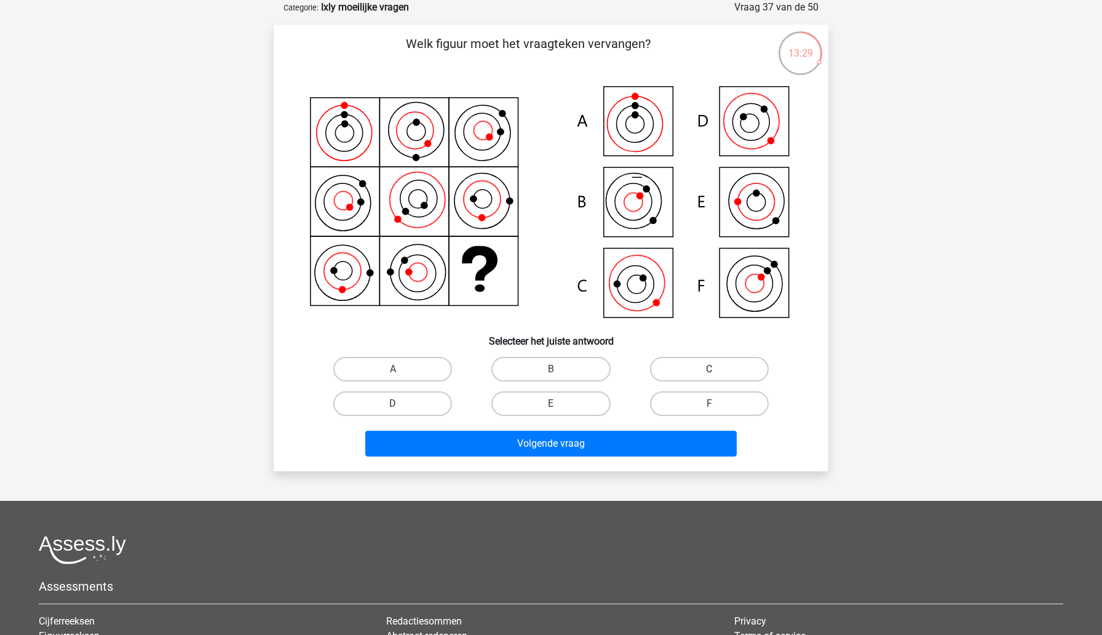
click at [673, 359] on label "C" at bounding box center [709, 369] width 119 height 25
click at [709, 369] on input "C" at bounding box center [713, 373] width 8 height 8
radio input "true"
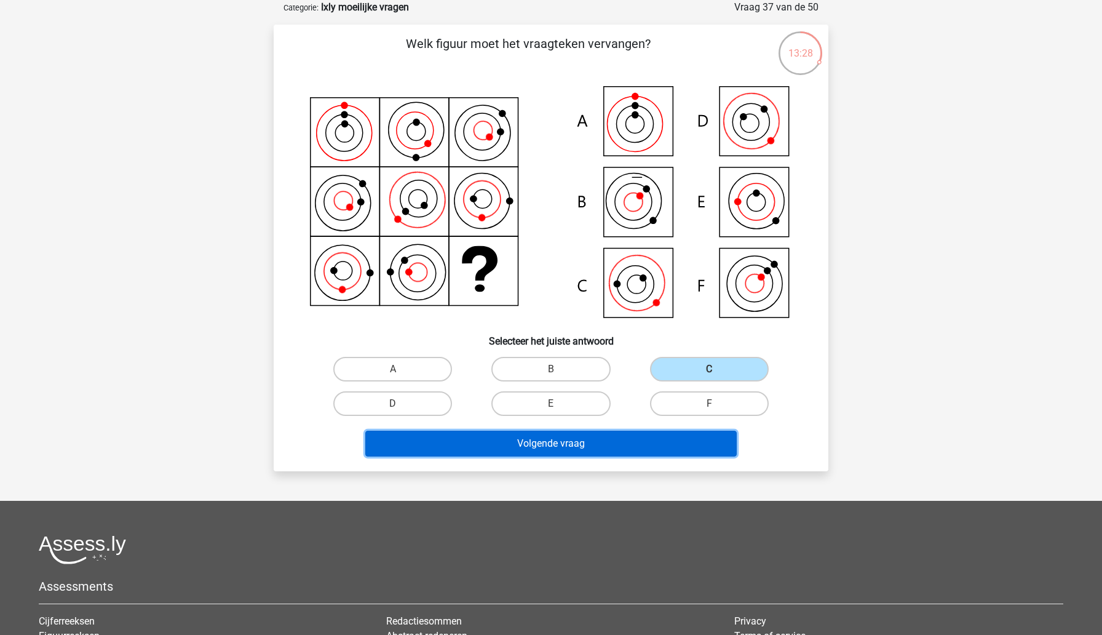
click at [617, 435] on button "Volgende vraag" at bounding box center [551, 443] width 372 height 26
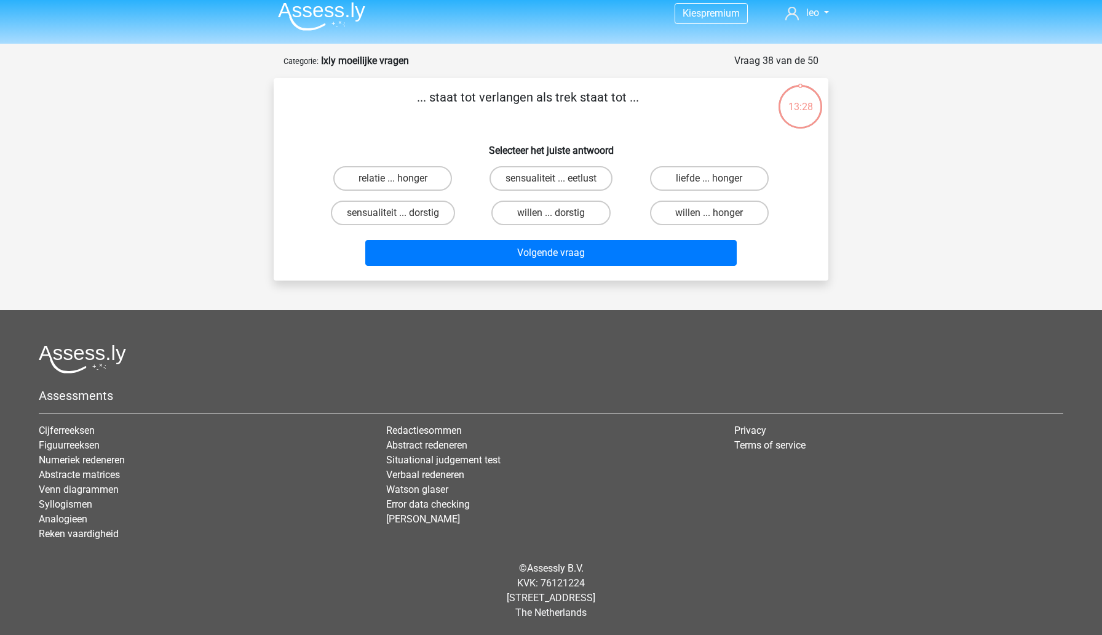
scroll to position [8, 0]
click at [675, 210] on label "willen ... honger" at bounding box center [709, 212] width 119 height 25
click at [709, 213] on input "willen ... honger" at bounding box center [713, 217] width 8 height 8
radio input "true"
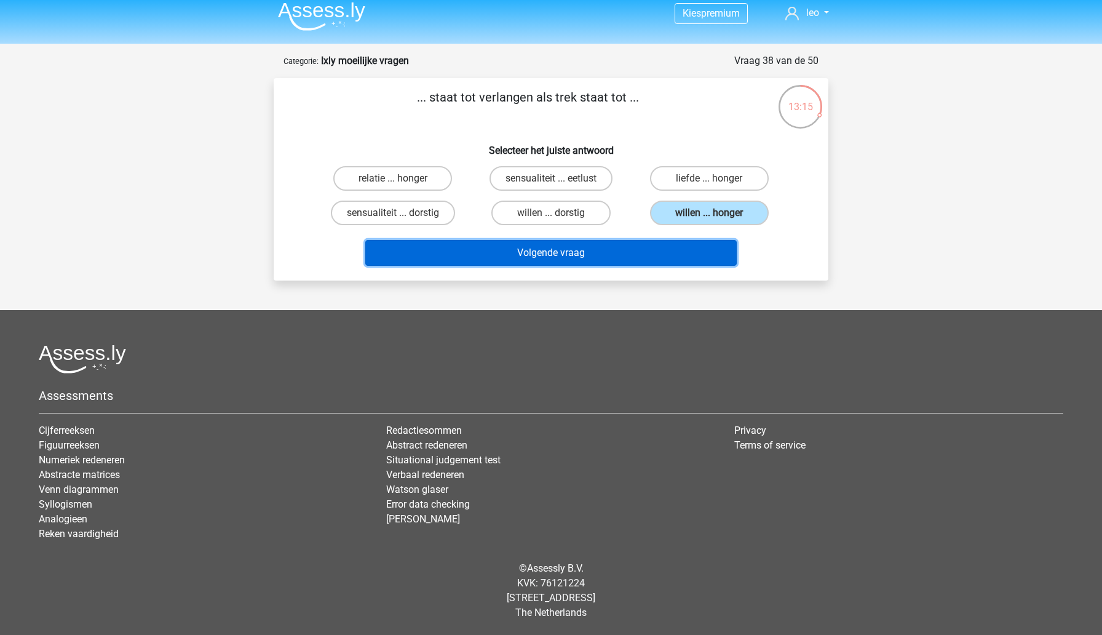
click at [610, 253] on button "Volgende vraag" at bounding box center [551, 253] width 372 height 26
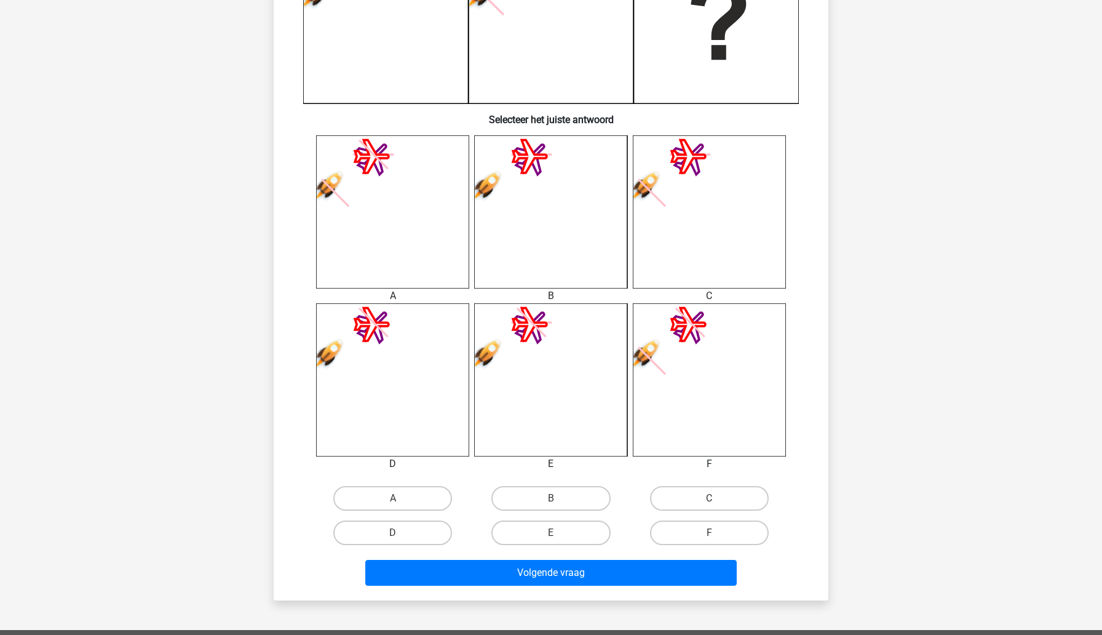
scroll to position [386, 0]
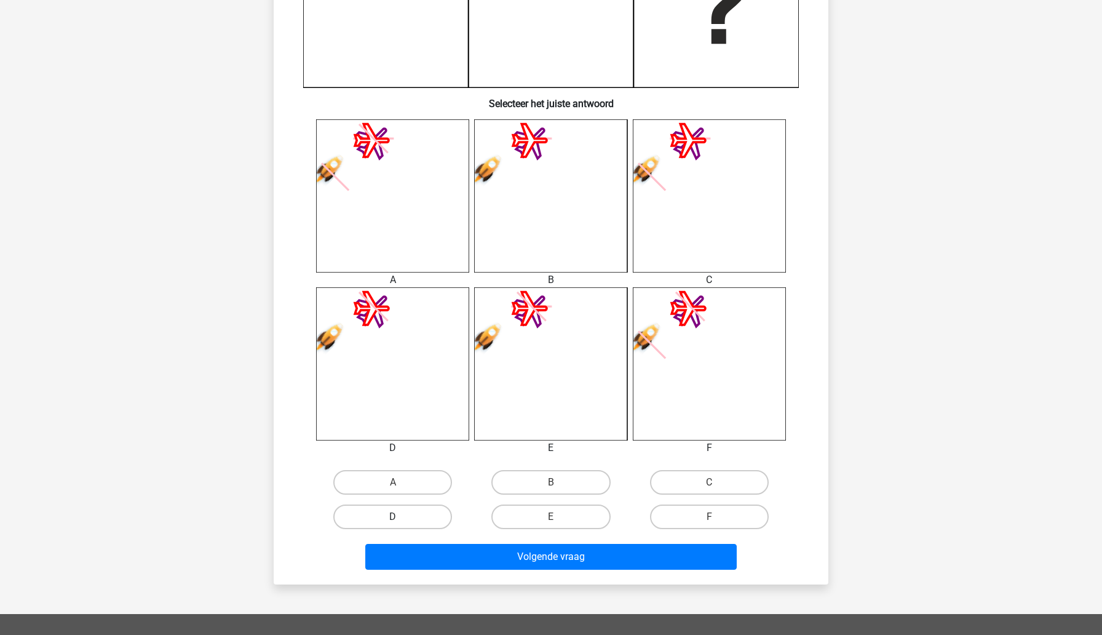
click at [386, 513] on label "D" at bounding box center [392, 516] width 119 height 25
click at [393, 517] on input "D" at bounding box center [397, 521] width 8 height 8
radio input "true"
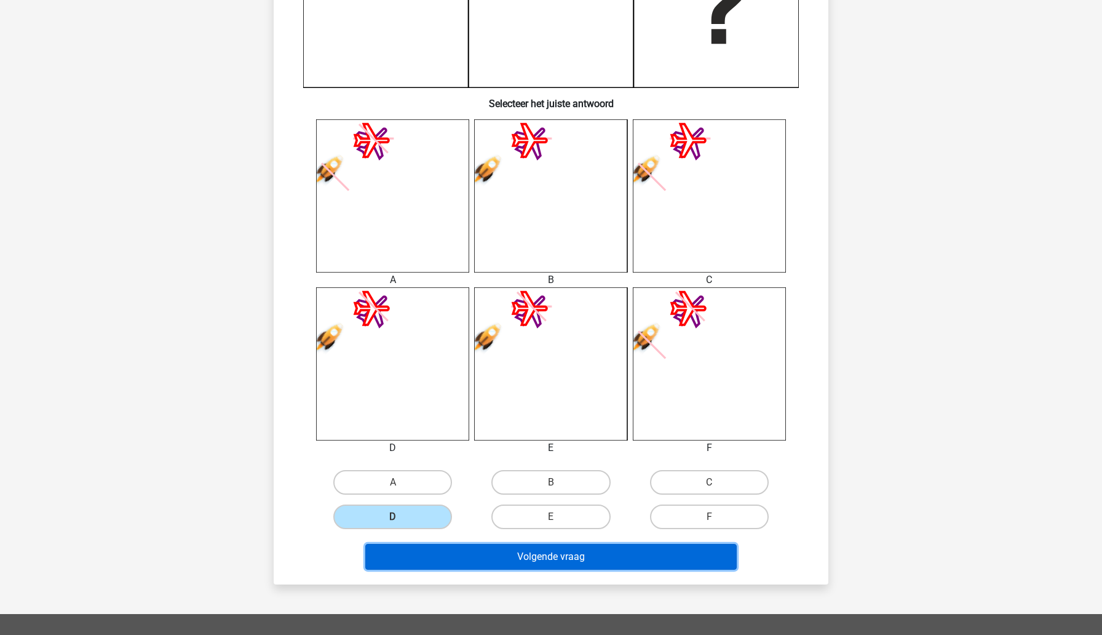
click at [401, 552] on button "Volgende vraag" at bounding box center [551, 557] width 372 height 26
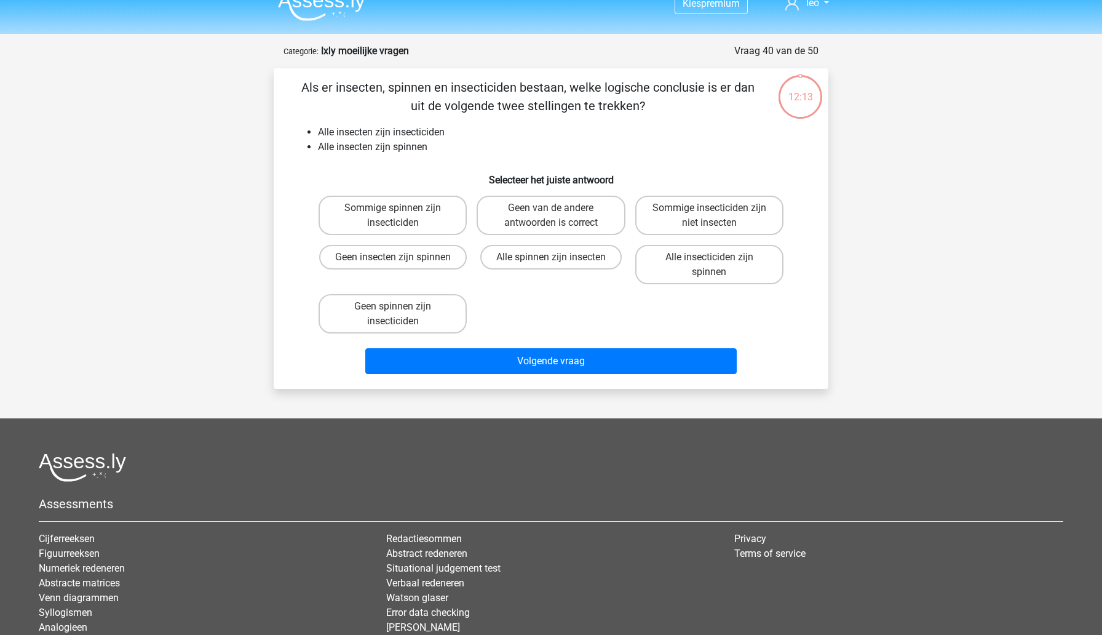
scroll to position [0, 0]
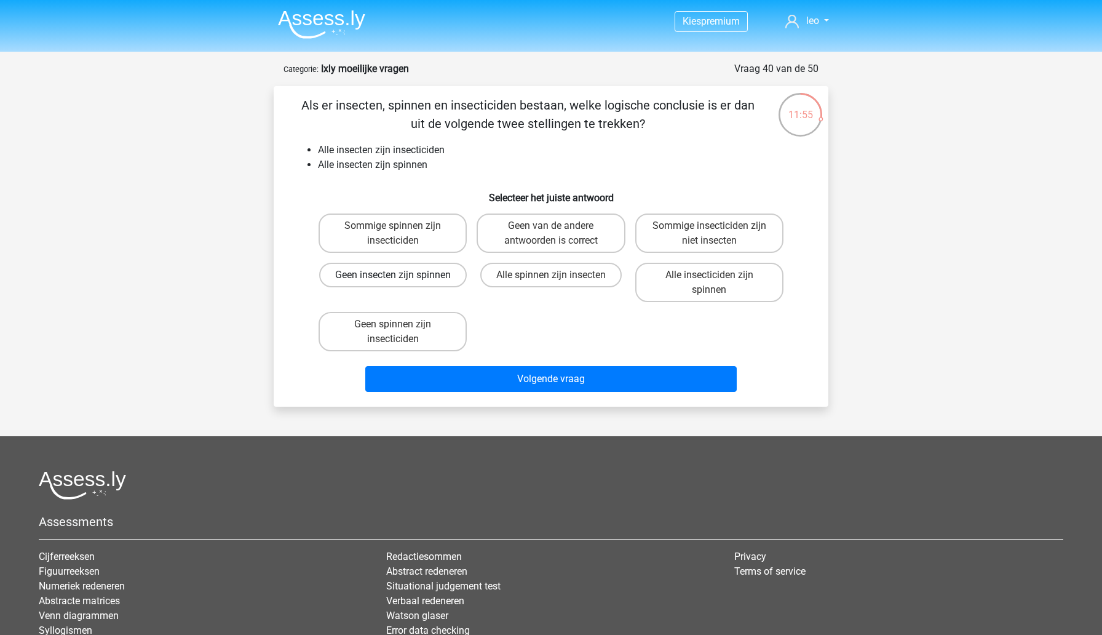
click at [345, 287] on label "Geen insecten zijn spinnen" at bounding box center [393, 275] width 148 height 25
click at [393, 283] on input "Geen insecten zijn spinnen" at bounding box center [397, 279] width 8 height 8
radio input "true"
click at [399, 339] on label "Geen spinnen zijn insecticiden" at bounding box center [393, 331] width 148 height 39
click at [399, 332] on input "Geen spinnen zijn insecticiden" at bounding box center [397, 328] width 8 height 8
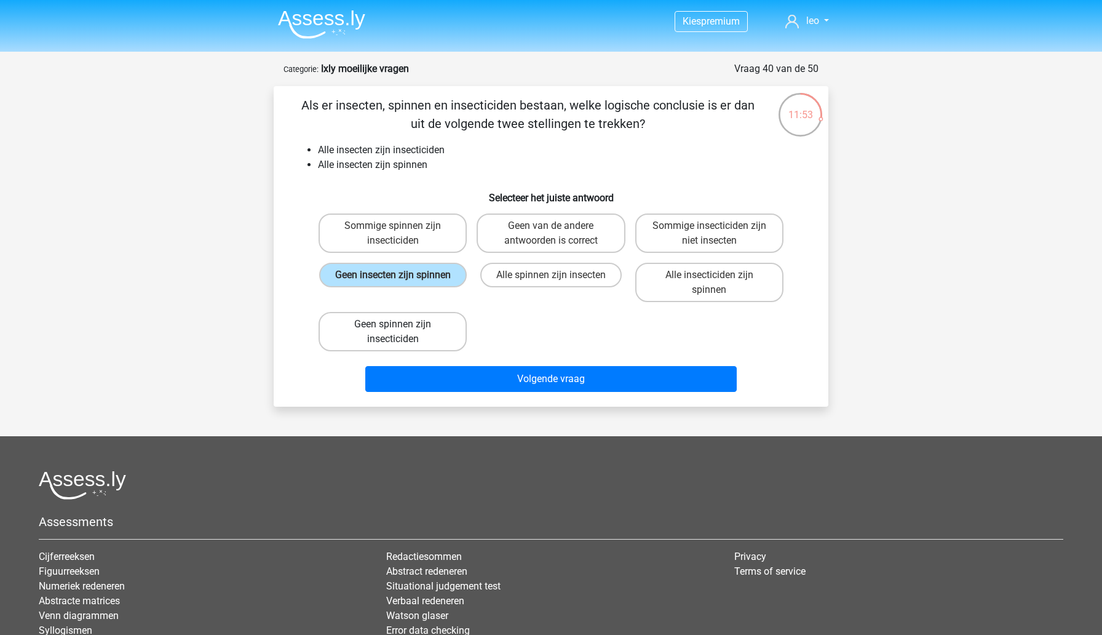
radio input "true"
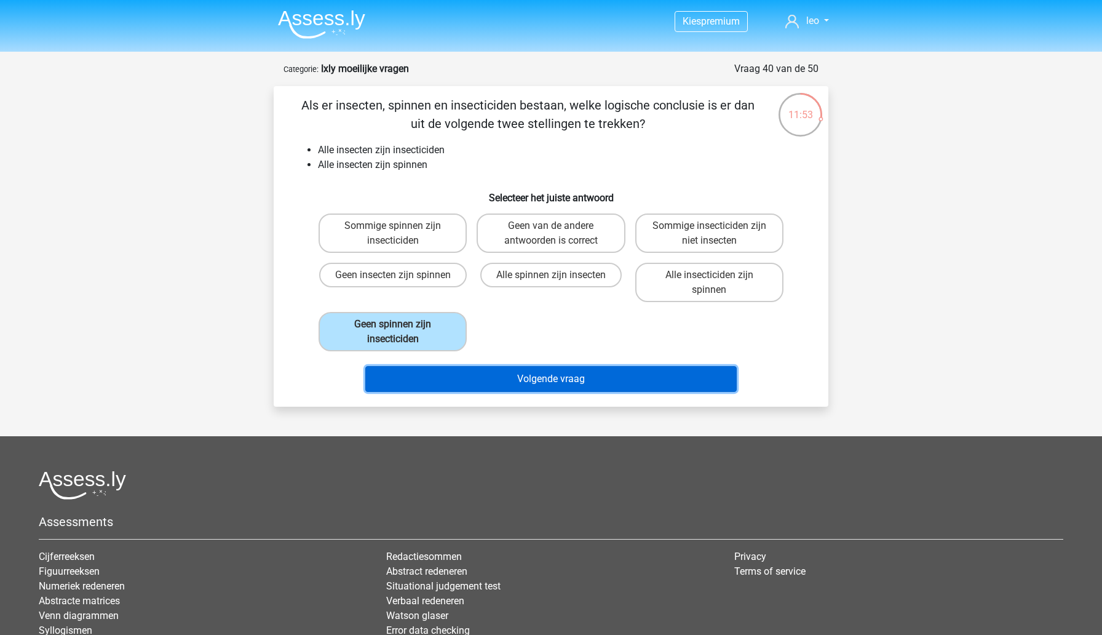
click at [402, 377] on button "Volgende vraag" at bounding box center [551, 379] width 372 height 26
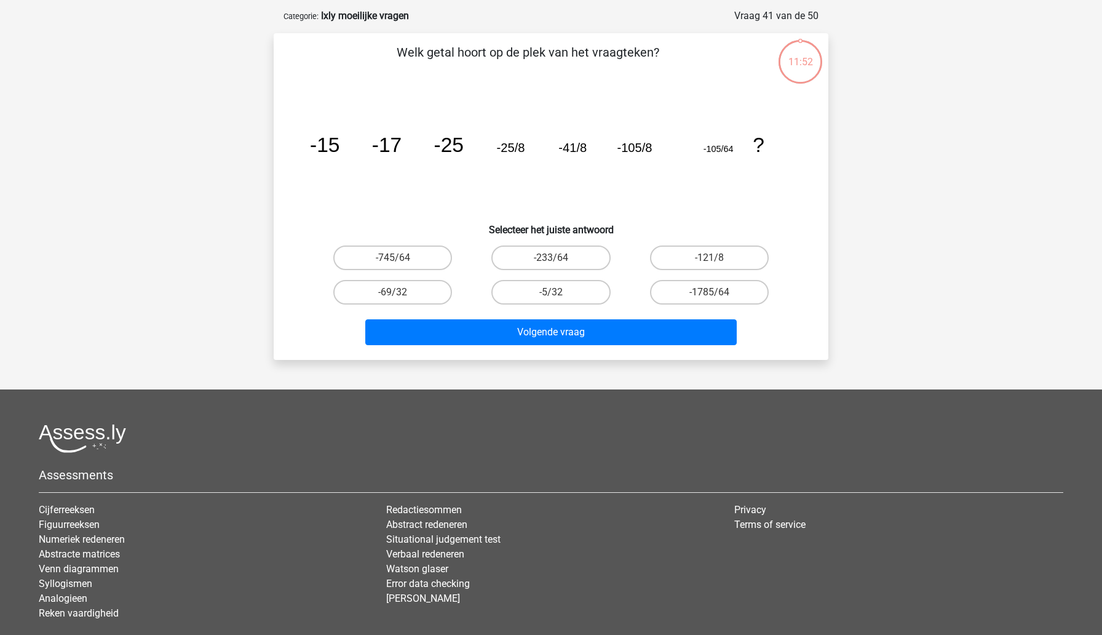
scroll to position [61, 0]
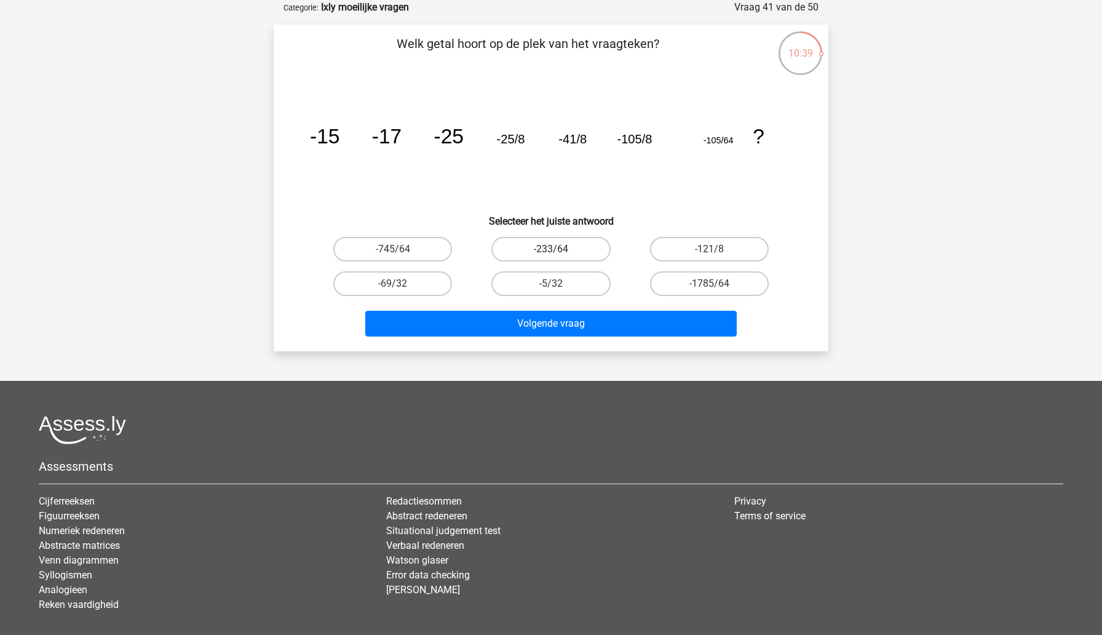
click at [577, 248] on label "-233/64" at bounding box center [550, 249] width 119 height 25
click at [559, 249] on input "-233/64" at bounding box center [555, 253] width 8 height 8
radio input "true"
click at [573, 339] on div "Volgende vraag" at bounding box center [551, 326] width 475 height 31
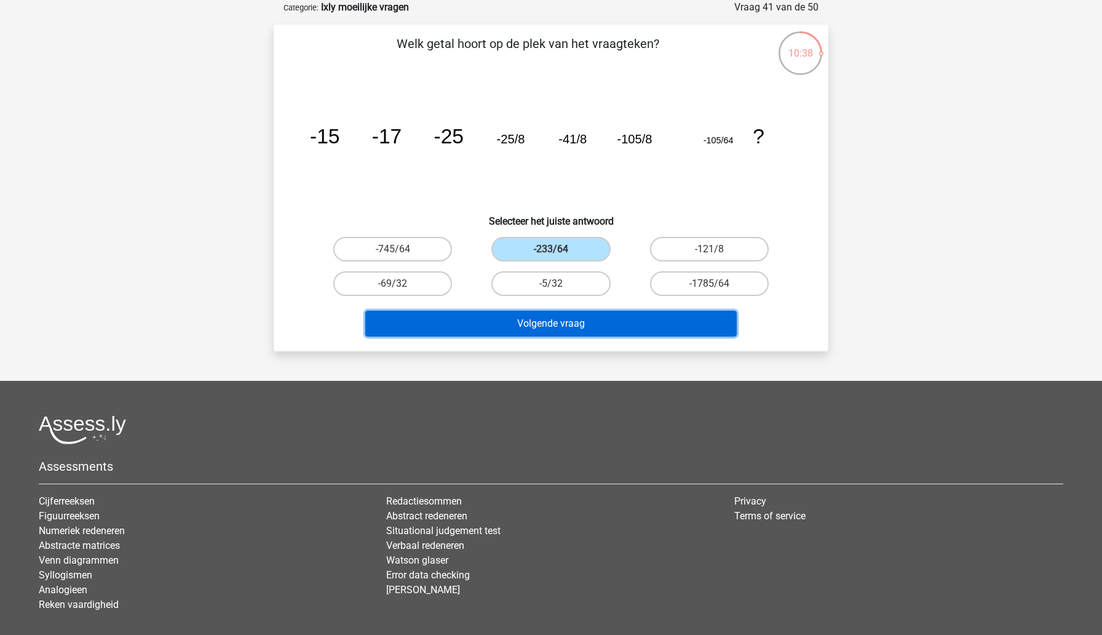
click at [574, 332] on button "Volgende vraag" at bounding box center [551, 324] width 372 height 26
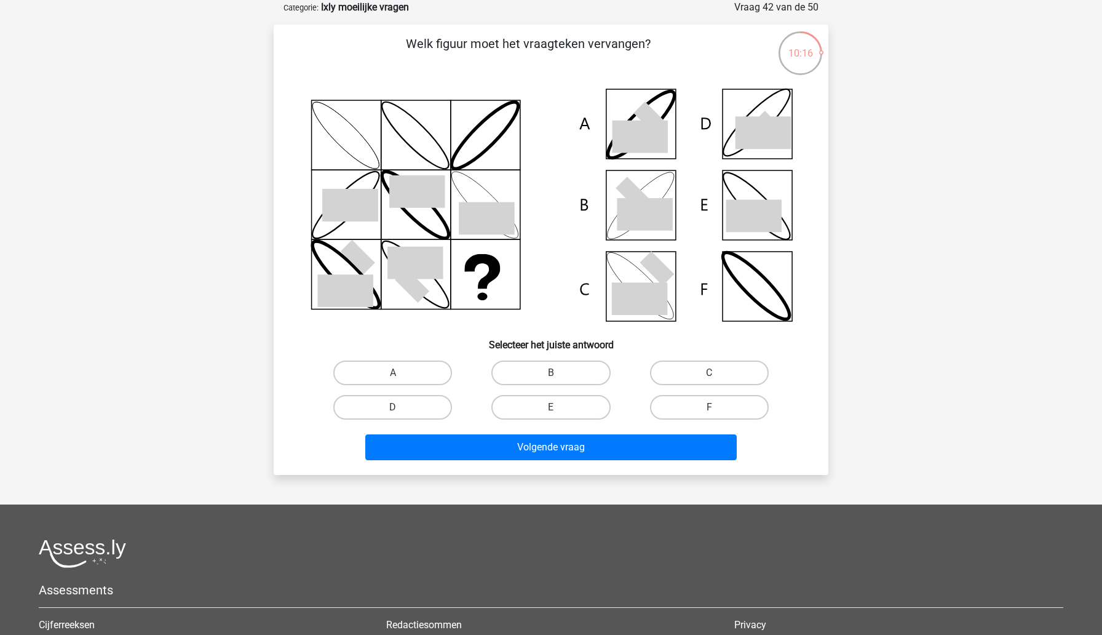
click at [682, 357] on div "C" at bounding box center [709, 372] width 158 height 34
click at [681, 370] on label "C" at bounding box center [709, 372] width 119 height 25
click at [709, 373] on input "C" at bounding box center [713, 377] width 8 height 8
radio input "true"
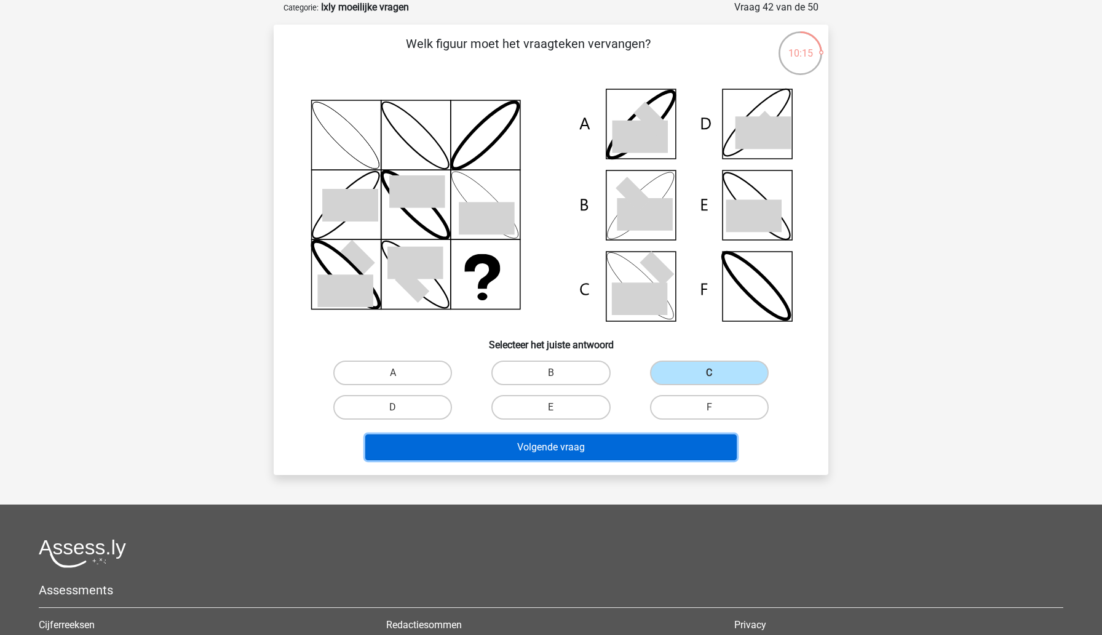
click at [643, 442] on button "Volgende vraag" at bounding box center [551, 447] width 372 height 26
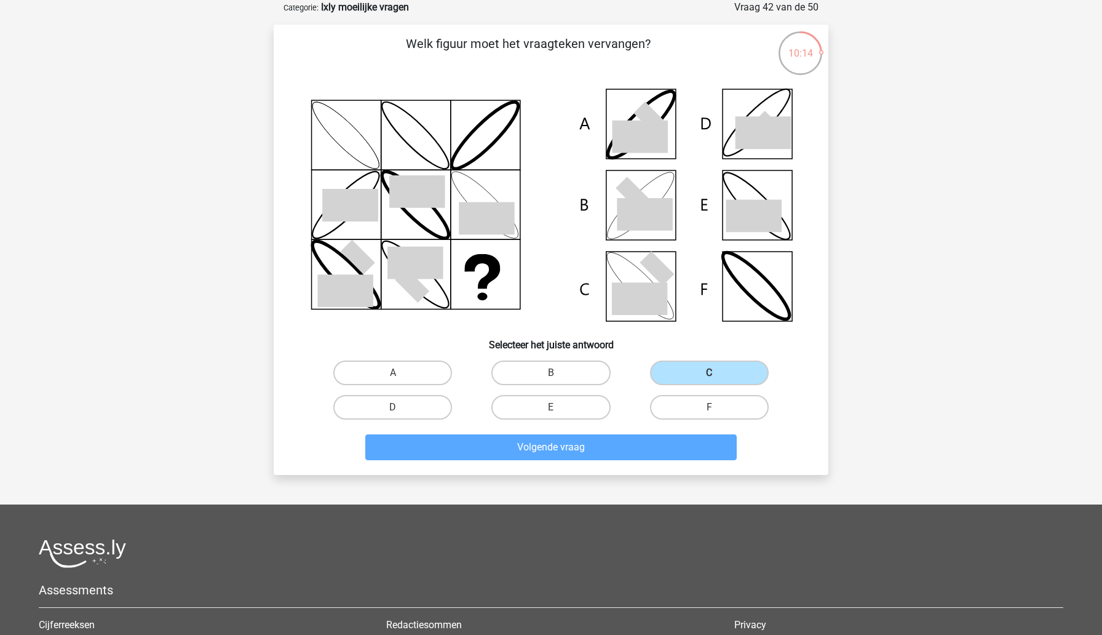
scroll to position [8, 0]
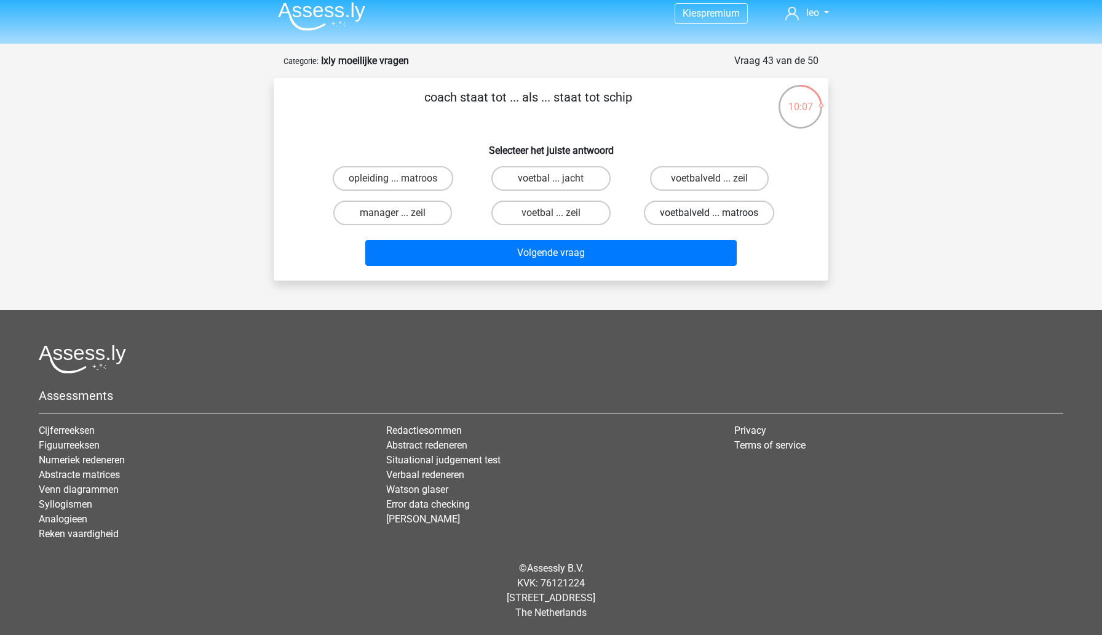
click at [683, 209] on label "voetbalveld ... matroos" at bounding box center [709, 212] width 130 height 25
click at [709, 213] on input "voetbalveld ... matroos" at bounding box center [713, 217] width 8 height 8
radio input "true"
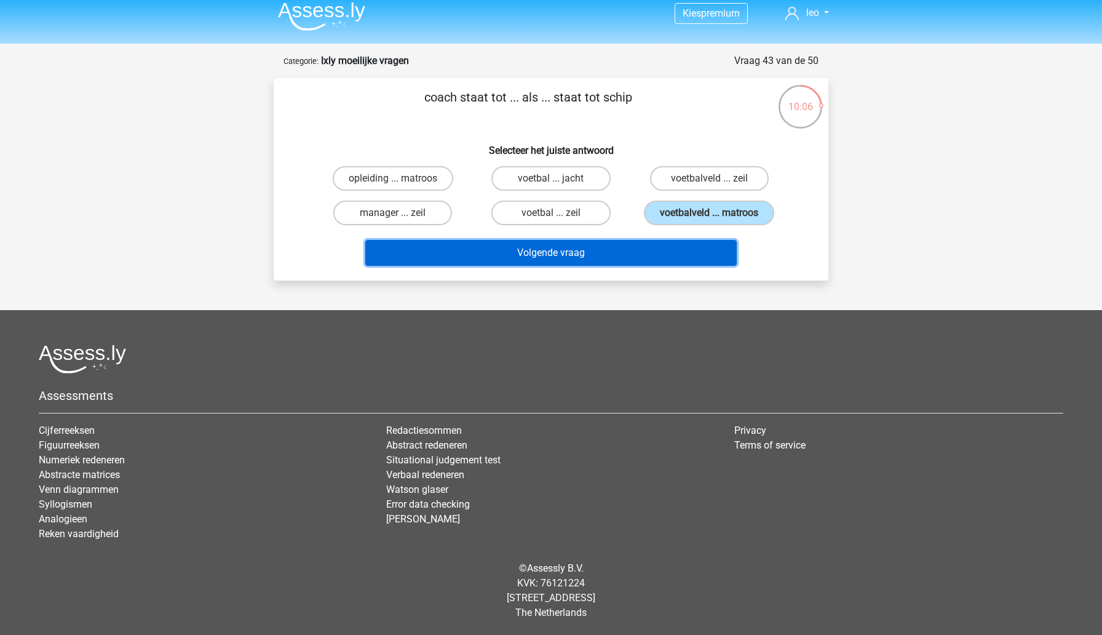
click at [654, 253] on button "Volgende vraag" at bounding box center [551, 253] width 372 height 26
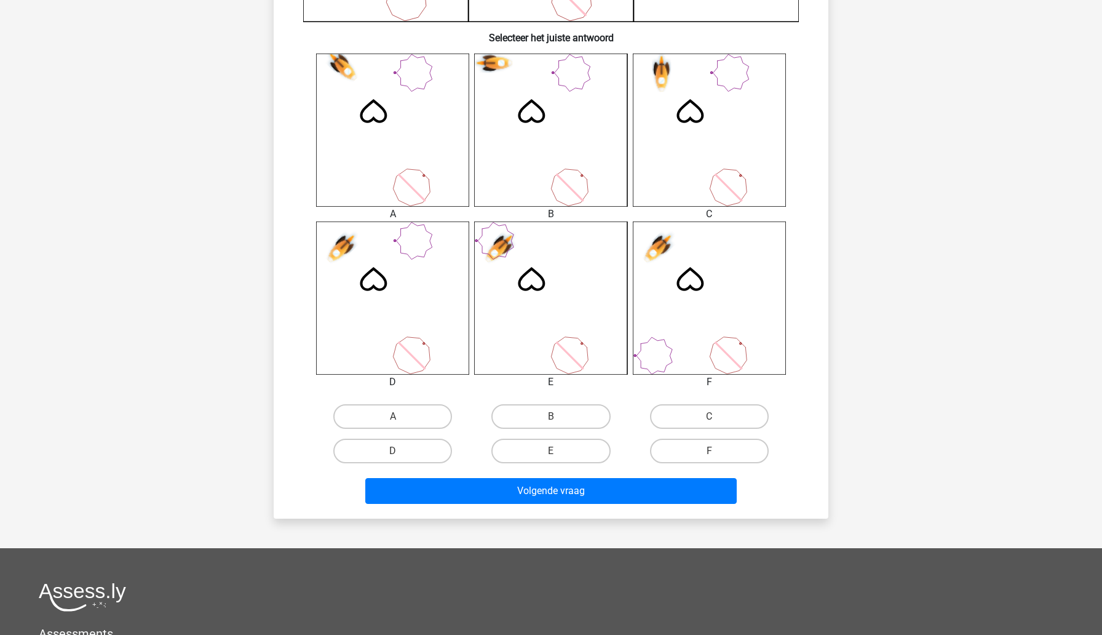
scroll to position [452, 0]
click at [509, 430] on div "B" at bounding box center [551, 415] width 158 height 34
click at [512, 420] on label "B" at bounding box center [550, 415] width 119 height 25
click at [551, 420] on input "B" at bounding box center [555, 420] width 8 height 8
radio input "true"
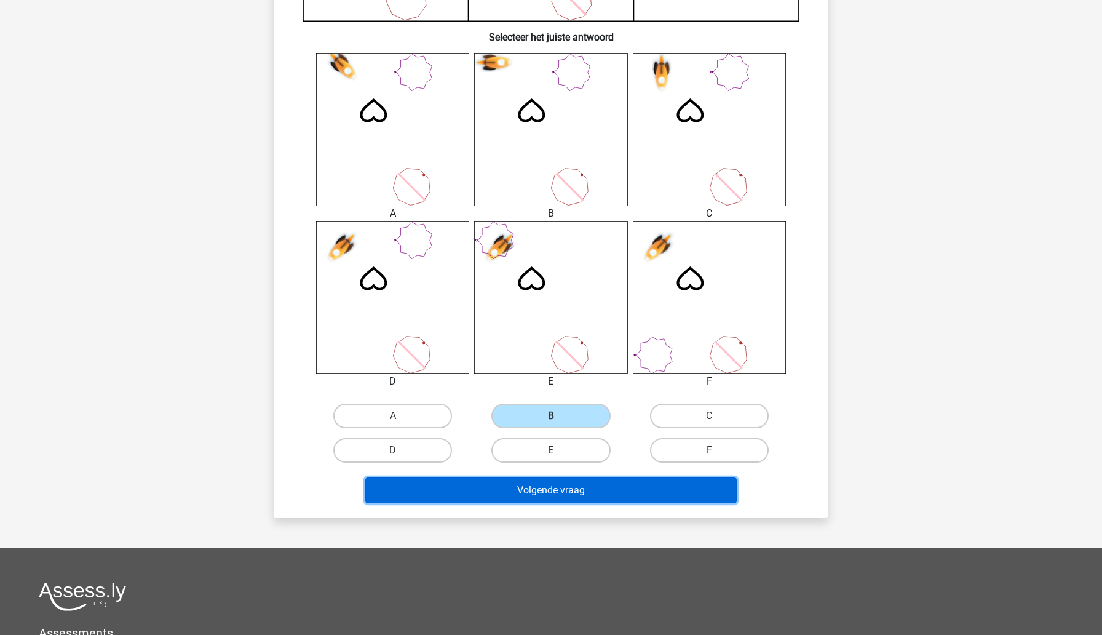
click at [494, 494] on button "Volgende vraag" at bounding box center [551, 490] width 372 height 26
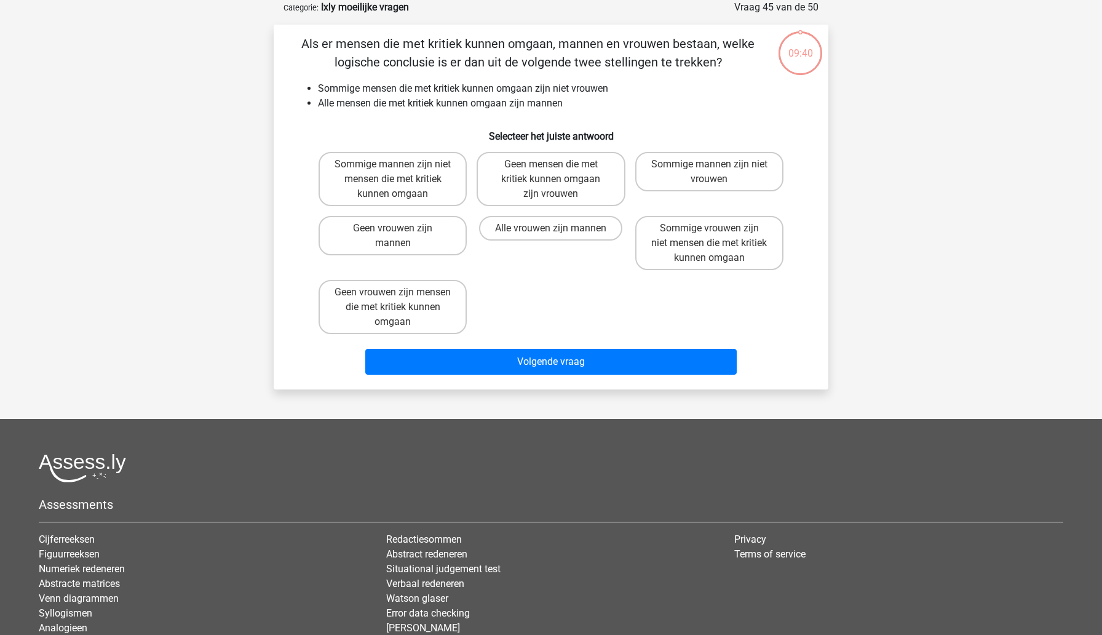
scroll to position [0, 0]
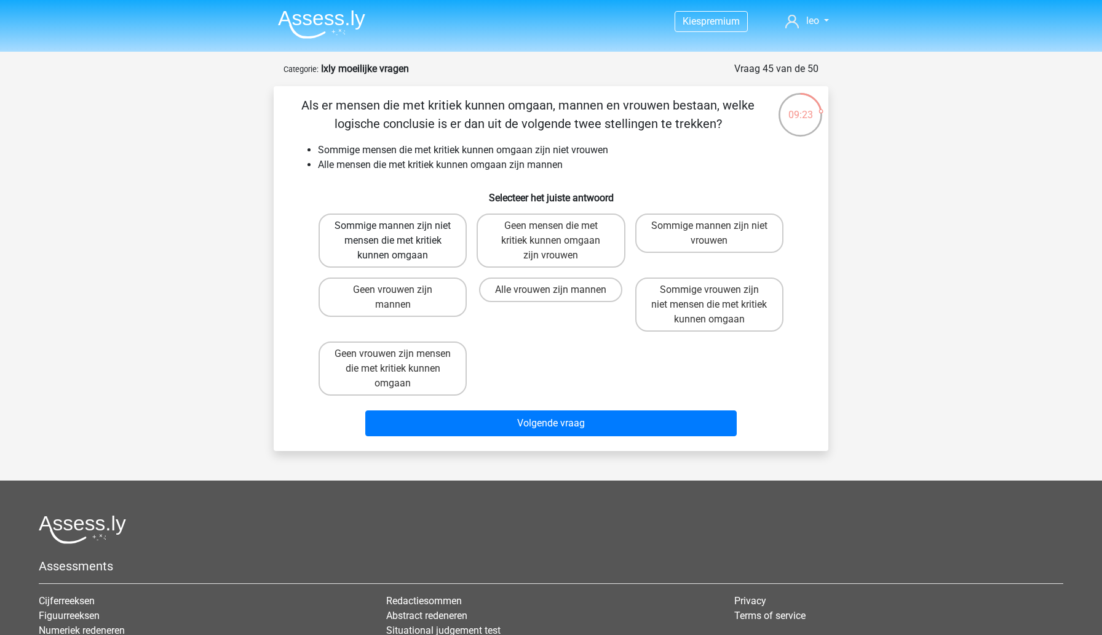
click at [351, 229] on label "Sommige mannen zijn niet mensen die met kritiek kunnen omgaan" at bounding box center [393, 240] width 148 height 54
click at [393, 229] on input "Sommige mannen zijn niet mensen die met kritiek kunnen omgaan" at bounding box center [397, 230] width 8 height 8
radio input "true"
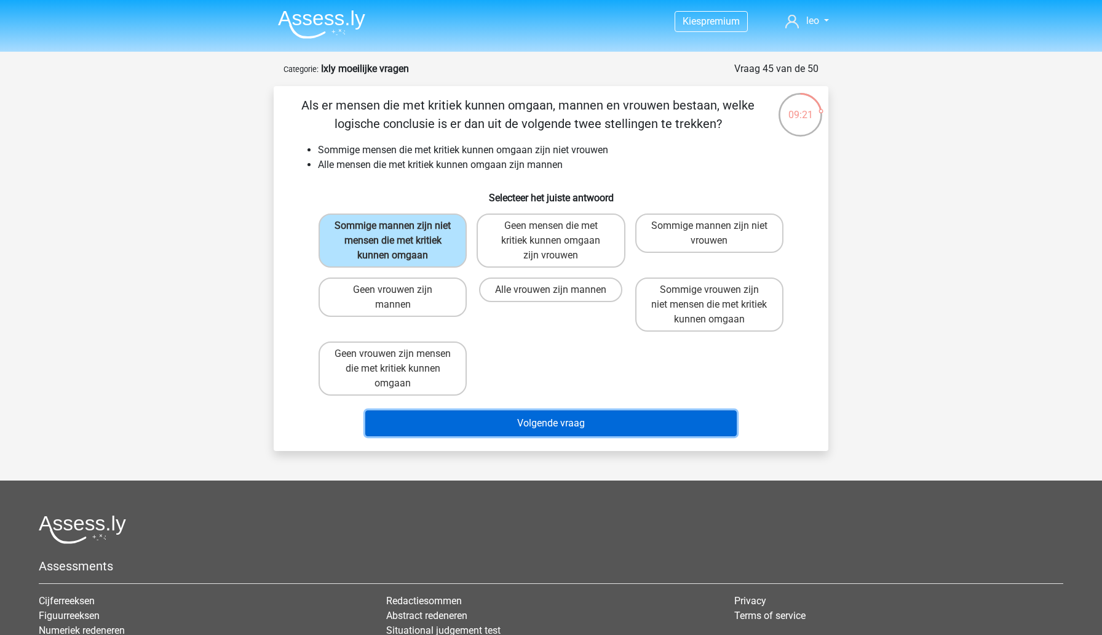
click at [486, 421] on button "Volgende vraag" at bounding box center [551, 423] width 372 height 26
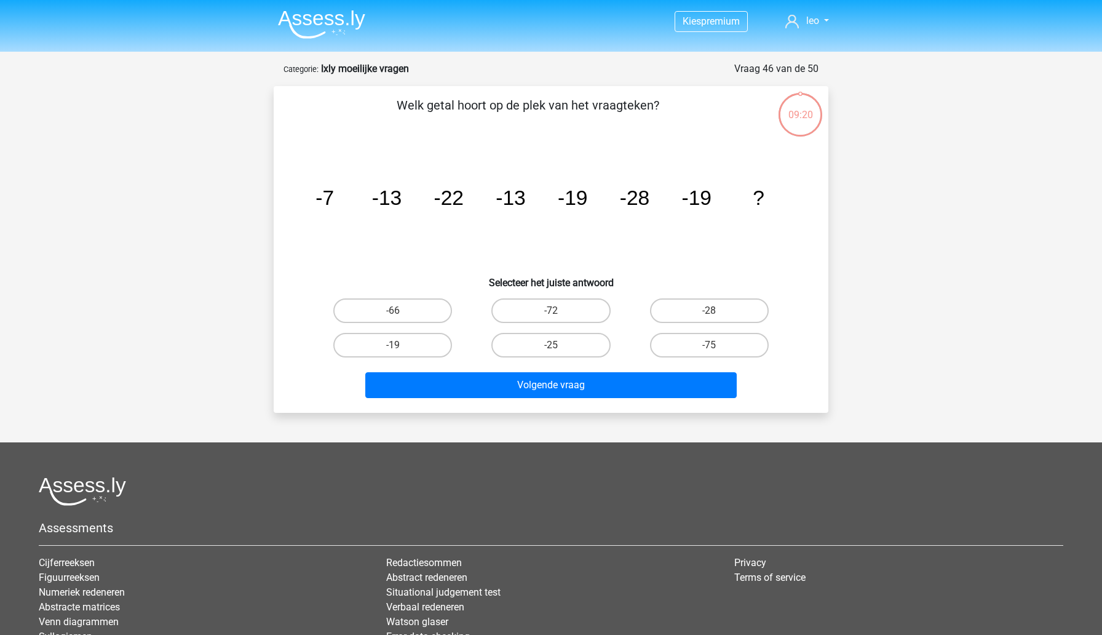
scroll to position [61, 0]
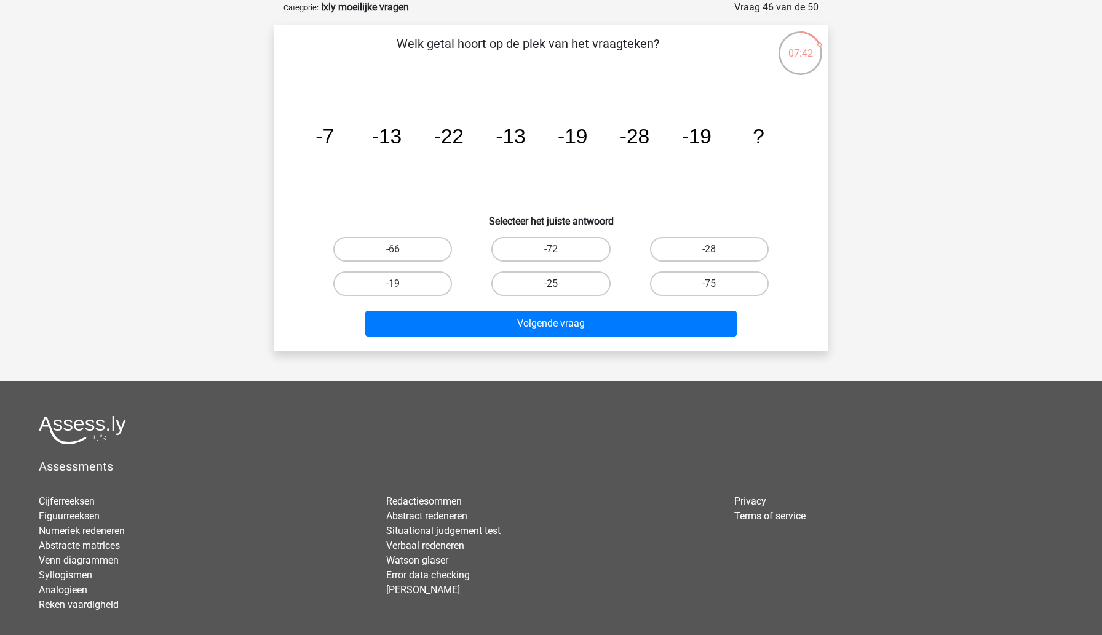
click at [560, 282] on label "-25" at bounding box center [550, 283] width 119 height 25
click at [559, 283] on input "-25" at bounding box center [555, 287] width 8 height 8
radio input "true"
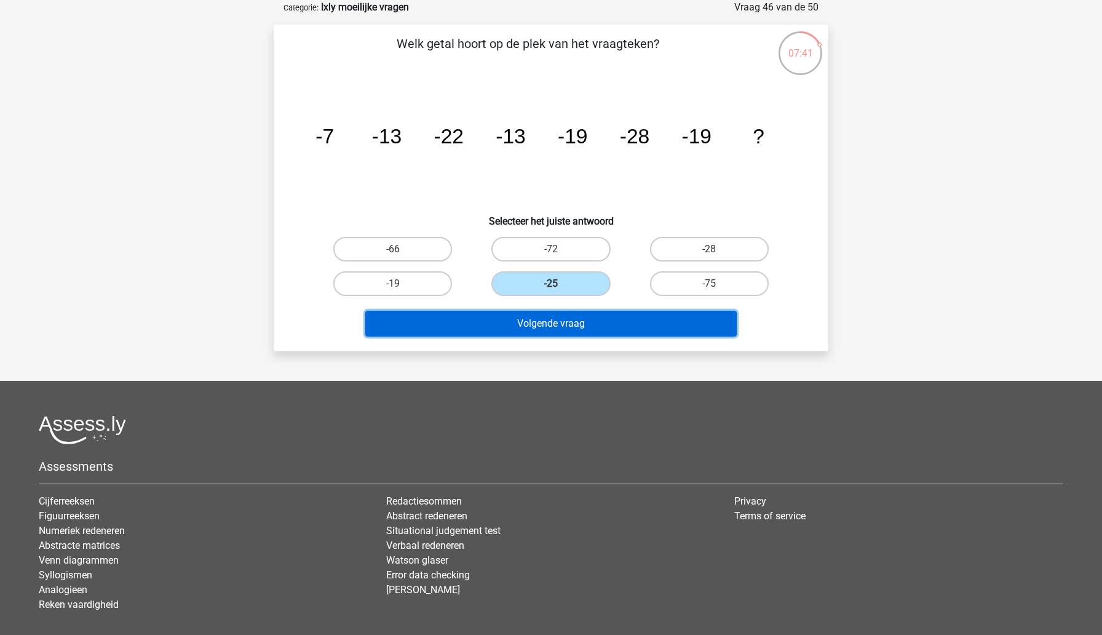
click at [553, 315] on button "Volgende vraag" at bounding box center [551, 324] width 372 height 26
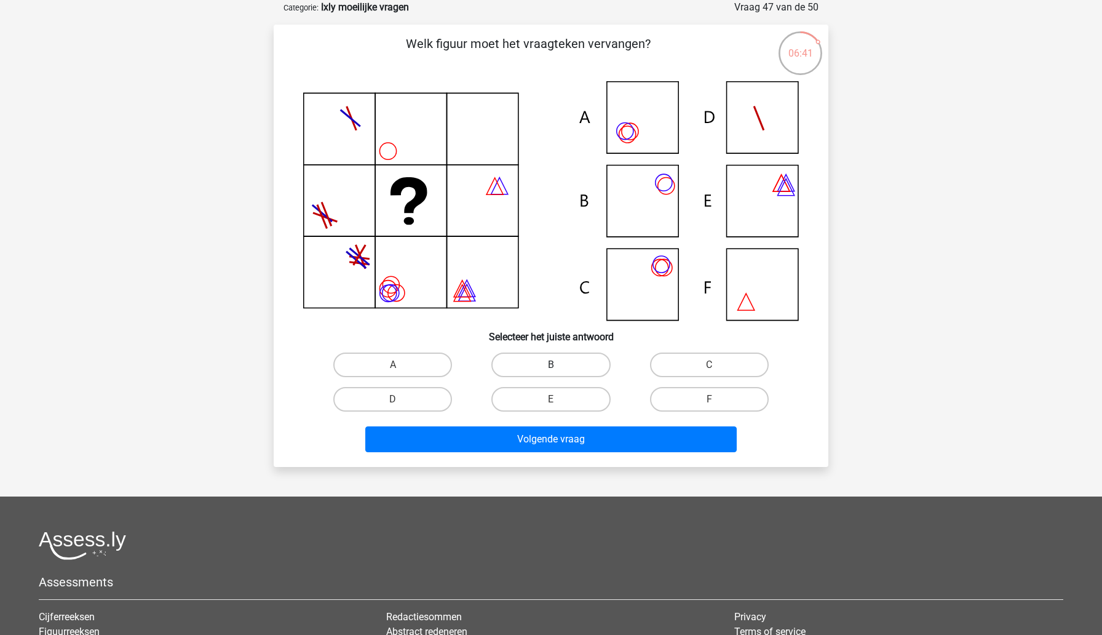
click at [572, 364] on label "B" at bounding box center [550, 364] width 119 height 25
click at [559, 365] on input "B" at bounding box center [555, 369] width 8 height 8
radio input "true"
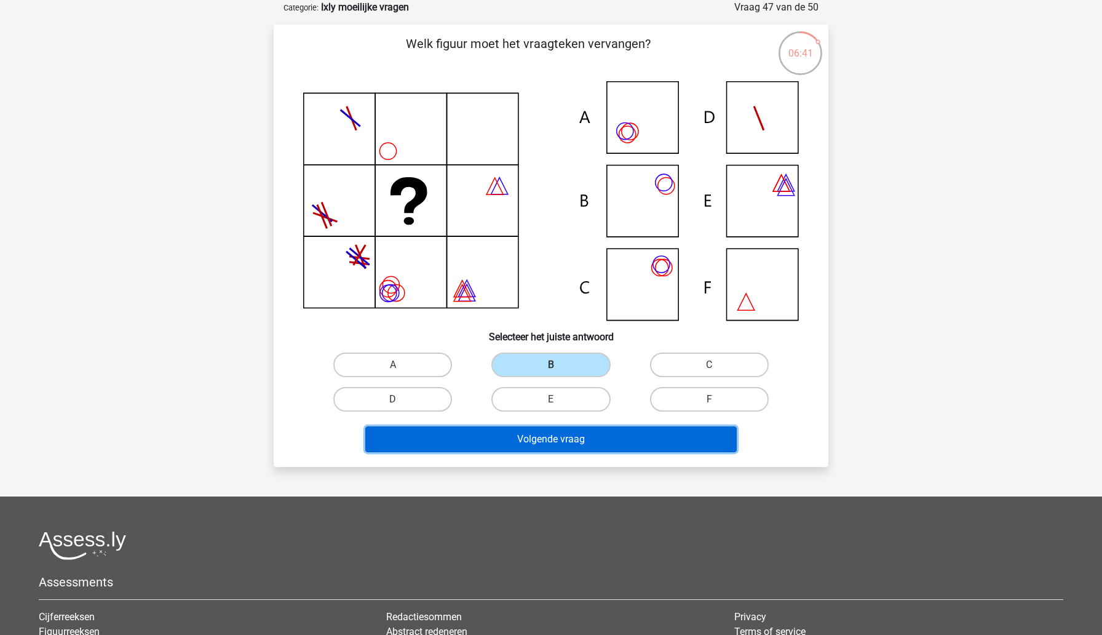
click at [566, 437] on button "Volgende vraag" at bounding box center [551, 439] width 372 height 26
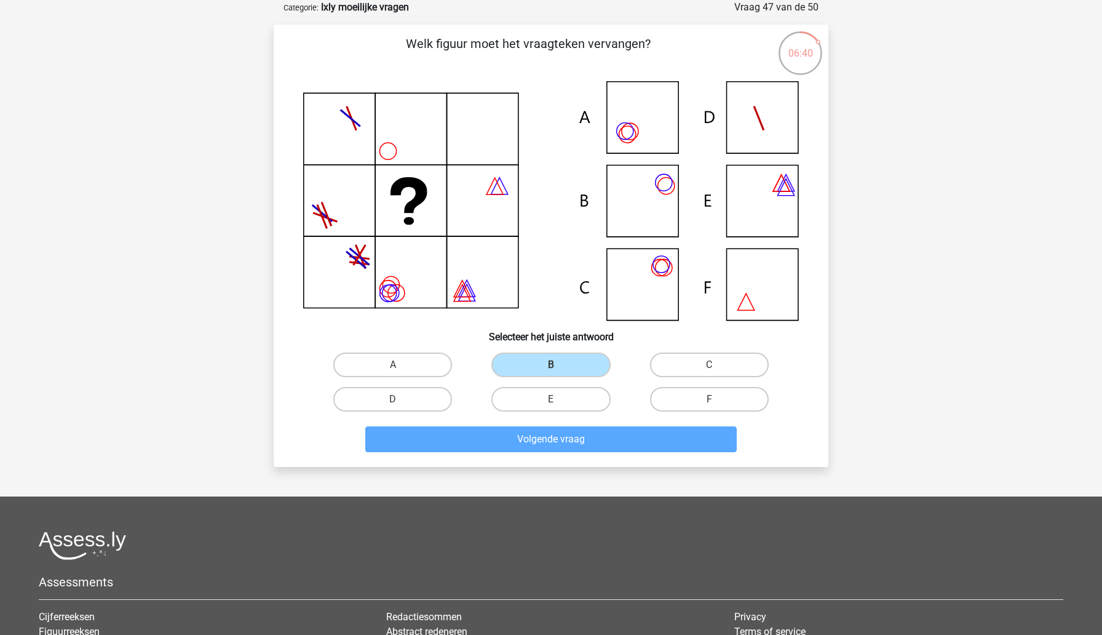
scroll to position [8, 0]
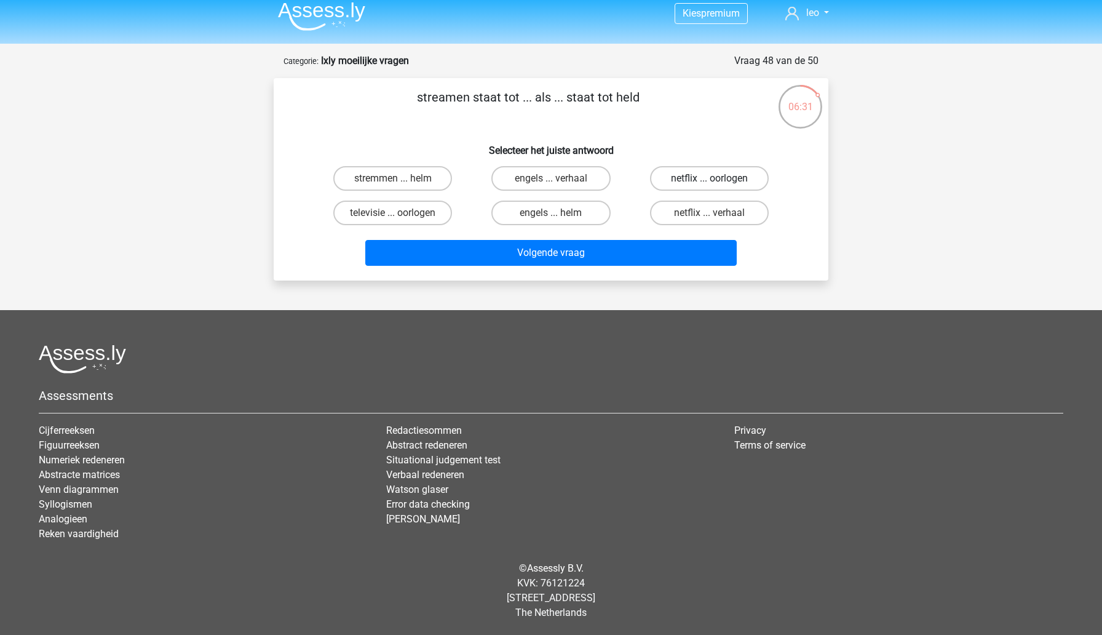
click at [695, 183] on label "netflix ... oorlogen" at bounding box center [709, 178] width 119 height 25
click at [709, 183] on input "netflix ... oorlogen" at bounding box center [713, 182] width 8 height 8
radio input "true"
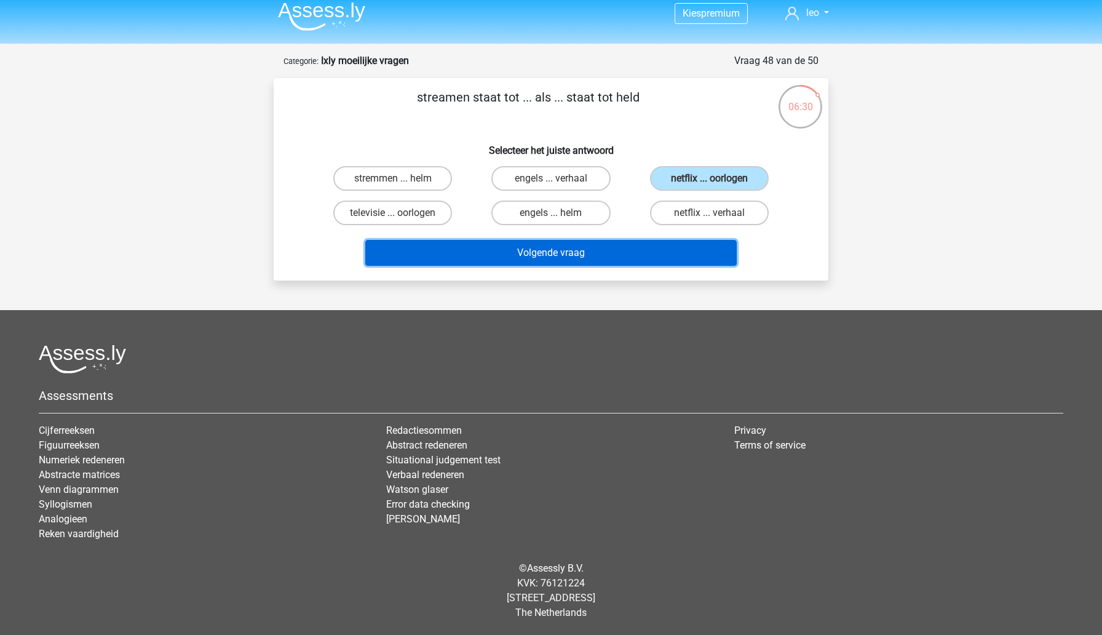
click at [616, 253] on button "Volgende vraag" at bounding box center [551, 253] width 372 height 26
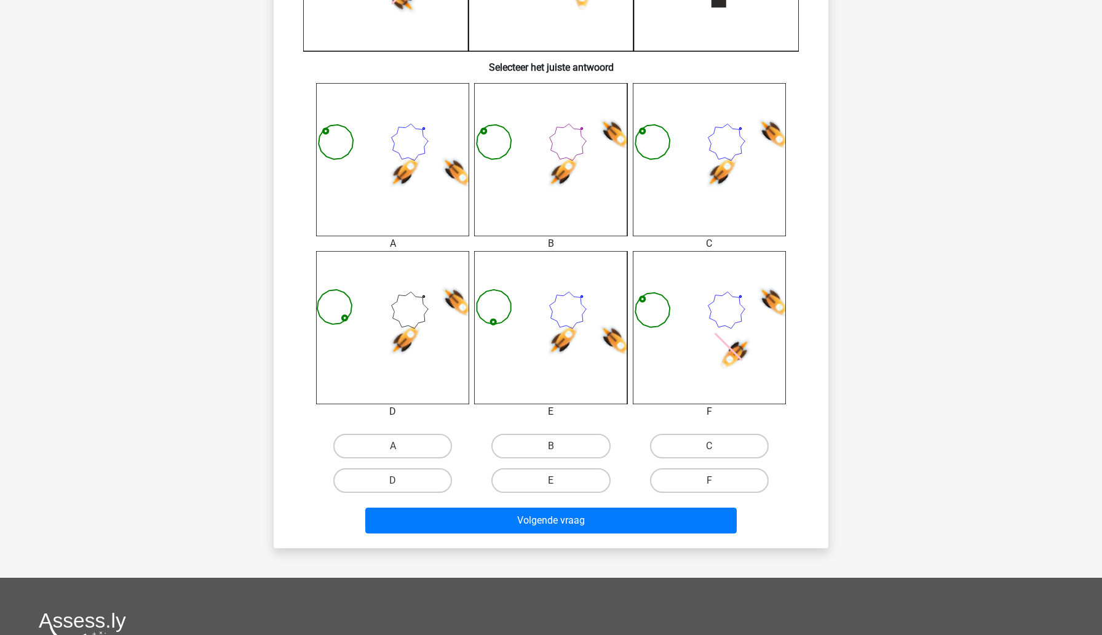
scroll to position [429, 0]
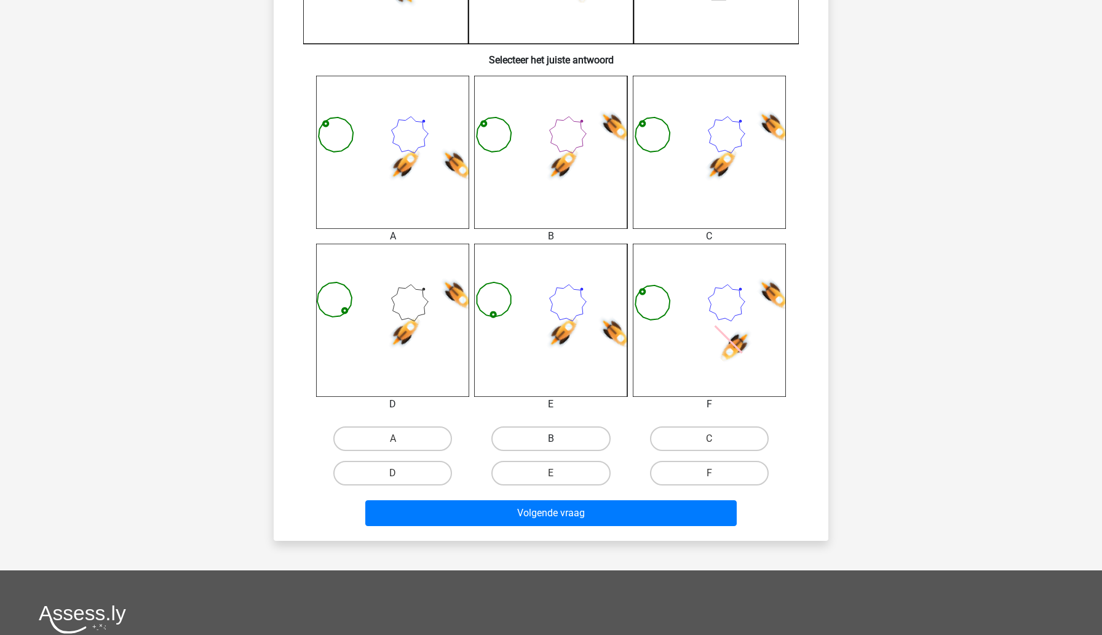
click at [497, 434] on label "B" at bounding box center [550, 438] width 119 height 25
click at [551, 438] on input "B" at bounding box center [555, 442] width 8 height 8
radio input "true"
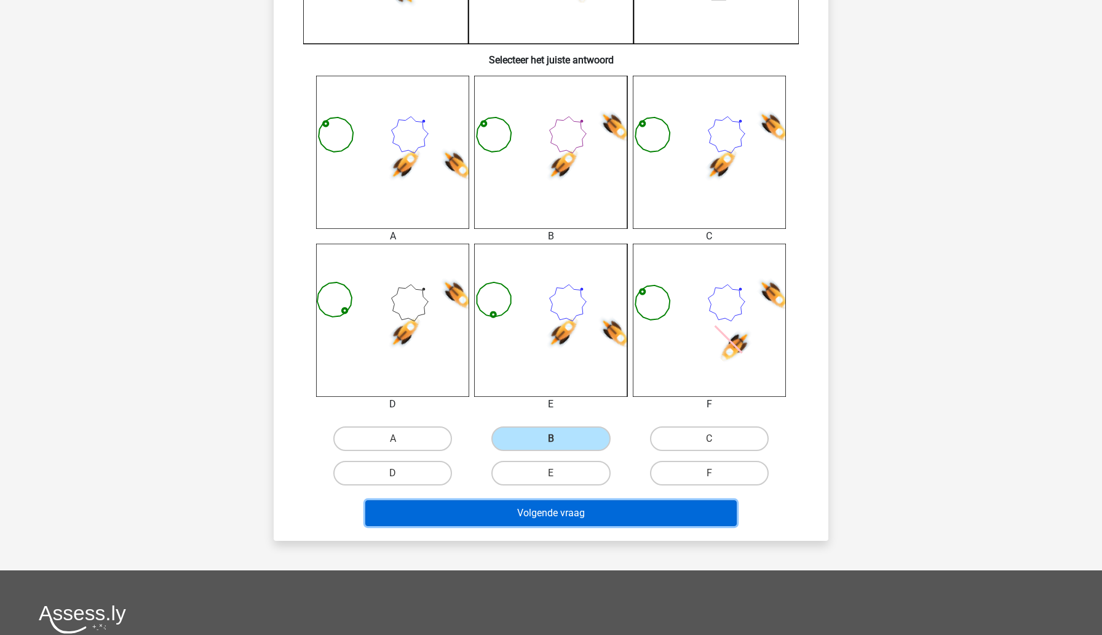
click at [491, 509] on button "Volgende vraag" at bounding box center [551, 513] width 372 height 26
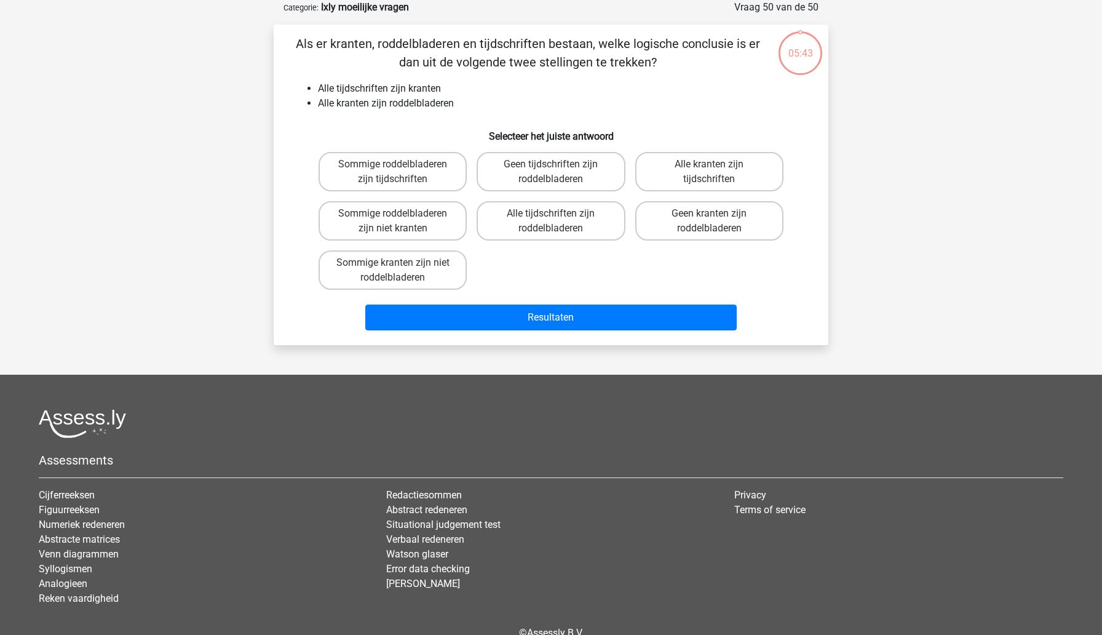
scroll to position [0, 0]
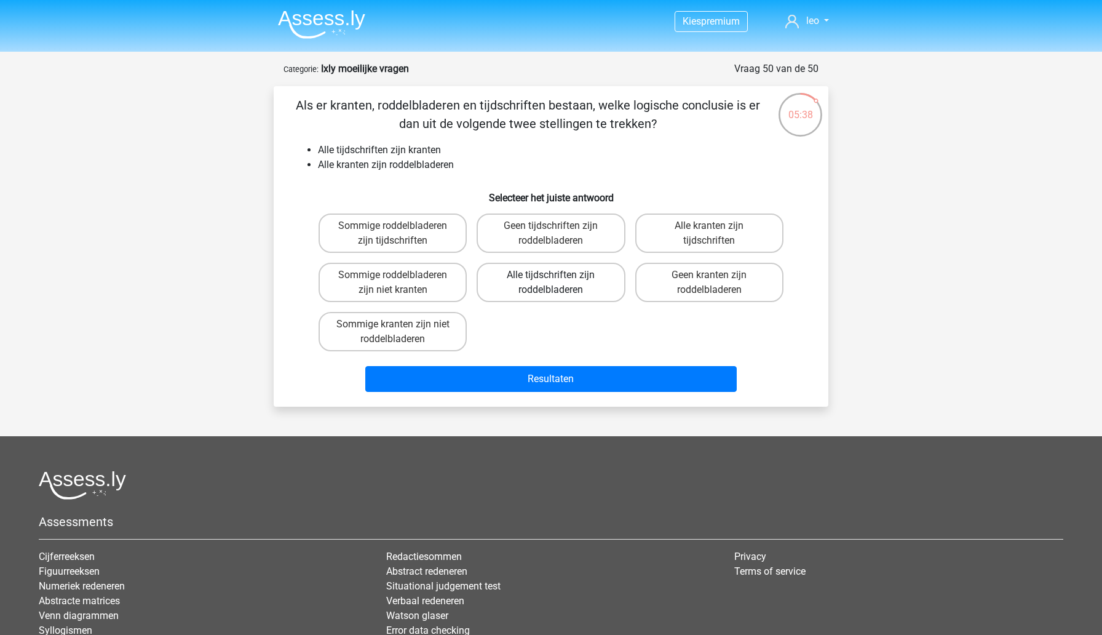
click at [544, 293] on label "Alle tijdschriften zijn roddelbladeren" at bounding box center [551, 282] width 148 height 39
click at [551, 283] on input "Alle tijdschriften zijn roddelbladeren" at bounding box center [555, 279] width 8 height 8
radio input "true"
click at [660, 248] on label "Alle kranten zijn tijdschriften" at bounding box center [709, 232] width 148 height 39
click at [709, 234] on input "Alle kranten zijn tijdschriften" at bounding box center [713, 230] width 8 height 8
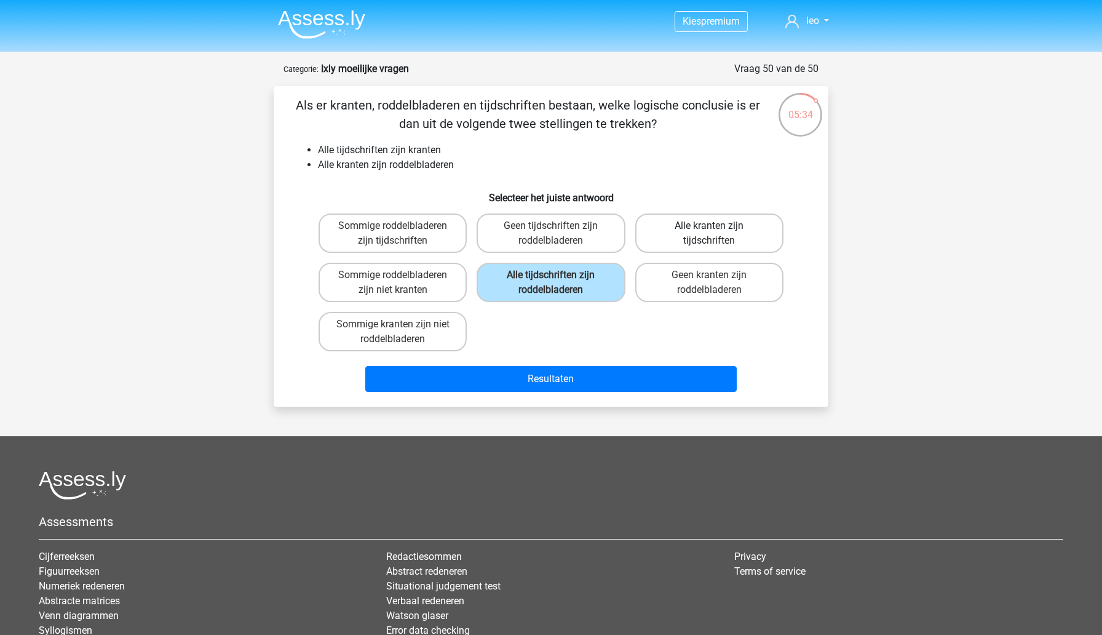
radio input "true"
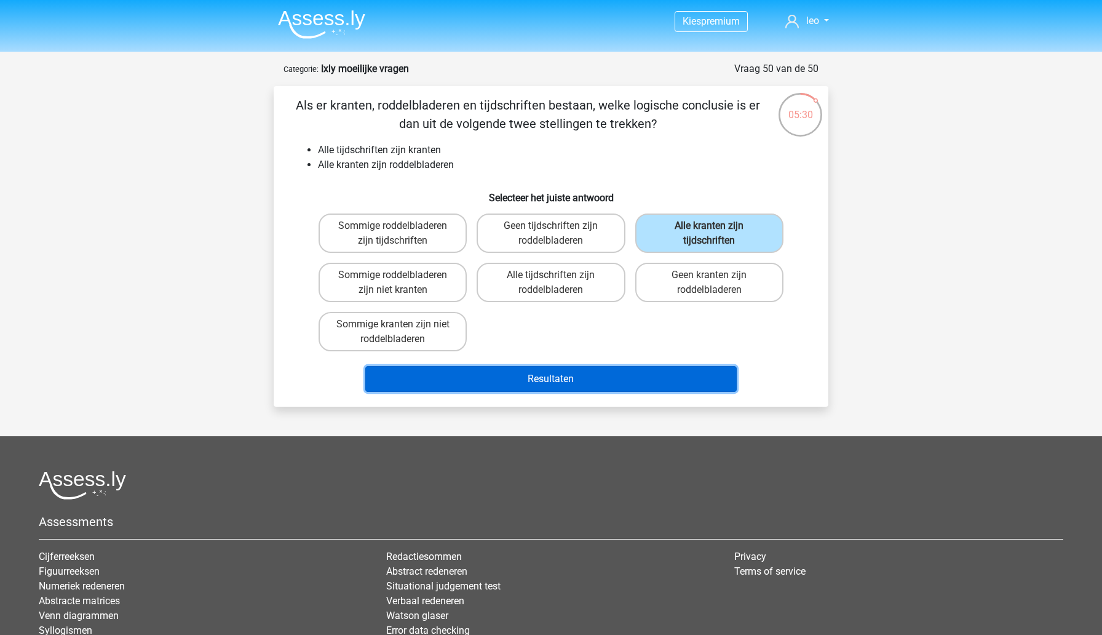
click at [577, 381] on button "Resultaten" at bounding box center [551, 379] width 372 height 26
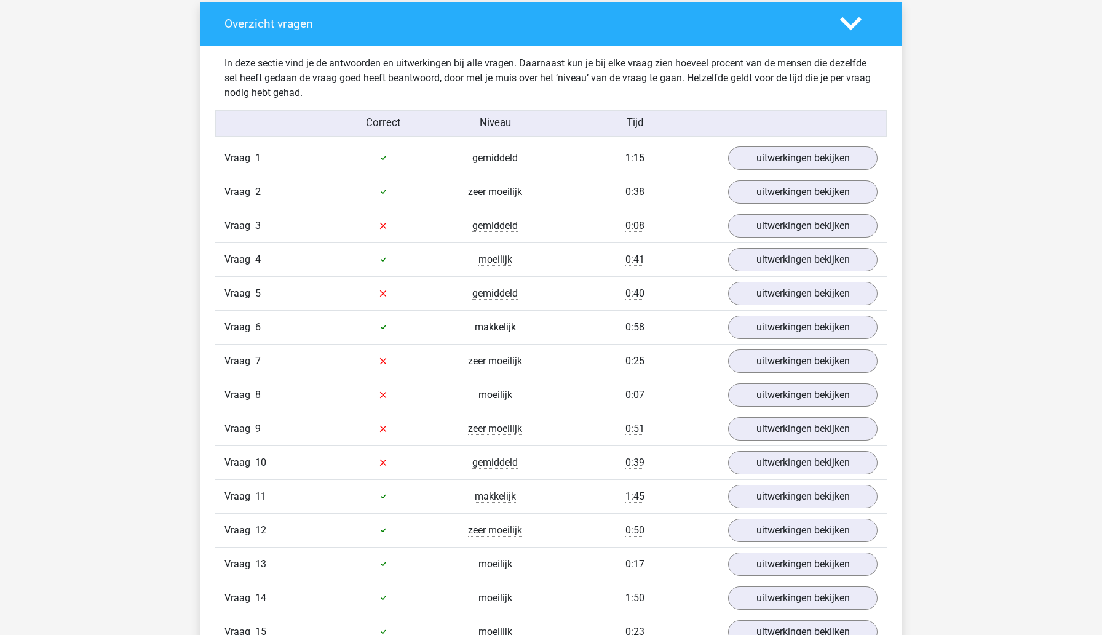
scroll to position [1308, 0]
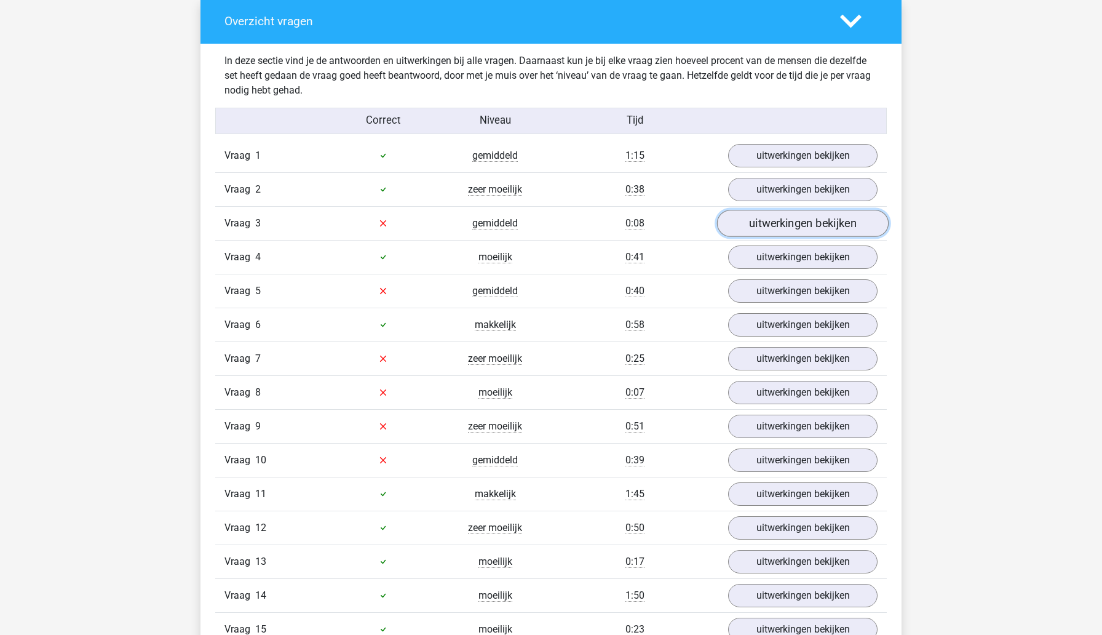
click at [784, 221] on link "uitwerkingen bekijken" at bounding box center [803, 223] width 172 height 27
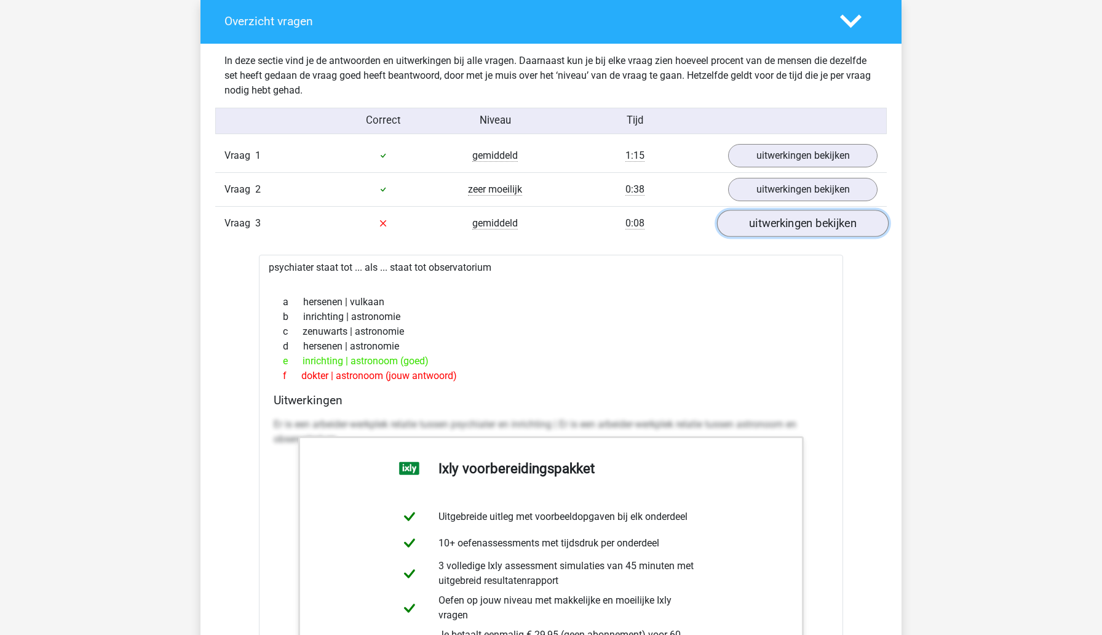
click at [784, 221] on link "uitwerkingen bekijken" at bounding box center [803, 223] width 172 height 27
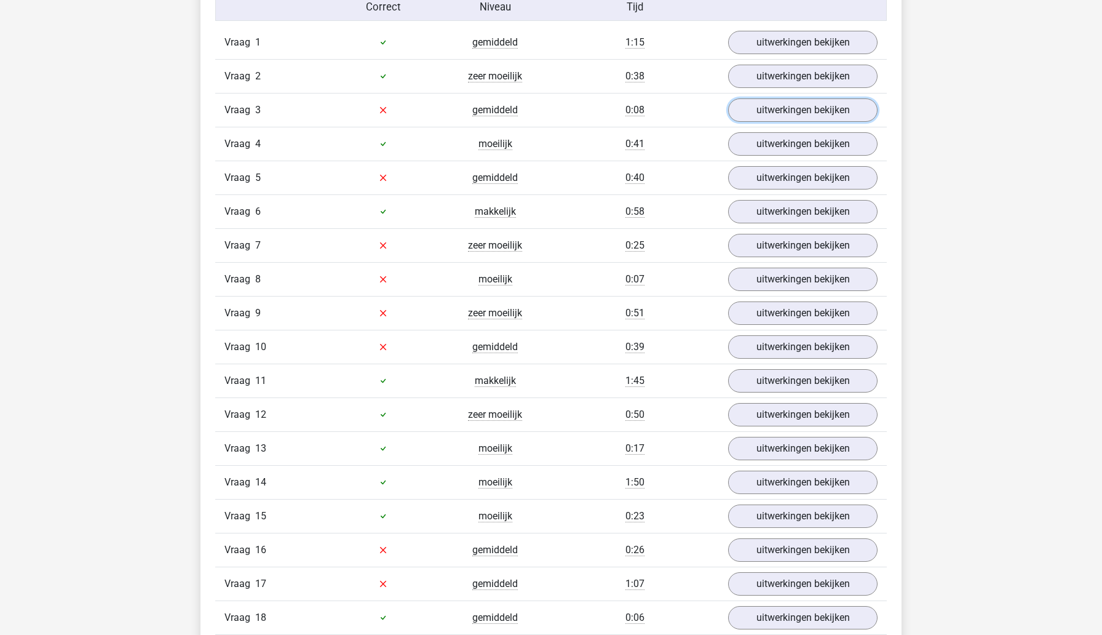
scroll to position [1422, 0]
click at [780, 173] on link "uitwerkingen bekijken" at bounding box center [803, 176] width 172 height 27
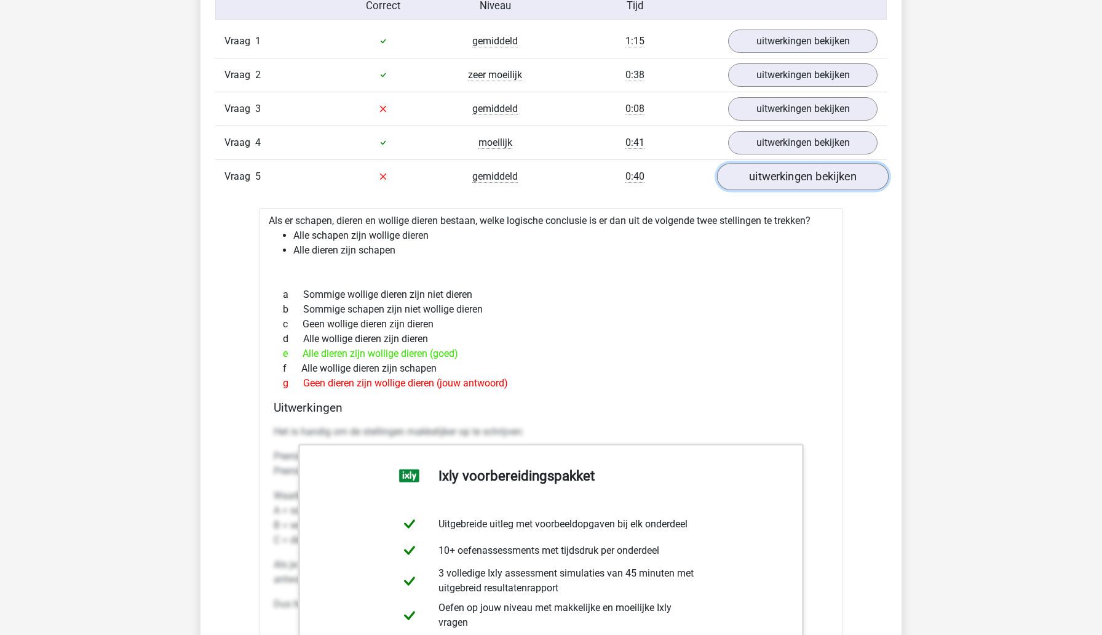
click at [780, 173] on link "uitwerkingen bekijken" at bounding box center [803, 176] width 172 height 27
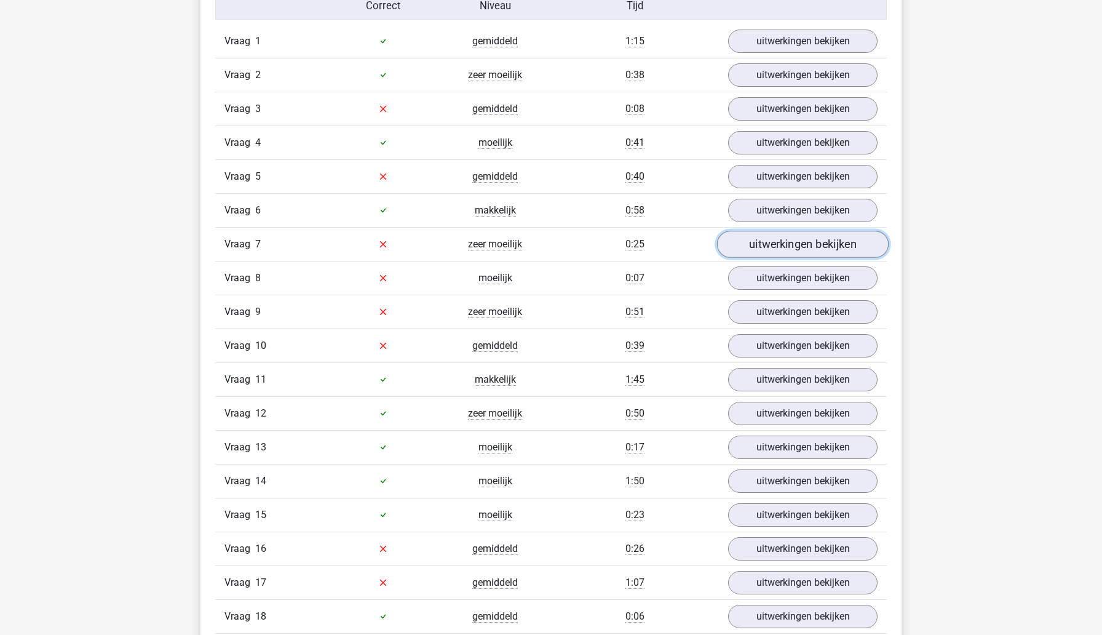
click at [791, 237] on link "uitwerkingen bekijken" at bounding box center [803, 244] width 172 height 27
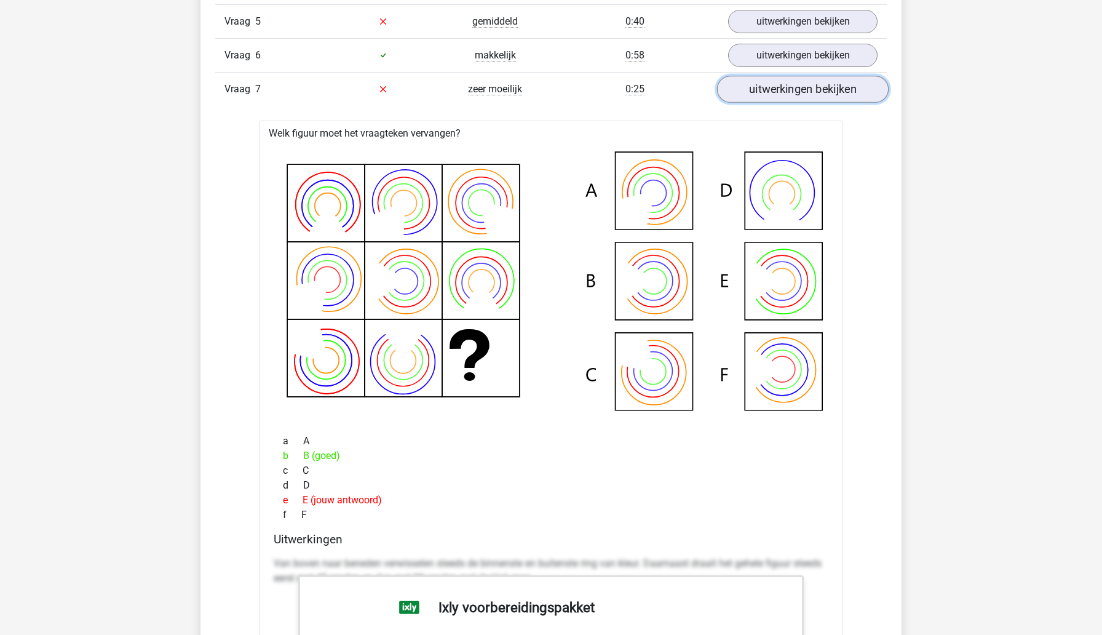
scroll to position [1584, 0]
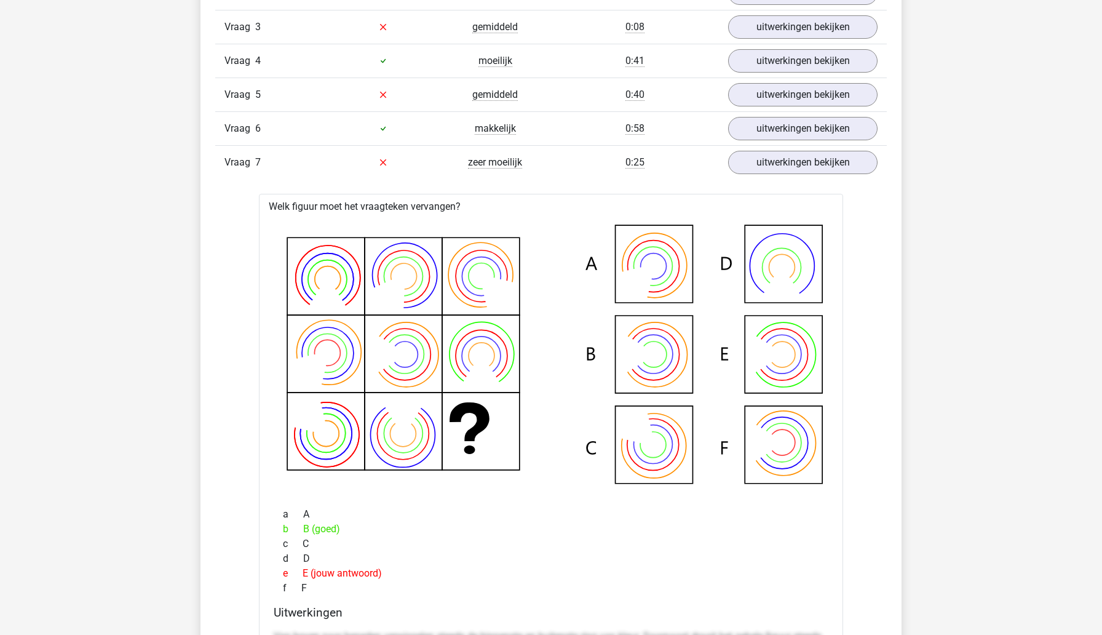
scroll to position [1505, 0]
click at [796, 166] on link "uitwerkingen bekijken" at bounding box center [803, 161] width 172 height 27
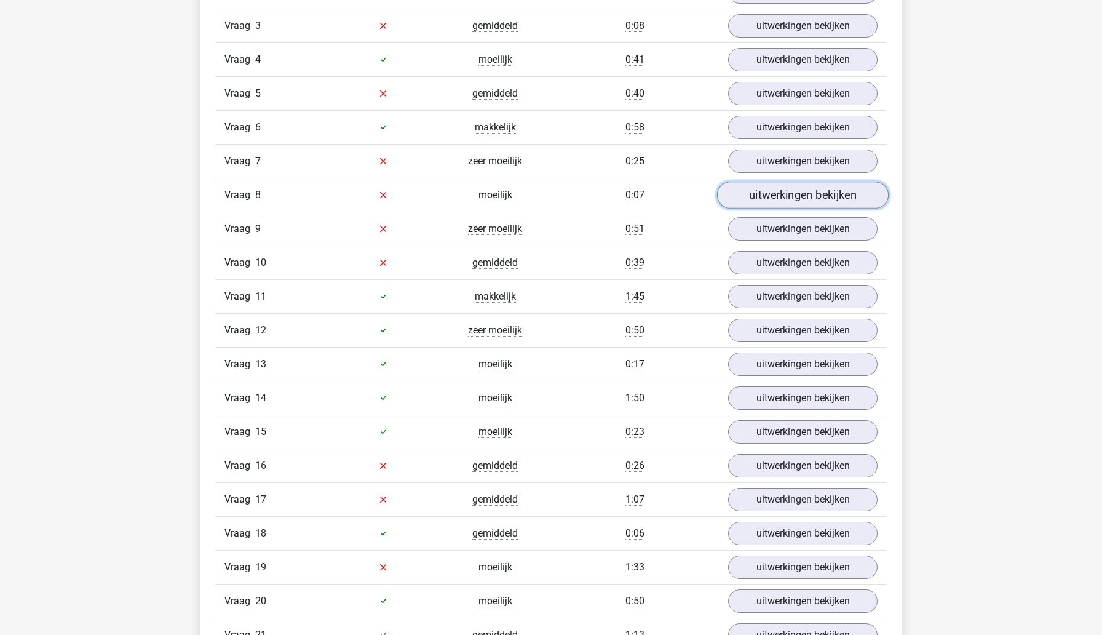
click at [783, 188] on link "uitwerkingen bekijken" at bounding box center [803, 194] width 172 height 27
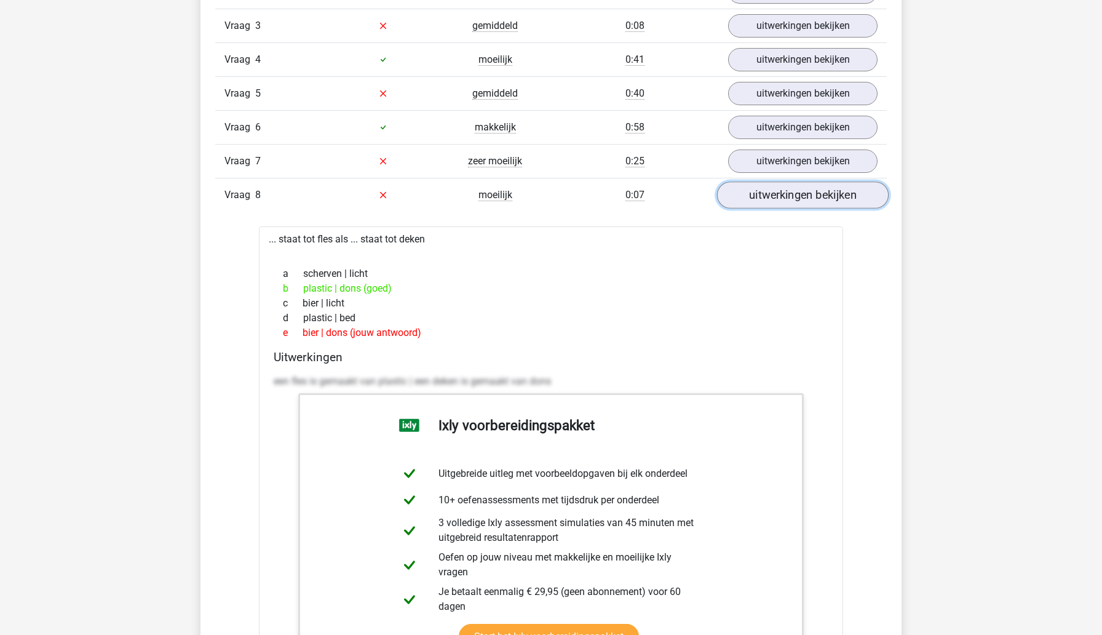
click at [862, 197] on link "uitwerkingen bekijken" at bounding box center [803, 194] width 172 height 27
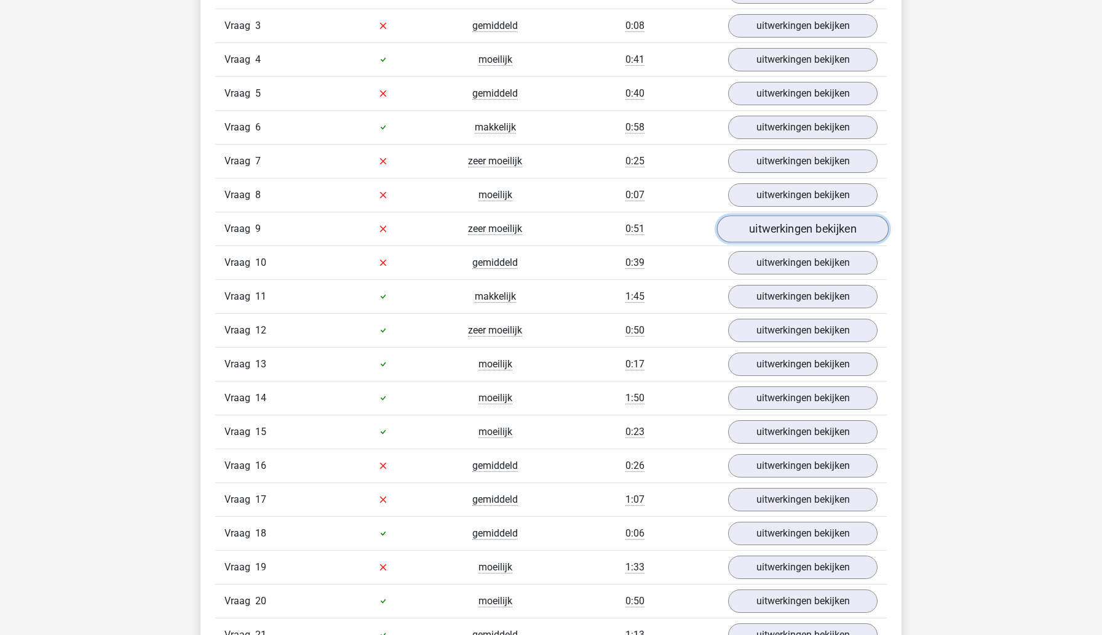
click at [832, 225] on link "uitwerkingen bekijken" at bounding box center [803, 228] width 172 height 27
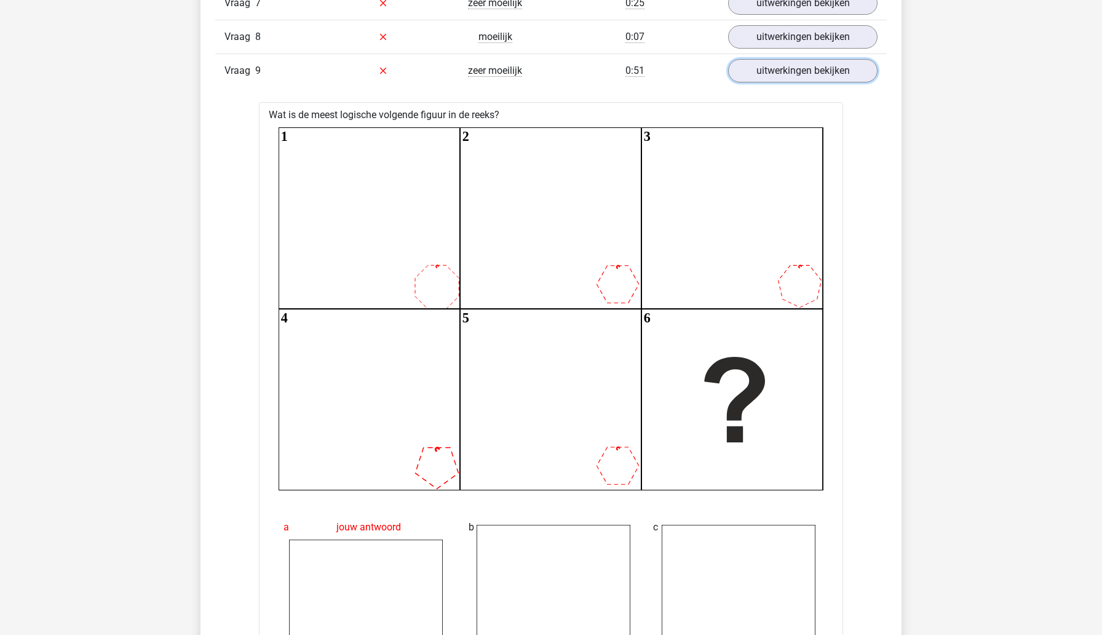
scroll to position [1662, 0]
click at [815, 76] on link "uitwerkingen bekijken" at bounding box center [803, 71] width 172 height 27
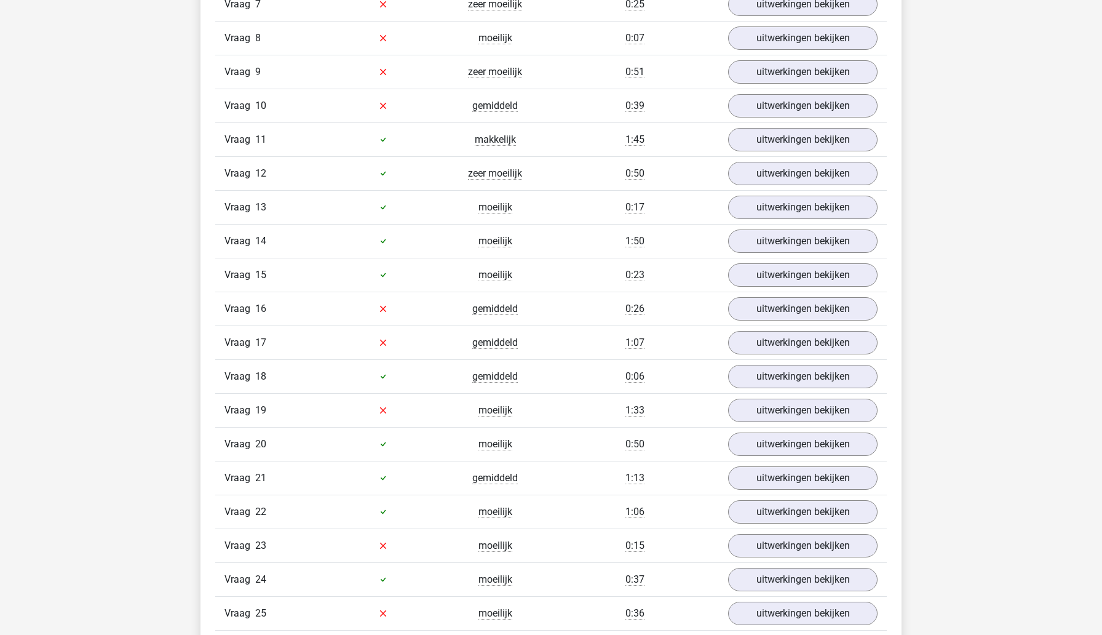
click at [162, 231] on div "Kies premium leo [EMAIL_ADDRESS][DOMAIN_NAME]" at bounding box center [551, 561] width 1102 height 4447
click at [786, 101] on link "uitwerkingen bekijken" at bounding box center [803, 105] width 172 height 27
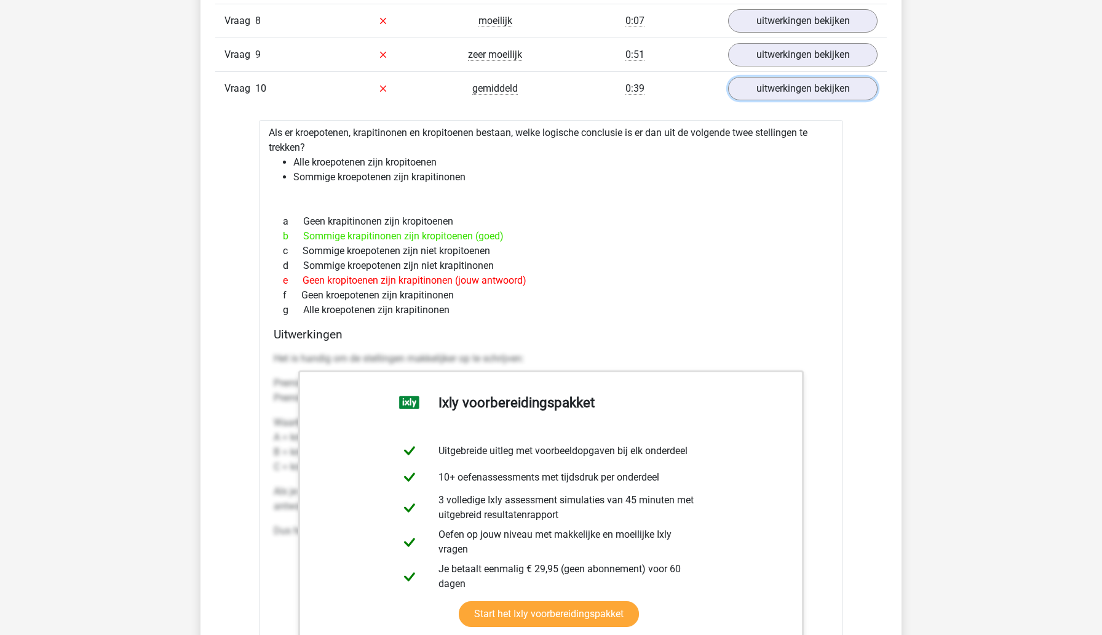
scroll to position [1681, 0]
click at [755, 83] on link "uitwerkingen bekijken" at bounding box center [803, 87] width 172 height 27
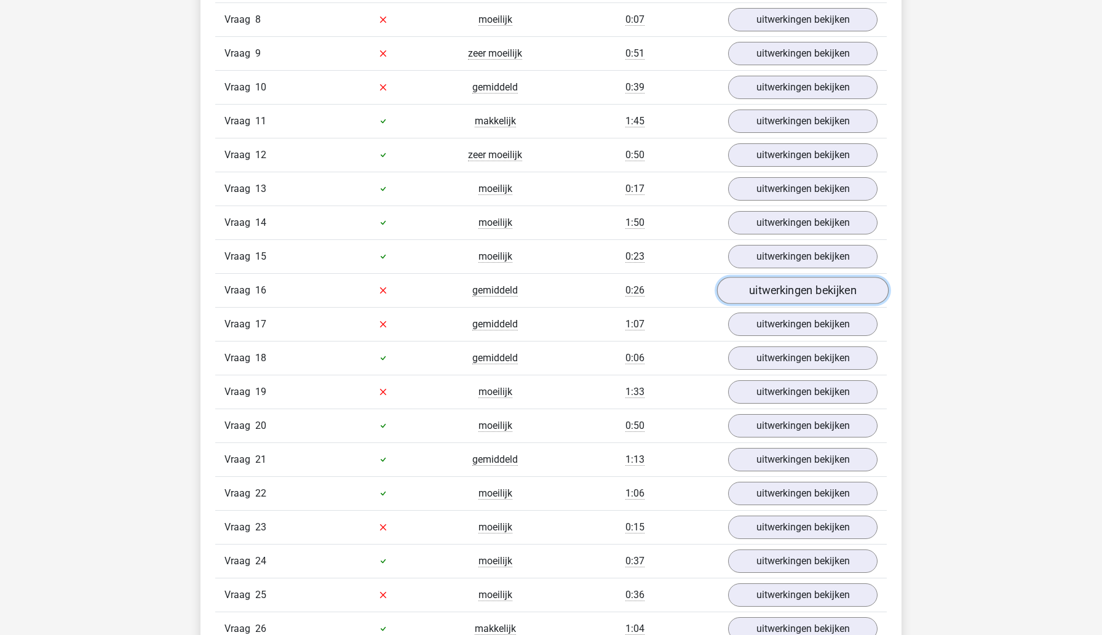
click at [762, 287] on link "uitwerkingen bekijken" at bounding box center [803, 290] width 172 height 27
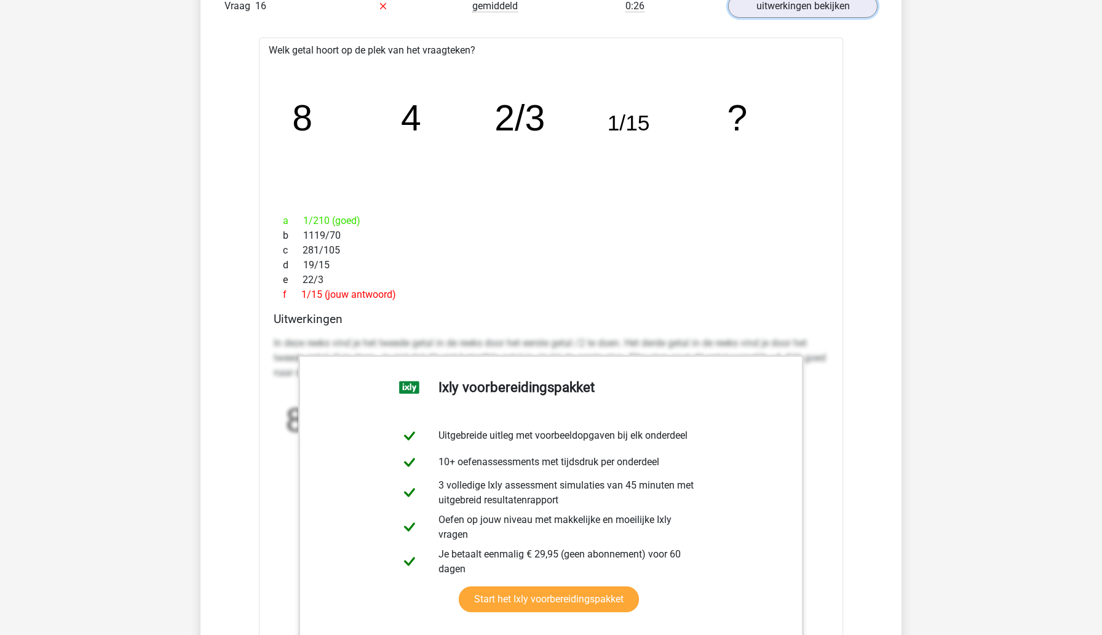
scroll to position [1967, 0]
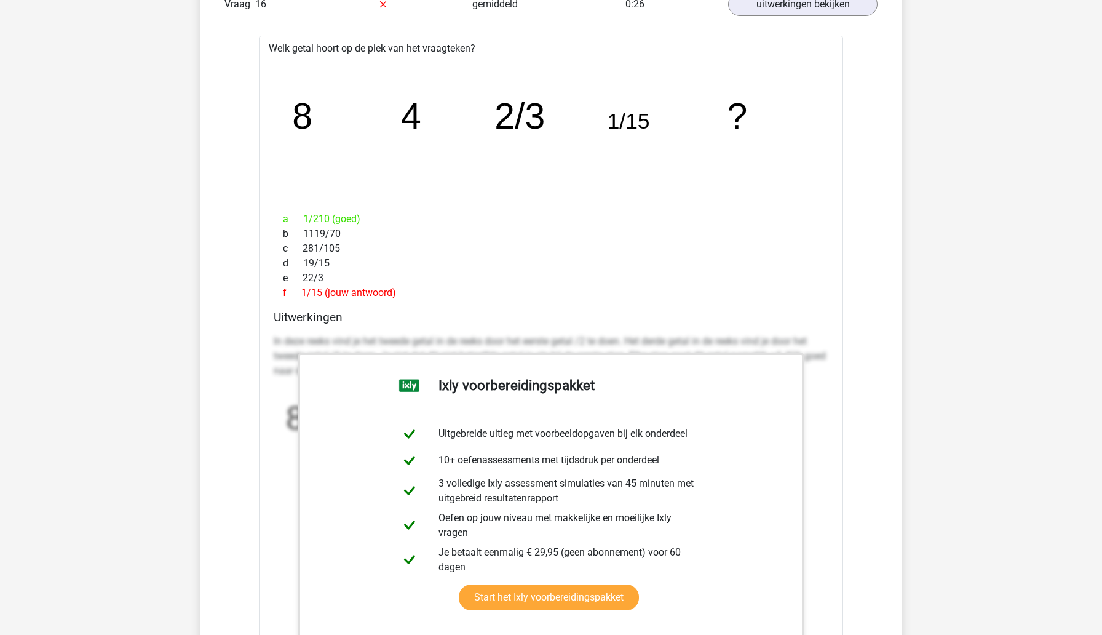
click at [146, 325] on div "Kies premium leo [EMAIL_ADDRESS][DOMAIN_NAME]" at bounding box center [551, 631] width 1102 height 5196
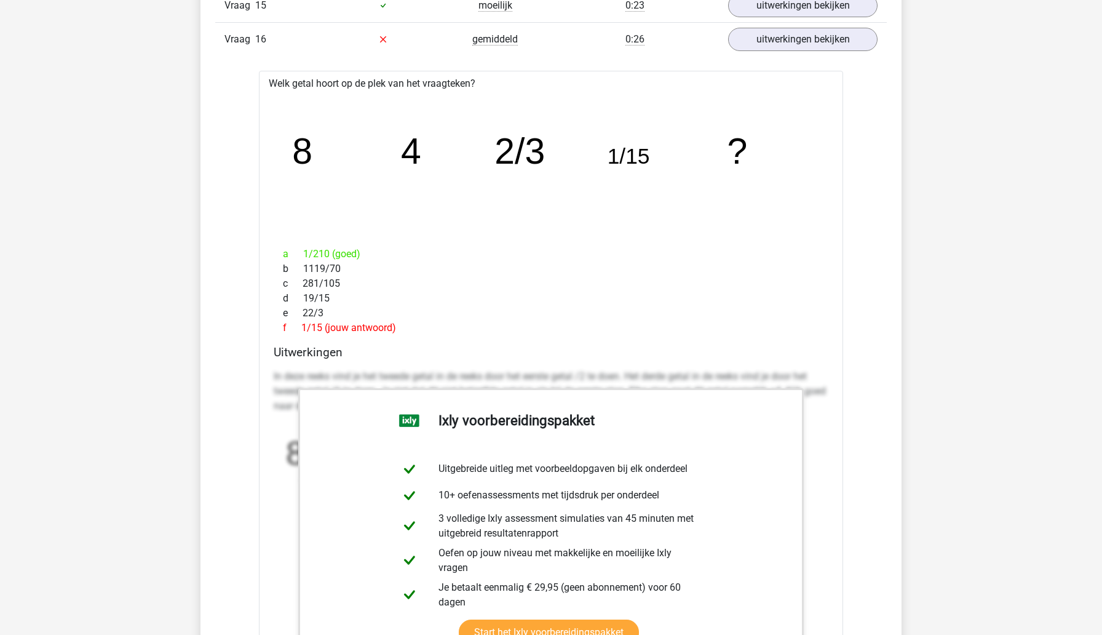
scroll to position [1924, 0]
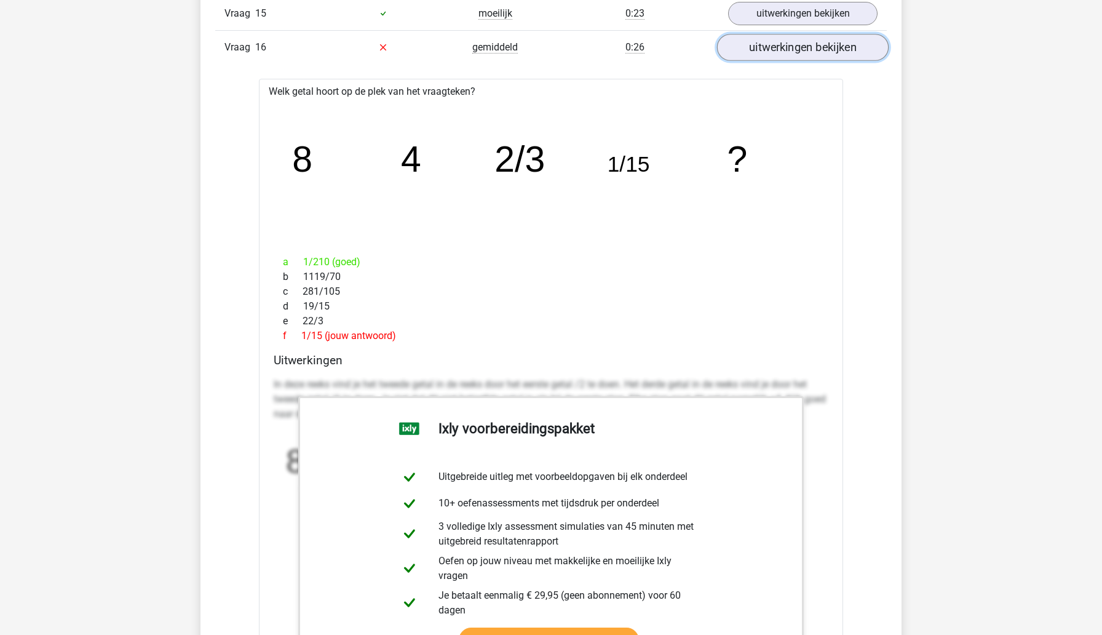
click at [750, 50] on link "uitwerkingen bekijken" at bounding box center [803, 47] width 172 height 27
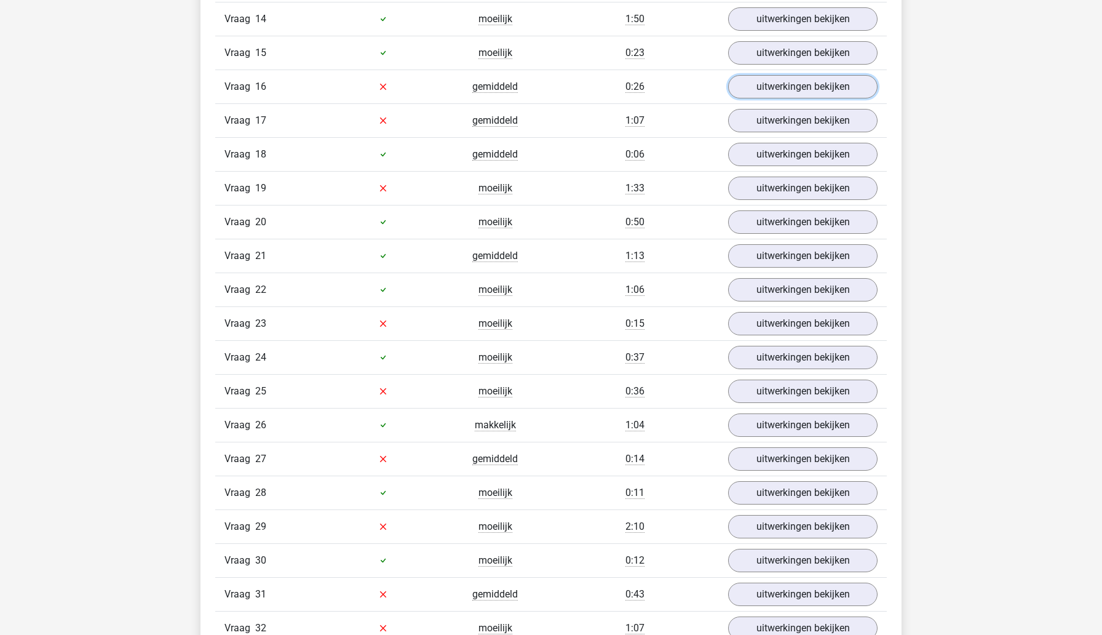
scroll to position [1872, 0]
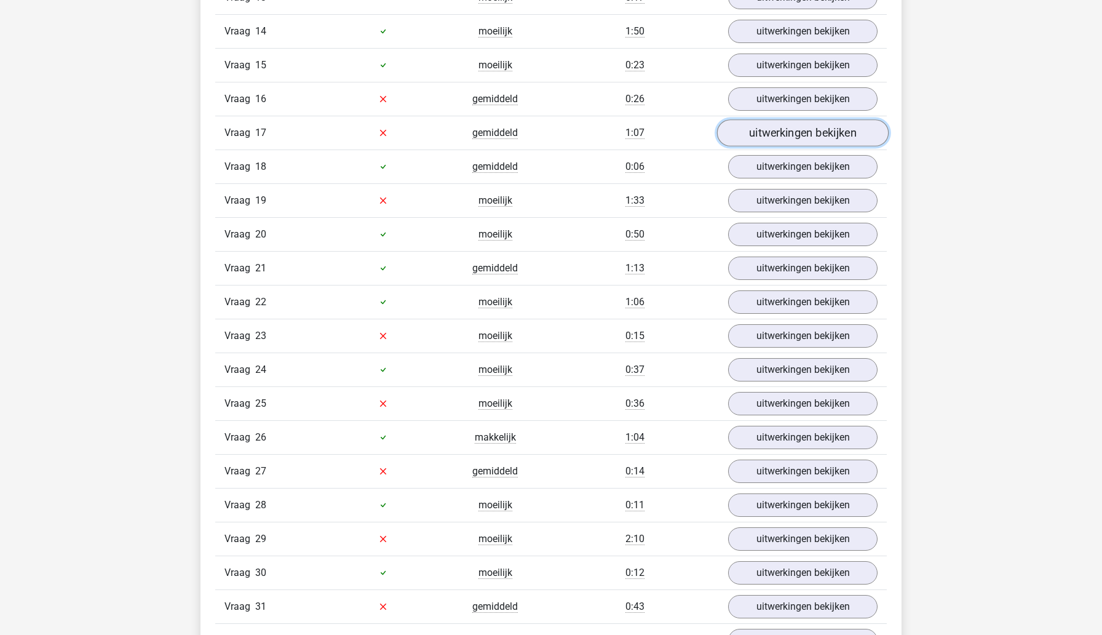
click at [772, 137] on link "uitwerkingen bekijken" at bounding box center [803, 132] width 172 height 27
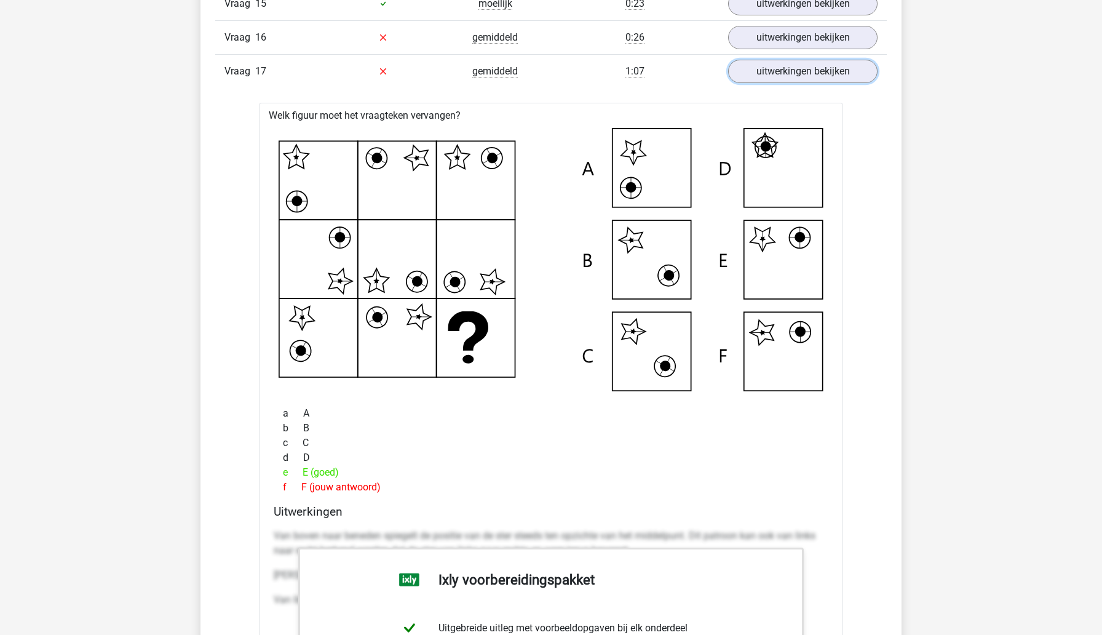
scroll to position [1934, 0]
click at [863, 66] on link "uitwerkingen bekijken" at bounding box center [803, 70] width 172 height 27
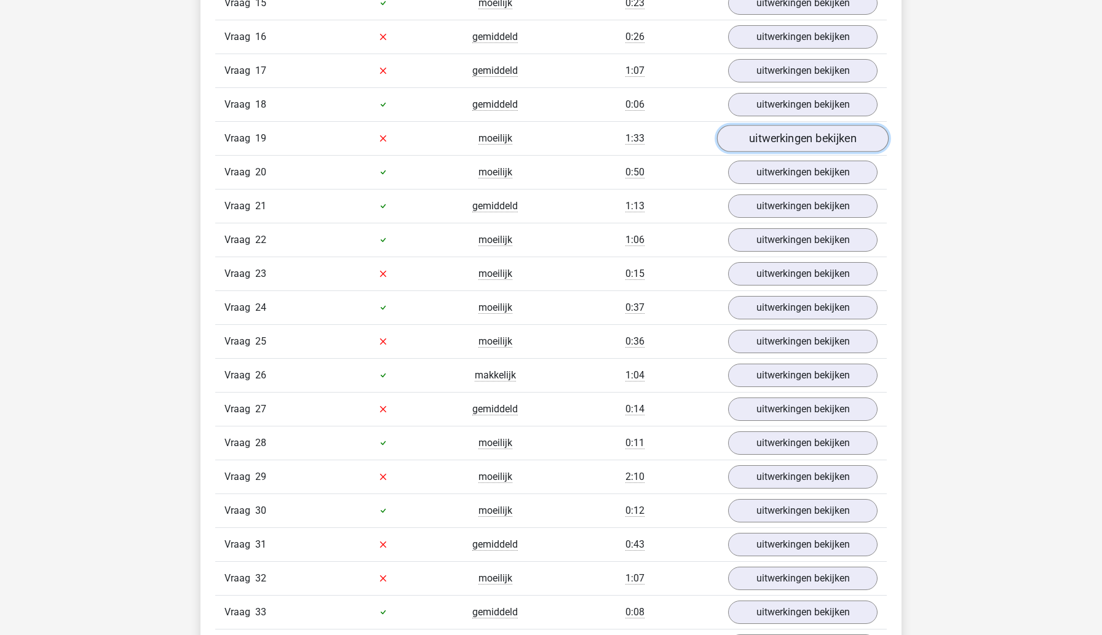
click at [837, 135] on link "uitwerkingen bekijken" at bounding box center [803, 138] width 172 height 27
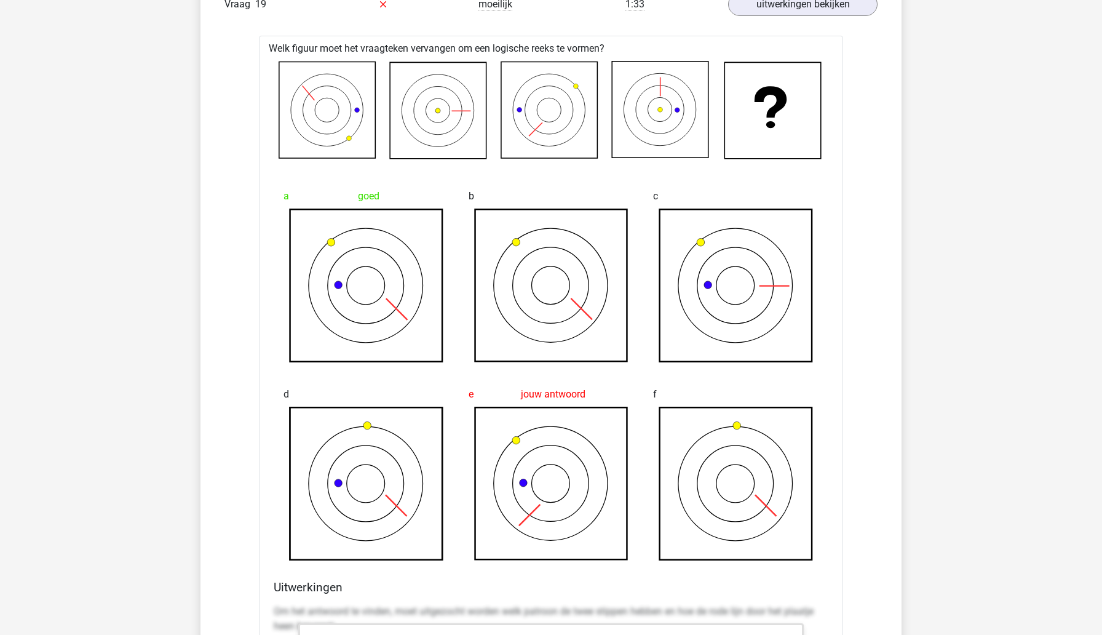
scroll to position [2066, 0]
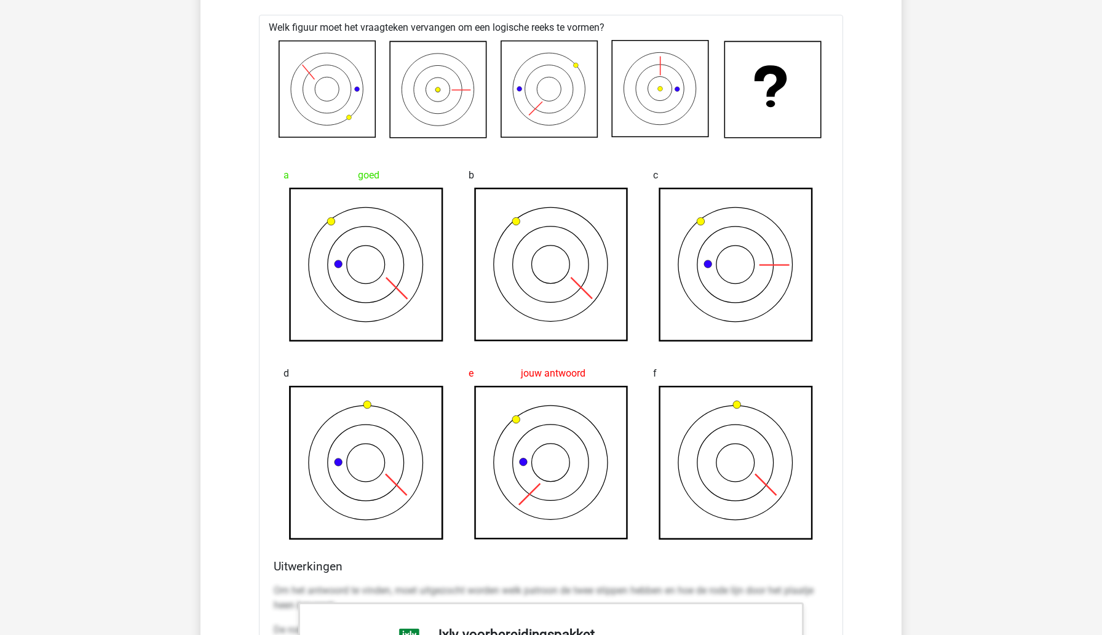
scroll to position [2094, 0]
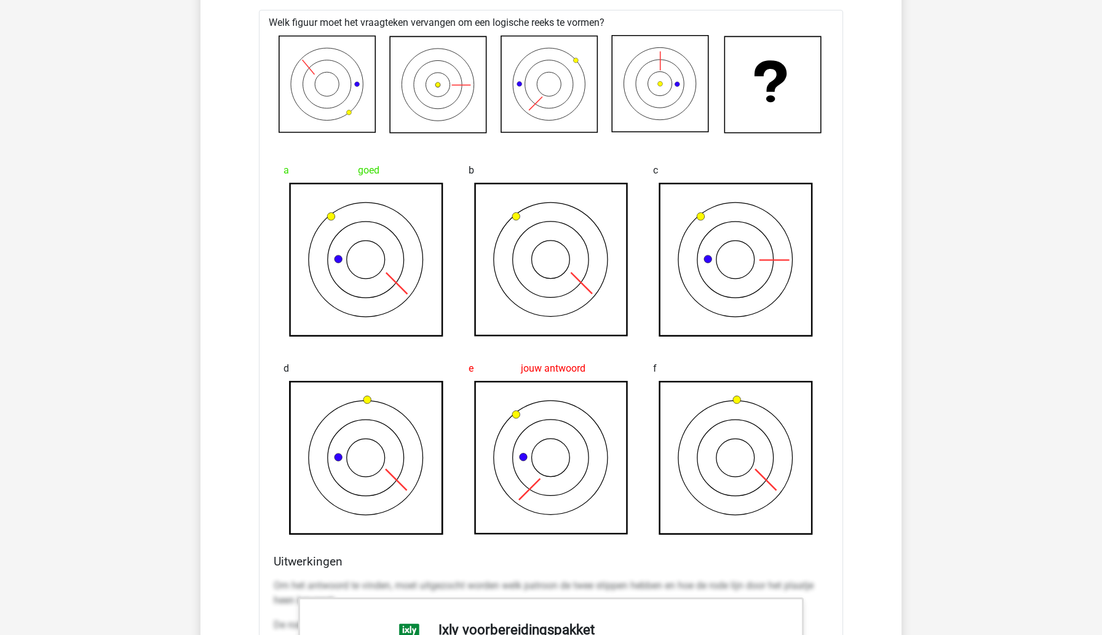
click at [182, 346] on div "Kies premium leo [EMAIL_ADDRESS][DOMAIN_NAME]" at bounding box center [551, 639] width 1102 height 5466
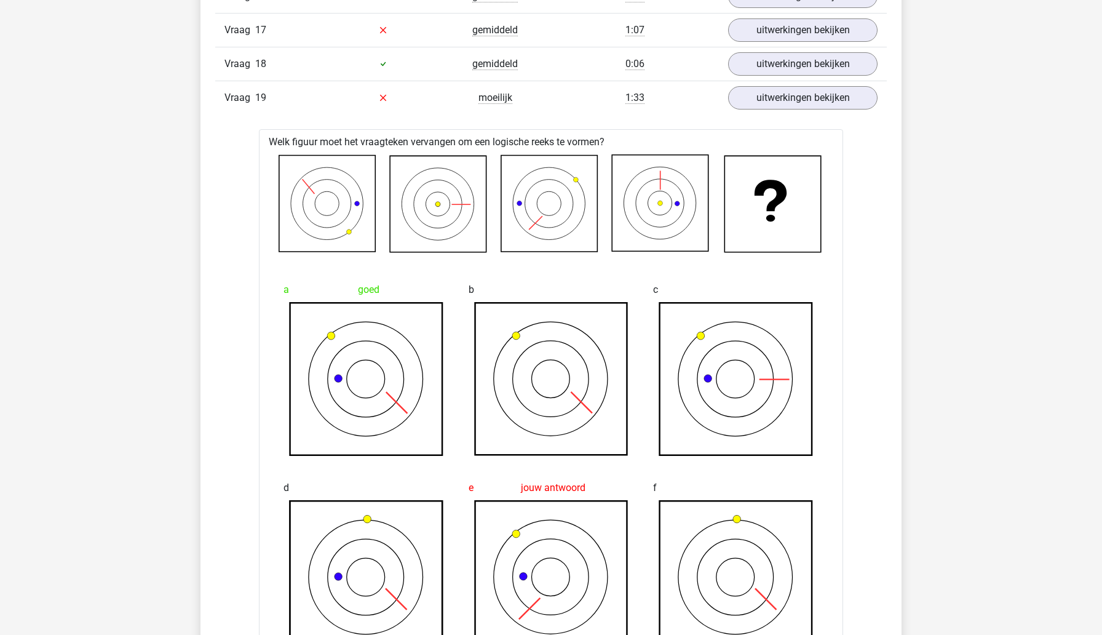
scroll to position [1644, 0]
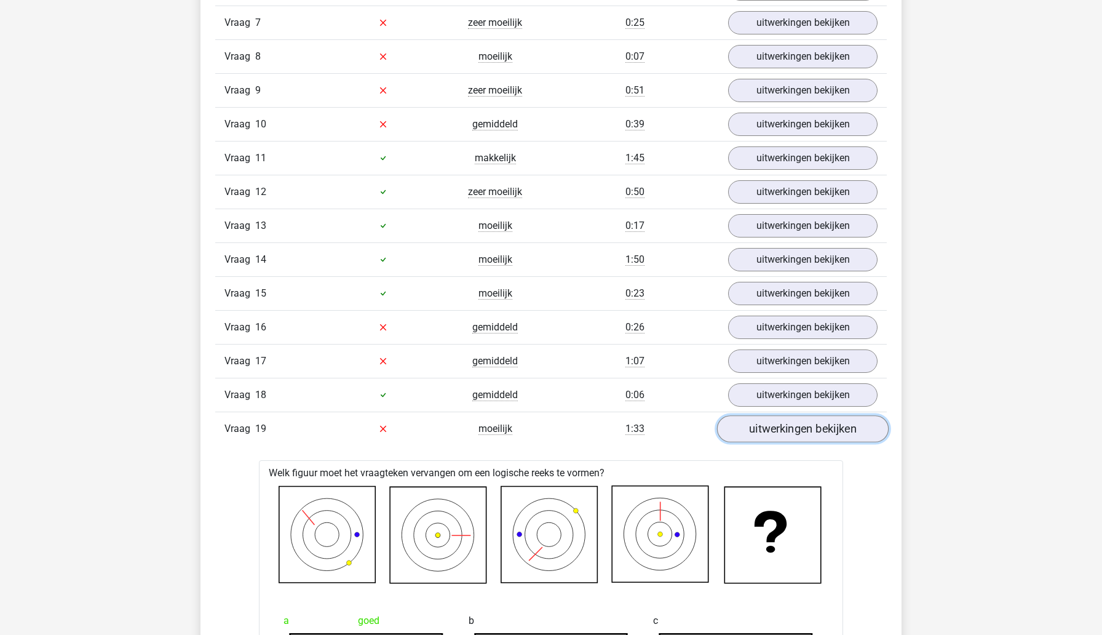
click at [752, 434] on link "uitwerkingen bekijken" at bounding box center [803, 428] width 172 height 27
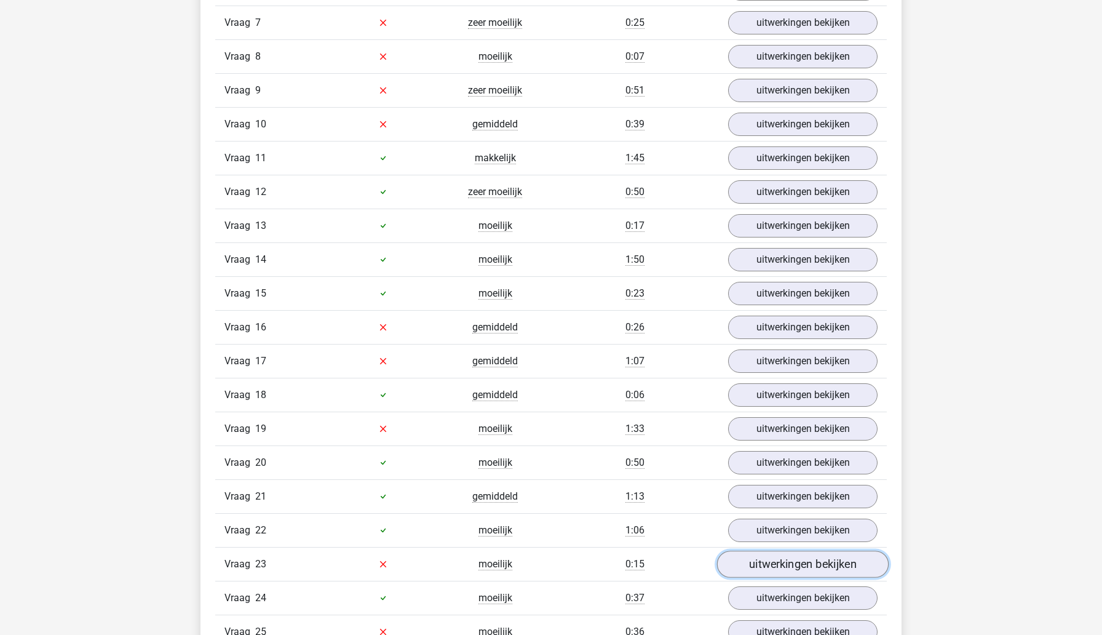
click at [765, 552] on link "uitwerkingen bekijken" at bounding box center [803, 563] width 172 height 27
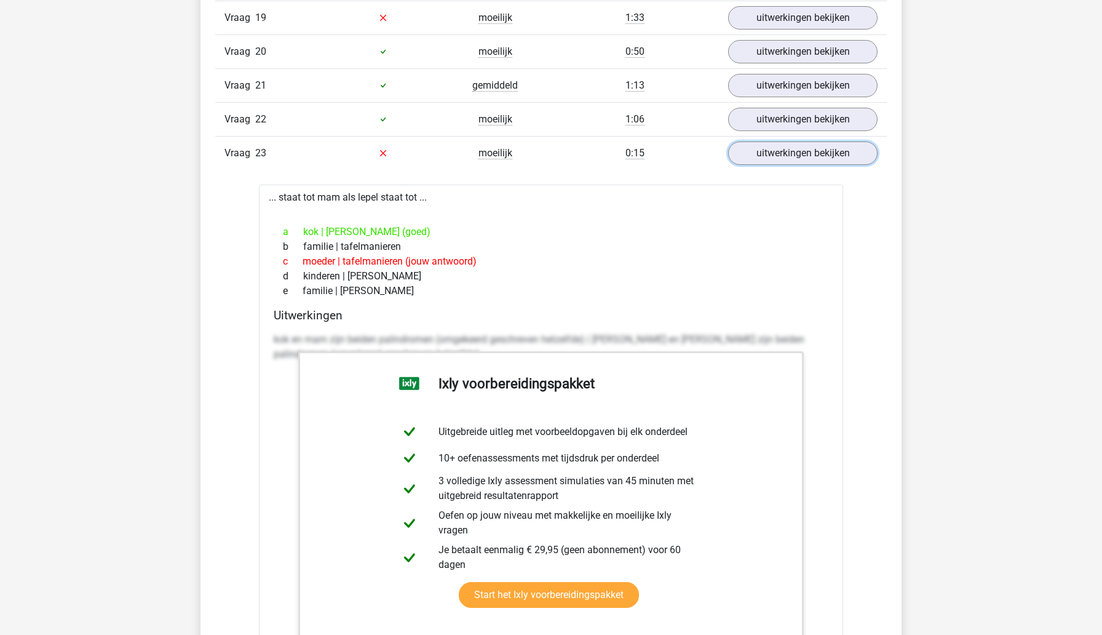
scroll to position [2055, 0]
click at [777, 148] on link "uitwerkingen bekijken" at bounding box center [803, 152] width 172 height 27
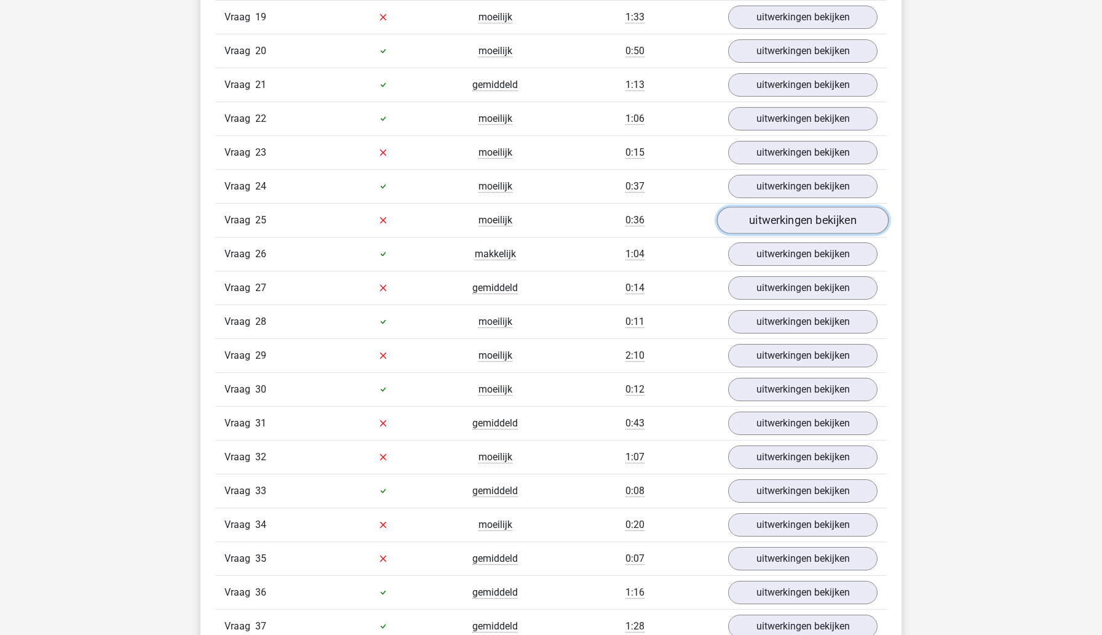
click at [779, 213] on link "uitwerkingen bekijken" at bounding box center [803, 220] width 172 height 27
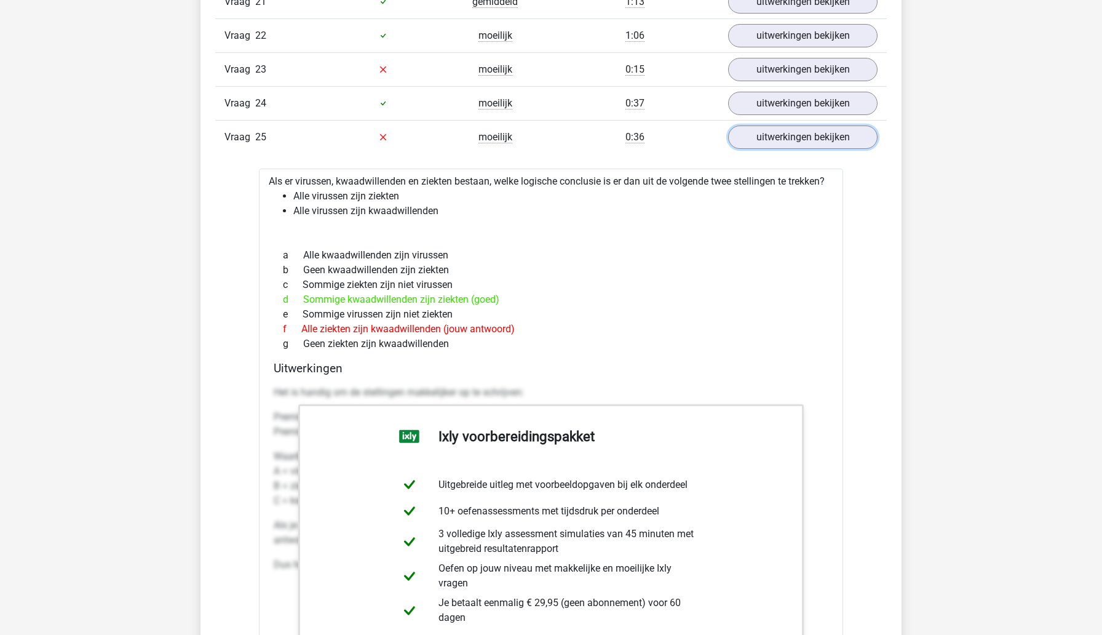
scroll to position [2136, 0]
click at [763, 141] on link "uitwerkingen bekijken" at bounding box center [803, 138] width 172 height 27
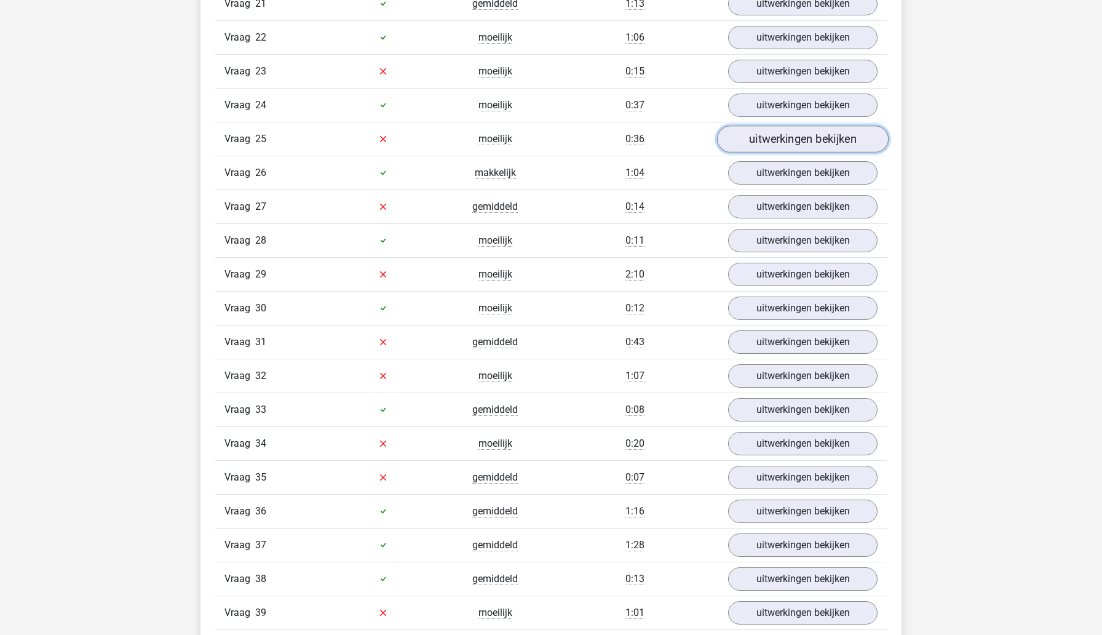
click at [763, 141] on link "uitwerkingen bekijken" at bounding box center [803, 138] width 172 height 27
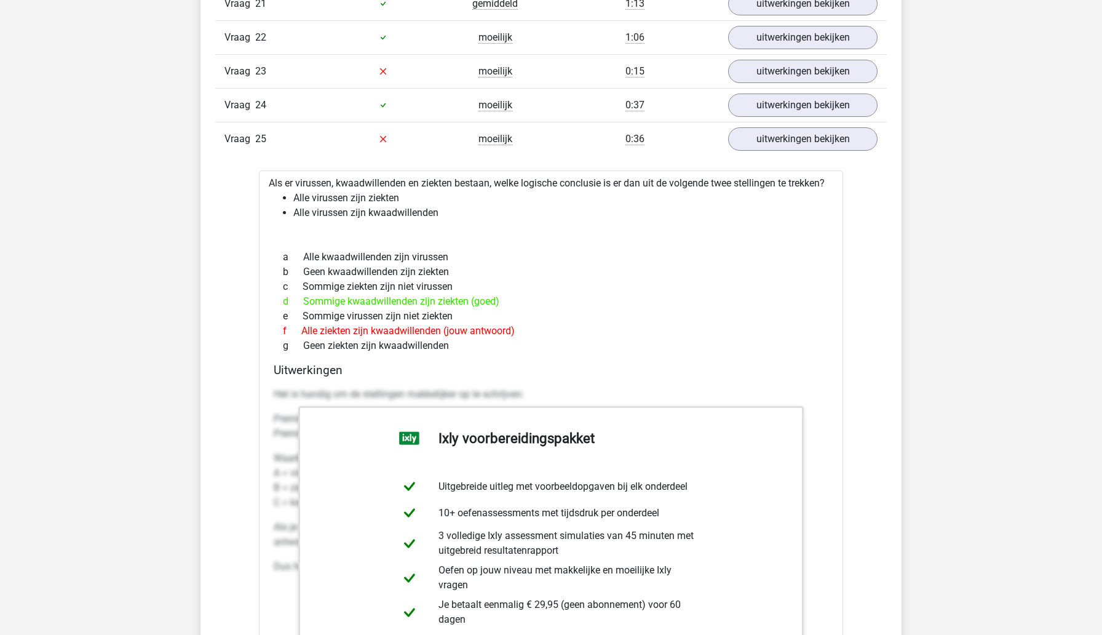
click at [150, 298] on div "Kies premium leo [EMAIL_ADDRESS][DOMAIN_NAME]" at bounding box center [551, 420] width 1102 height 5113
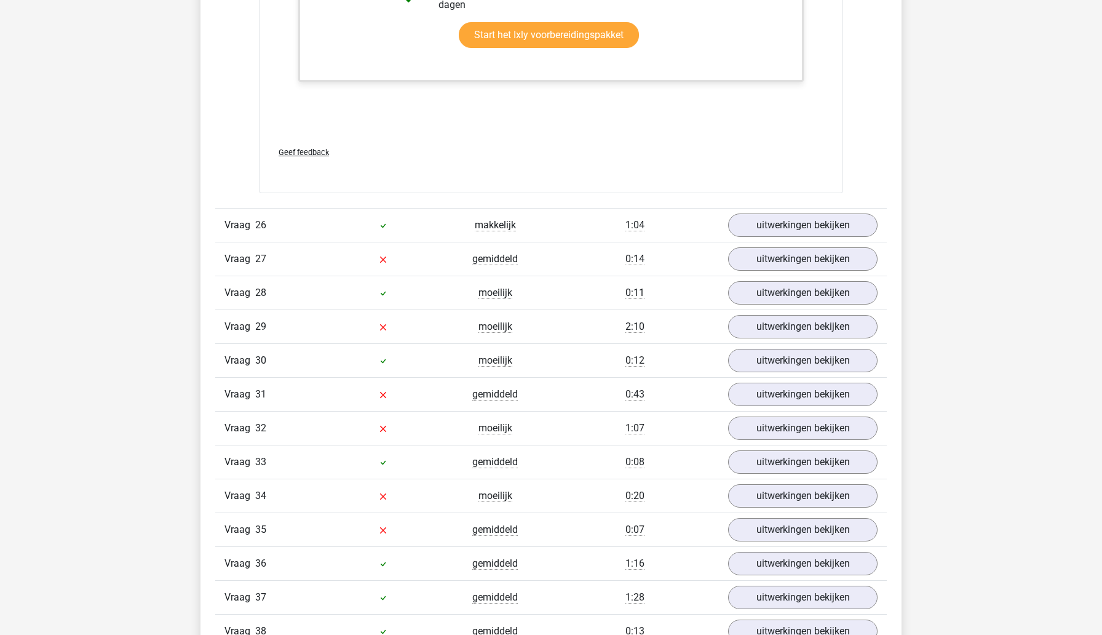
scroll to position [2761, 0]
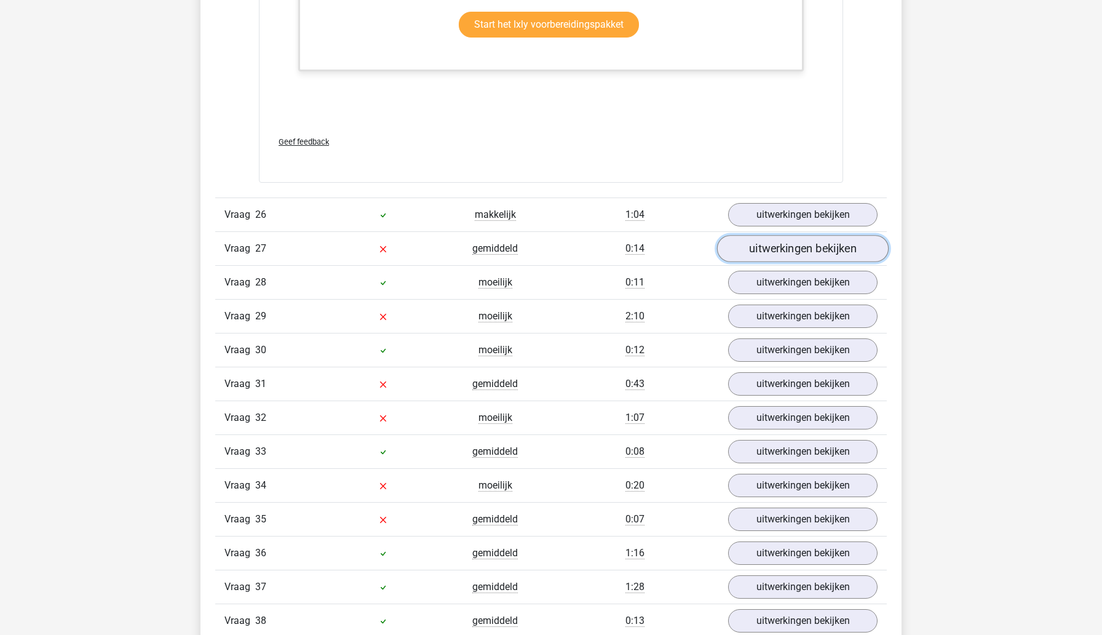
click at [780, 247] on link "uitwerkingen bekijken" at bounding box center [803, 248] width 172 height 27
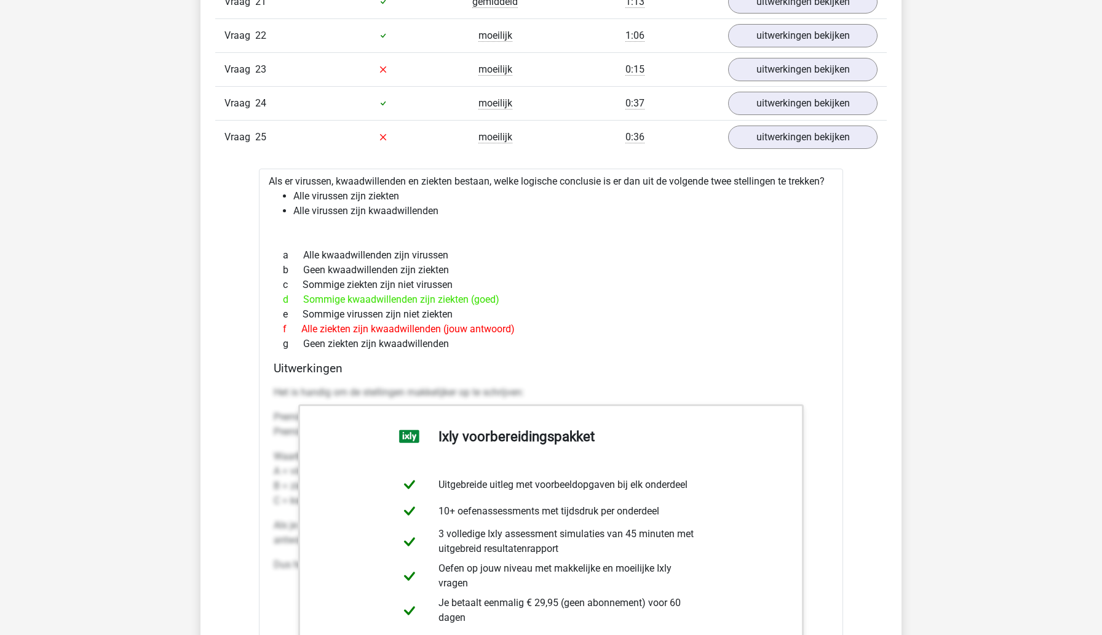
scroll to position [2114, 0]
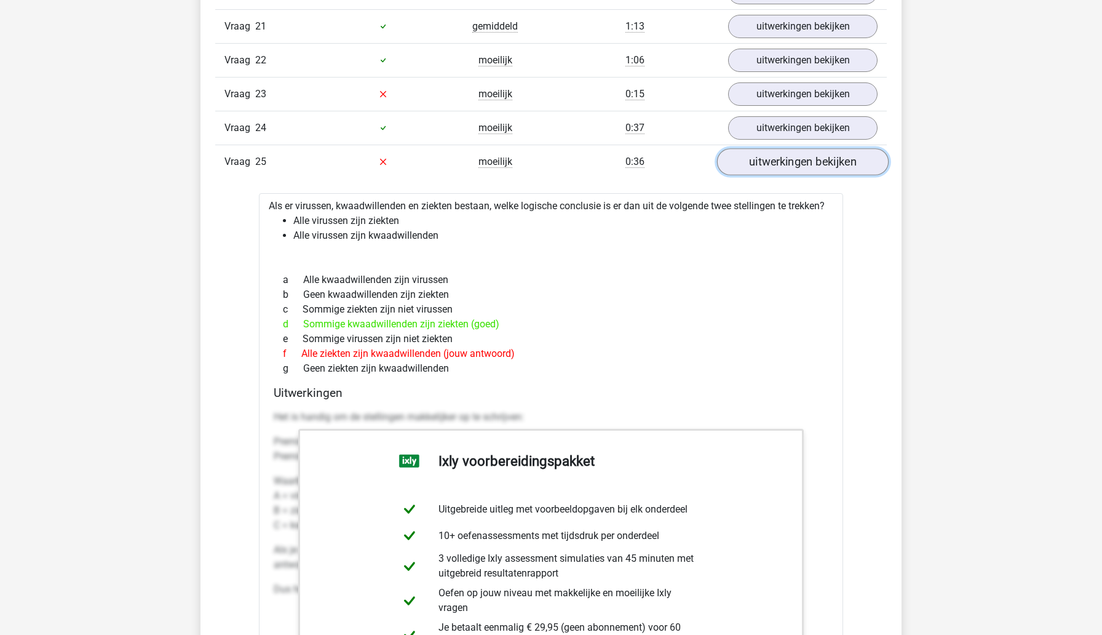
click at [796, 156] on link "uitwerkingen bekijken" at bounding box center [803, 161] width 172 height 27
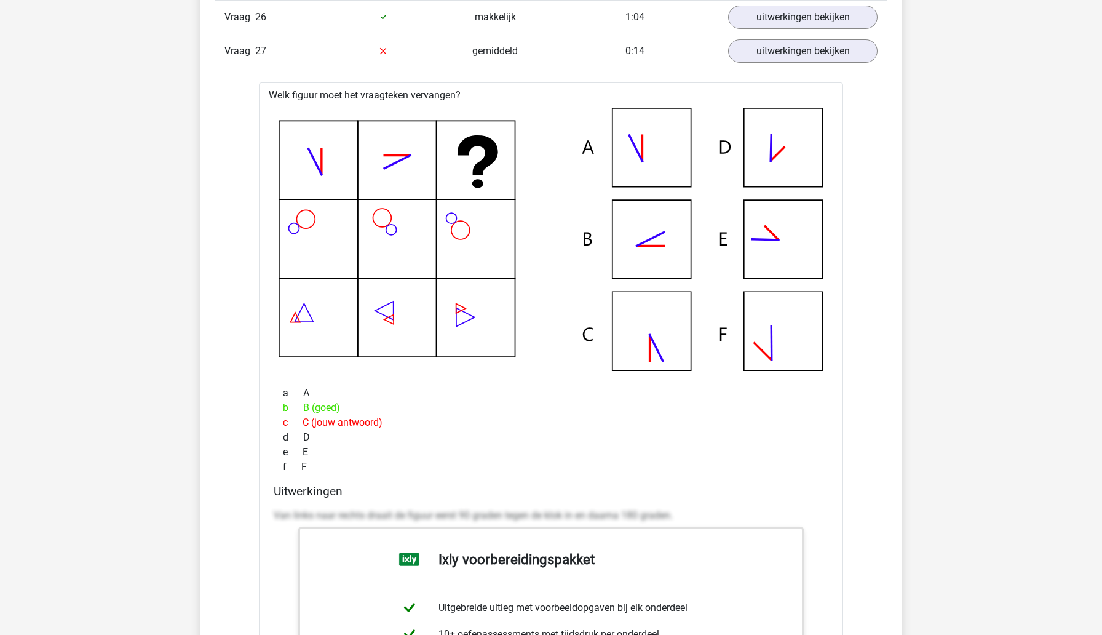
scroll to position [2296, 0]
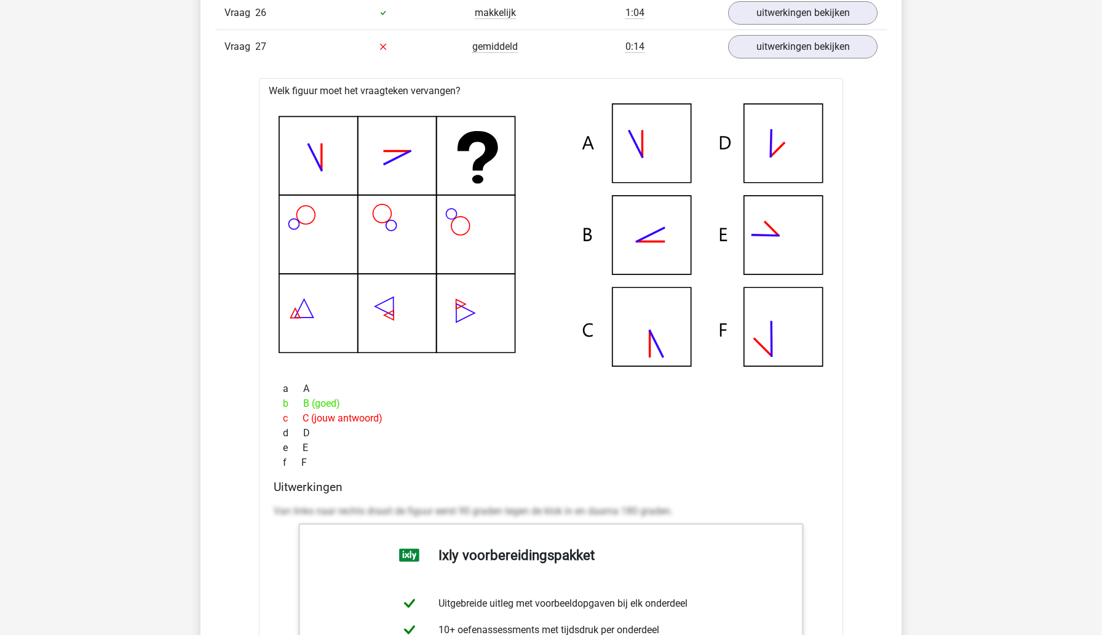
click at [96, 401] on div "Kies premium leo [EMAIL_ADDRESS][DOMAIN_NAME]" at bounding box center [551, 365] width 1102 height 5322
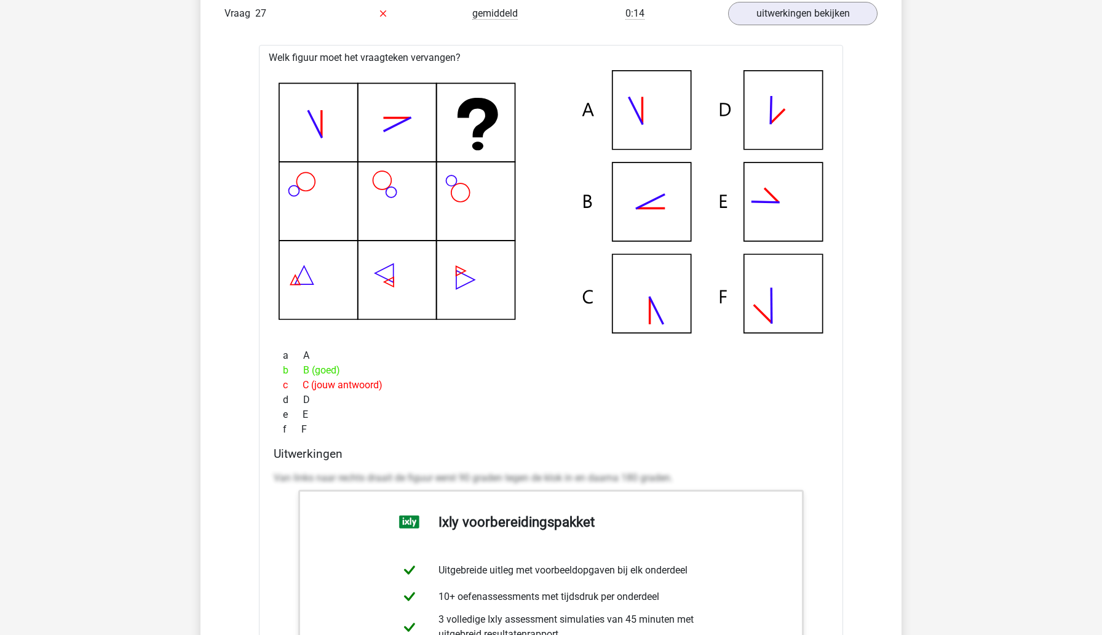
scroll to position [2230, 0]
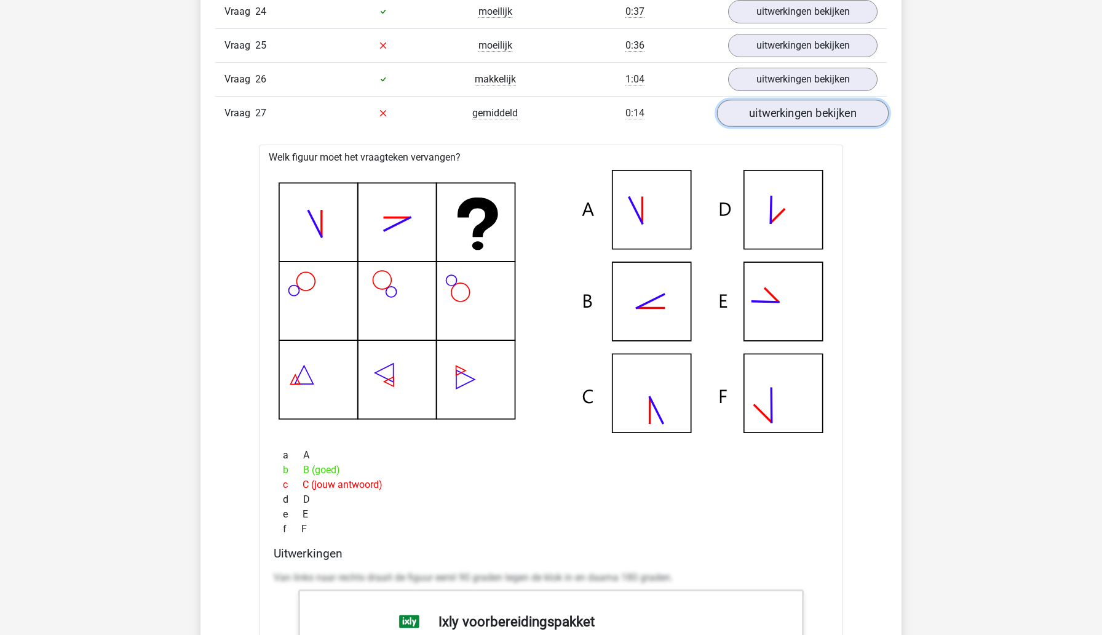
click at [748, 115] on link "uitwerkingen bekijken" at bounding box center [803, 113] width 172 height 27
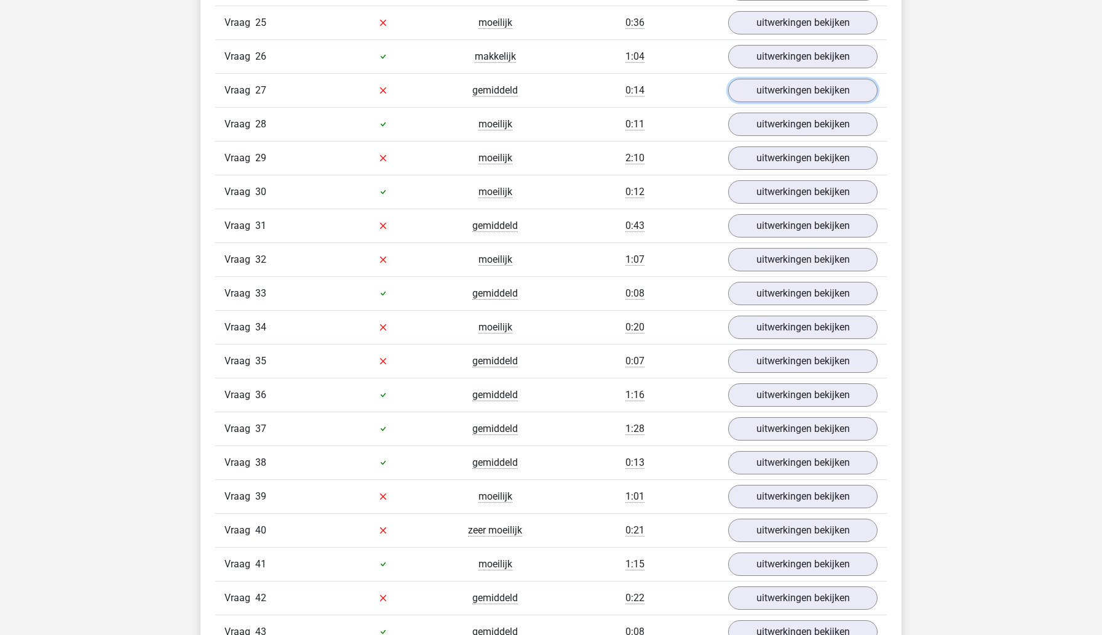
scroll to position [2253, 0]
click at [758, 154] on link "uitwerkingen bekijken" at bounding box center [803, 157] width 172 height 27
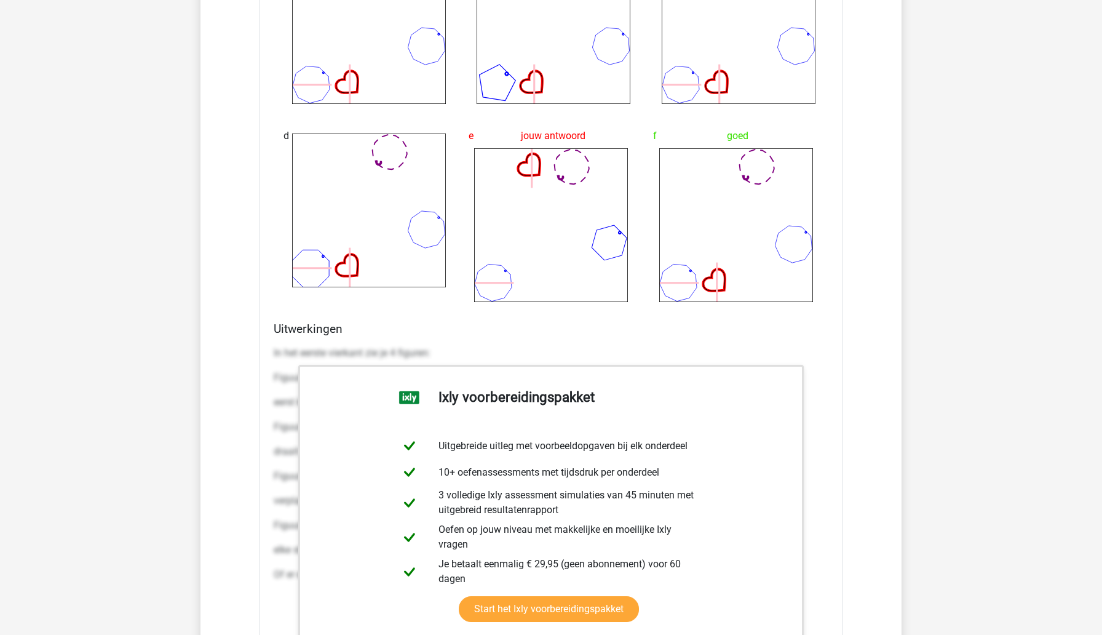
scroll to position [2915, 0]
click at [263, 429] on div "Wat is de meest logische volgende figuur in de reeks? 1 2 3 4 5 6 a b" at bounding box center [551, 146] width 584 height 1239
click at [272, 429] on div "Uitwerkingen In het eerste vierkant zie je 4 figuren: Figuur 1: een veelhoek me…" at bounding box center [551, 515] width 565 height 388
drag, startPoint x: 280, startPoint y: 423, endPoint x: 288, endPoint y: 485, distance: 62.0
click at [288, 485] on div "In het eerste vierkant zie je 4 figuren: Figuur 1: een veelhoek met 4 zijden. D…" at bounding box center [551, 468] width 555 height 256
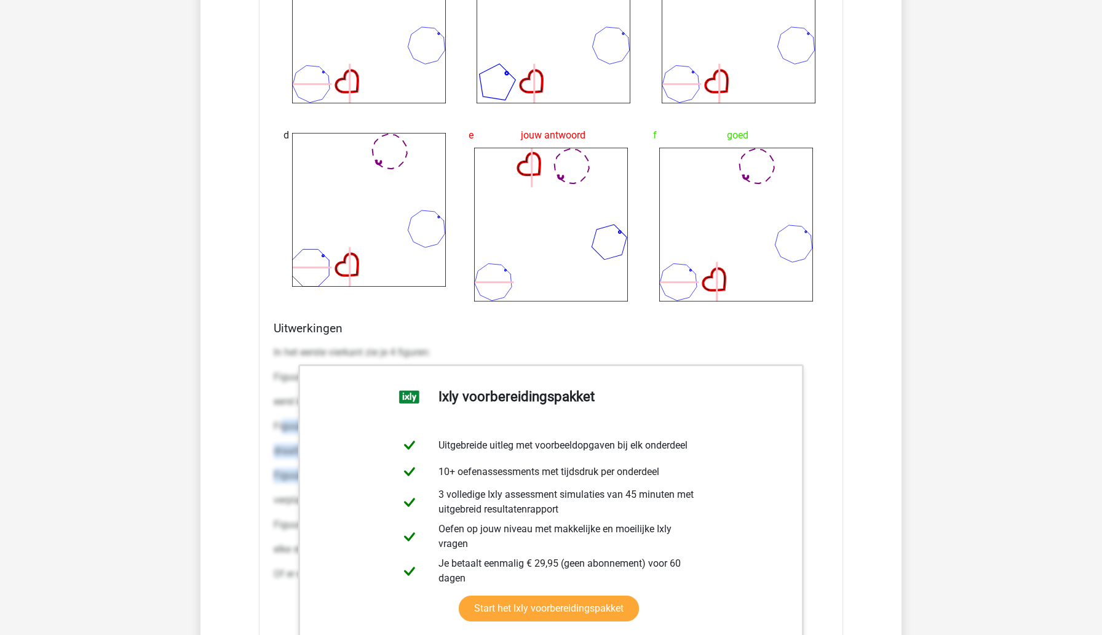
click at [284, 451] on p "draait elke stap 135 graden met de klok mee" at bounding box center [551, 450] width 555 height 15
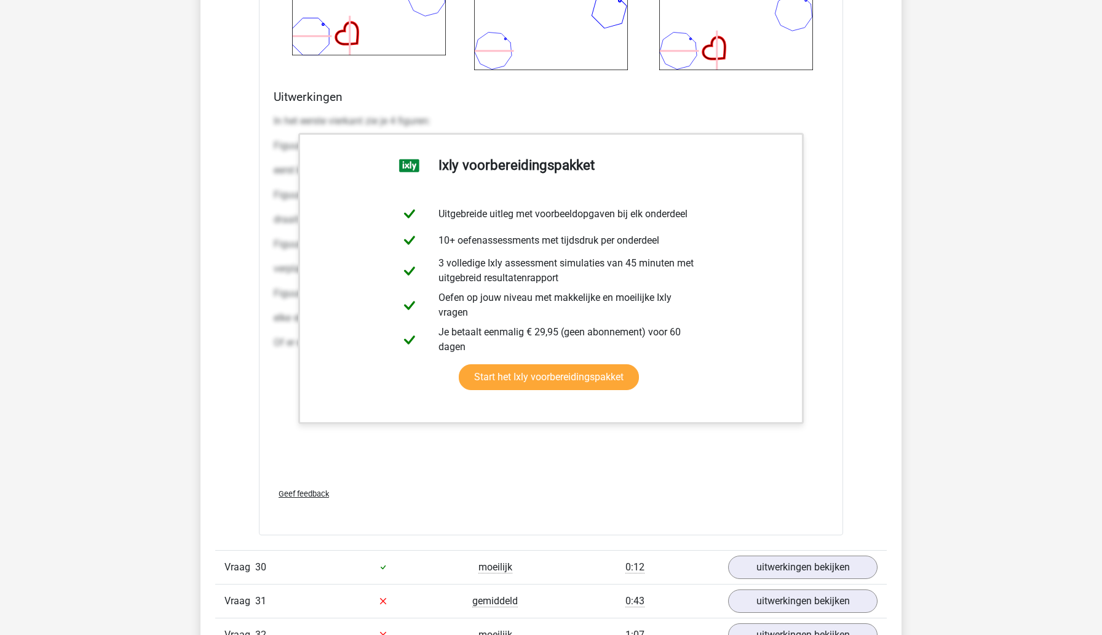
scroll to position [3155, 0]
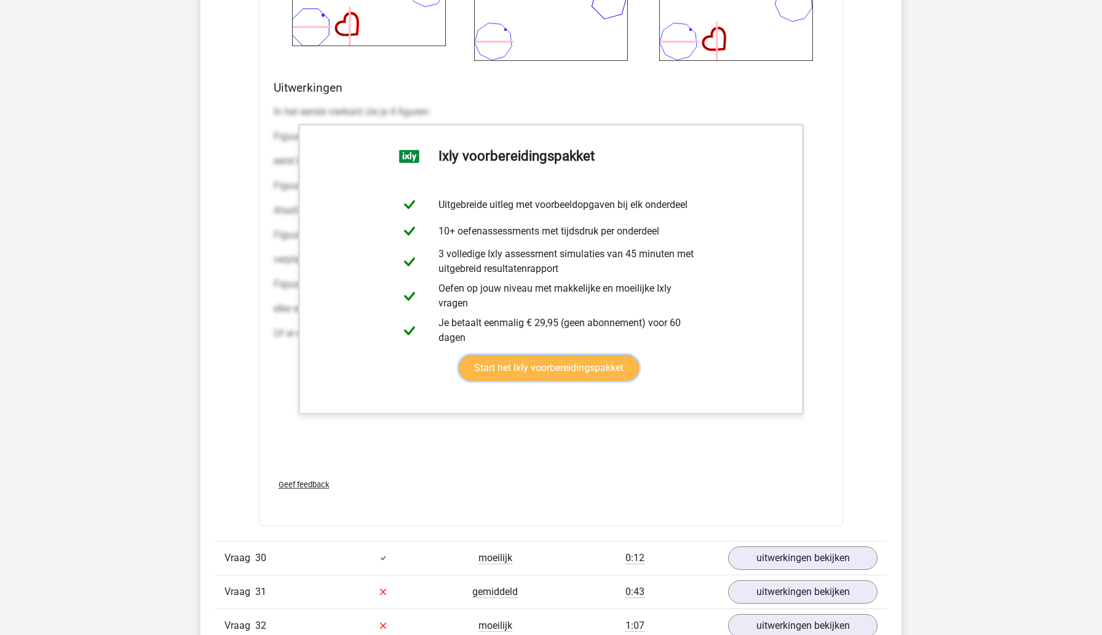
drag, startPoint x: 317, startPoint y: 392, endPoint x: 360, endPoint y: 371, distance: 47.6
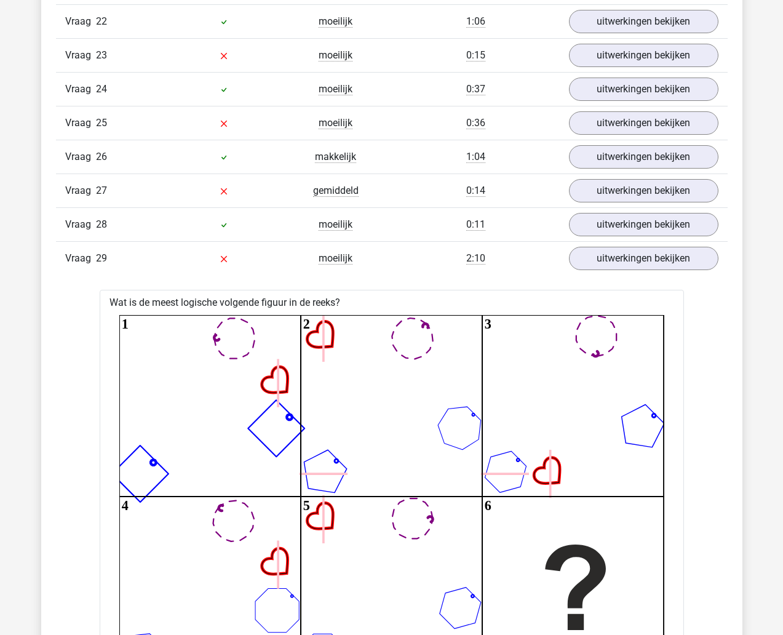
scroll to position [2143, 0]
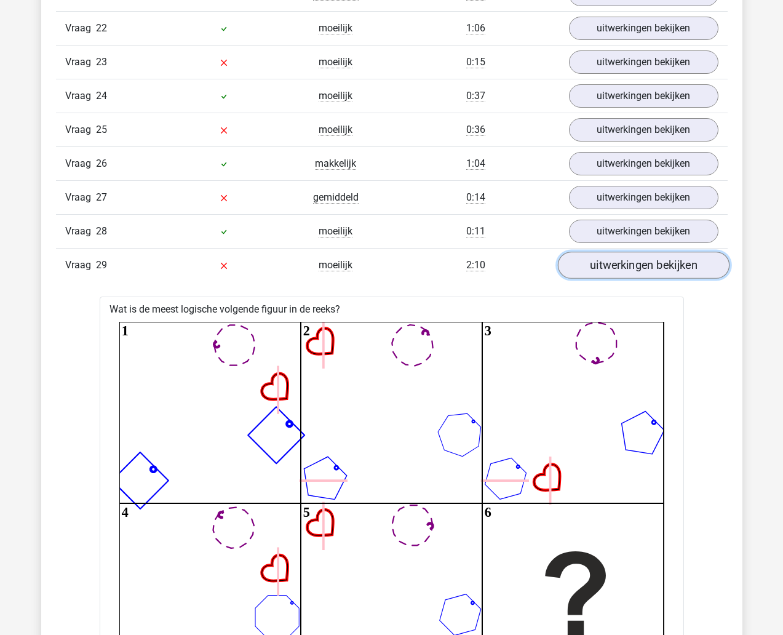
click at [635, 266] on link "uitwerkingen bekijken" at bounding box center [643, 265] width 172 height 27
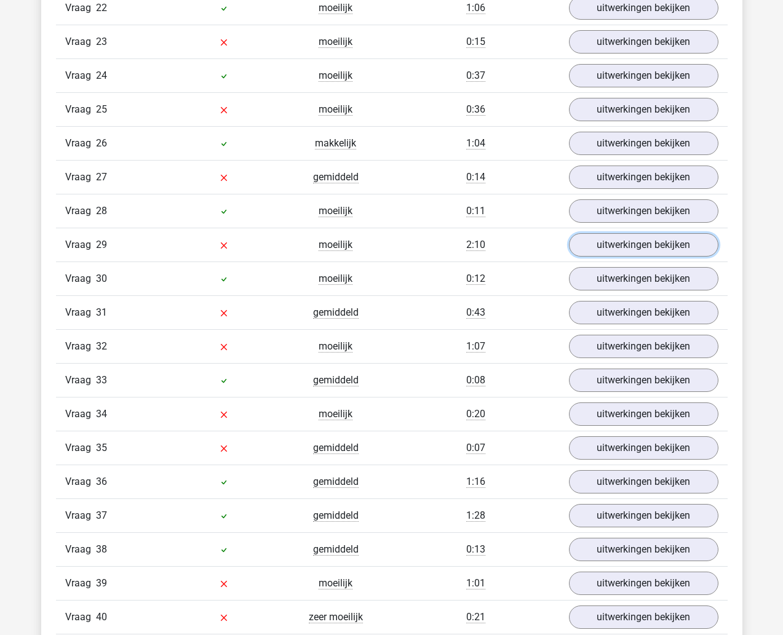
scroll to position [2180, 0]
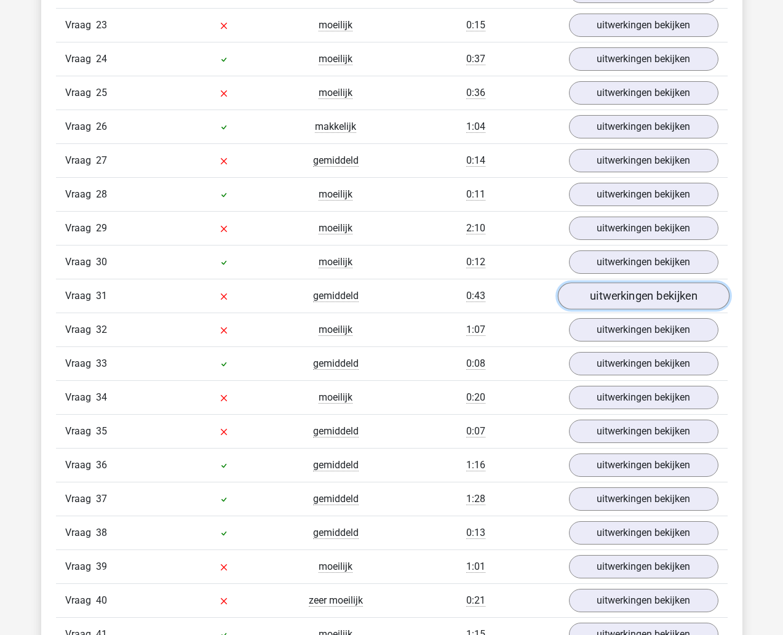
click at [632, 296] on link "uitwerkingen bekijken" at bounding box center [643, 295] width 172 height 27
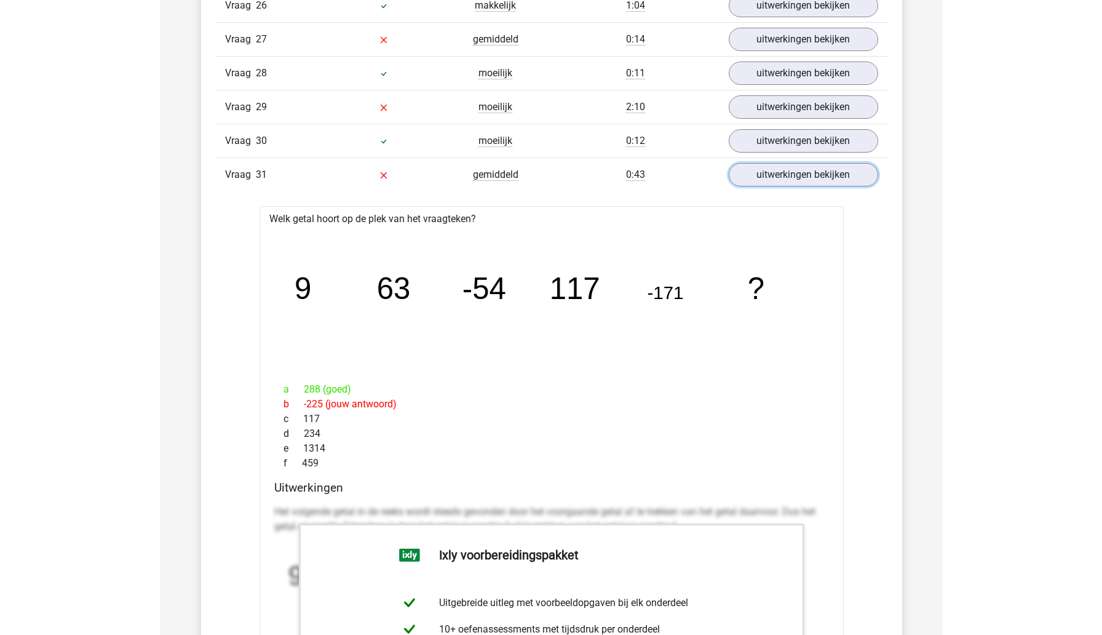
scroll to position [2303, 0]
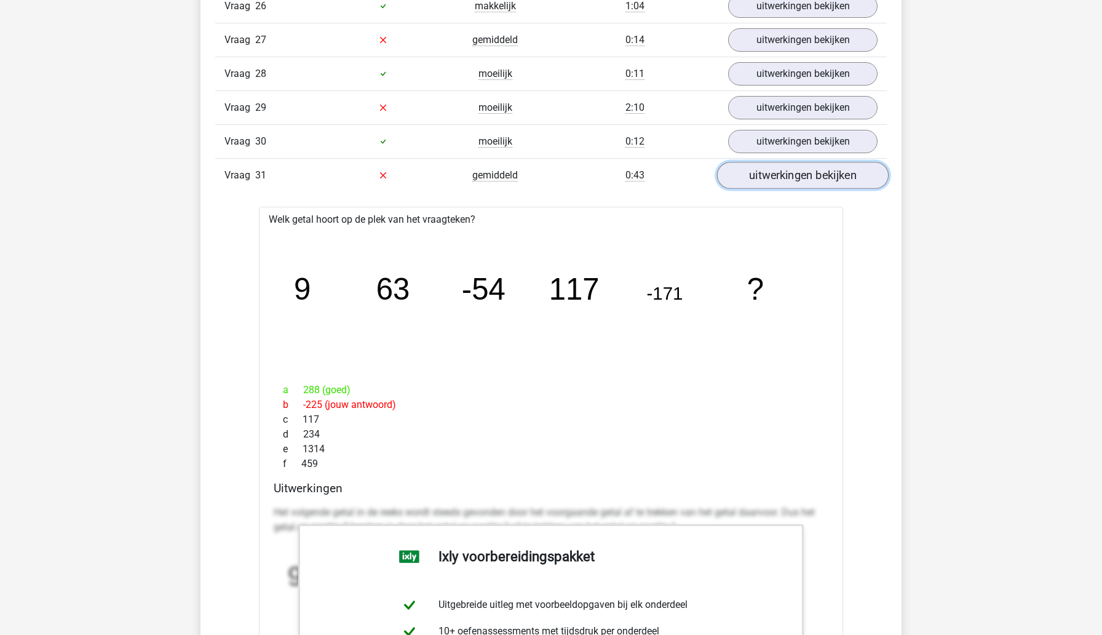
click at [761, 170] on link "uitwerkingen bekijken" at bounding box center [803, 175] width 172 height 27
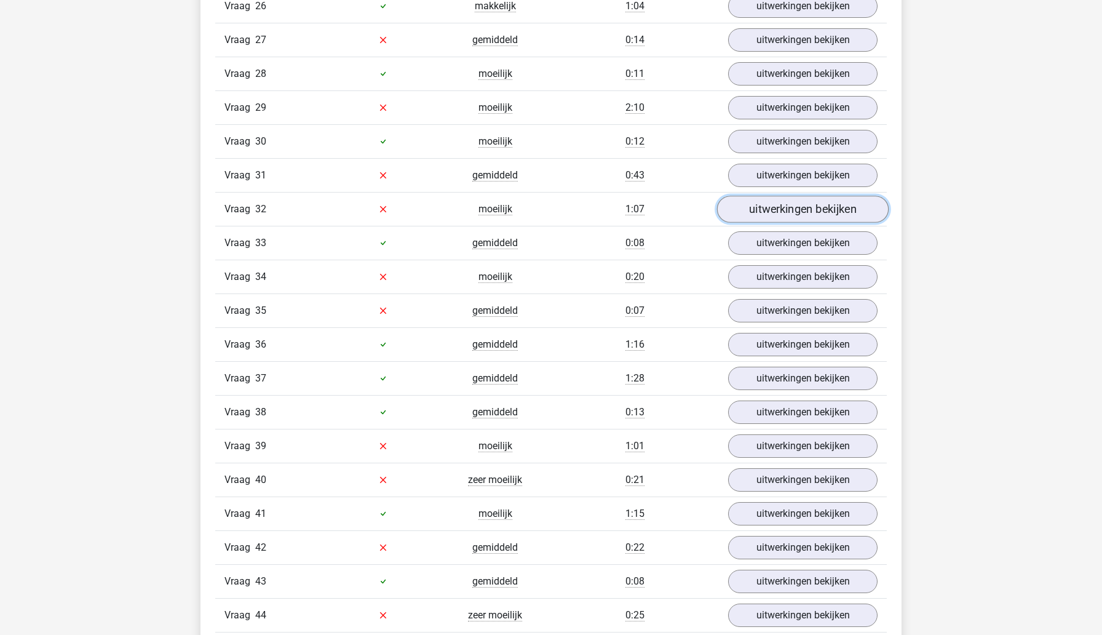
click at [750, 208] on link "uitwerkingen bekijken" at bounding box center [803, 209] width 172 height 27
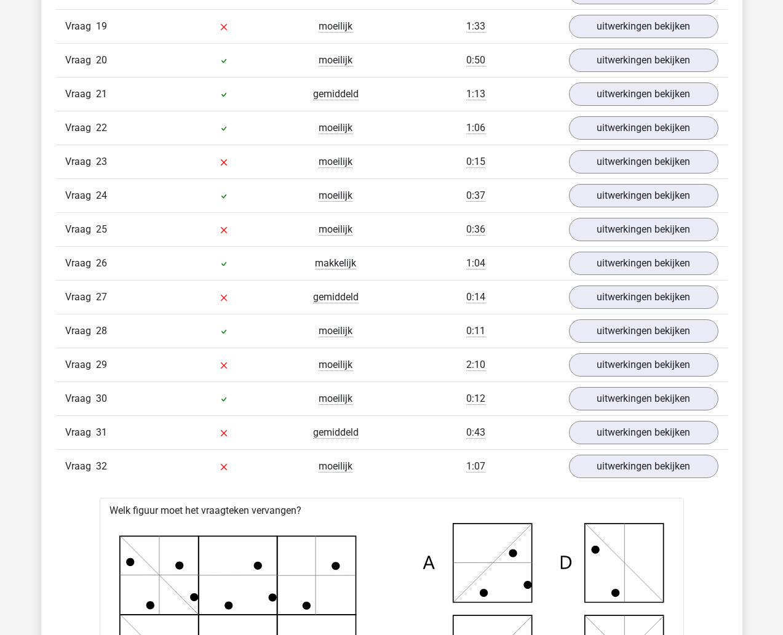
scroll to position [2042, 0]
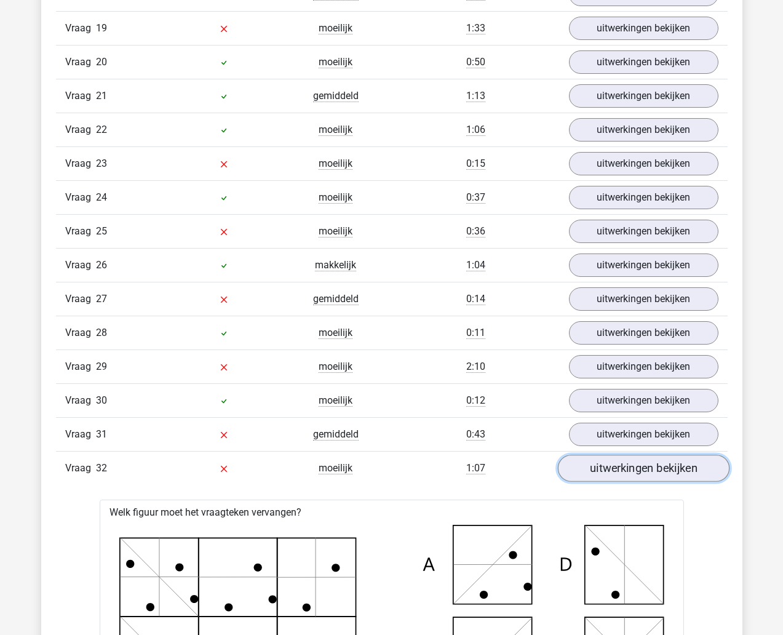
click at [626, 472] on link "uitwerkingen bekijken" at bounding box center [643, 467] width 172 height 27
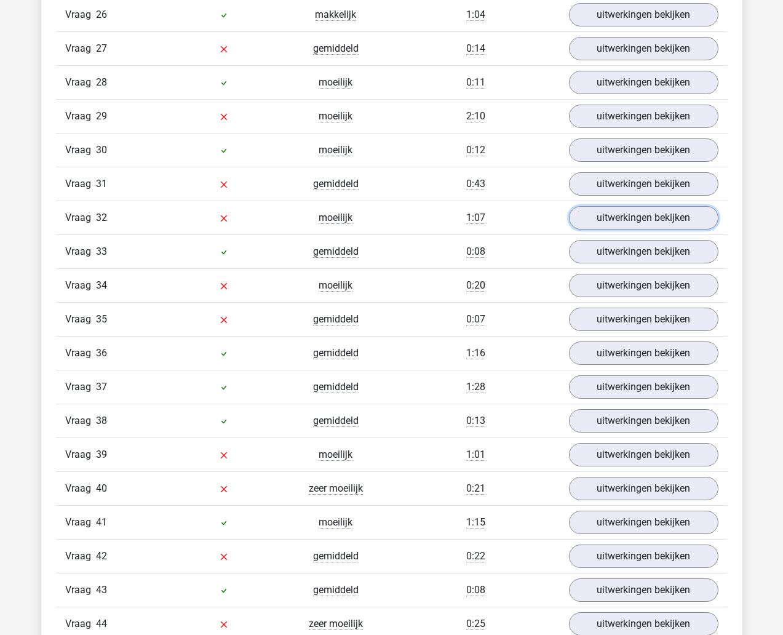
scroll to position [2297, 0]
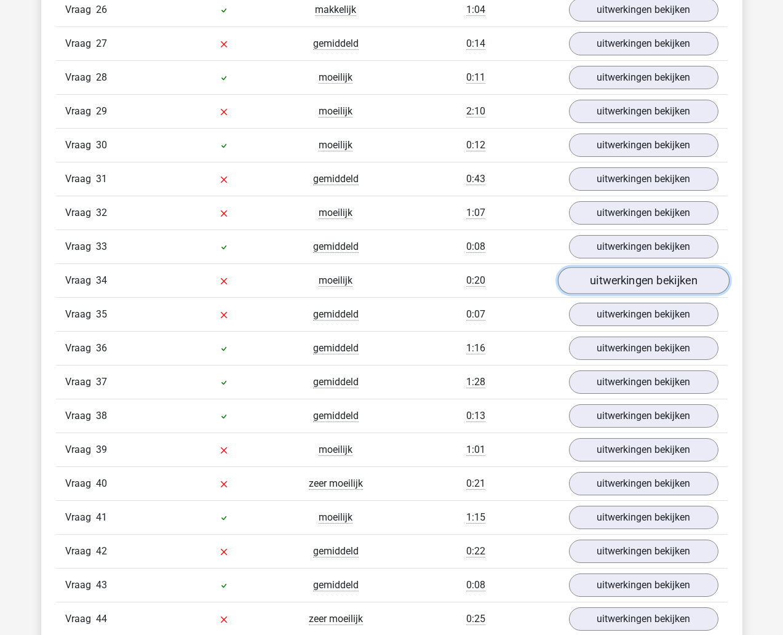
click at [622, 282] on link "uitwerkingen bekijken" at bounding box center [643, 280] width 172 height 27
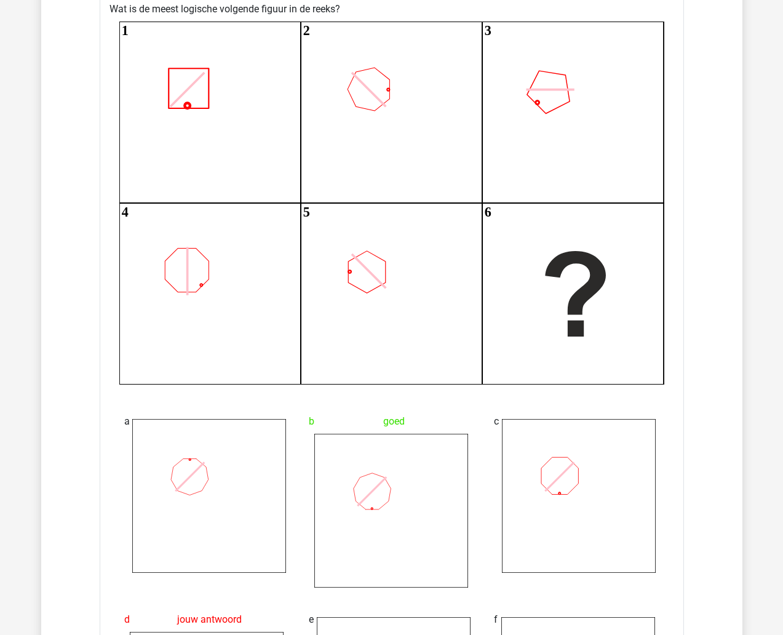
scroll to position [2613, 0]
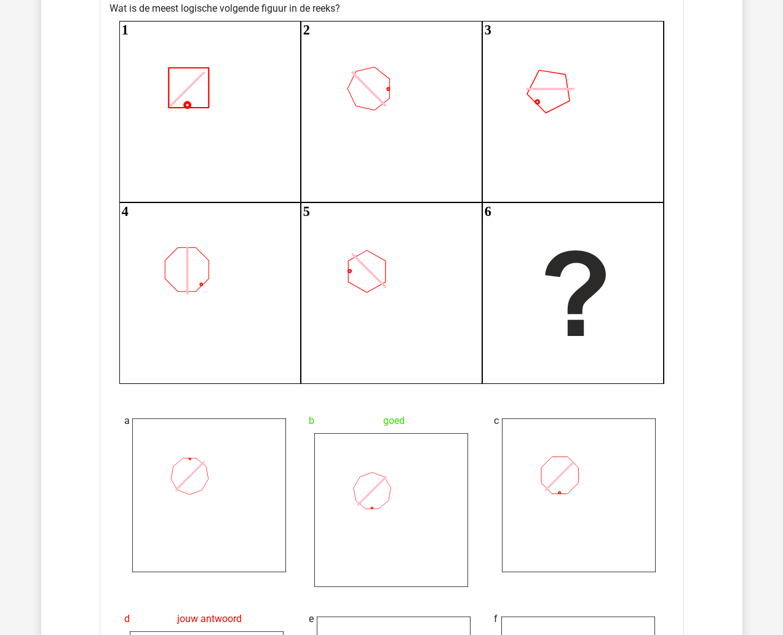
click at [77, 380] on div "Vraag 1 gemiddeld 1:15 uitwerkingen bekijken Welk getal hoort op de plek van he…" at bounding box center [391, 319] width 653 height 2974
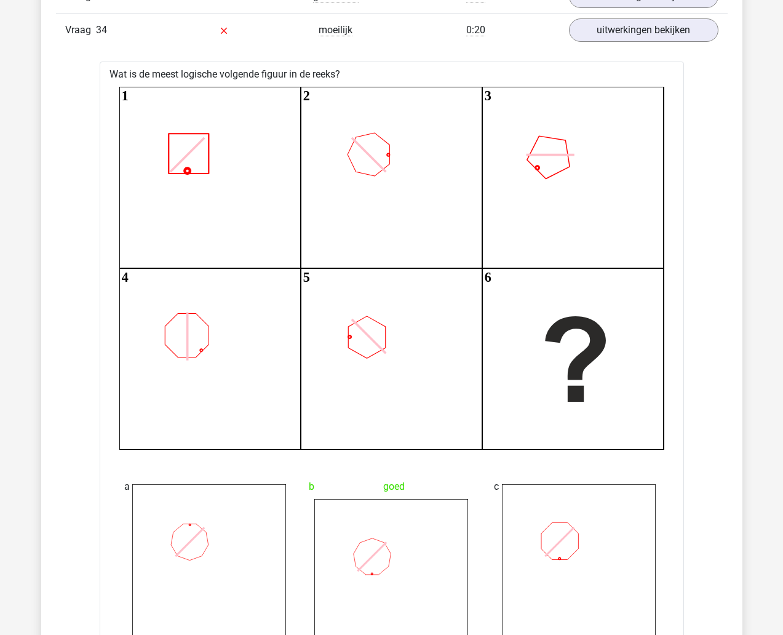
scroll to position [2548, 0]
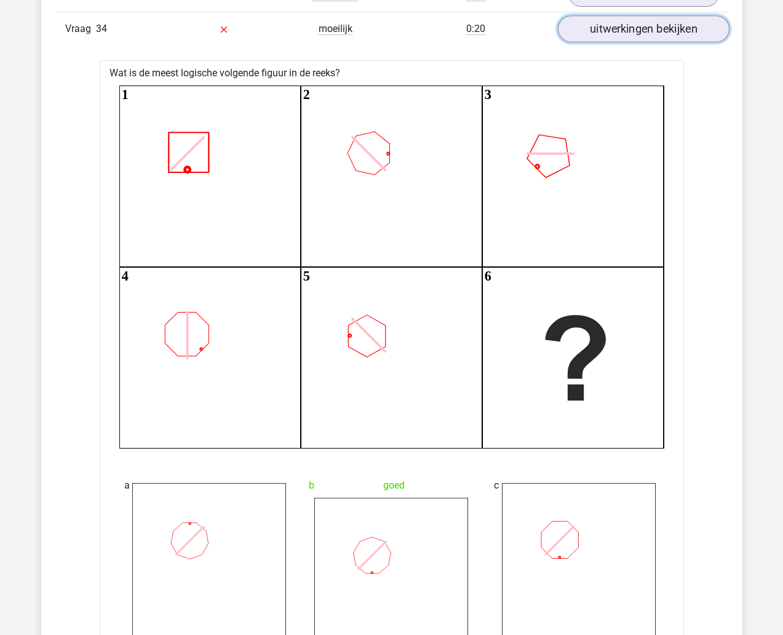
click at [690, 36] on link "uitwerkingen bekijken" at bounding box center [643, 28] width 172 height 27
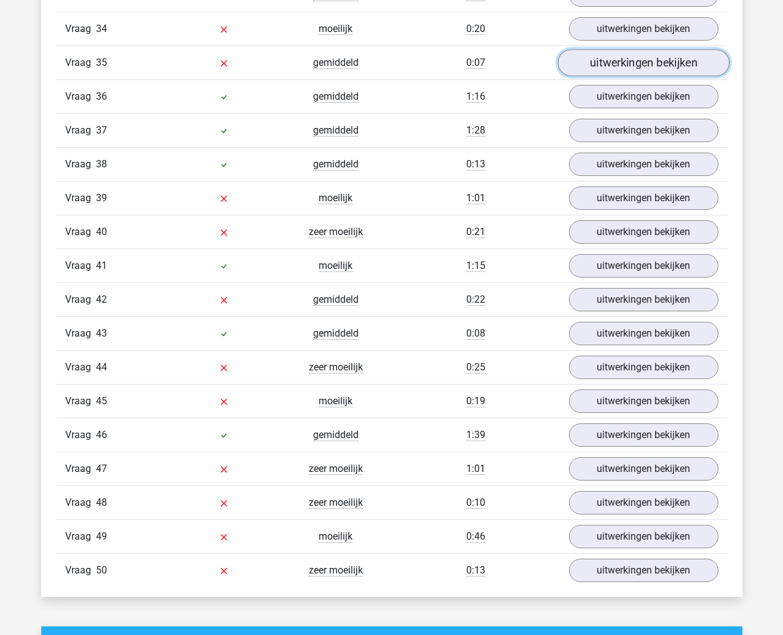
click at [676, 69] on link "uitwerkingen bekijken" at bounding box center [643, 62] width 172 height 27
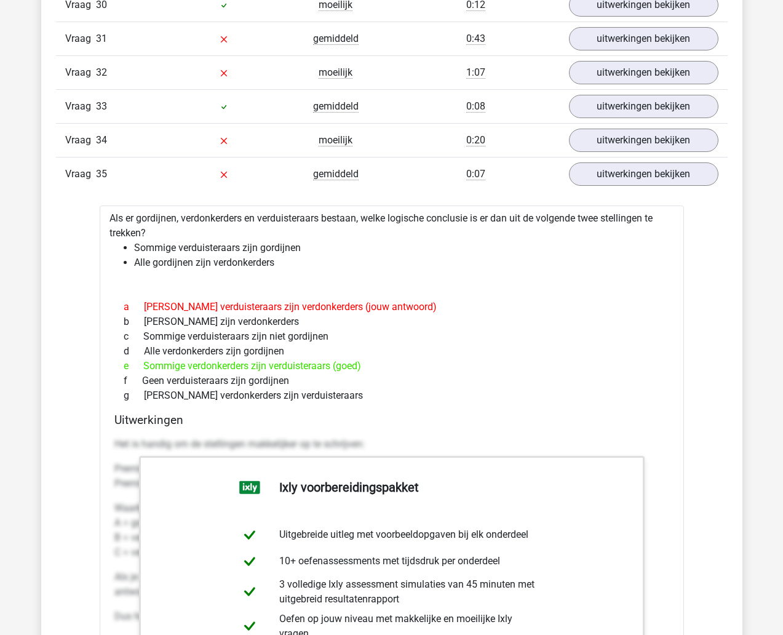
scroll to position [2432, 0]
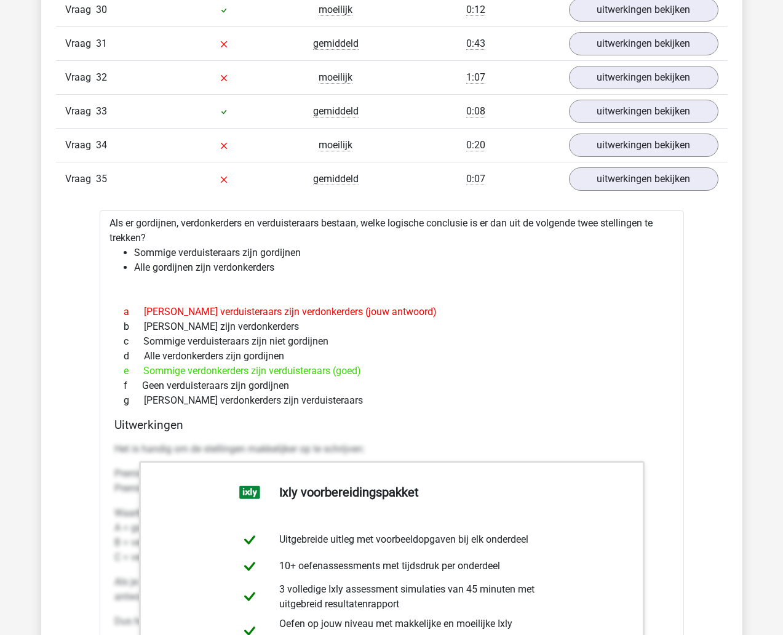
drag, startPoint x: 110, startPoint y: 218, endPoint x: 328, endPoint y: 410, distance: 290.2
click at [328, 410] on div "Als er gordijnen, verdonkerders en verduisteraars bestaan, welke logische concl…" at bounding box center [392, 536] width 584 height 652
copy div "Als er gordijnen, verdonkerders en verduisteraars bestaan, welke logische concl…"
click at [650, 180] on link "uitwerkingen bekijken" at bounding box center [643, 178] width 172 height 27
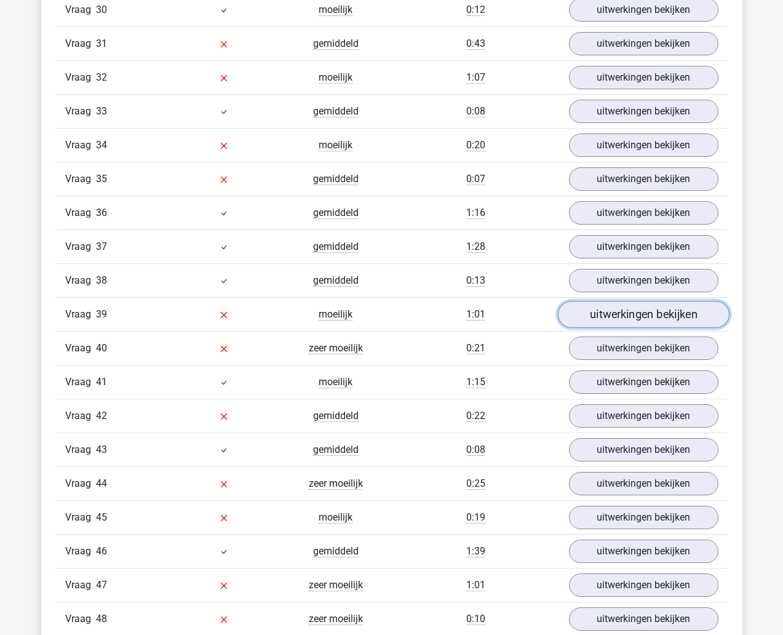
click at [610, 315] on link "uitwerkingen bekijken" at bounding box center [643, 314] width 172 height 27
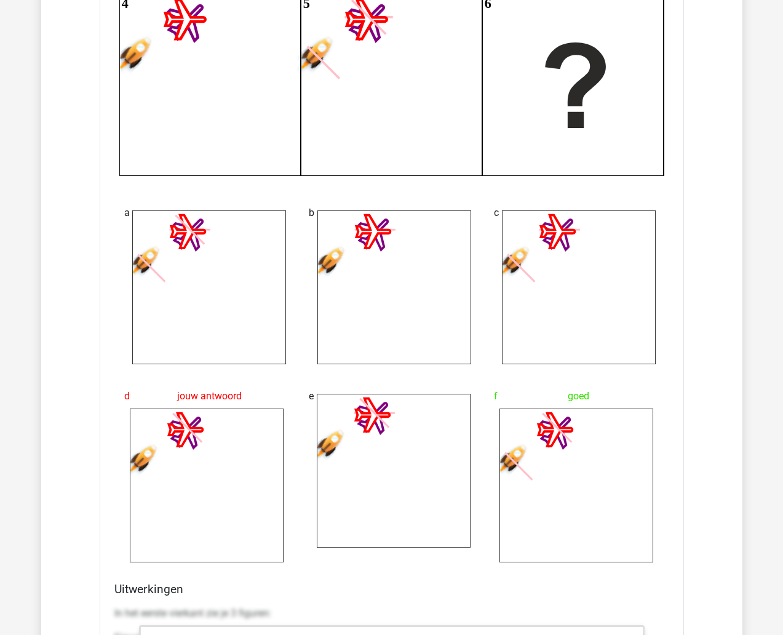
scroll to position [2994, 0]
